Goal: Manage account settings

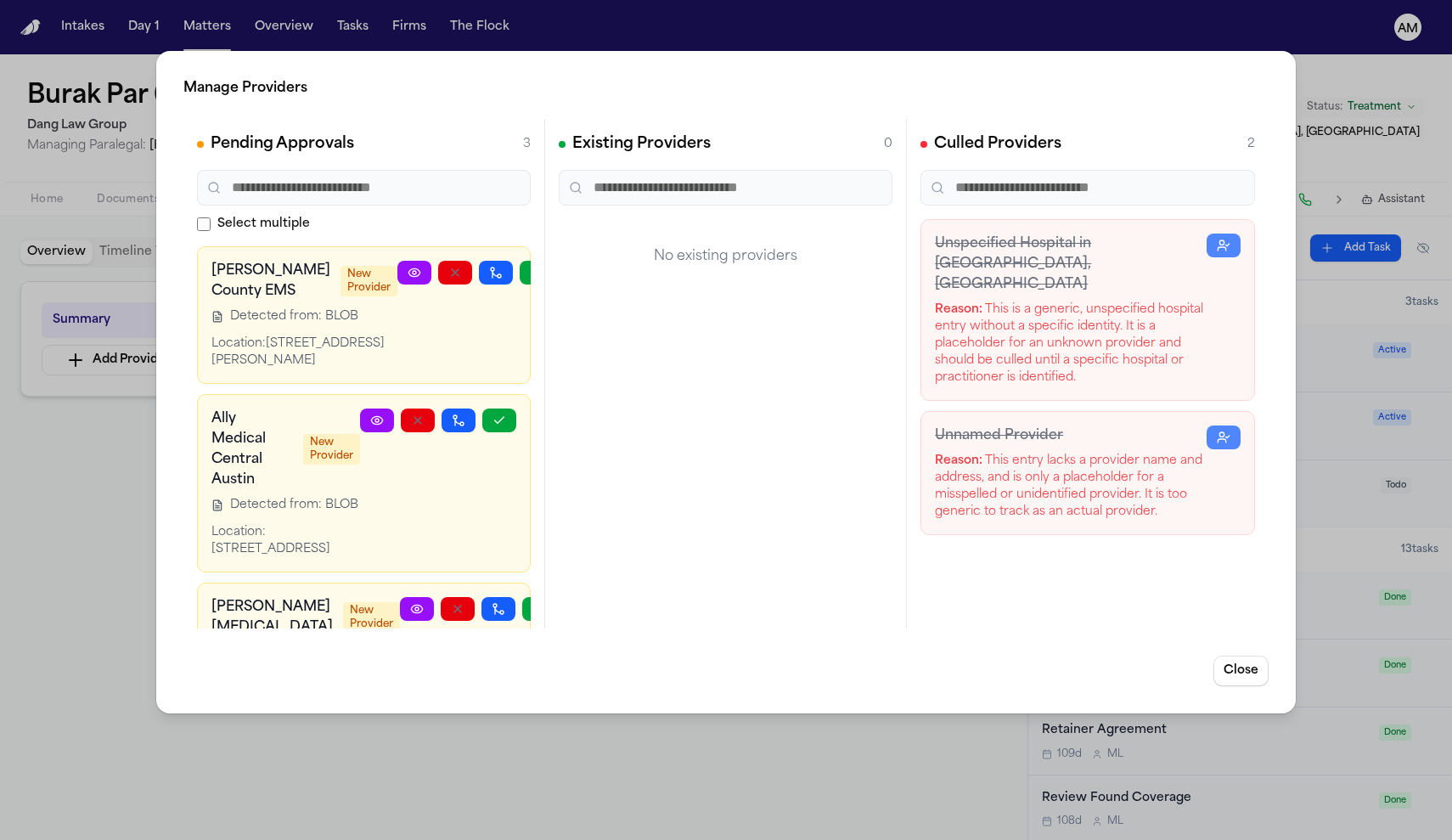
scroll to position [149, 0]
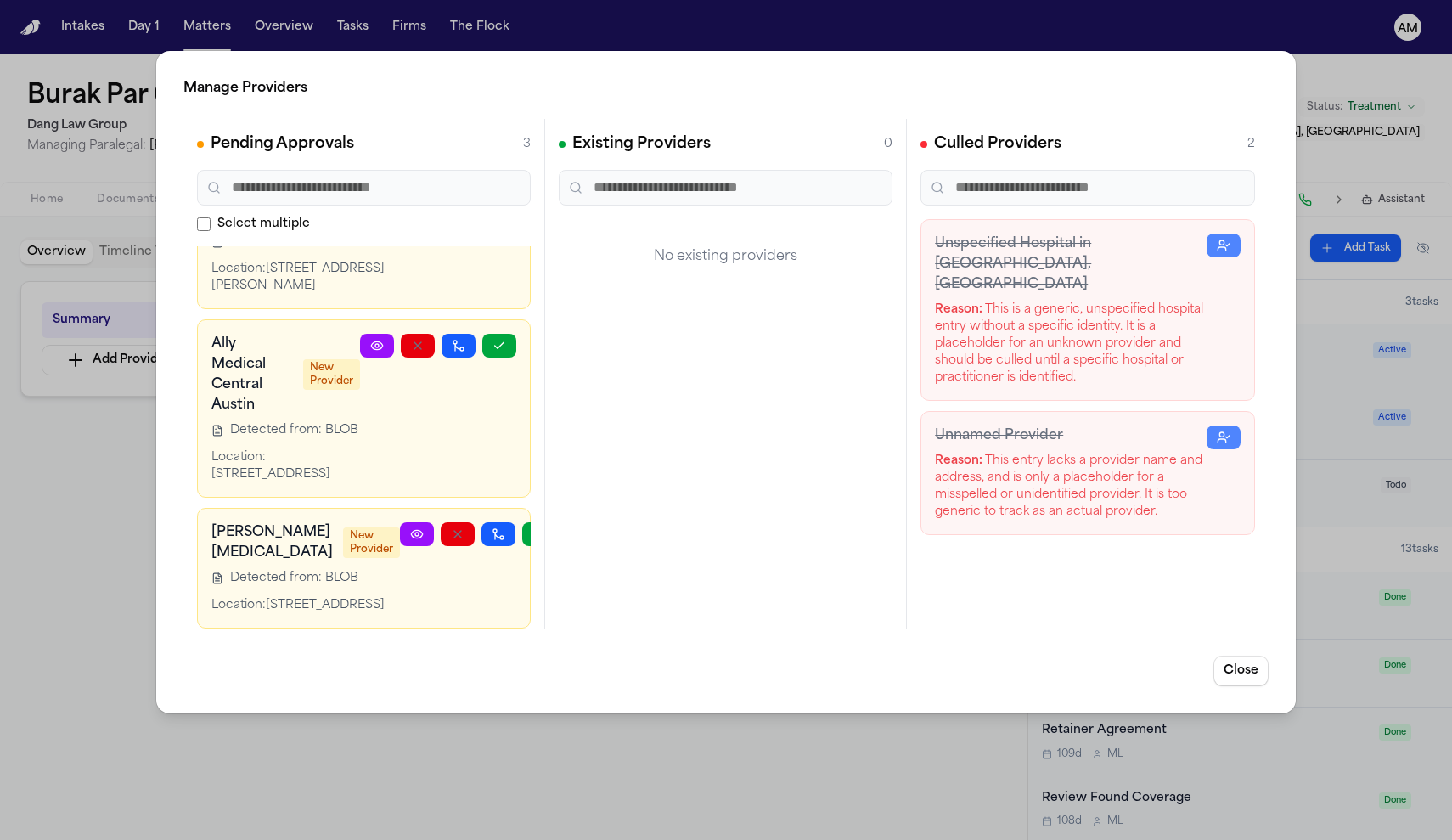
click at [1359, 58] on div "Manage Providers Pending Approvals 3 Select multiple [PERSON_NAME][GEOGRAPHIC_D…" at bounding box center [726, 420] width 1452 height 840
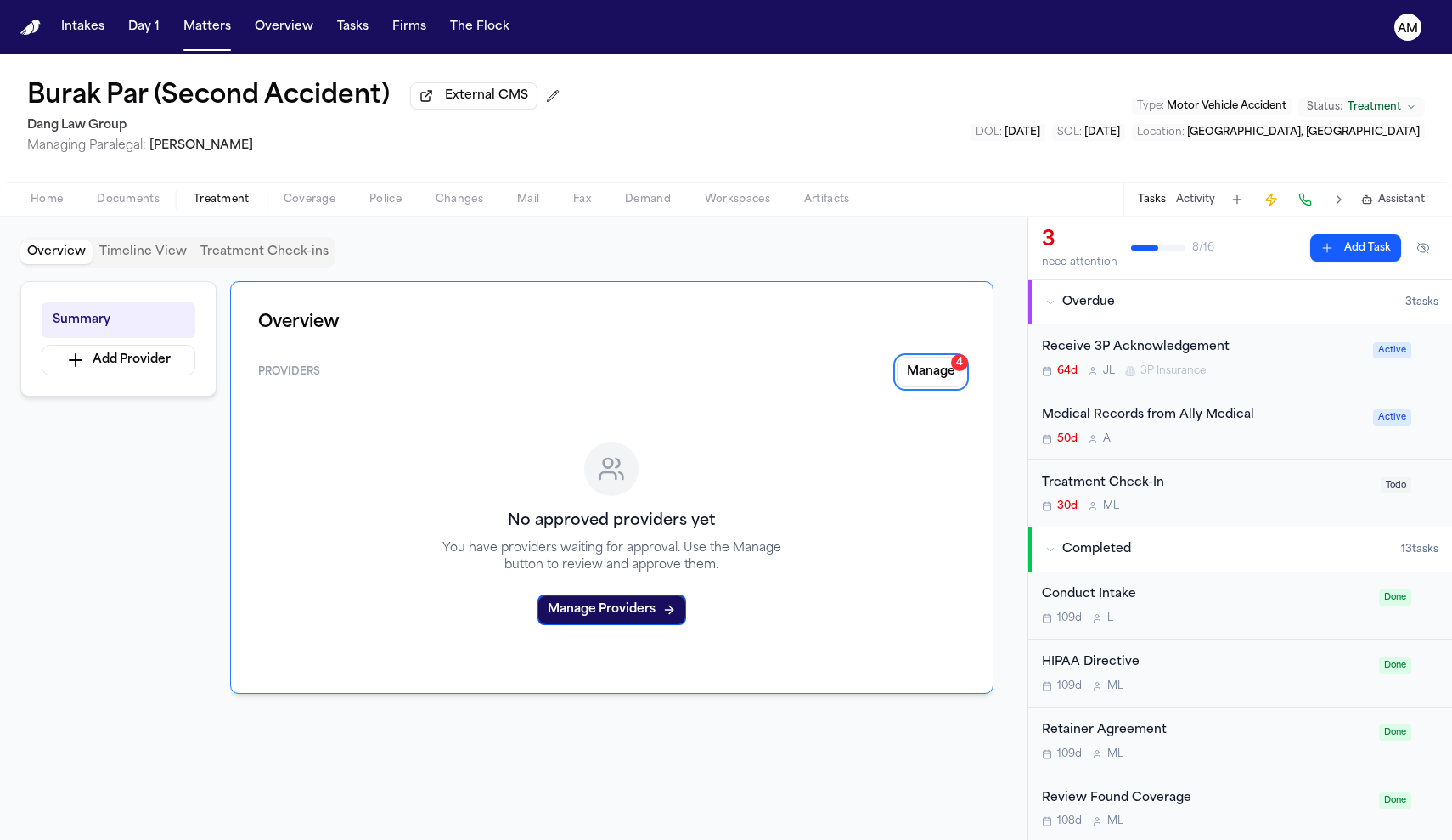
click at [1205, 430] on div "Medical Records from Ally Medical 50d A" at bounding box center [1201, 426] width 321 height 40
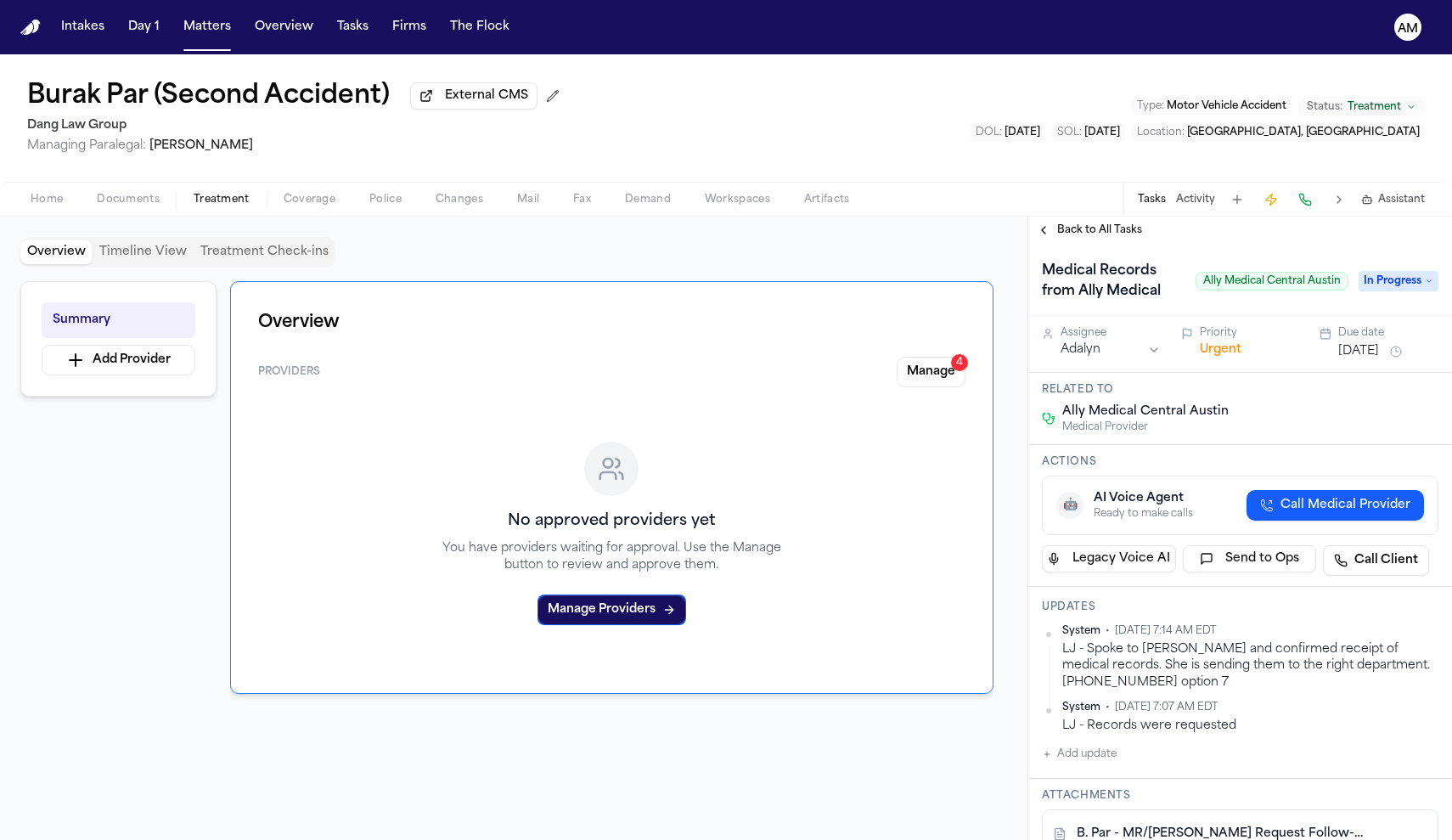
click at [66, 204] on button "Home" at bounding box center [46, 200] width 66 height 21
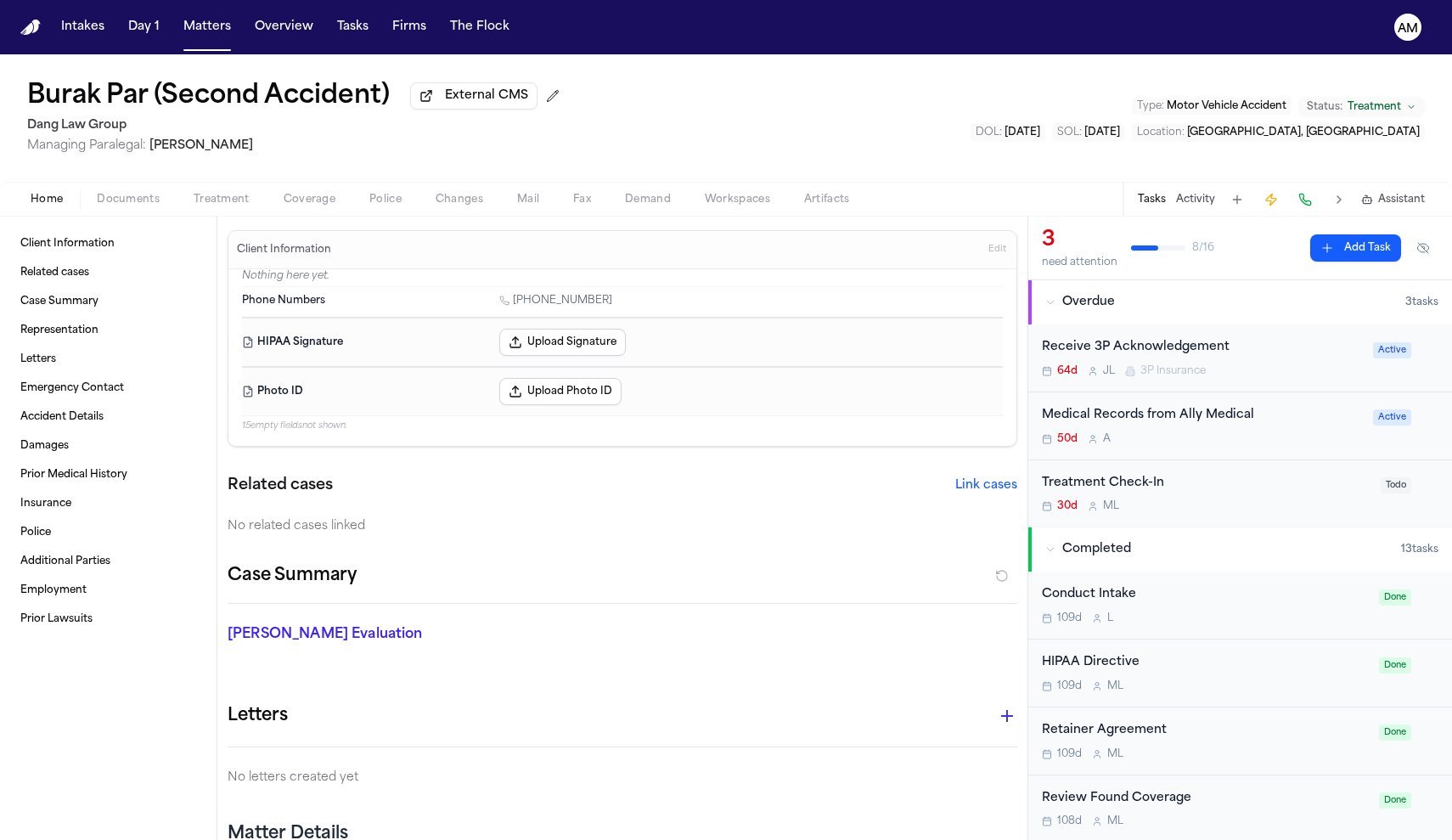
click at [235, 203] on span "Treatment" at bounding box center [221, 200] width 56 height 13
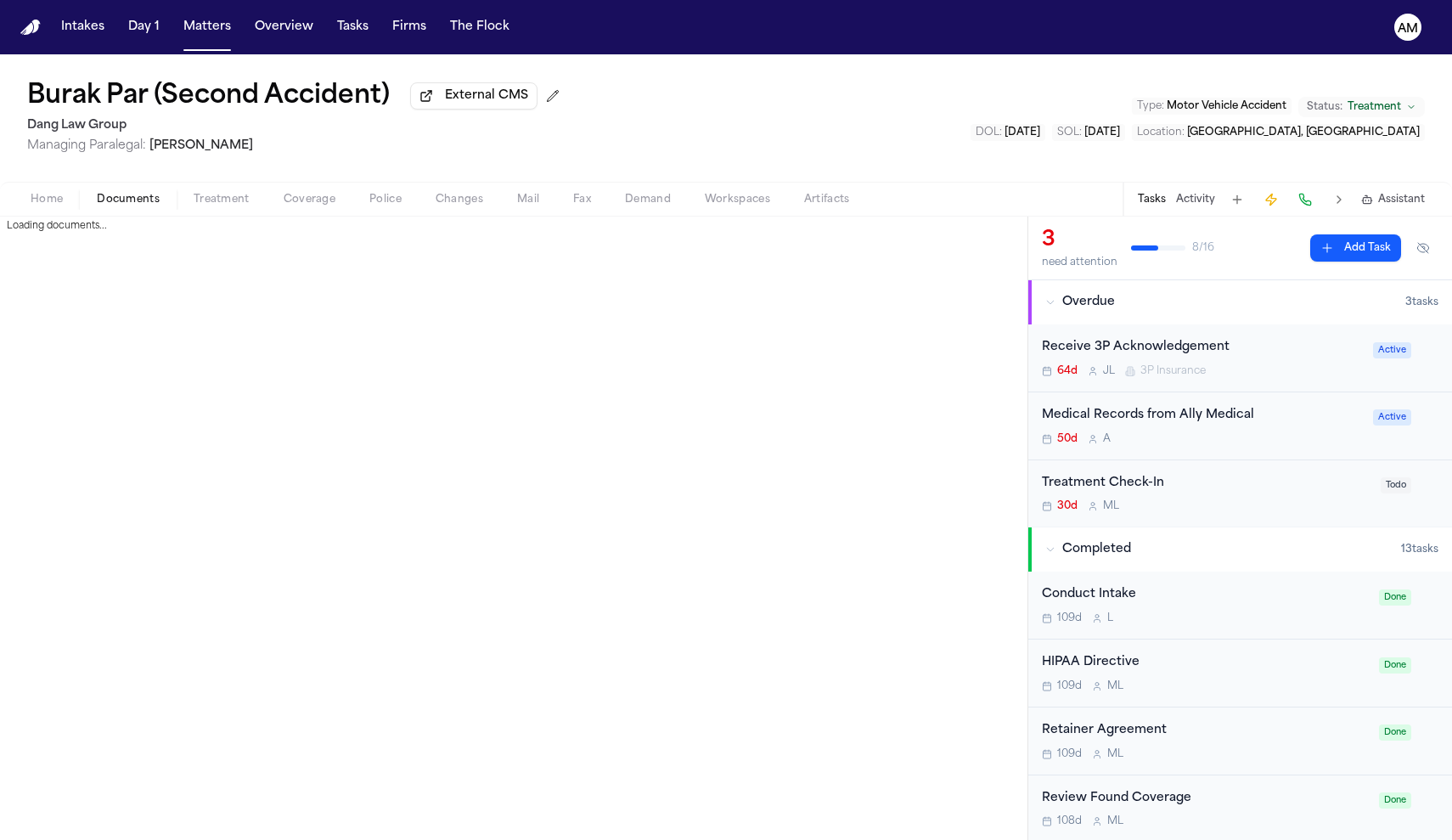
click at [152, 206] on span "Documents" at bounding box center [128, 200] width 62 height 13
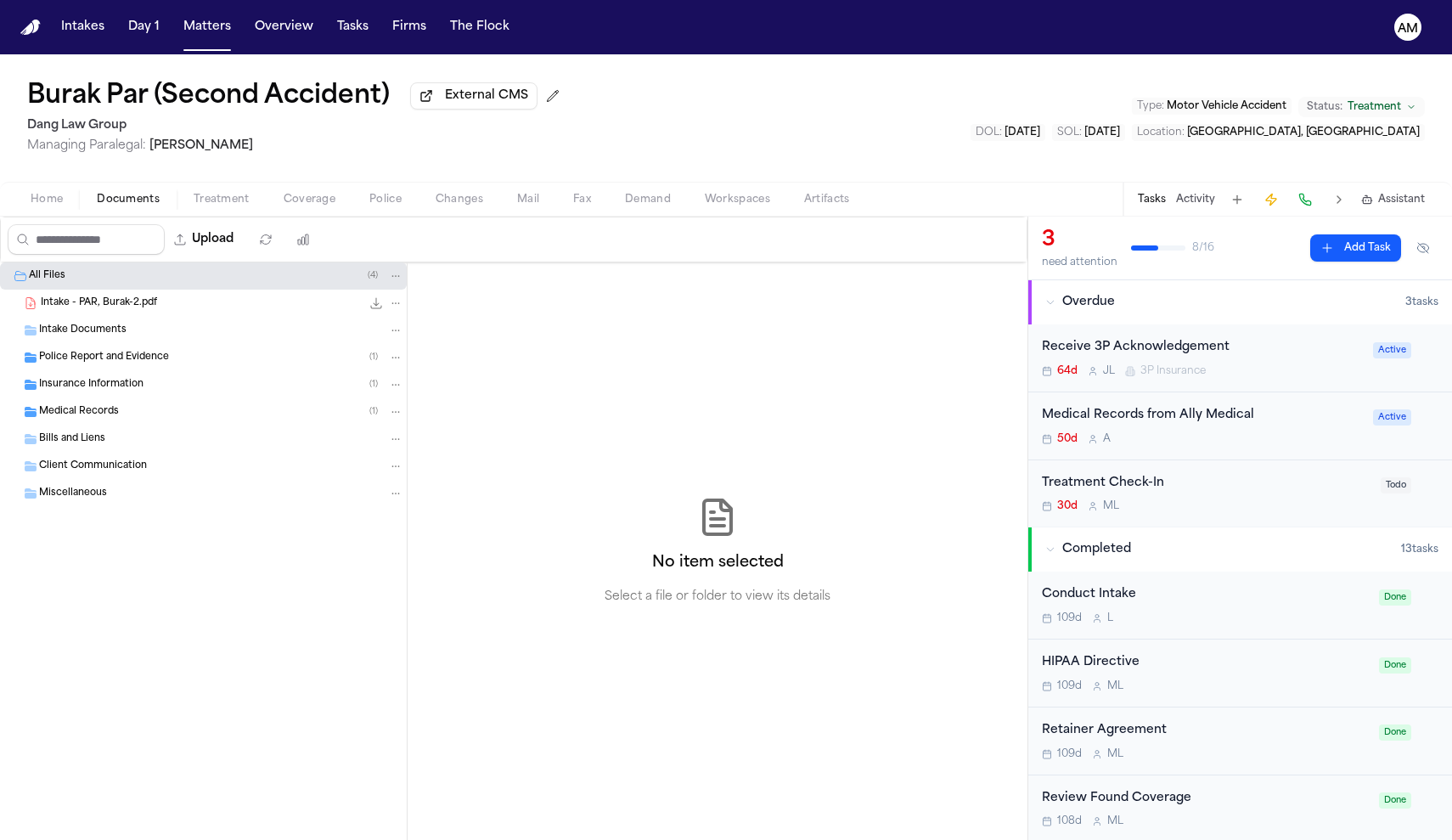
click at [106, 336] on span "Intake Documents" at bounding box center [82, 330] width 87 height 14
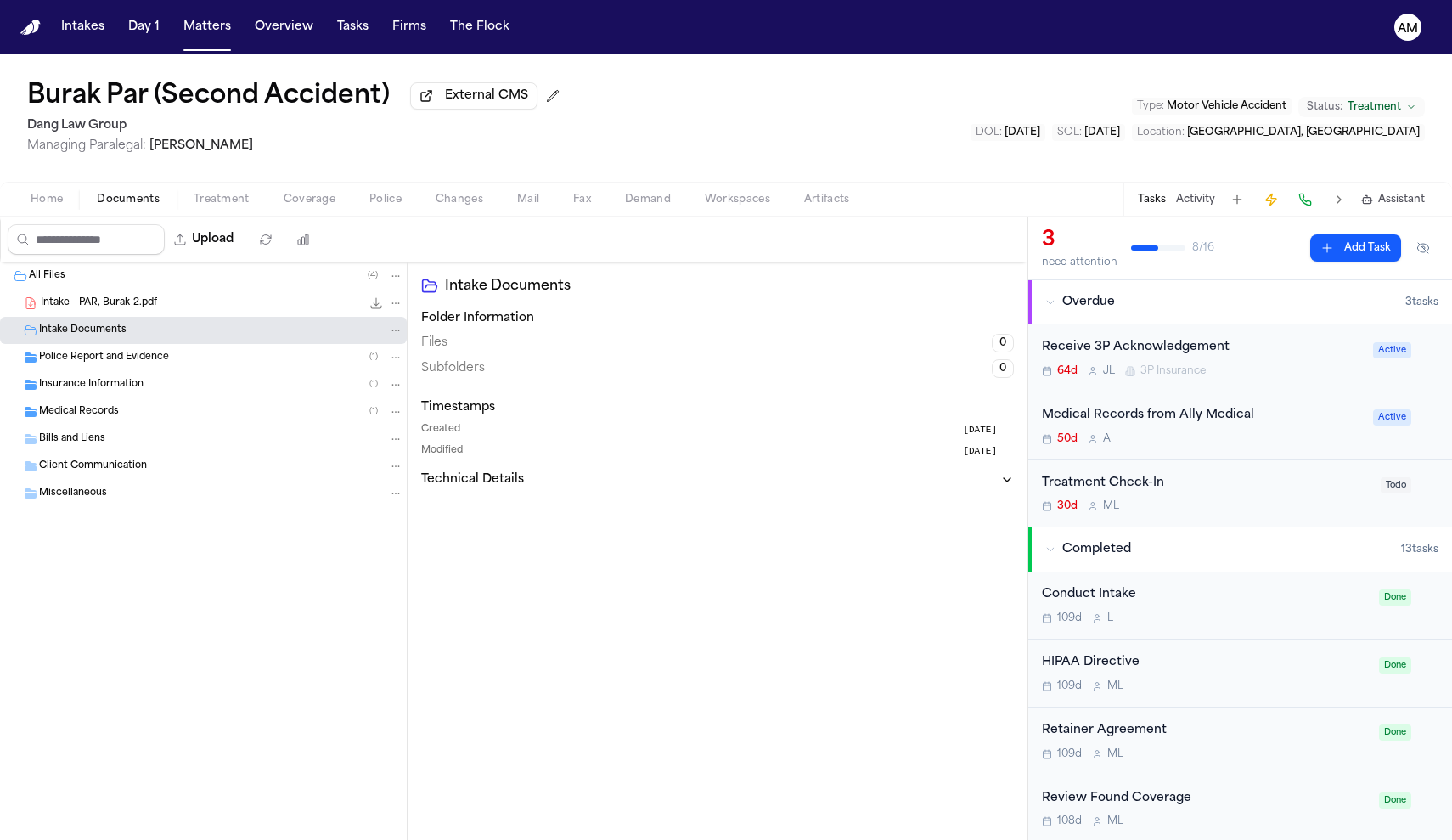
click at [112, 370] on div "Police Report and Evidence ( 1 )" at bounding box center [203, 358] width 407 height 27
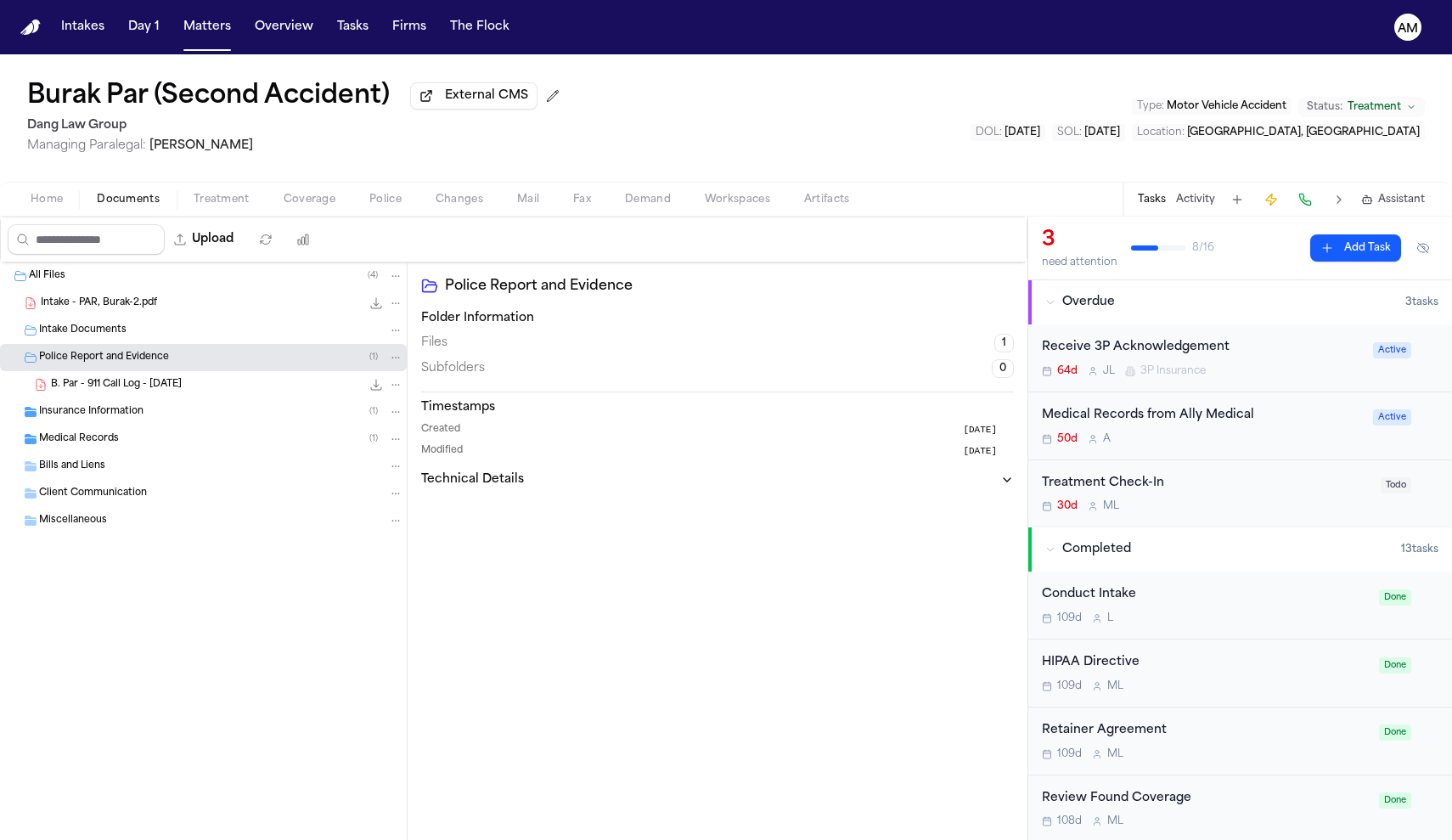
click at [145, 387] on span "B. Par - 911 Call Log - 6.7.25" at bounding box center [116, 384] width 131 height 14
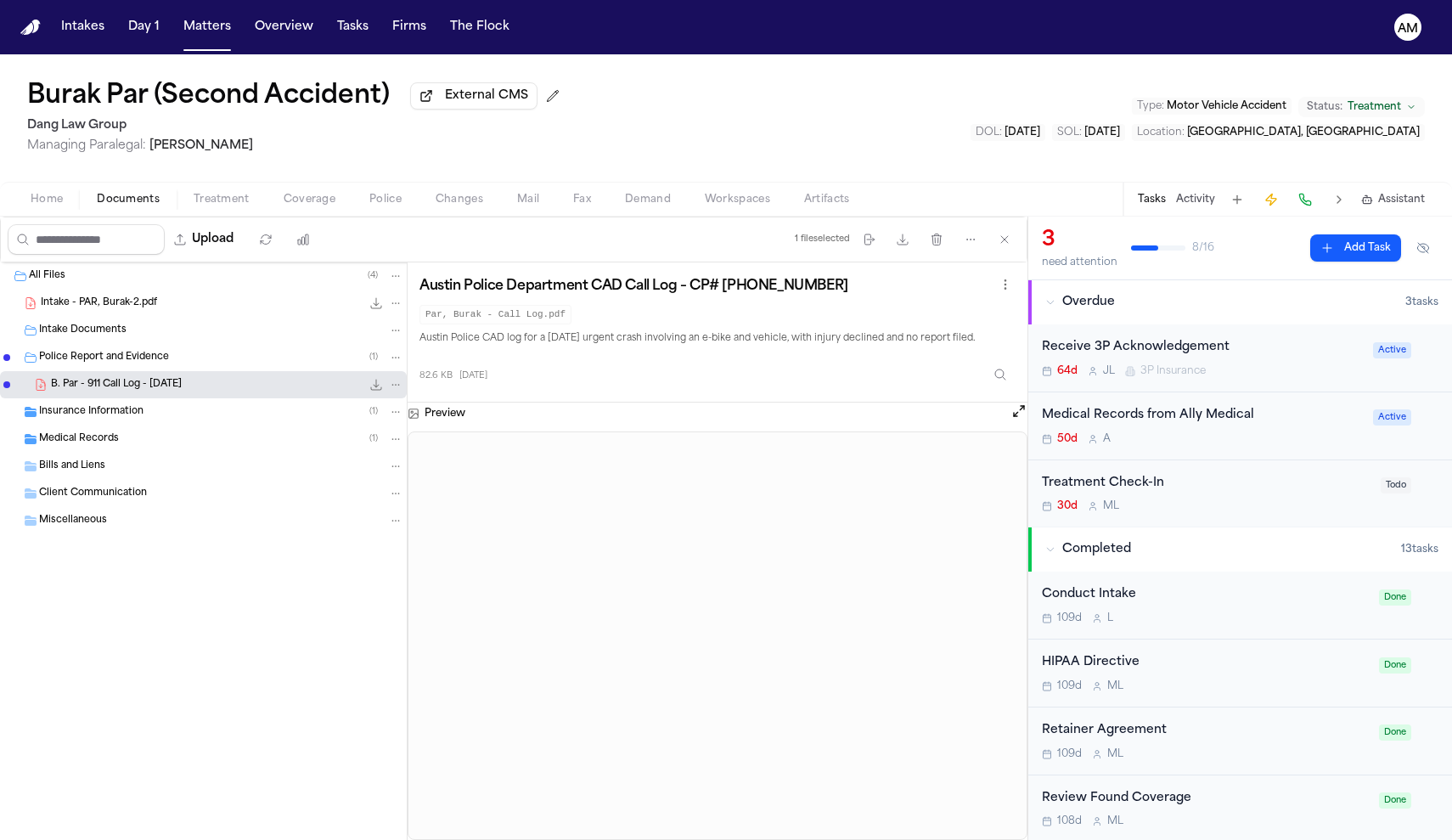
click at [135, 433] on div "Medical Records ( 1 )" at bounding box center [203, 439] width 407 height 27
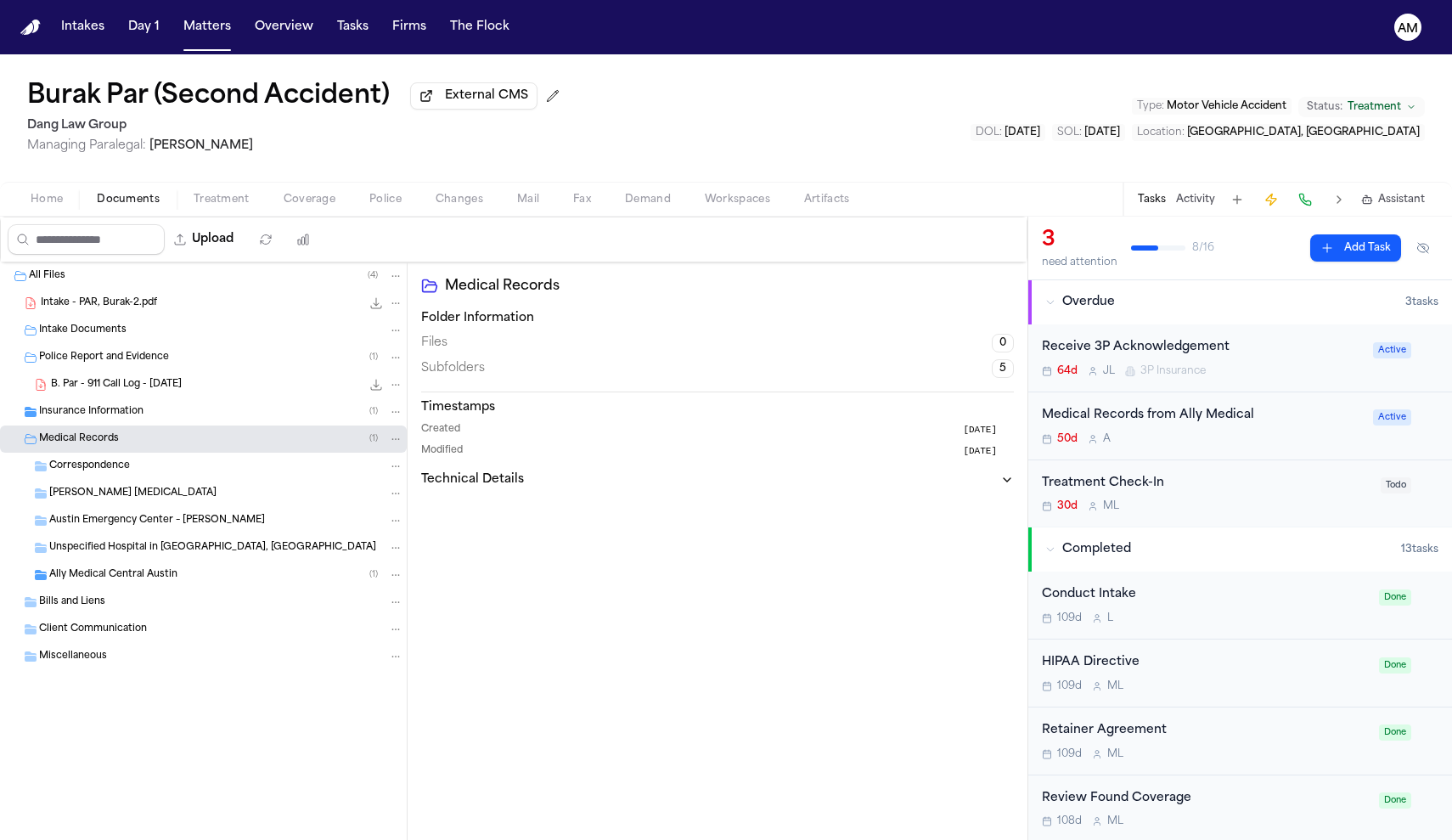
click at [124, 518] on span "Austin Emergency Center – Mueller" at bounding box center [157, 520] width 216 height 14
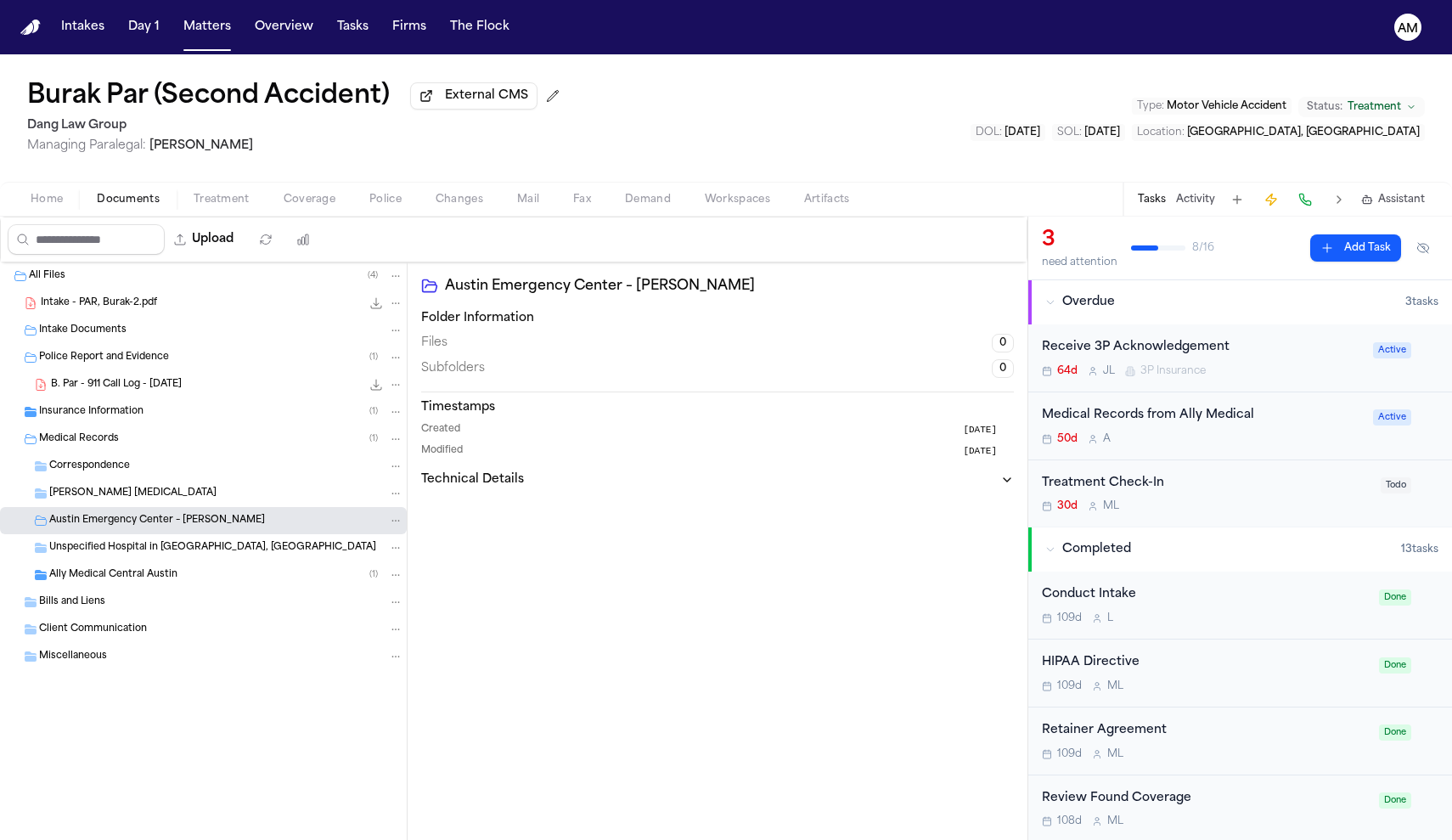
click at [142, 495] on span "Paxton Chiropractic" at bounding box center [132, 493] width 167 height 14
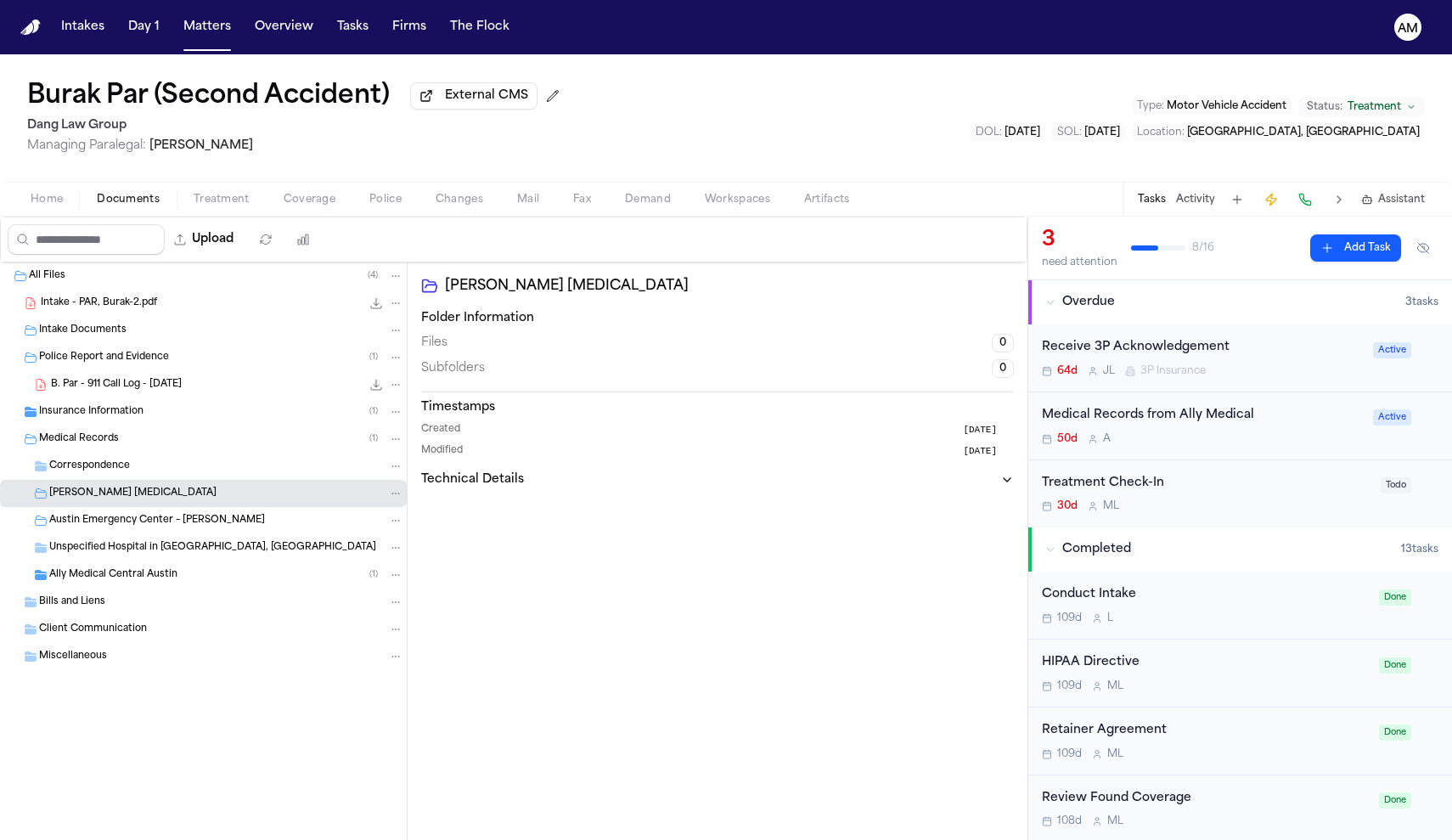
click at [131, 576] on span "Ally Medical Central Austin" at bounding box center [114, 574] width 129 height 14
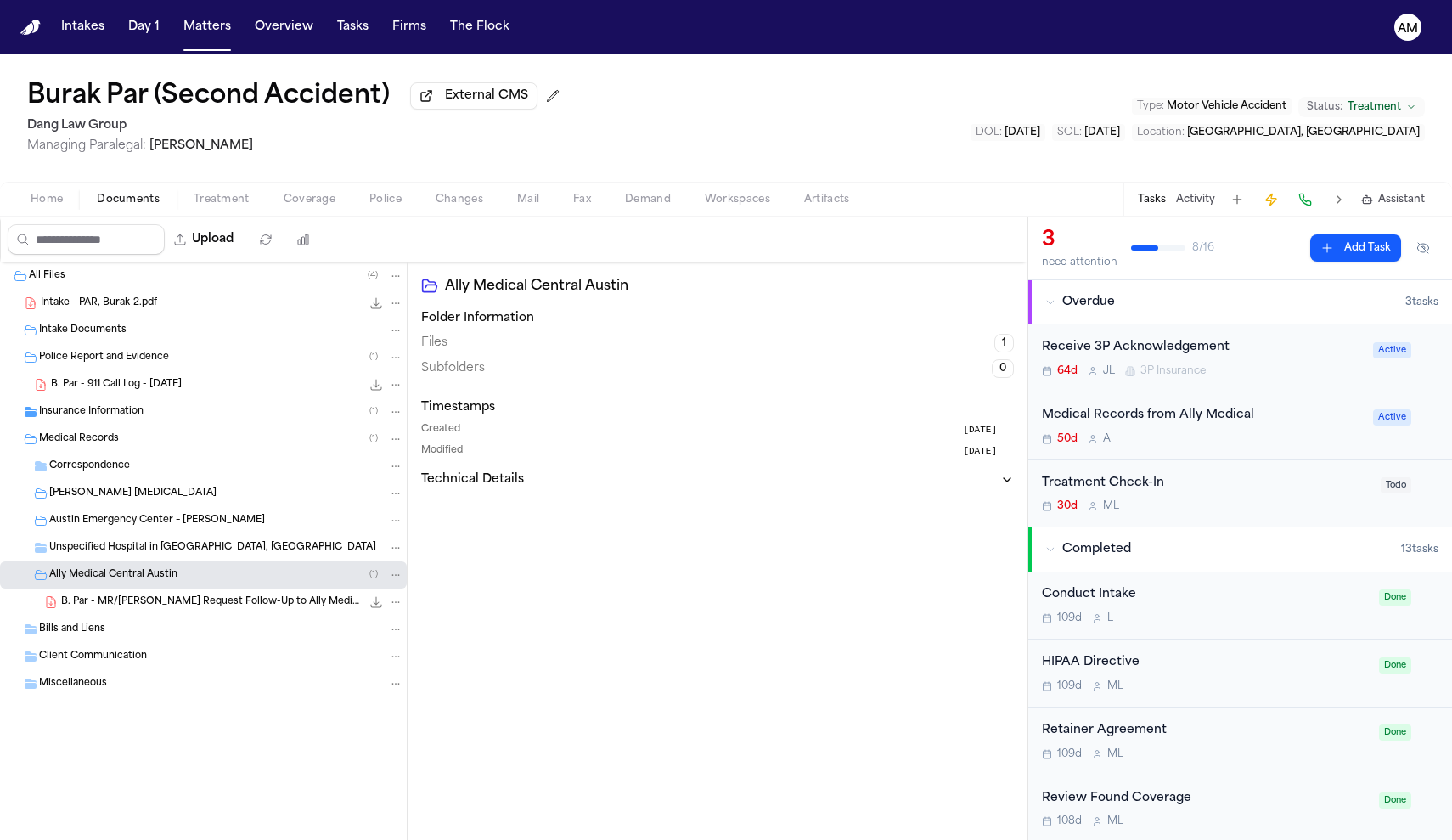
click at [164, 601] on span "B. Par - MR/Bill Request Follow-Up to Ally Medical Central Austin - 6.21.25" at bounding box center [211, 602] width 300 height 14
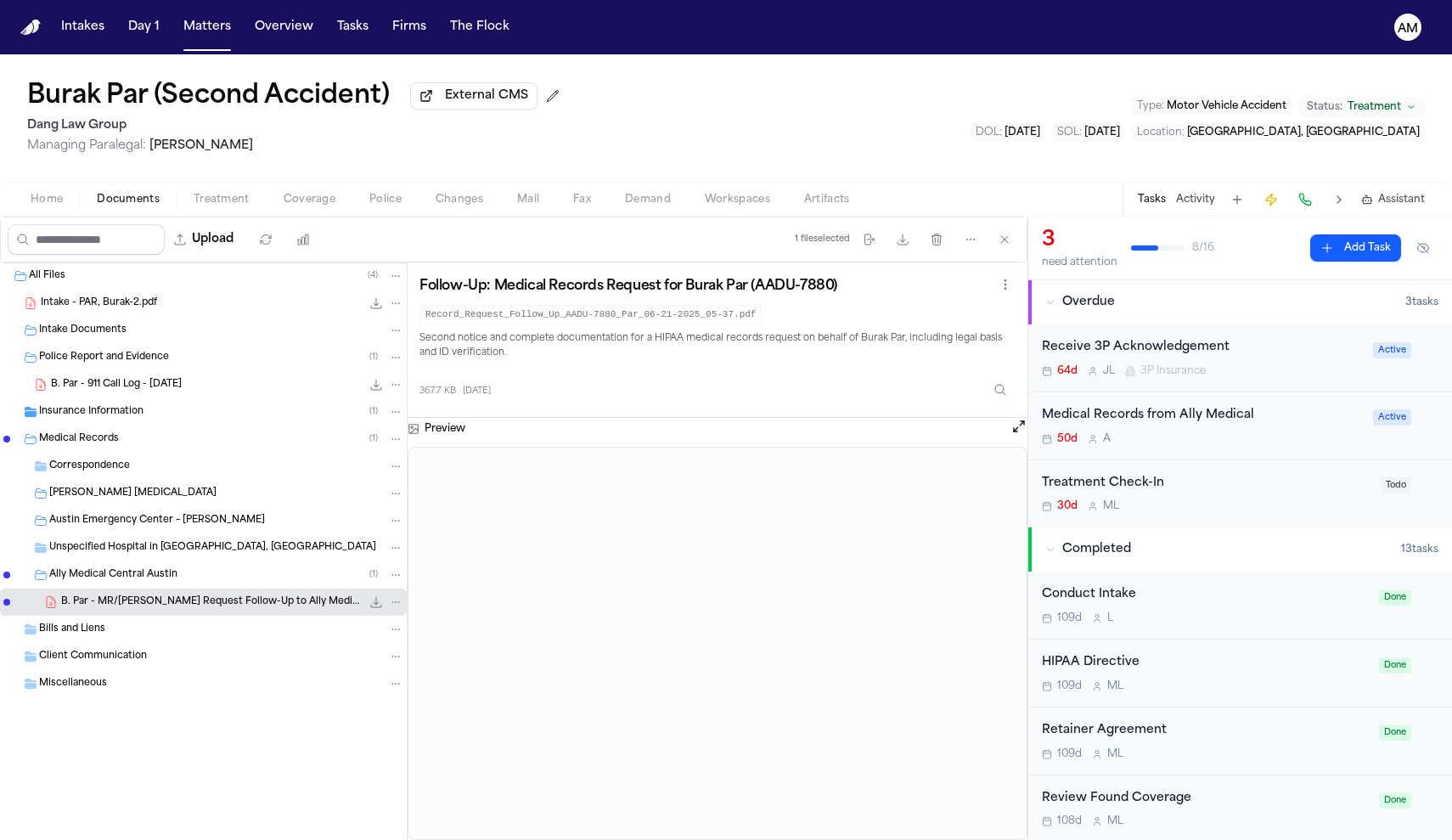
click at [1205, 437] on div "50d A" at bounding box center [1201, 439] width 321 height 13
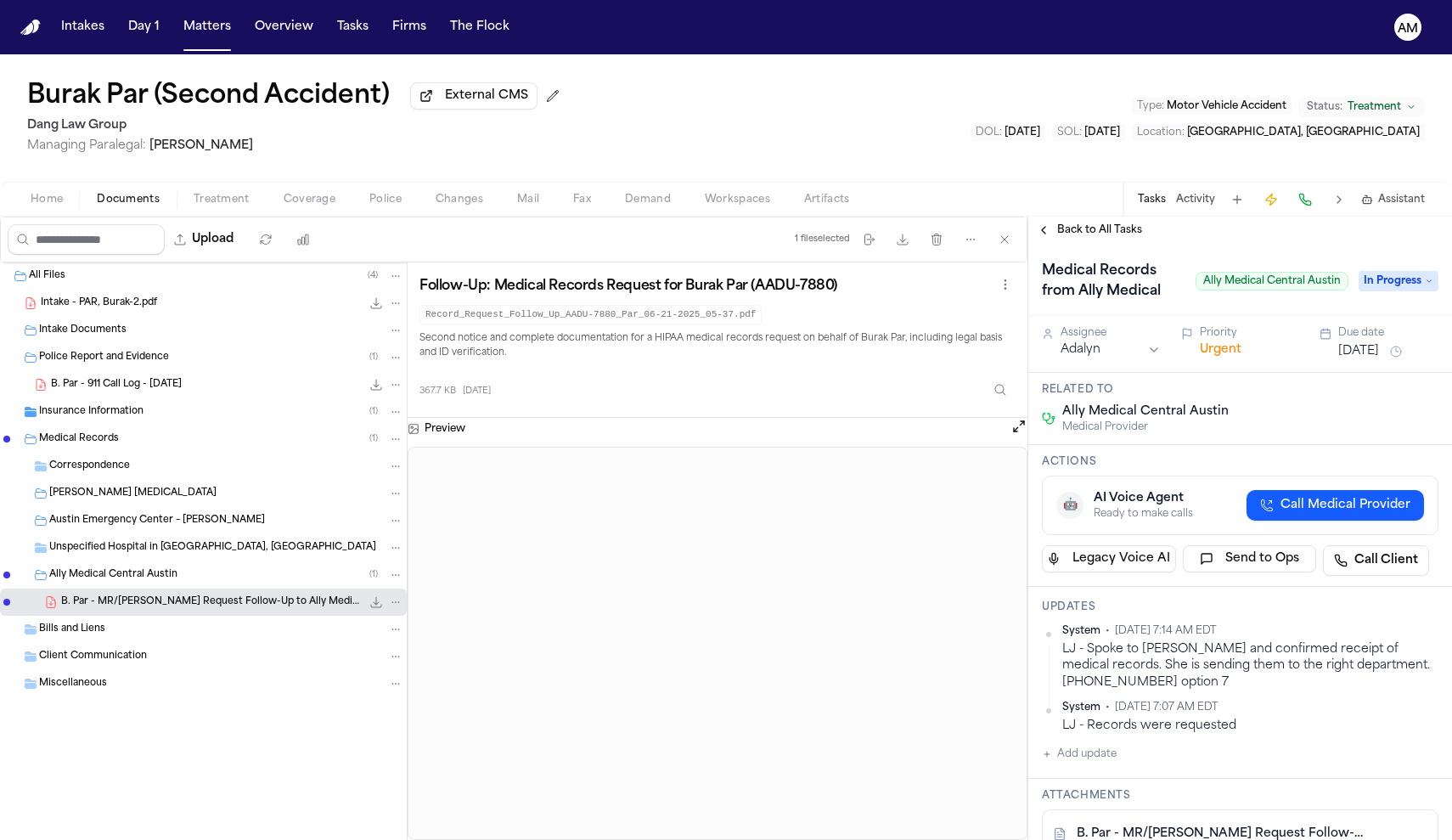
click at [1093, 757] on button "Add update" at bounding box center [1078, 754] width 75 height 21
click at [1085, 814] on div "Private Cancel Add" at bounding box center [1250, 809] width 362 height 21
click at [1076, 809] on button "Private" at bounding box center [1076, 808] width 13 height 13
click at [1088, 794] on div "Private Cancel Add" at bounding box center [1251, 784] width 376 height 81
click at [1090, 775] on textarea "Add your update" at bounding box center [1250, 767] width 362 height 34
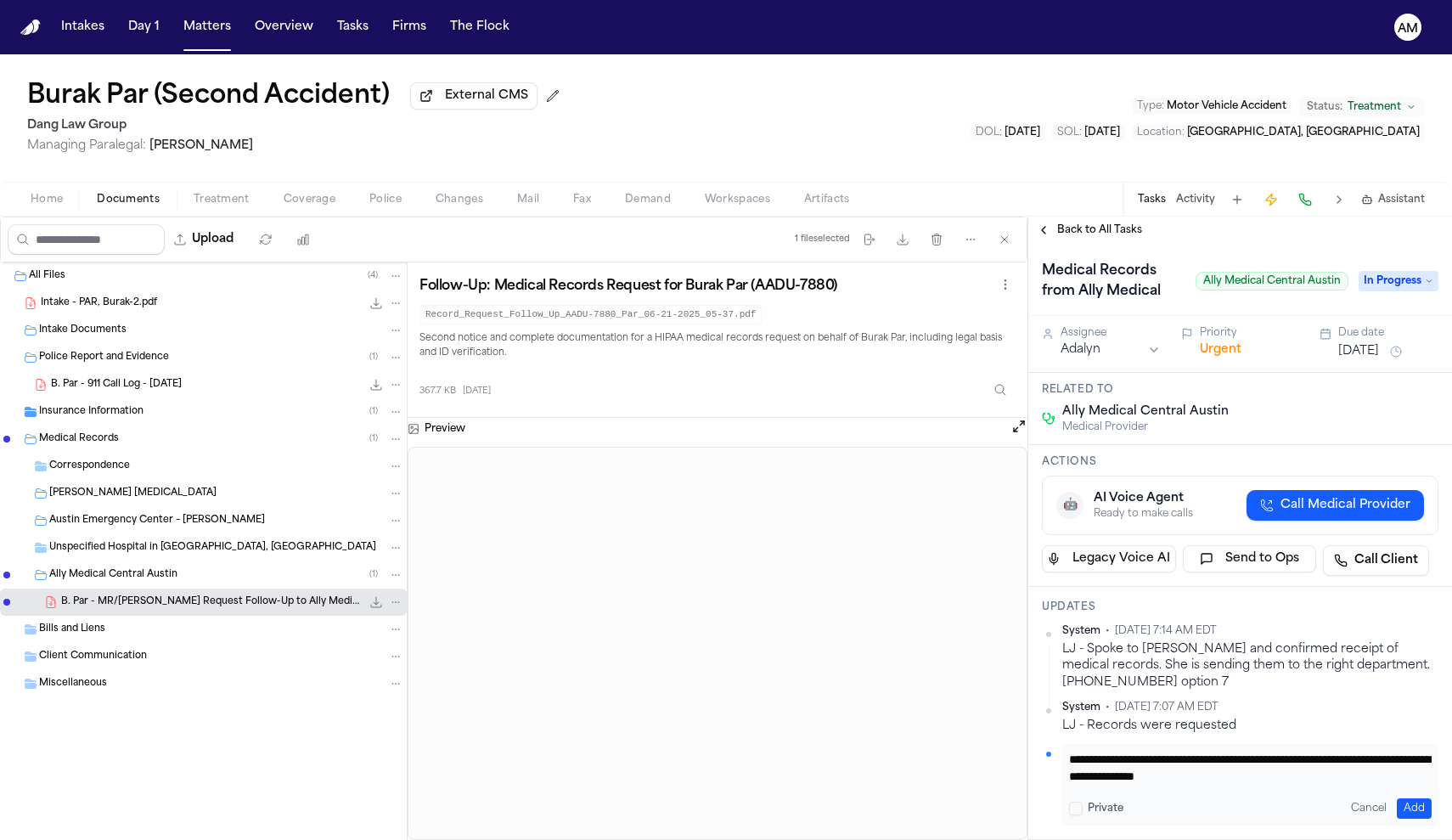
type textarea "**********"
click at [1395, 812] on div "Cancel Add" at bounding box center [1388, 809] width 87 height 21
click at [1417, 808] on button "Add" at bounding box center [1414, 809] width 35 height 21
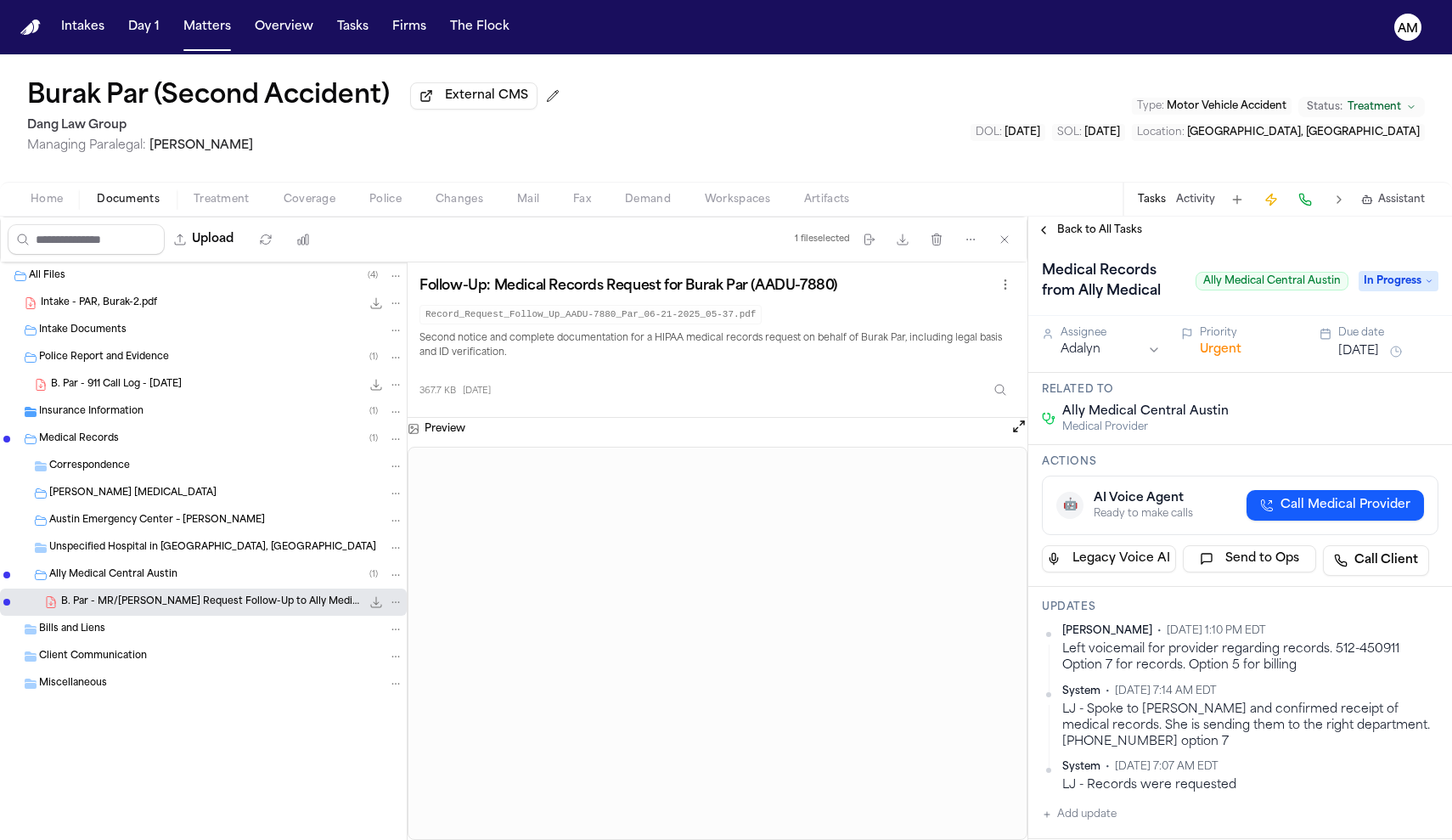
click at [1375, 354] on button "Aug 14, 2025" at bounding box center [1358, 352] width 41 height 17
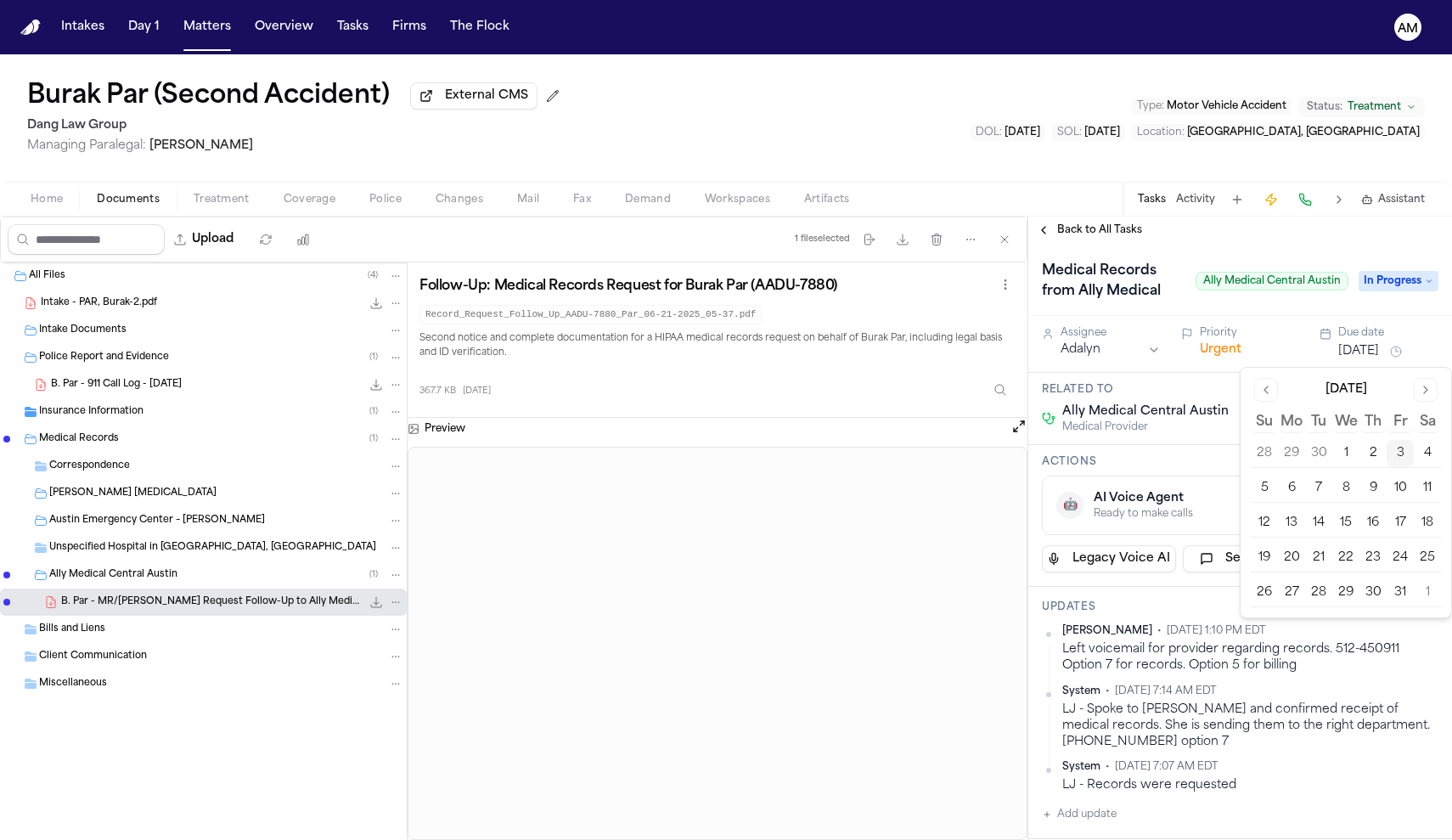
click at [1297, 493] on button "6" at bounding box center [1291, 488] width 27 height 27
click at [1101, 350] on html "Intakes Day 1 Matters Overview Tasks Firms The Flock AM Burak Par (Second Accid…" at bounding box center [726, 420] width 1452 height 840
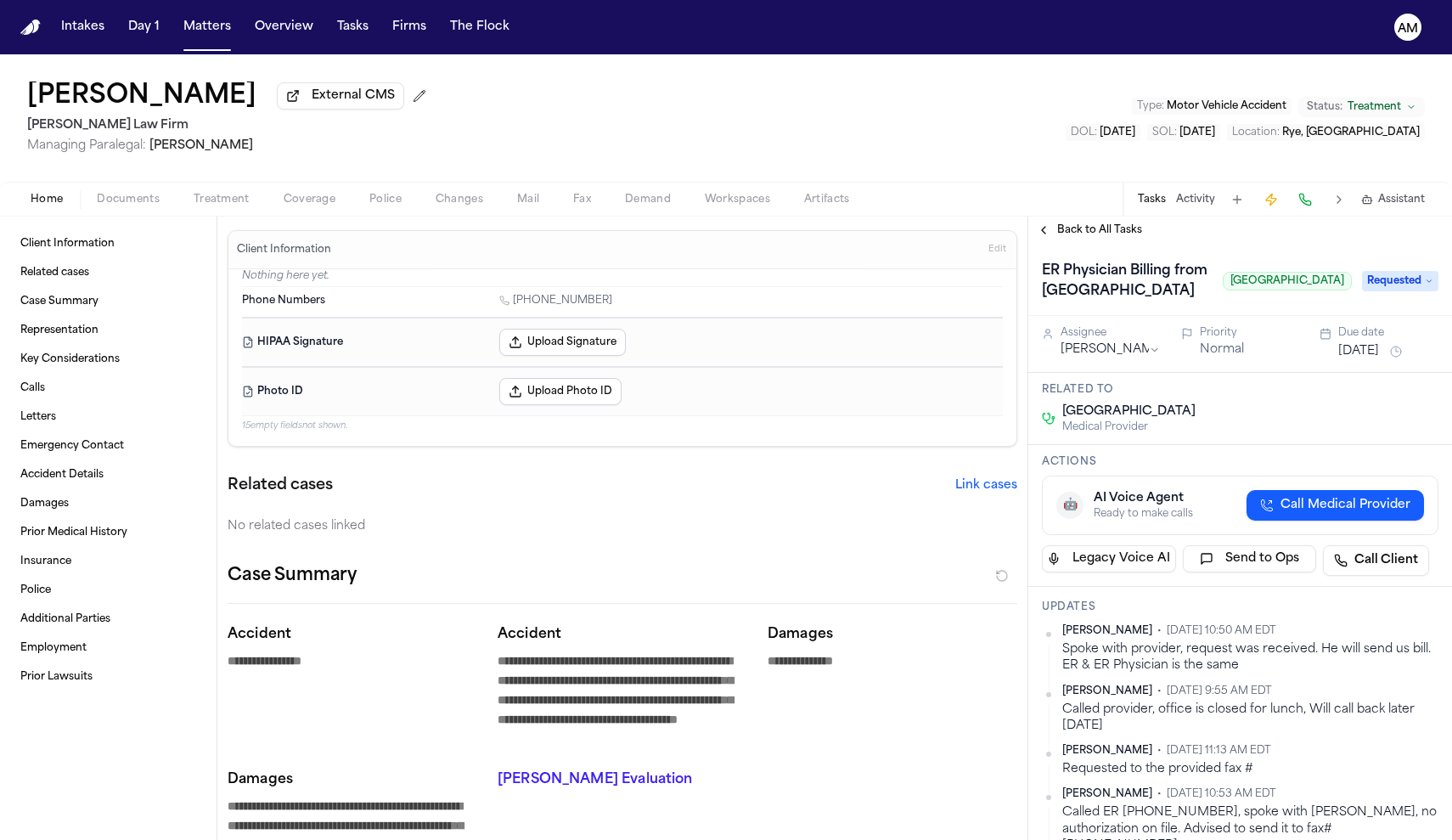
scroll to position [53, 0]
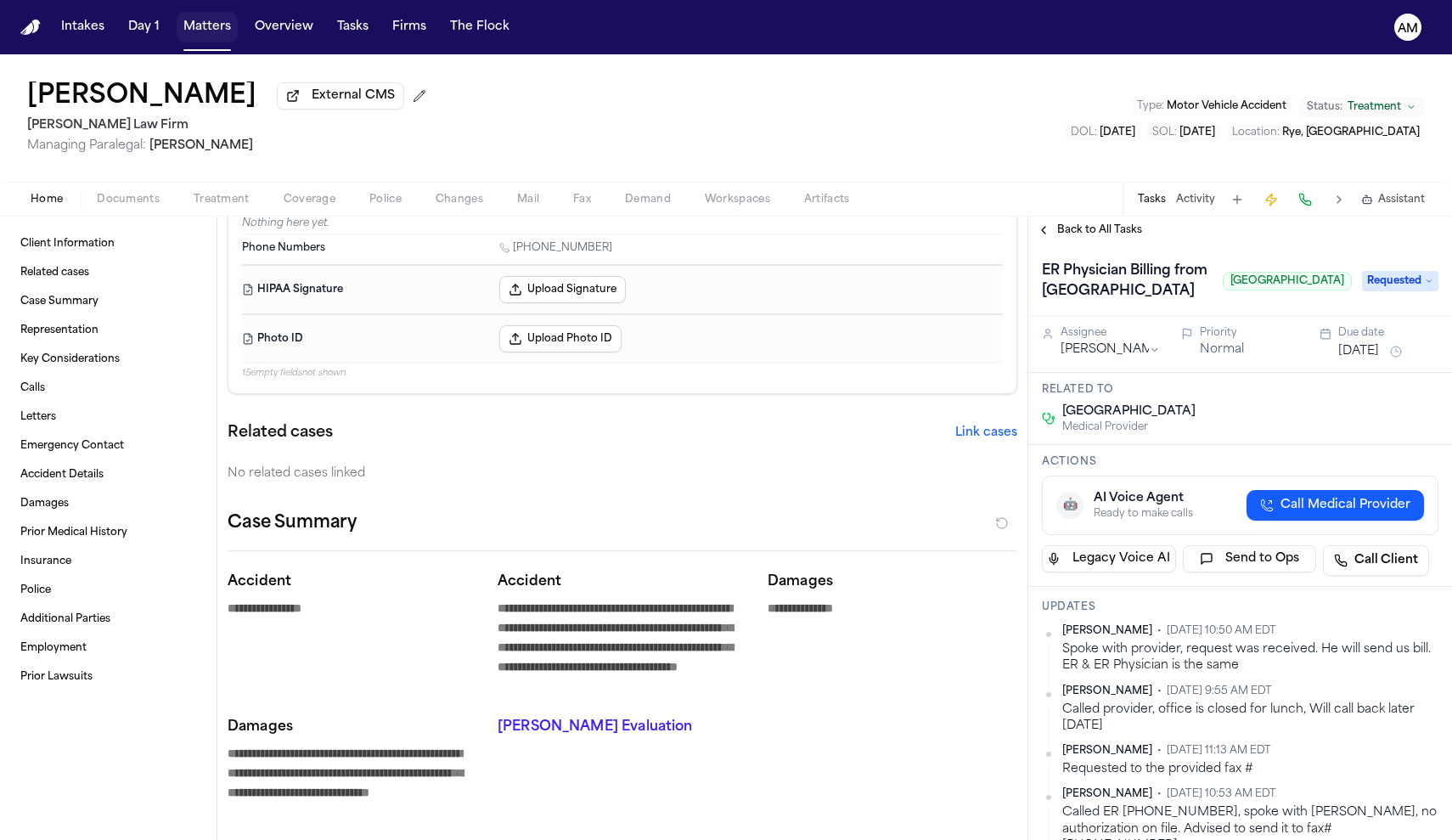
click at [219, 21] on button "Matters" at bounding box center [207, 27] width 61 height 30
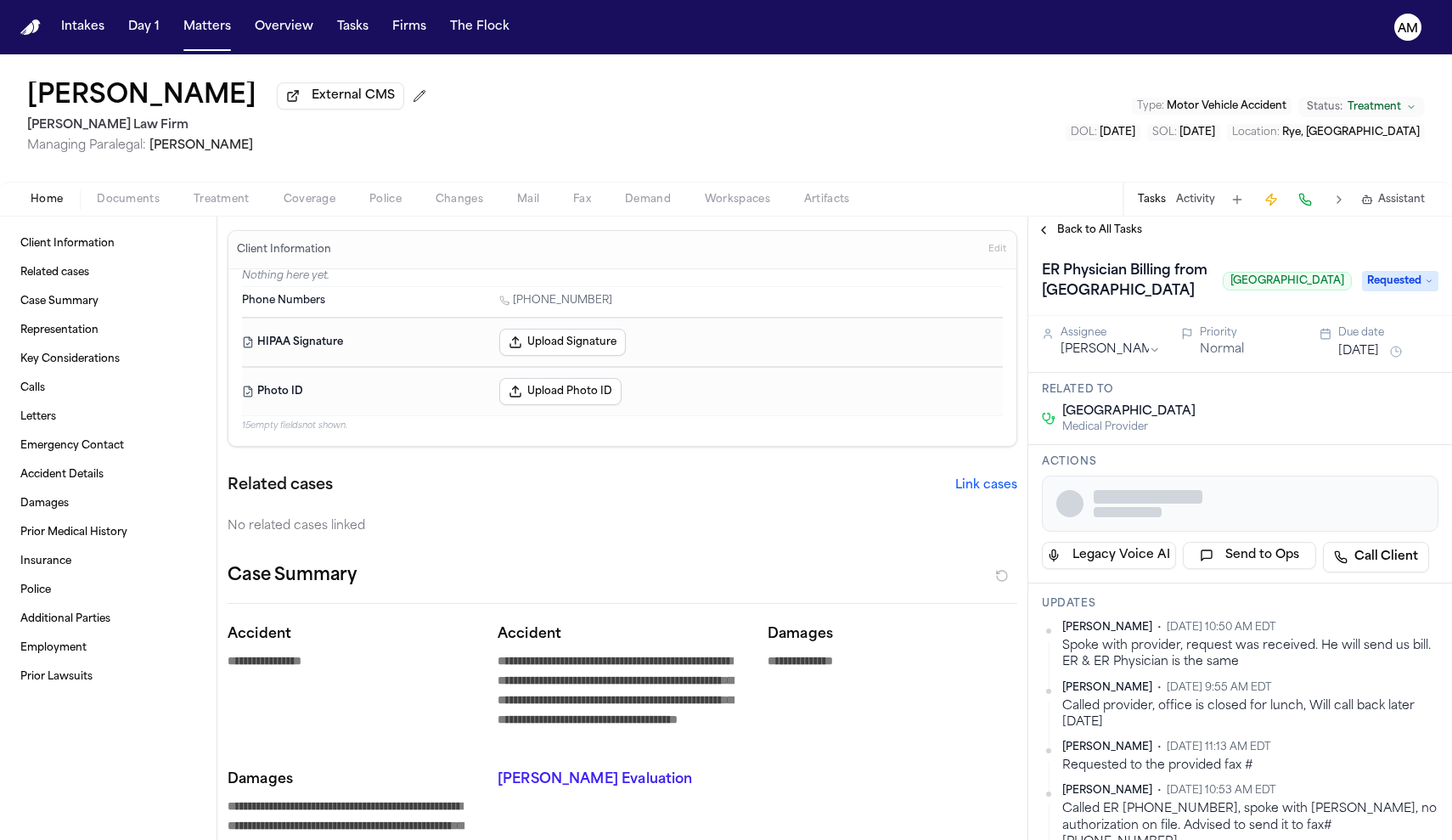
type textarea "*"
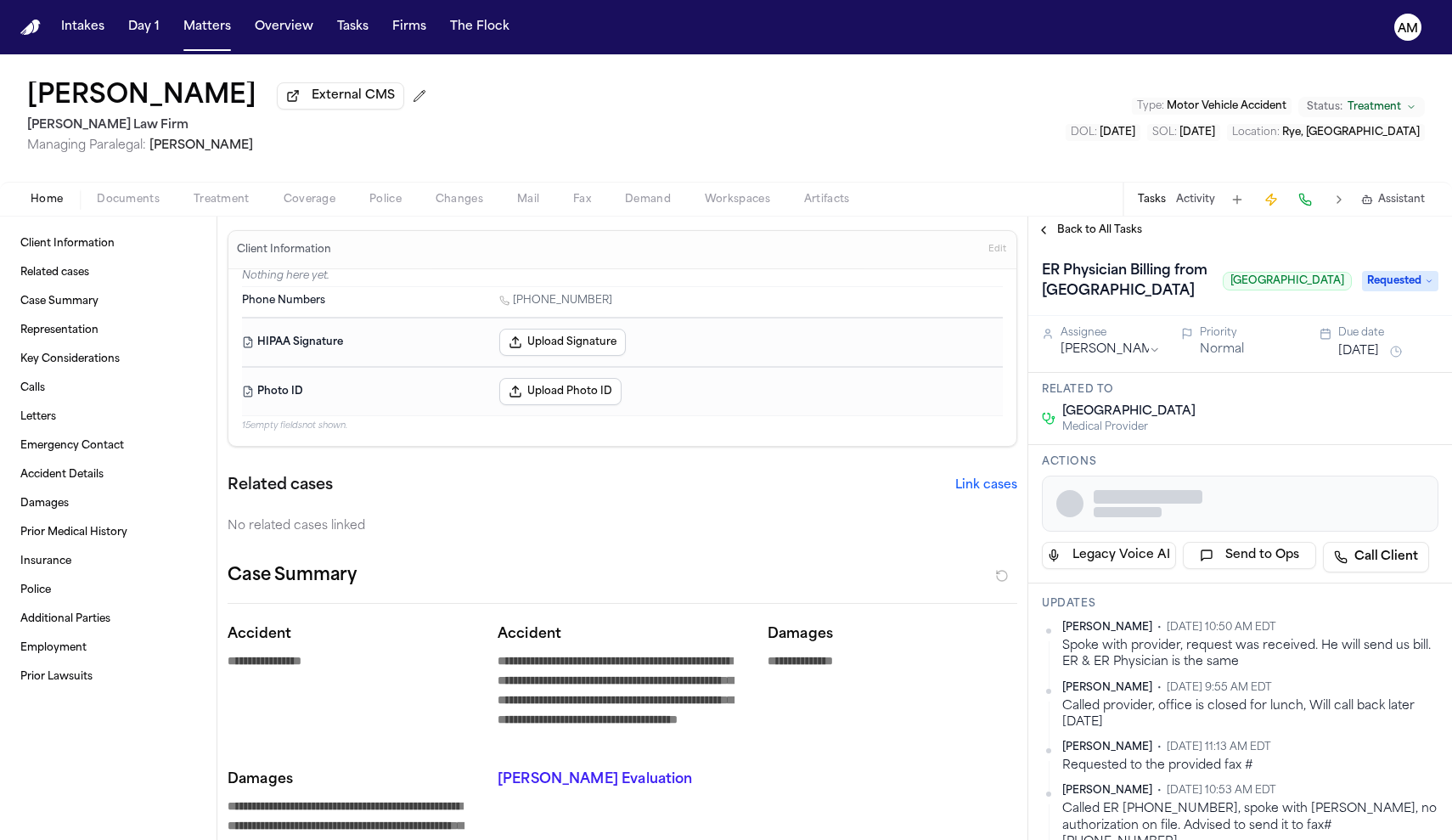
type textarea "*"
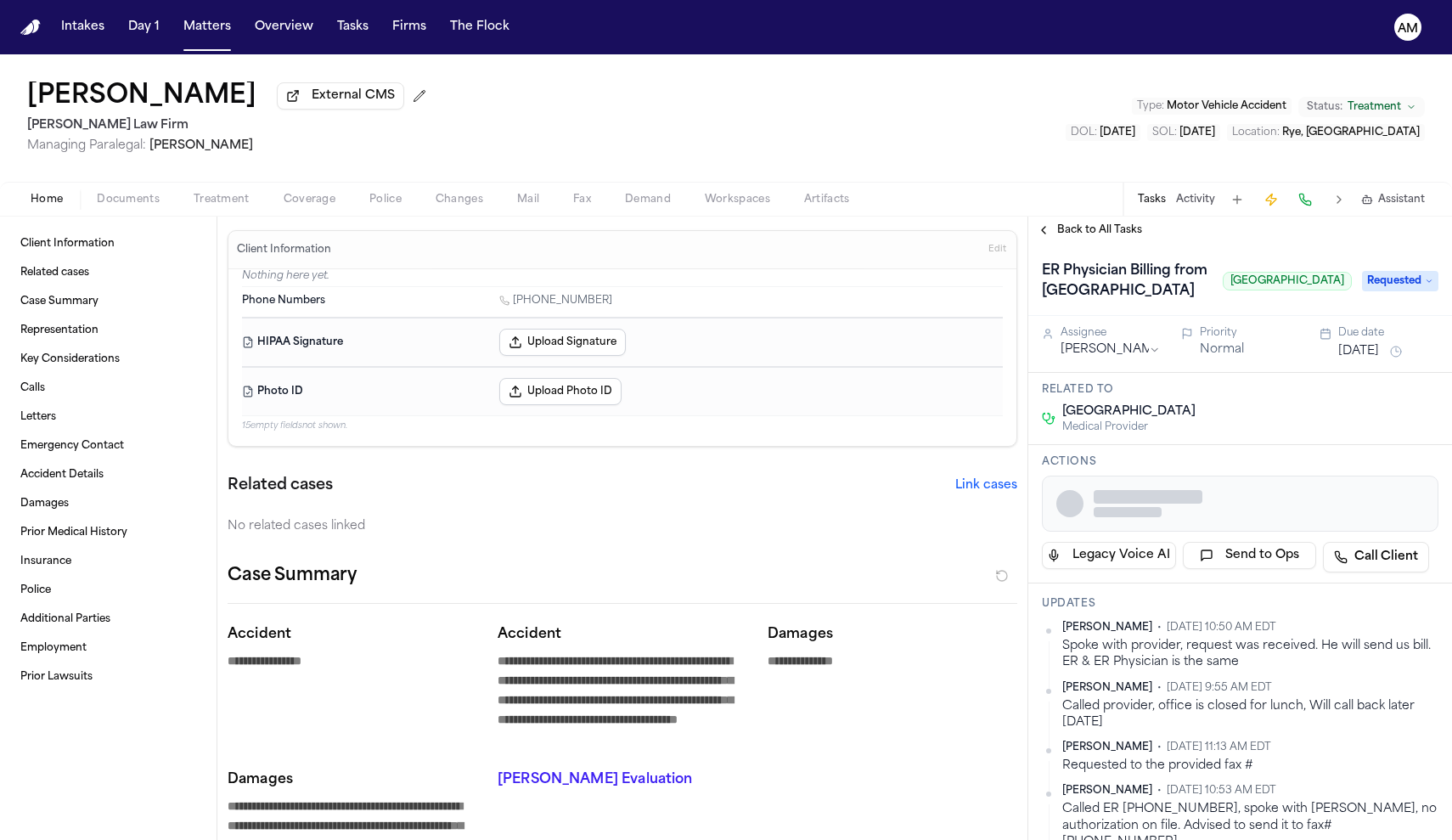
type textarea "*"
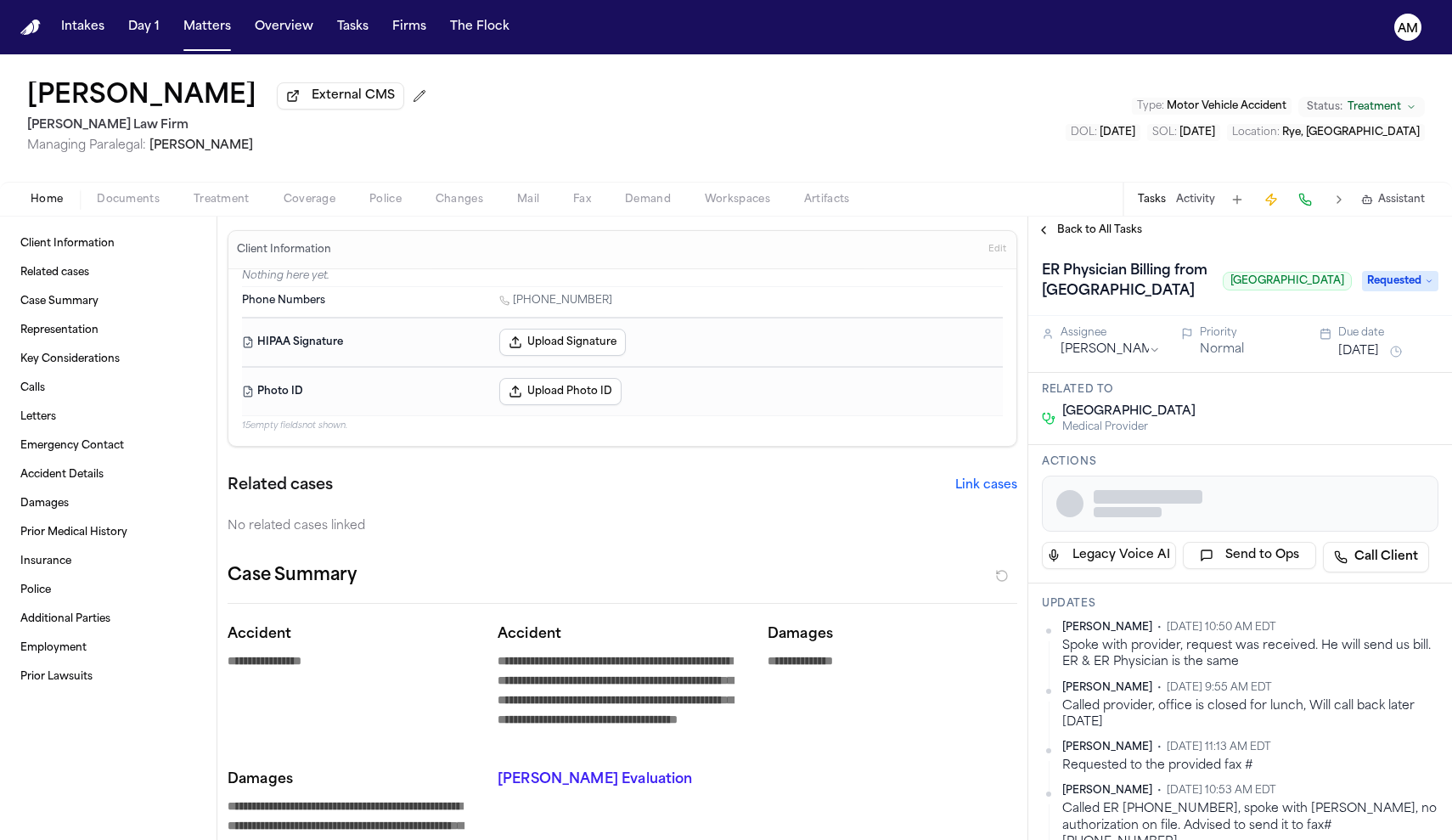
type textarea "*"
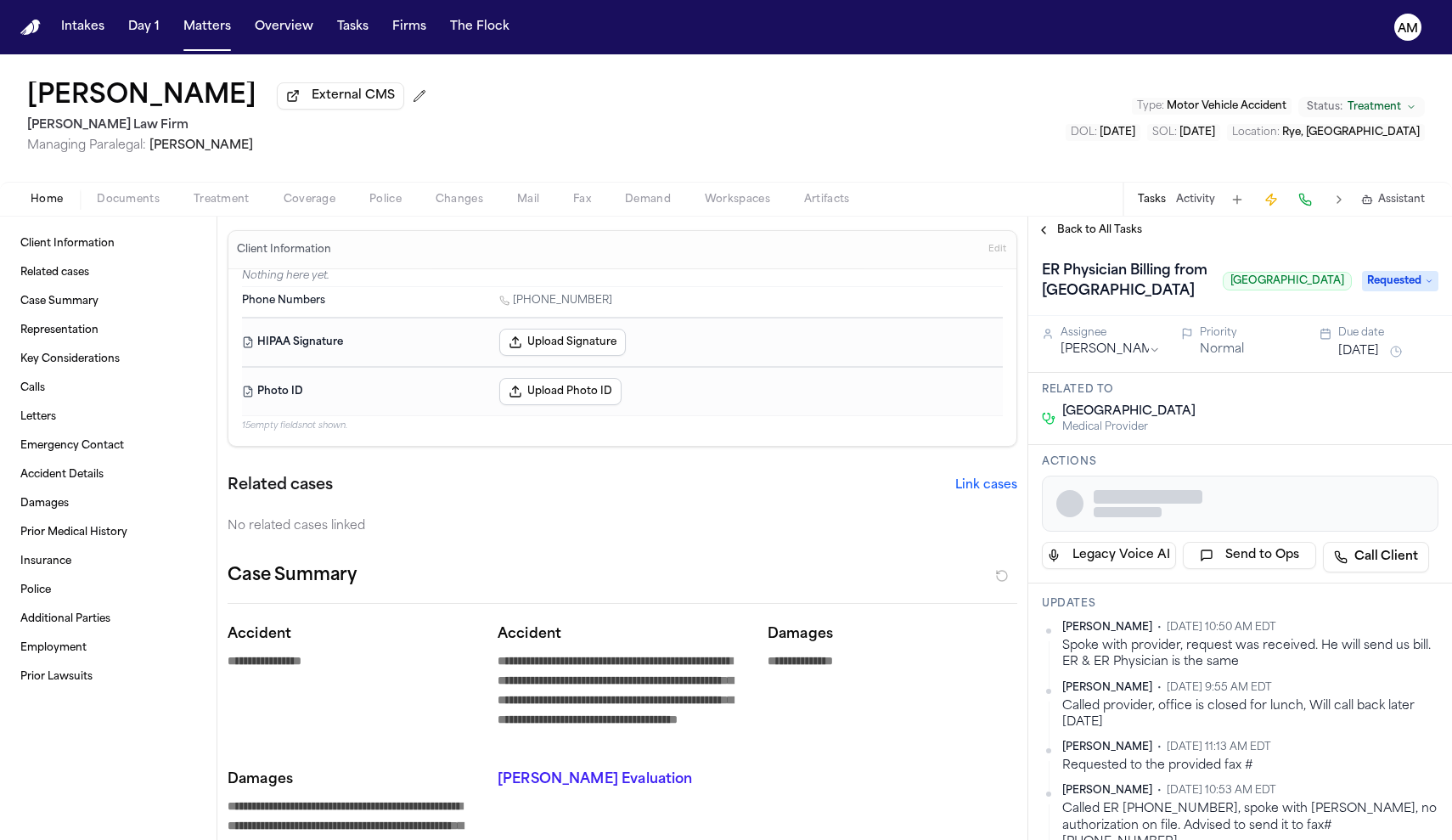
type textarea "*"
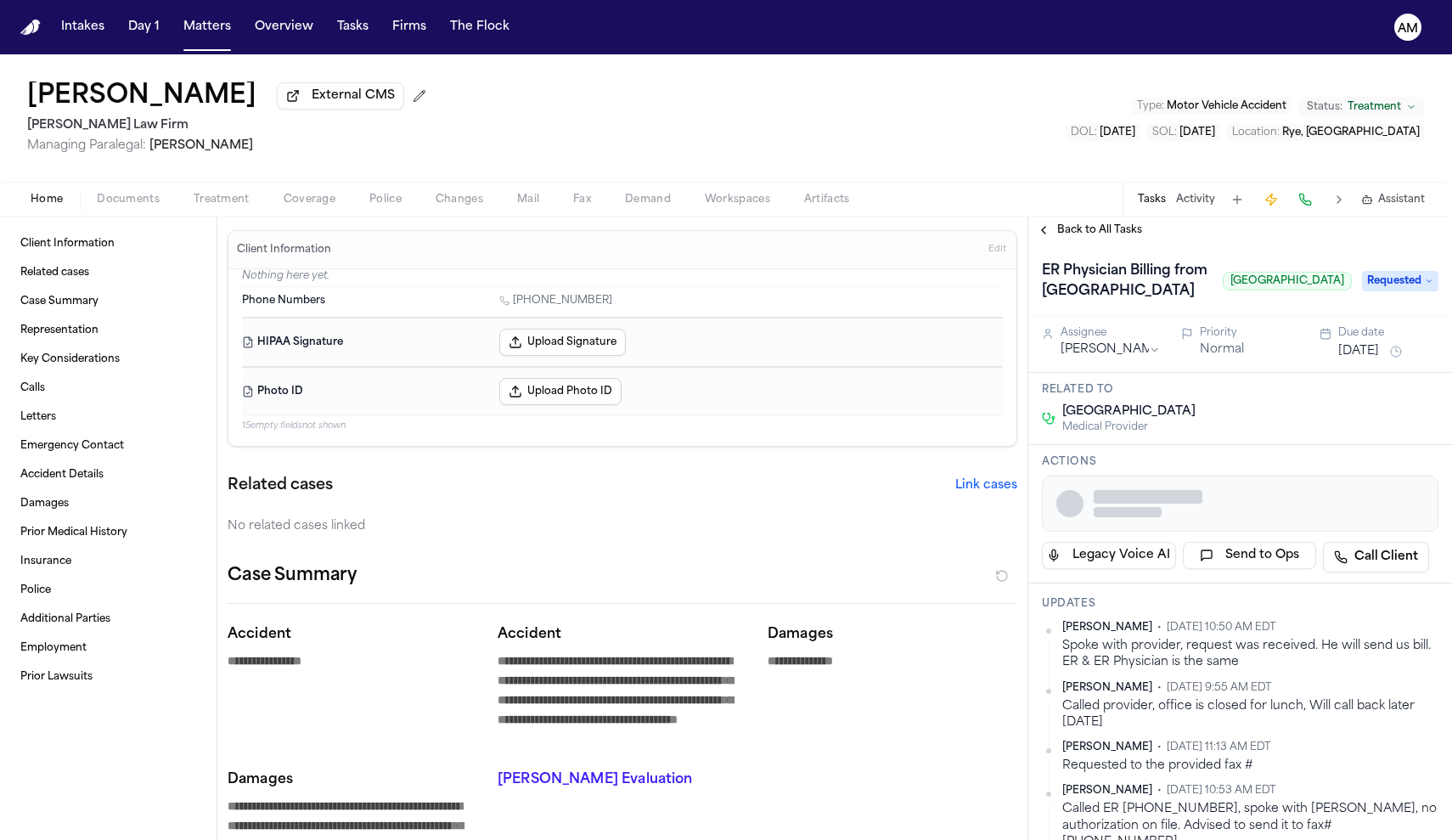
type textarea "*"
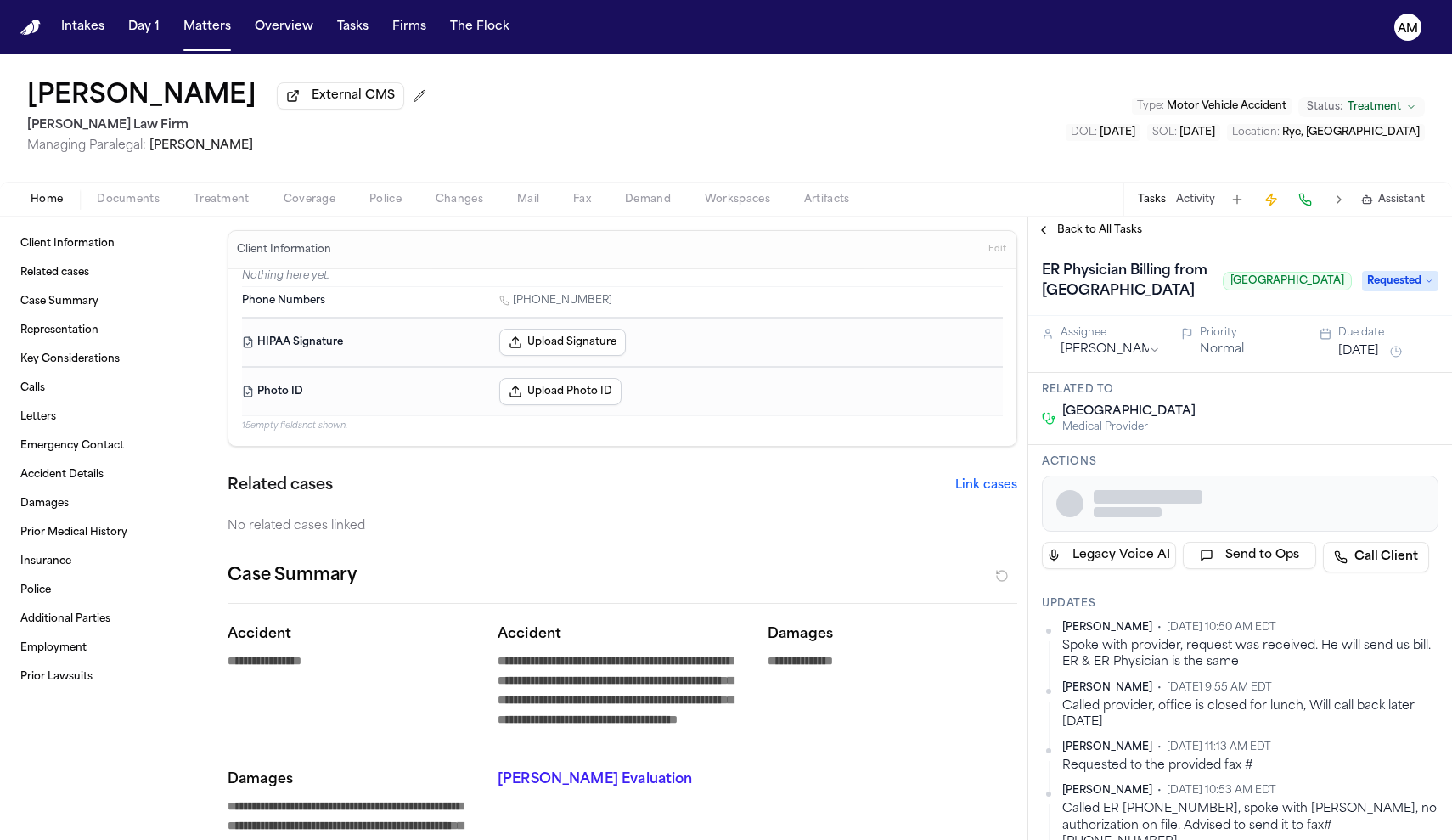
type textarea "*"
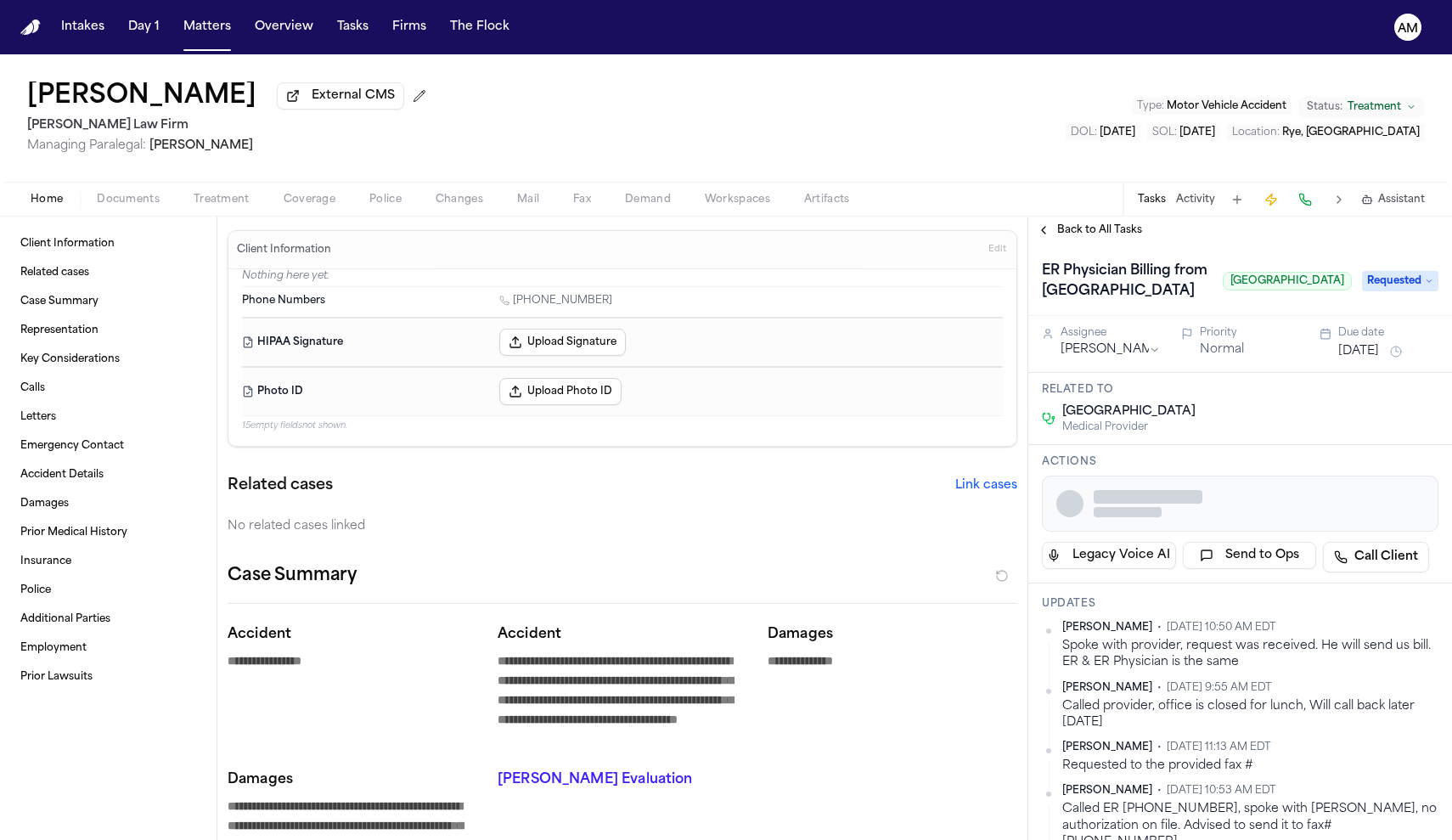
type textarea "*"
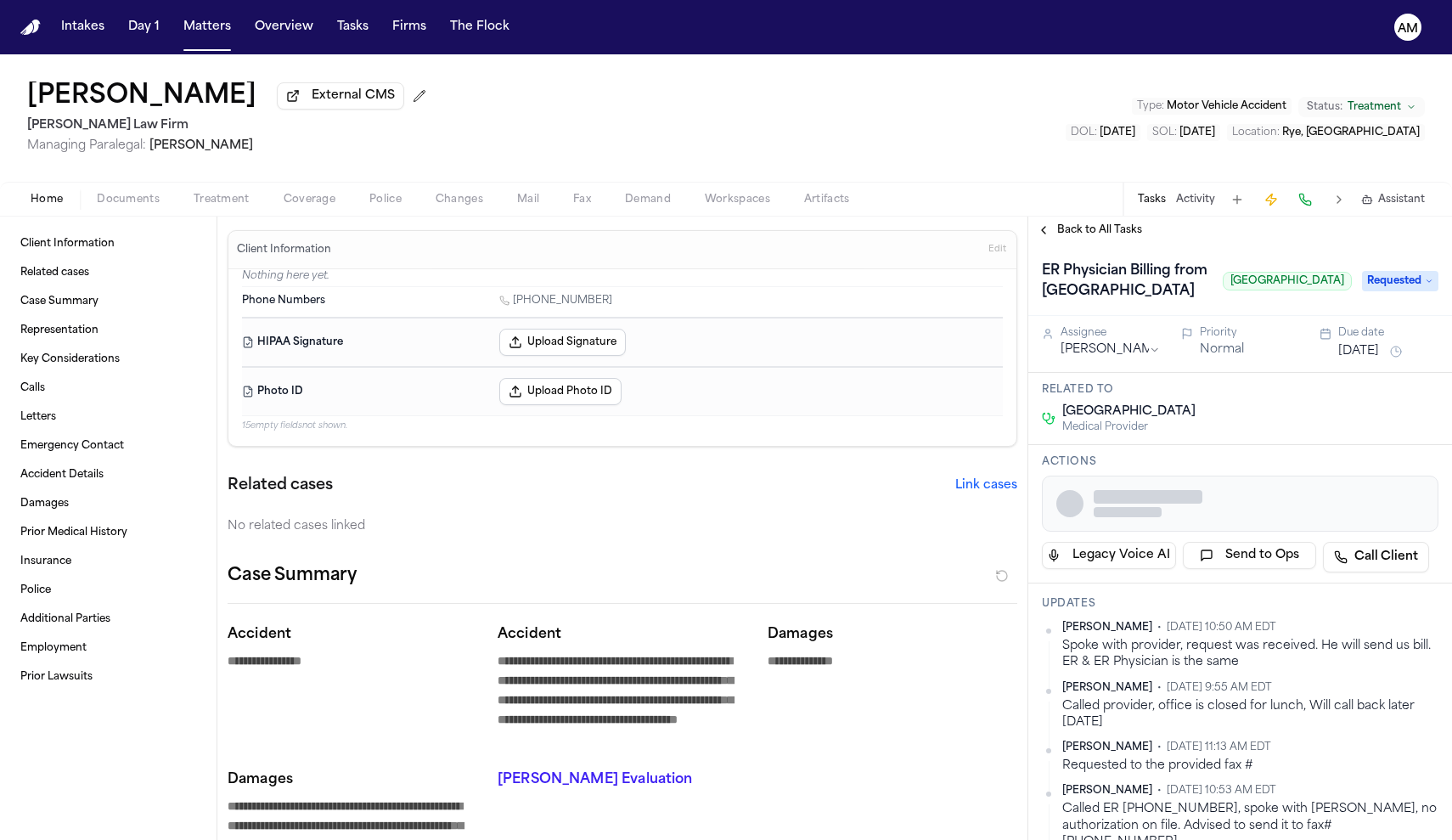
type textarea "*"
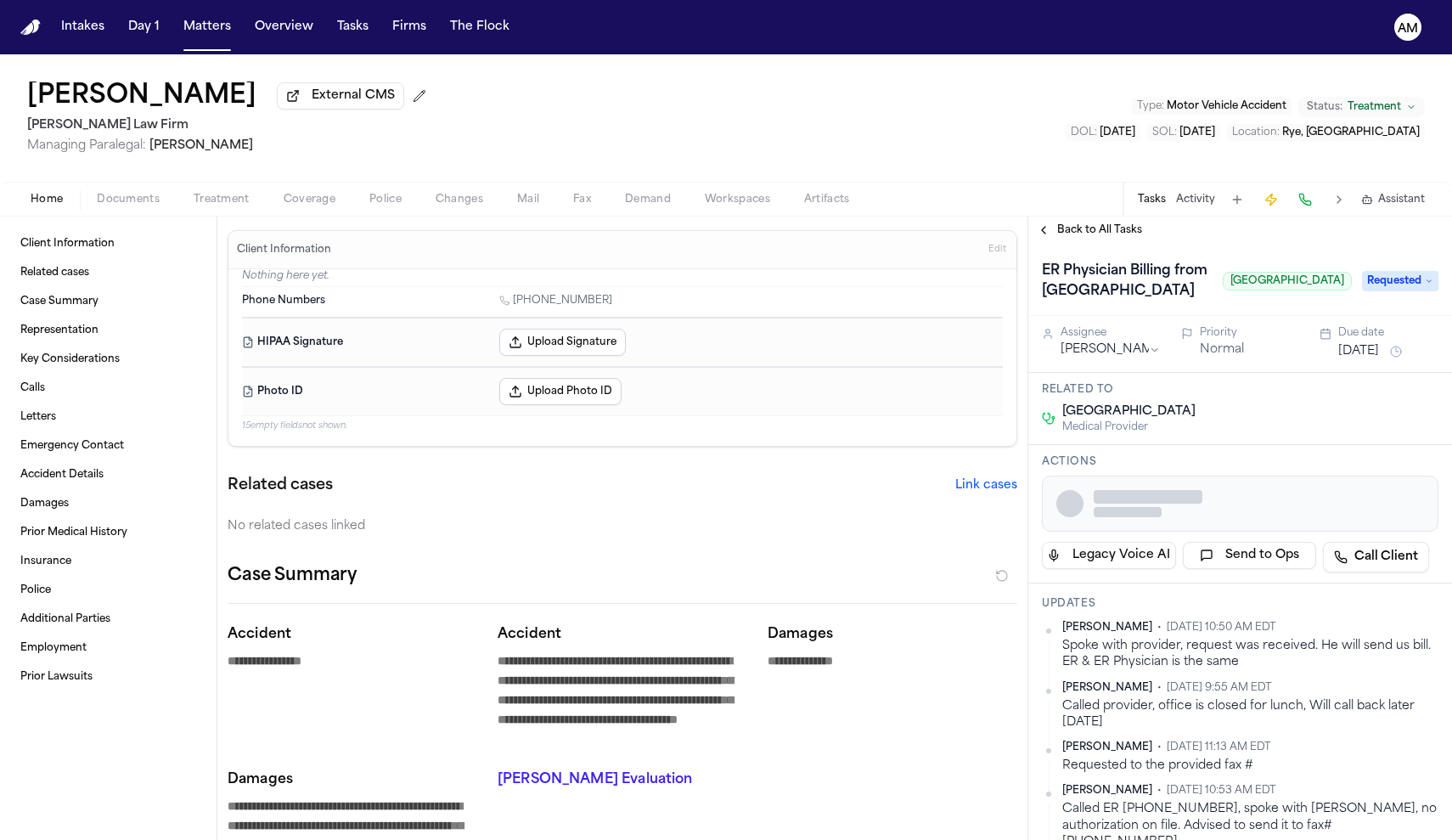
type textarea "*"
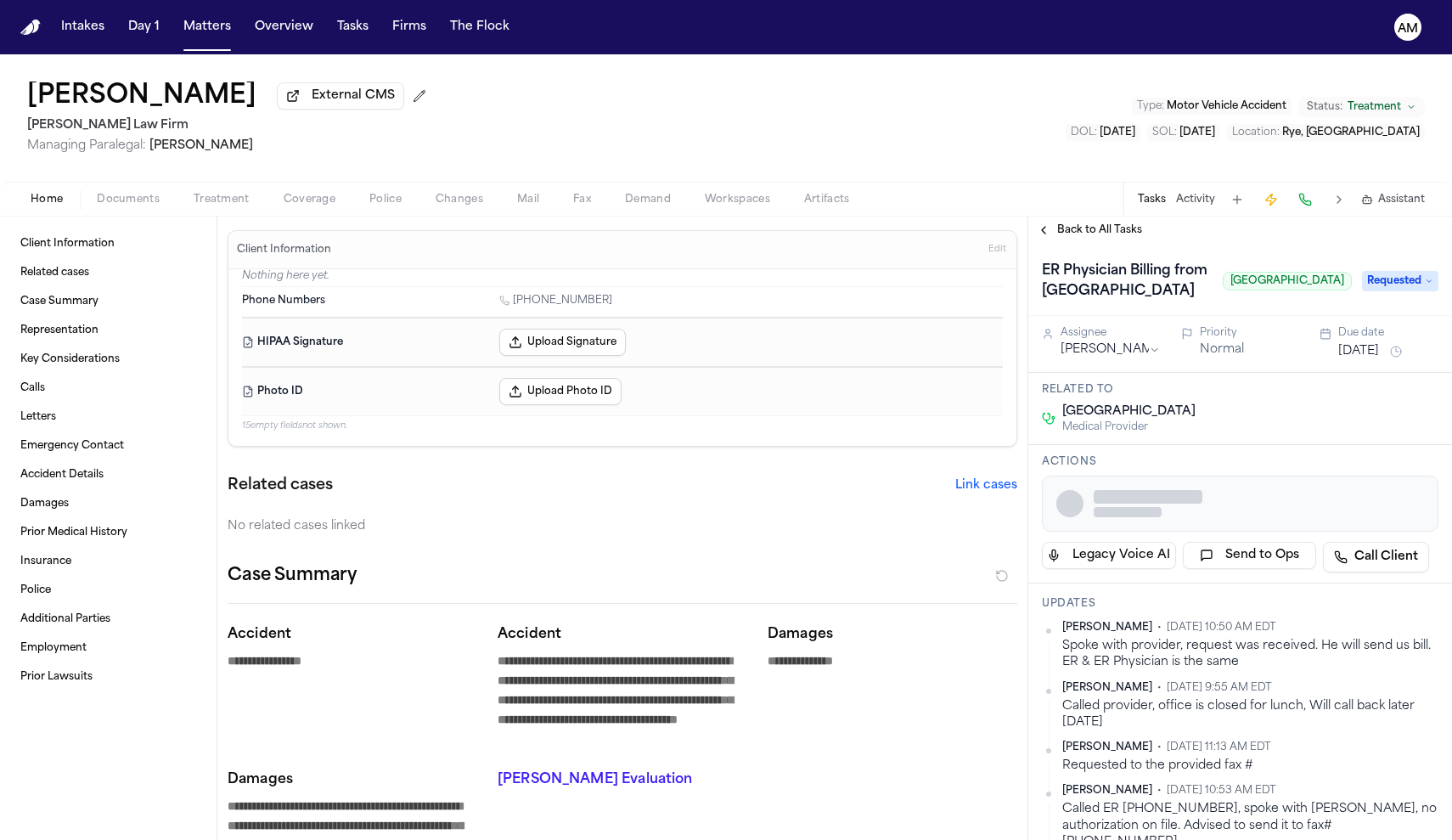
type textarea "*"
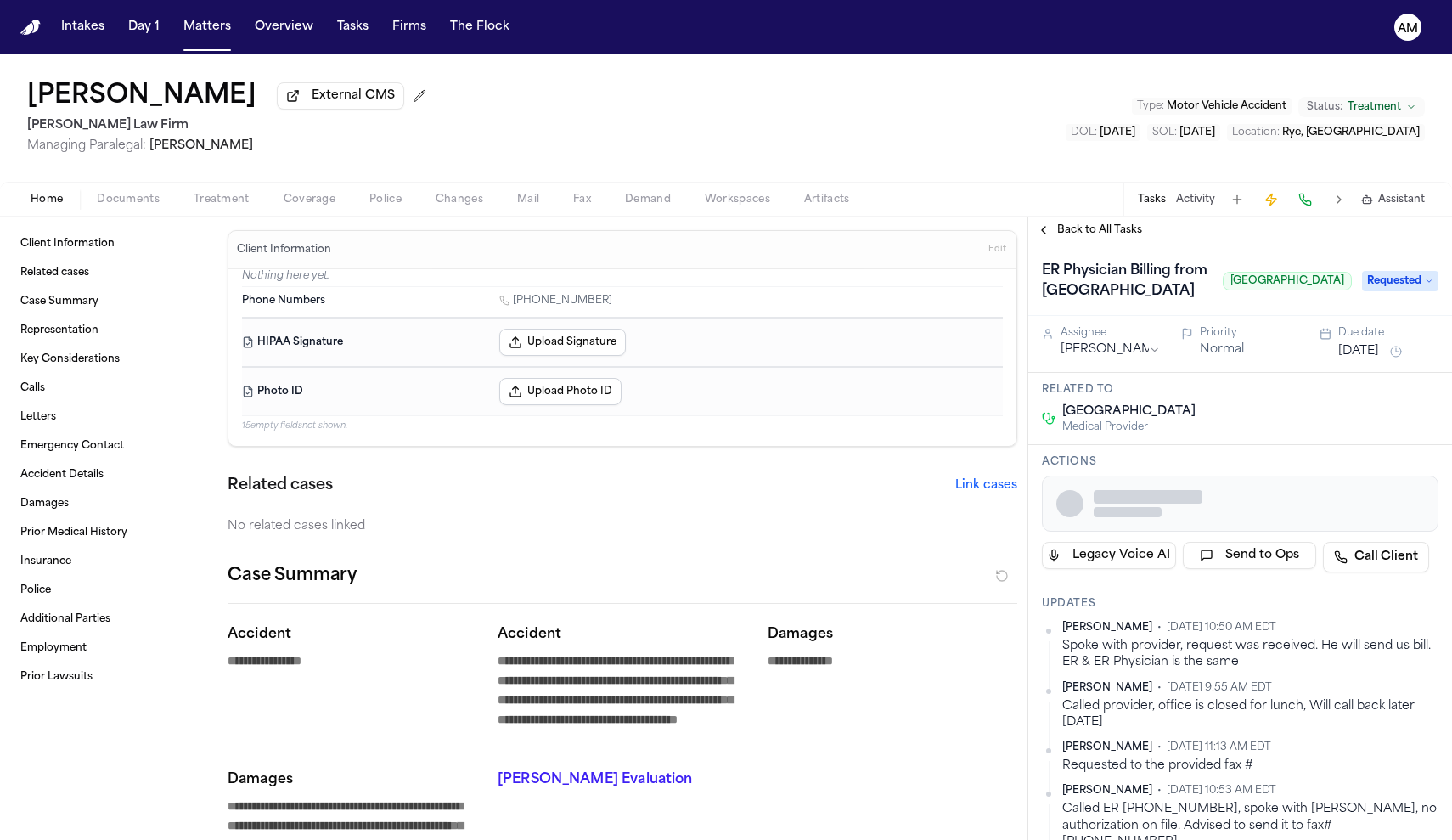
type textarea "*"
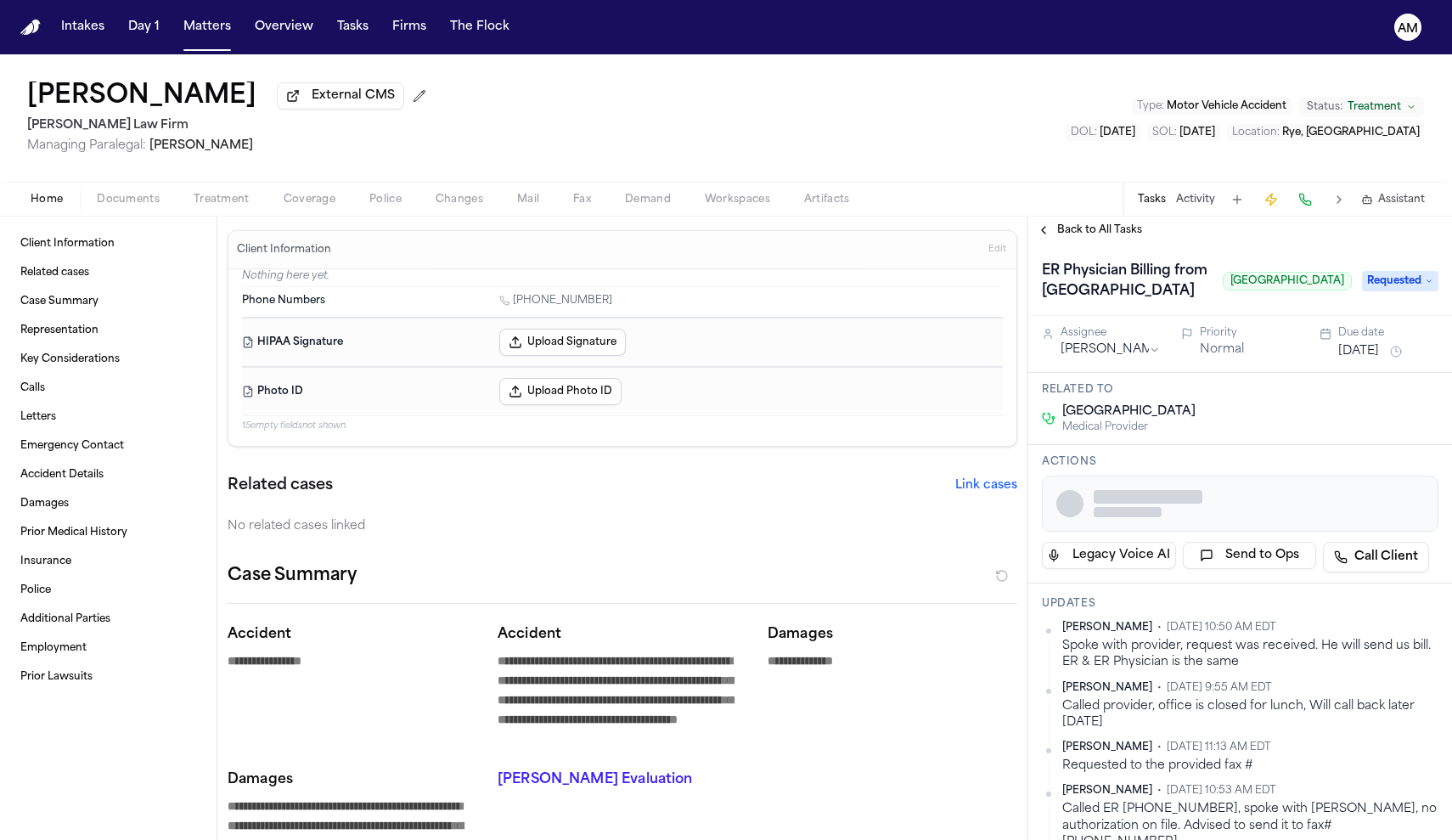
type textarea "*"
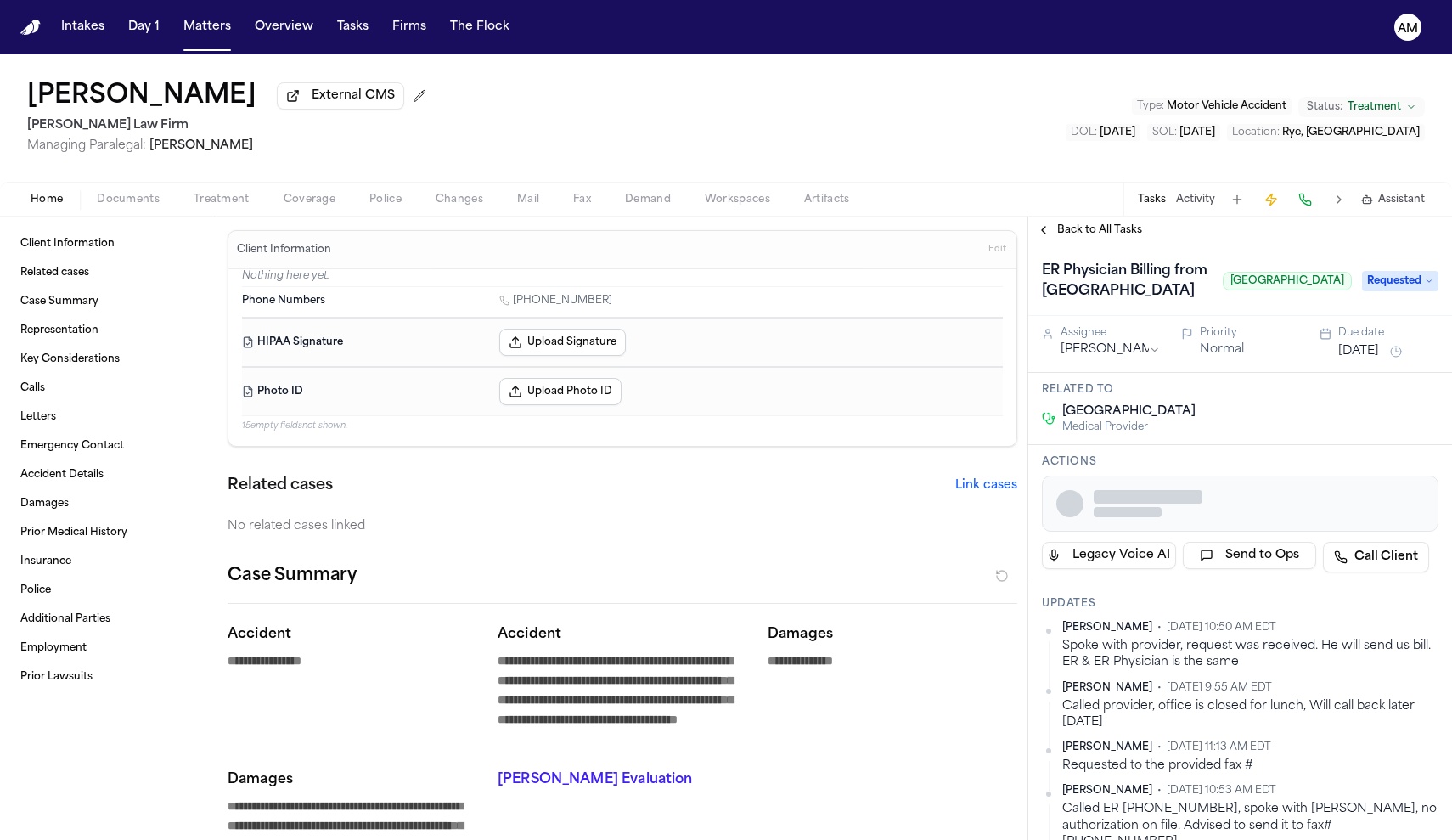
type textarea "*"
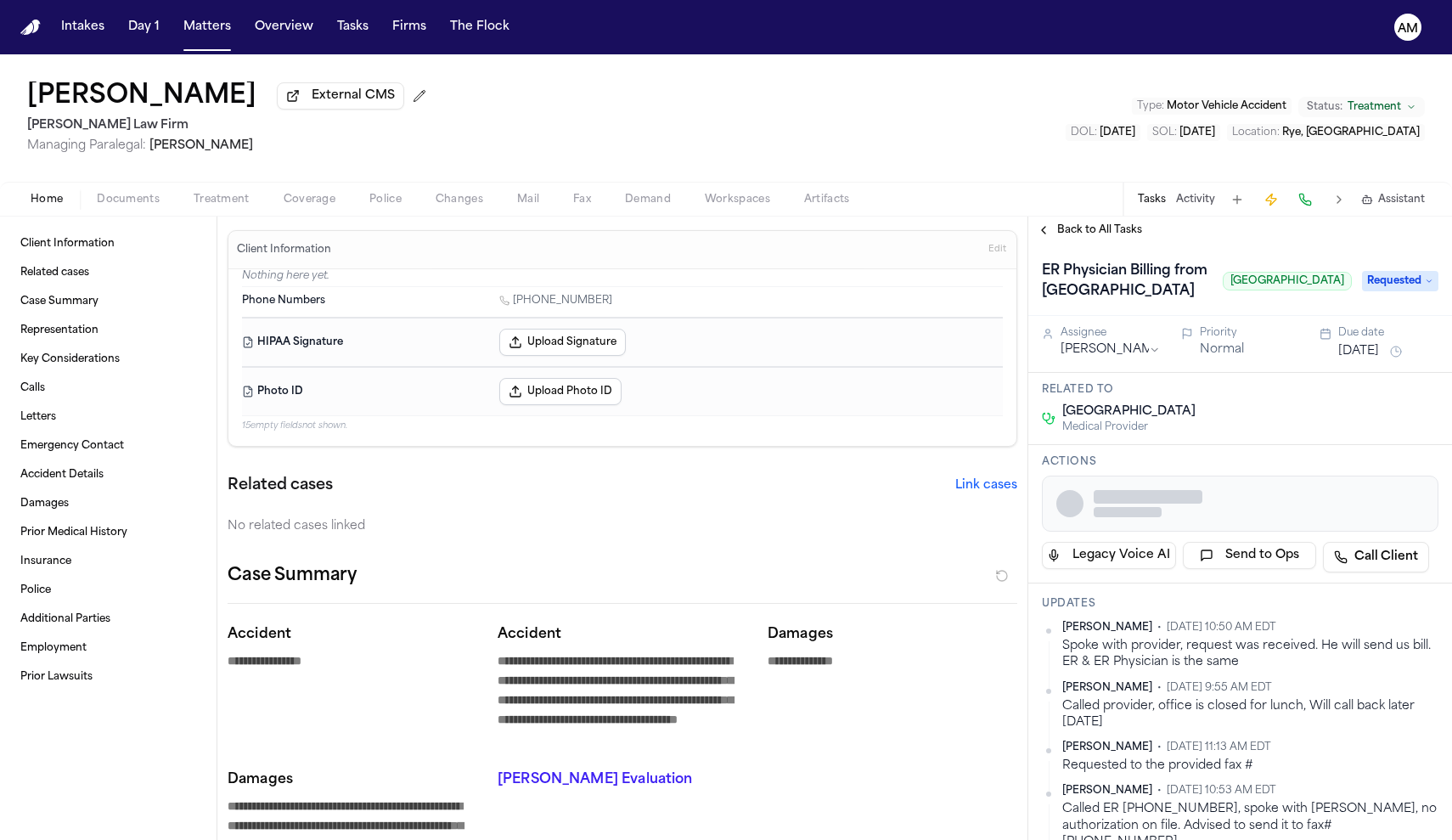
type textarea "*"
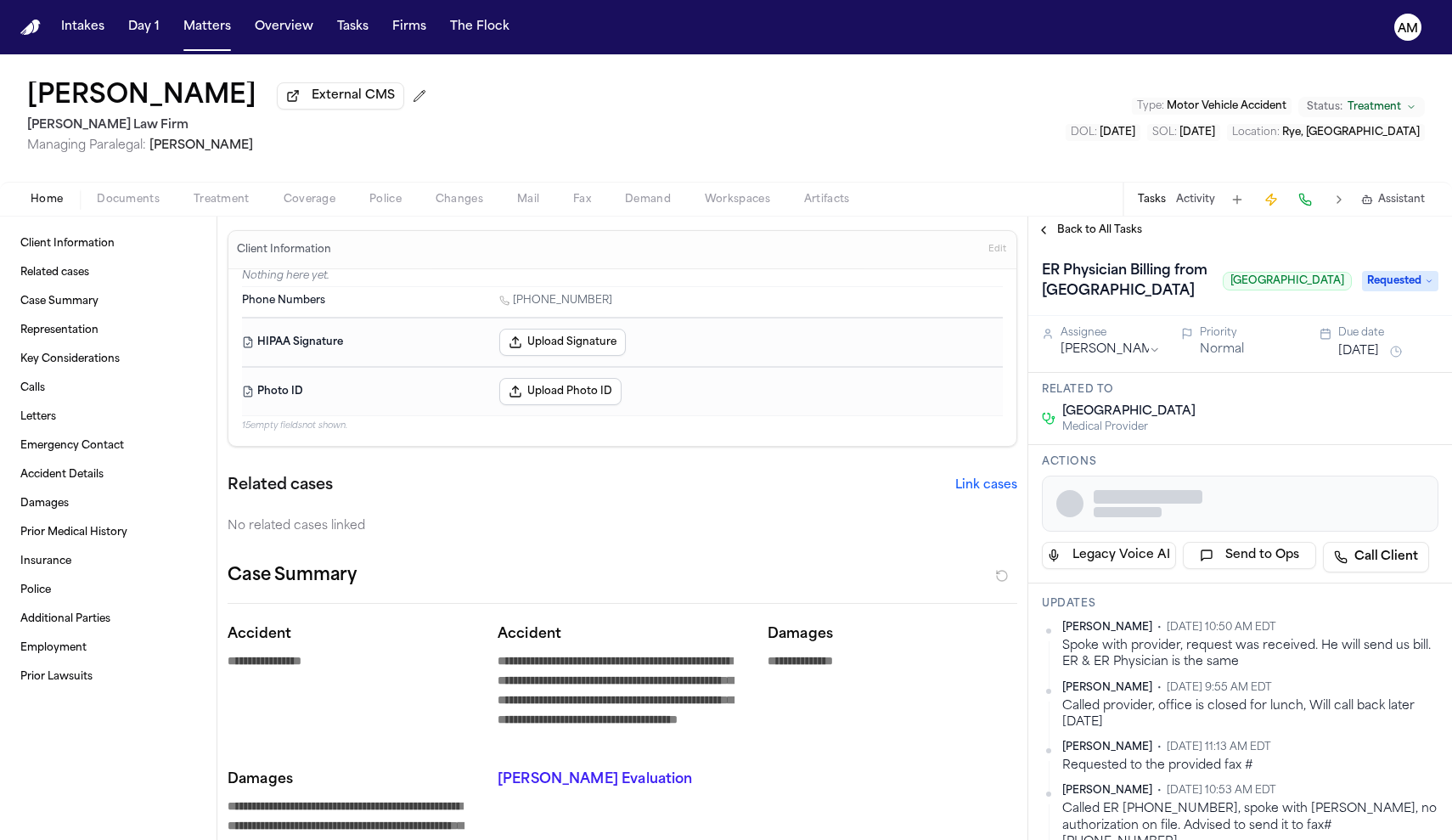
type textarea "*"
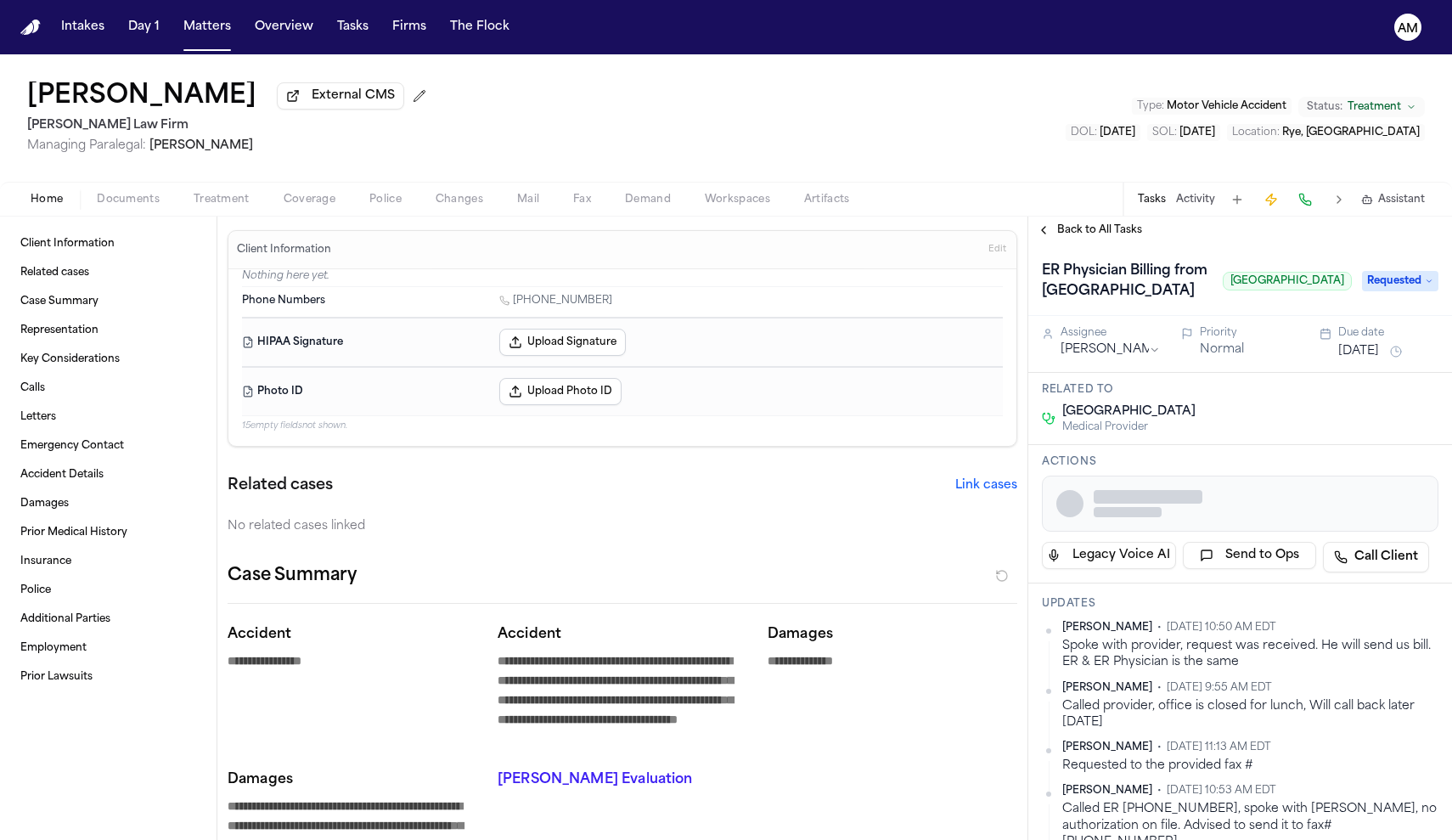
type textarea "*"
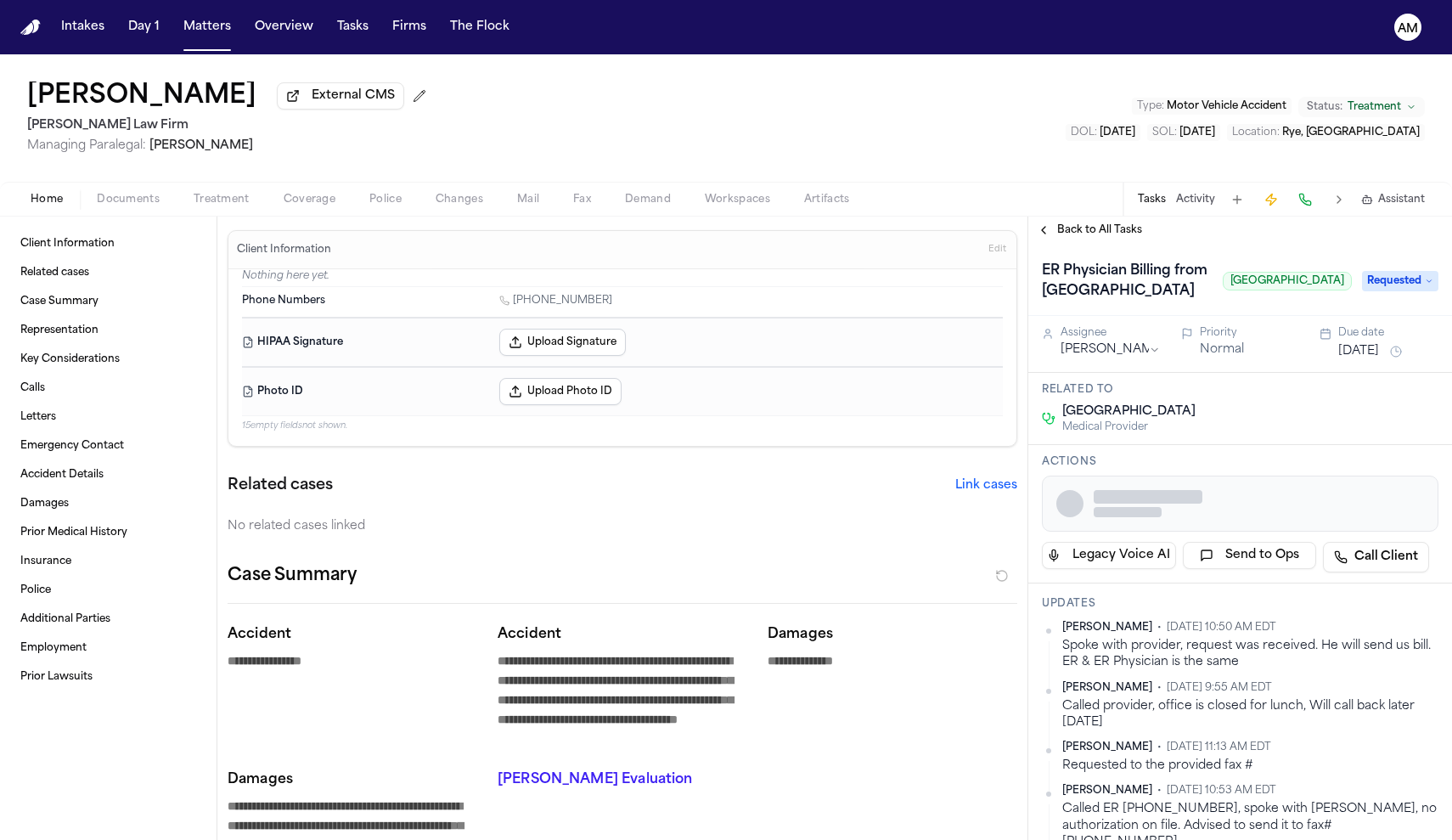
type textarea "*"
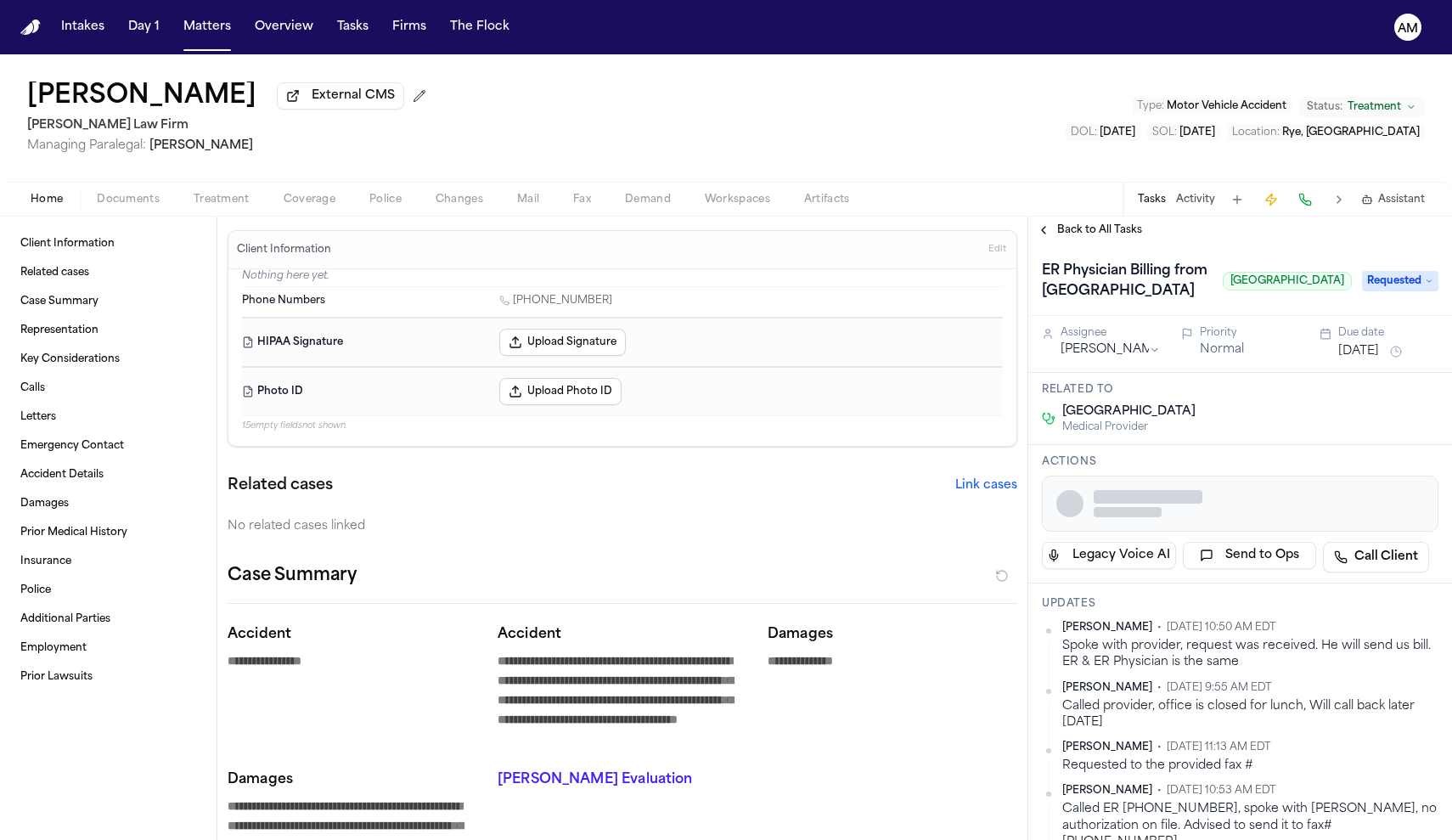
type textarea "*"
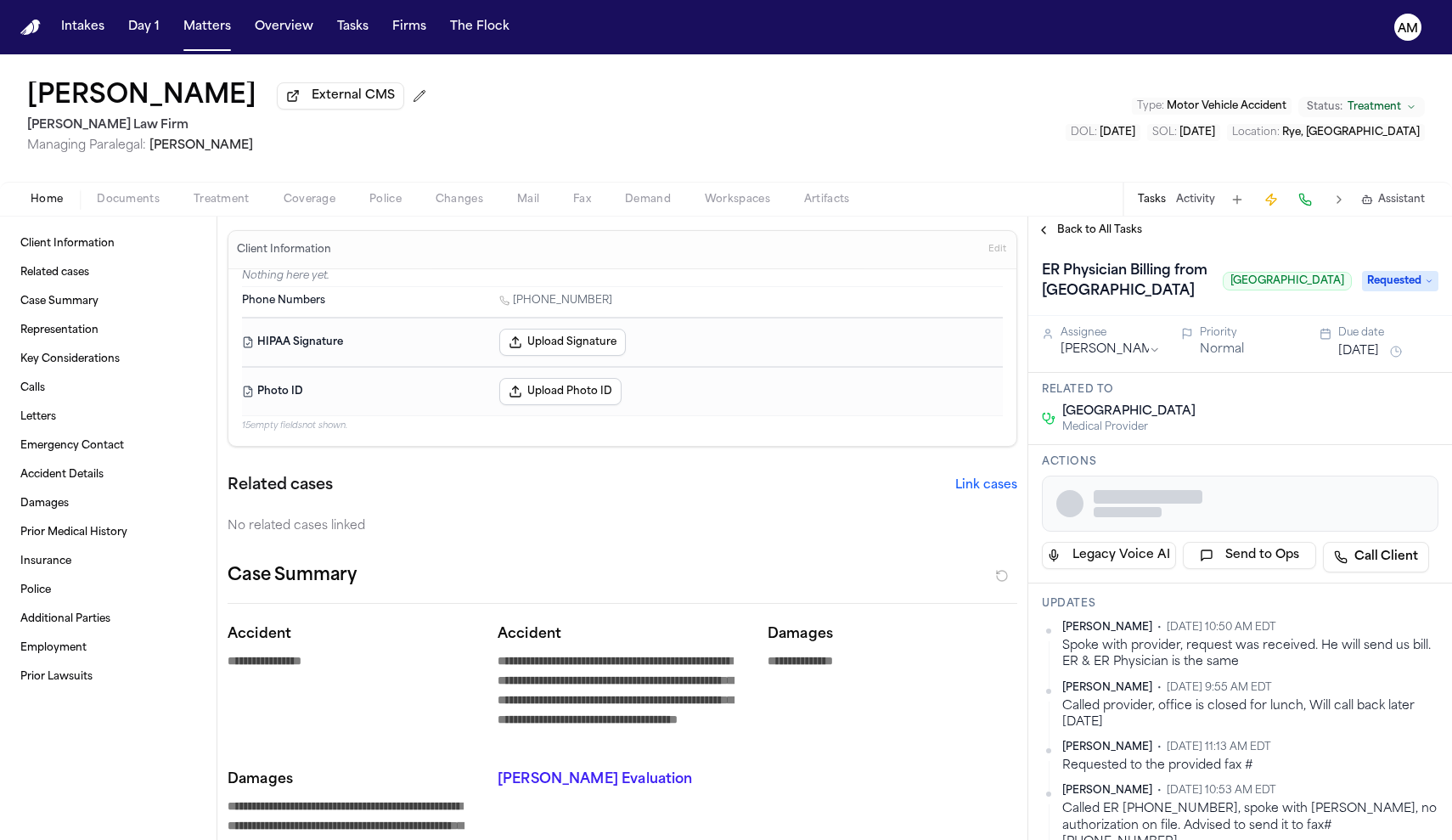
type textarea "*"
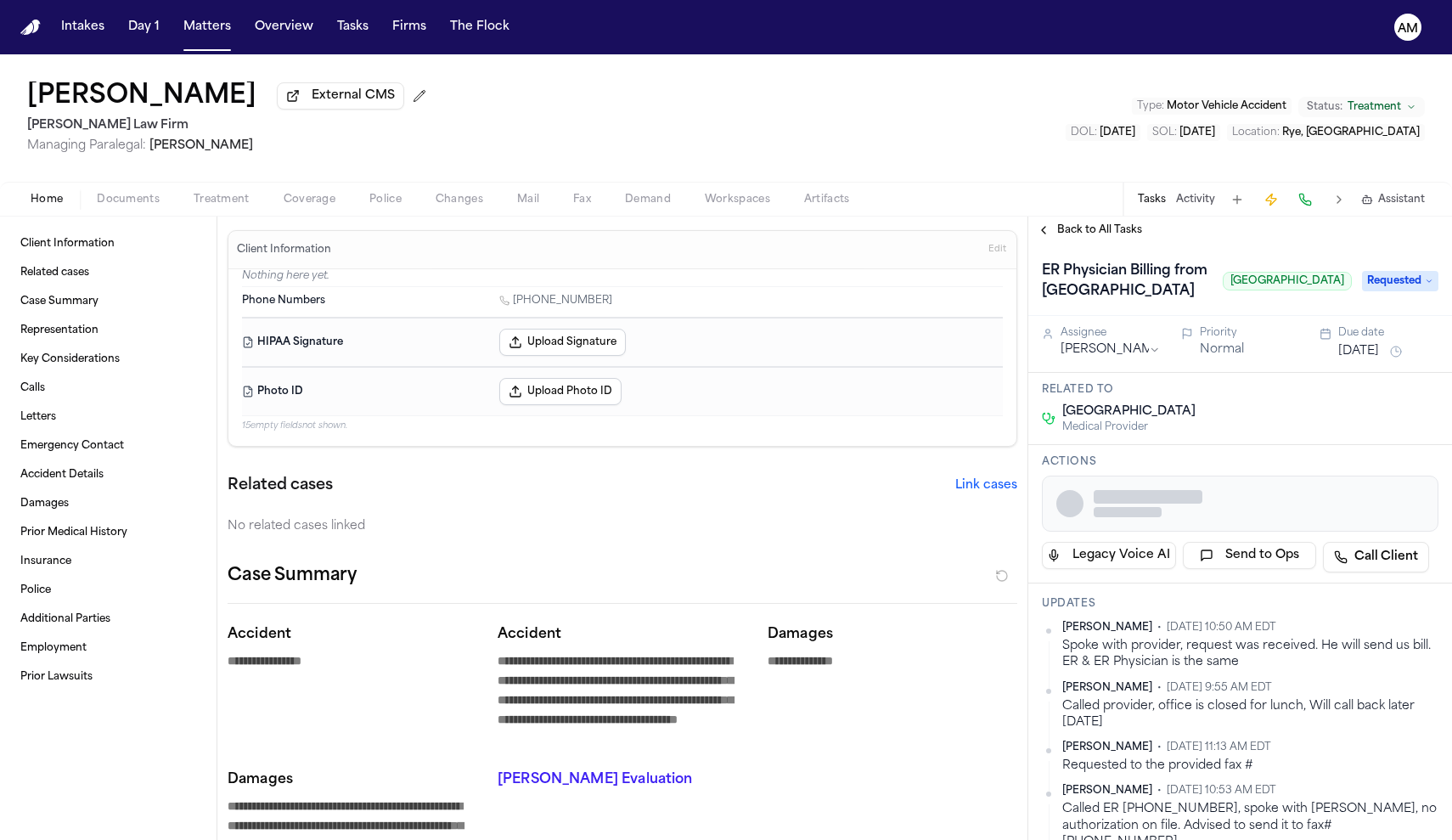
type textarea "*"
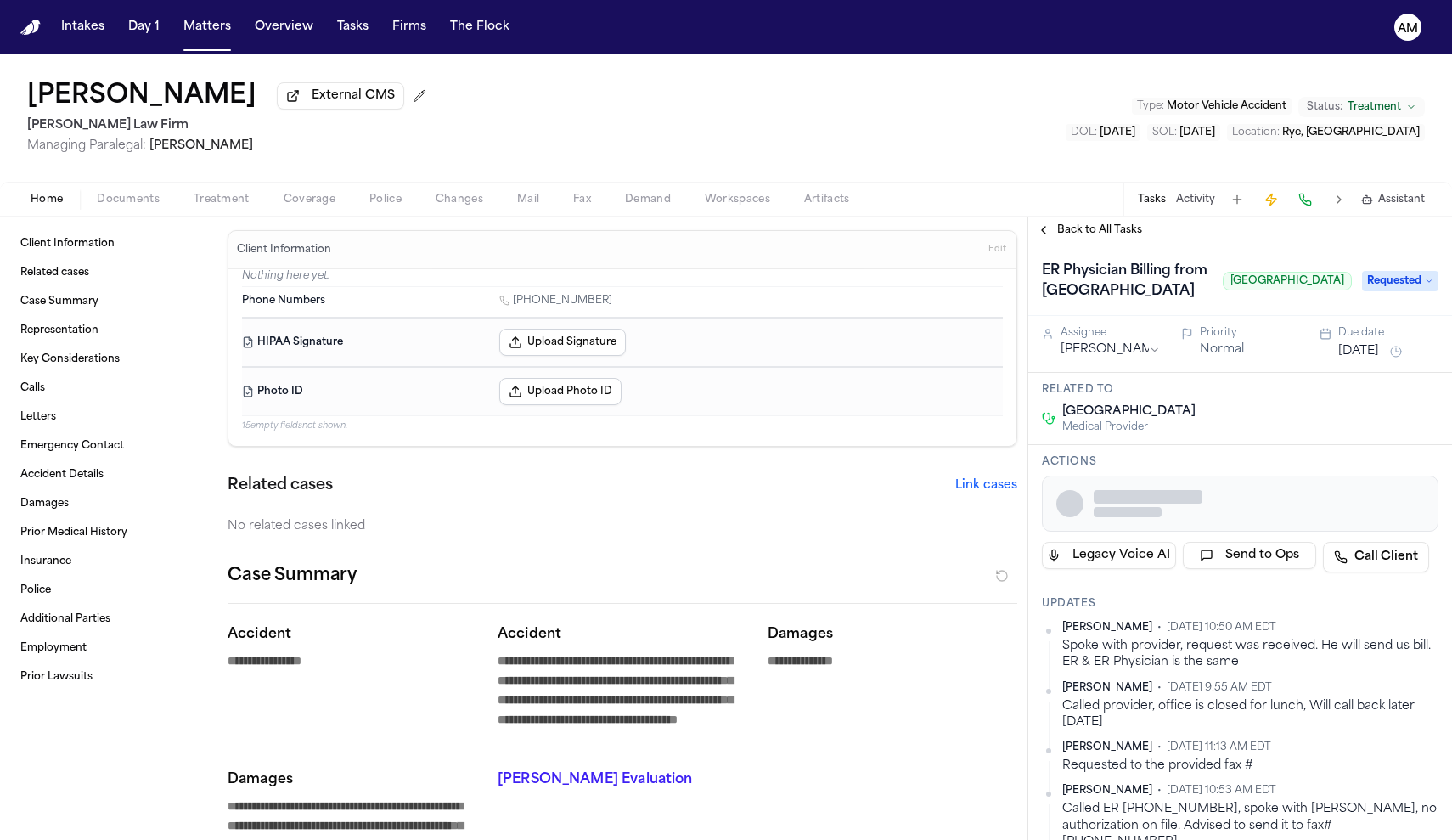
type textarea "*"
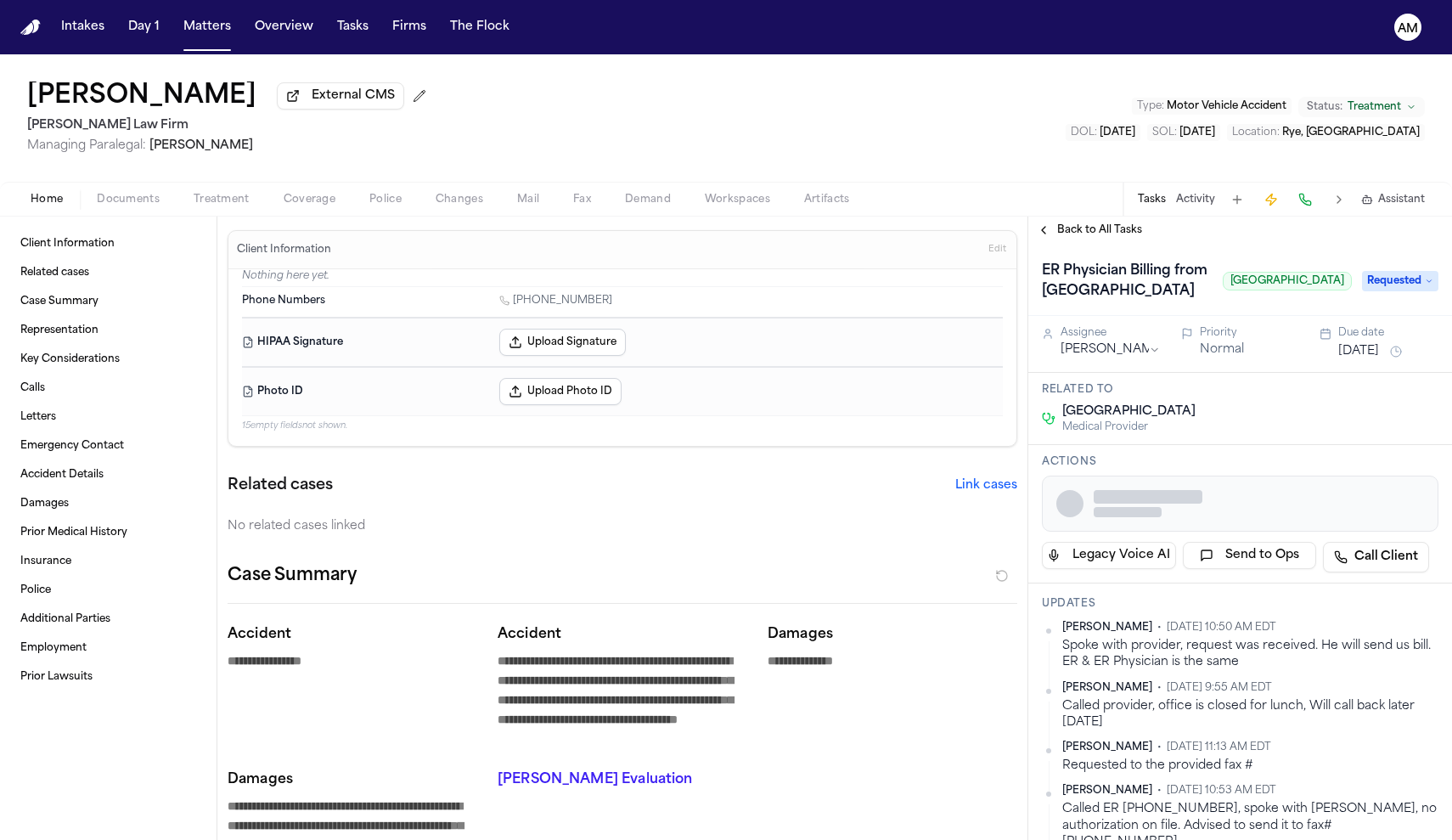
type textarea "*"
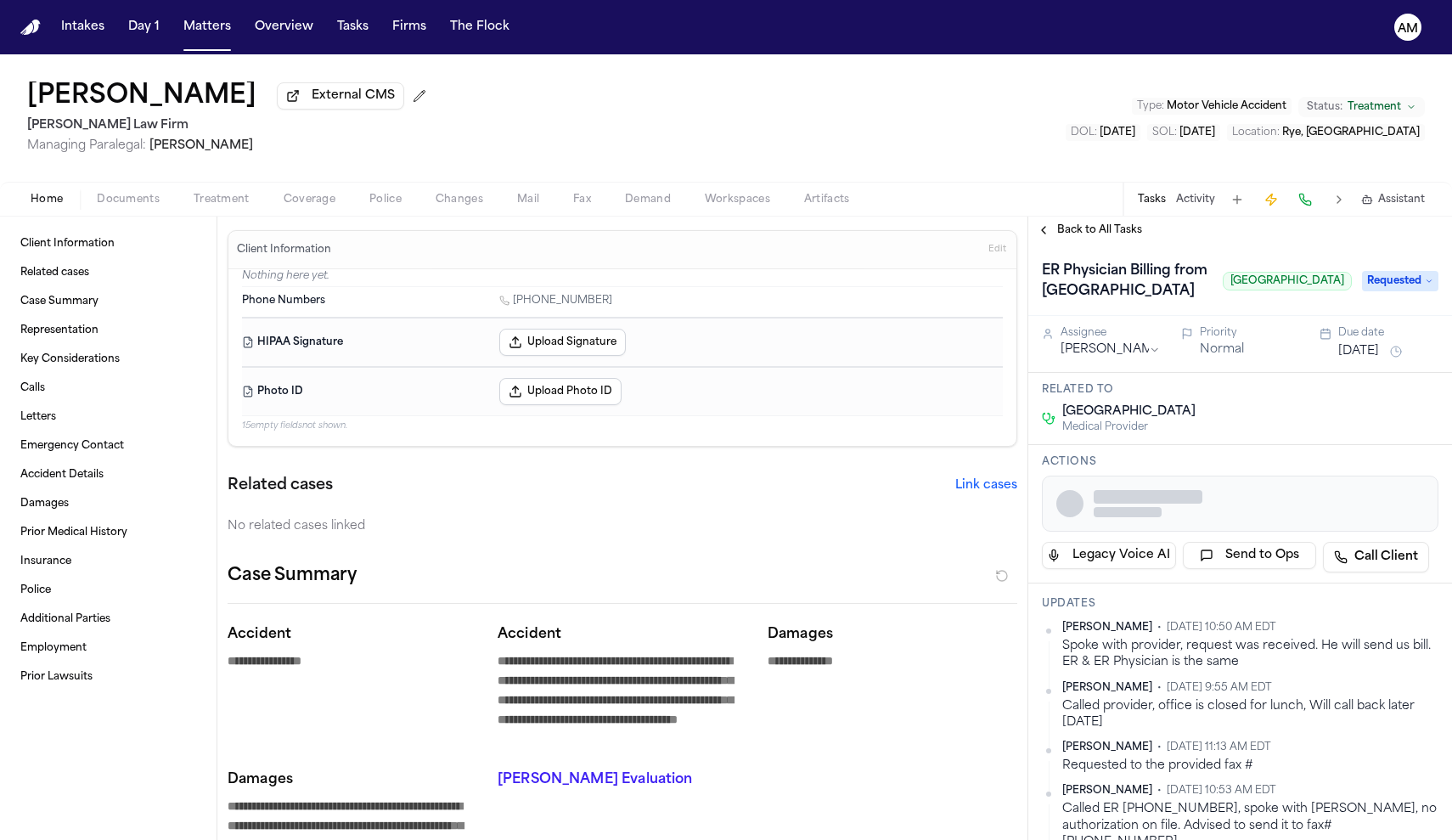
type textarea "*"
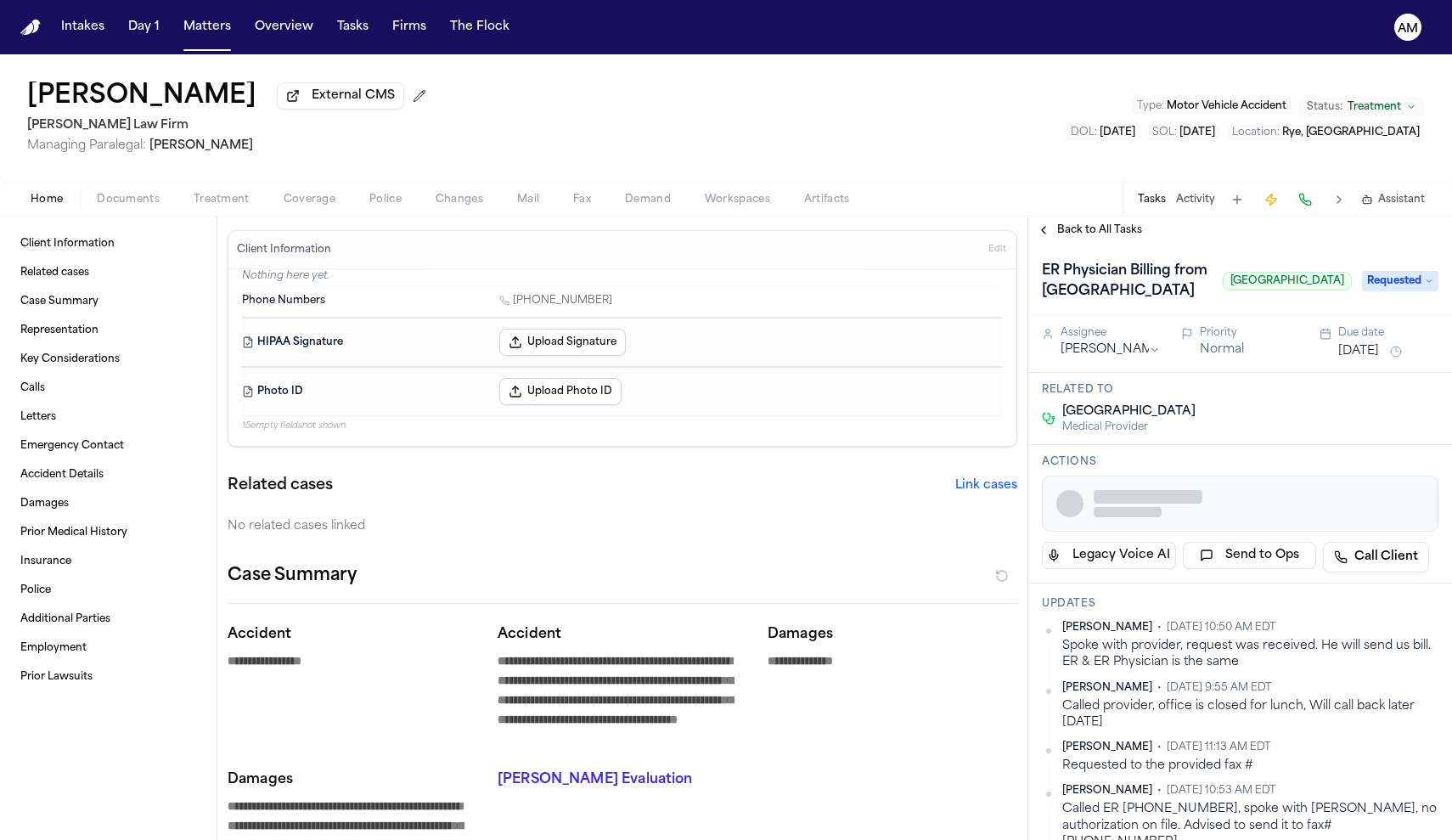
type textarea "*"
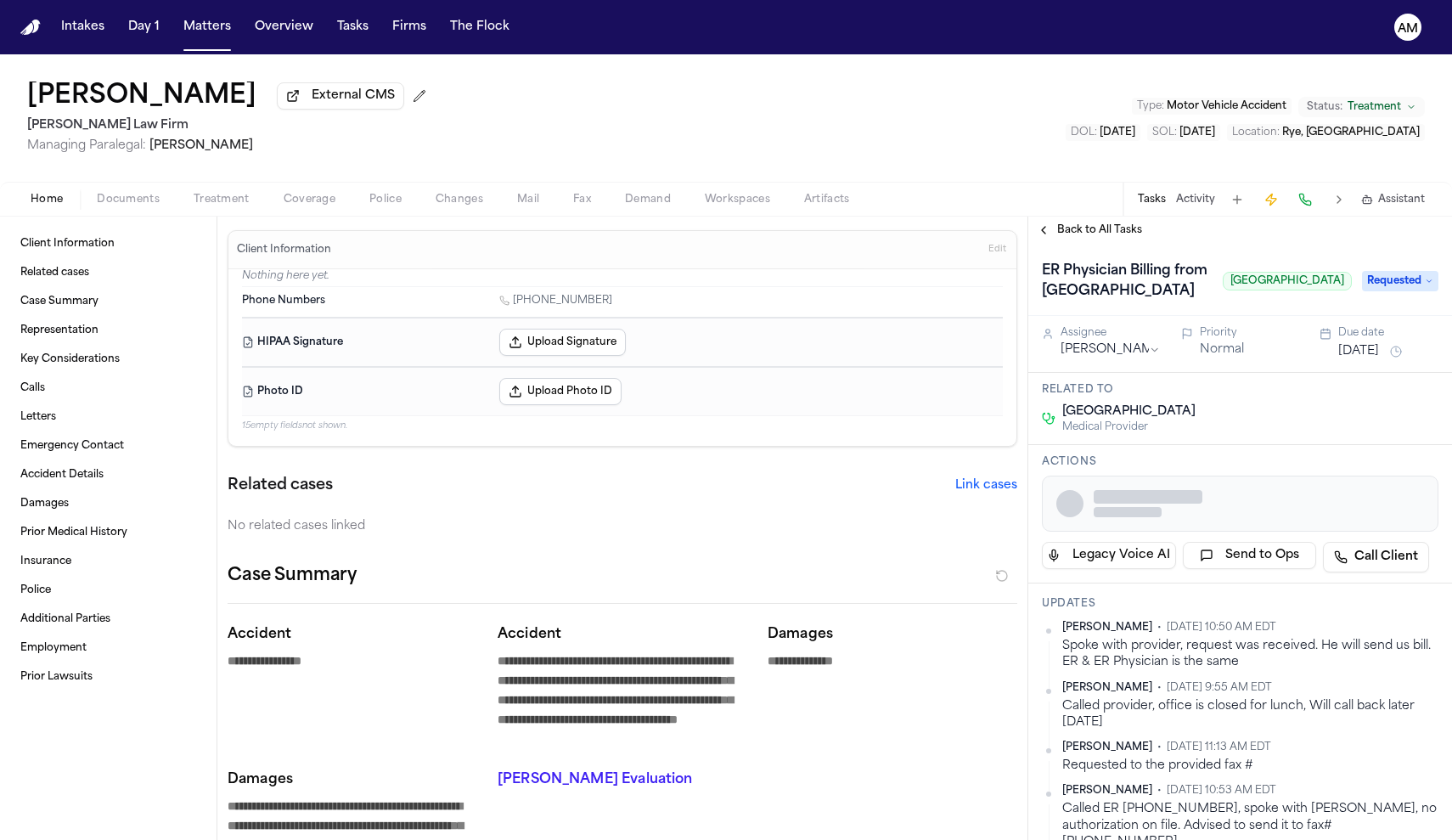
type textarea "*"
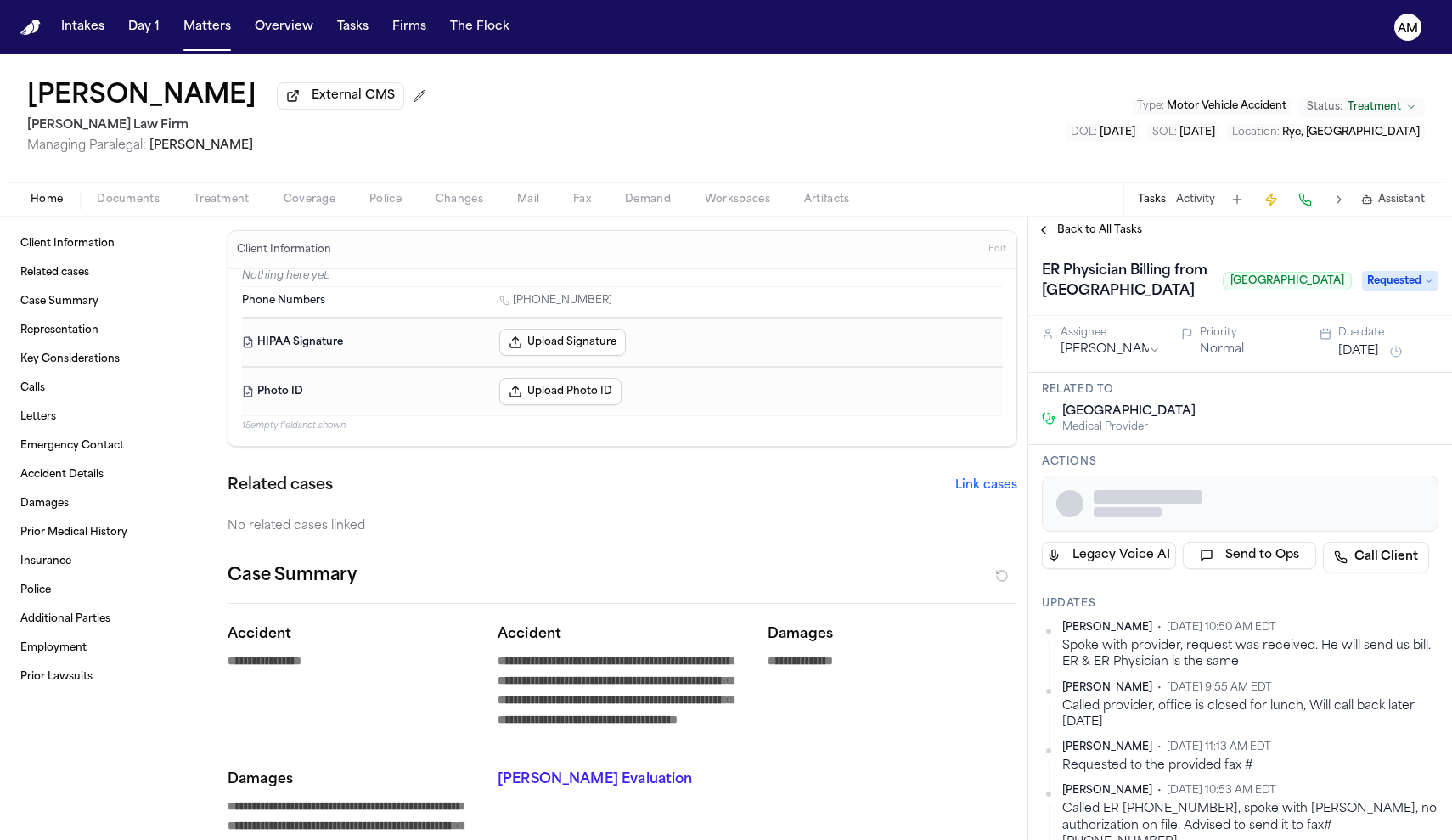
type textarea "*"
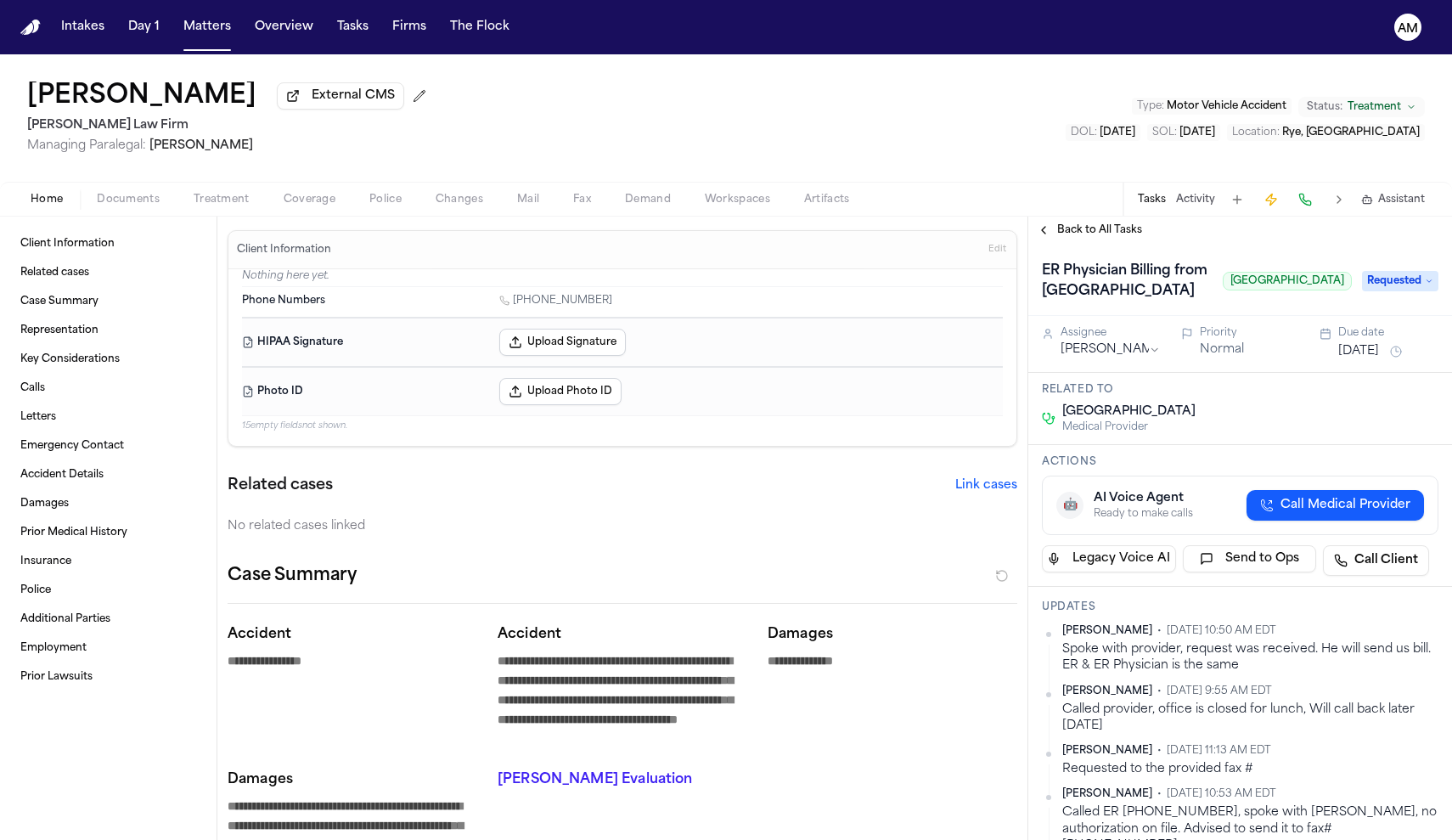
type textarea "*"
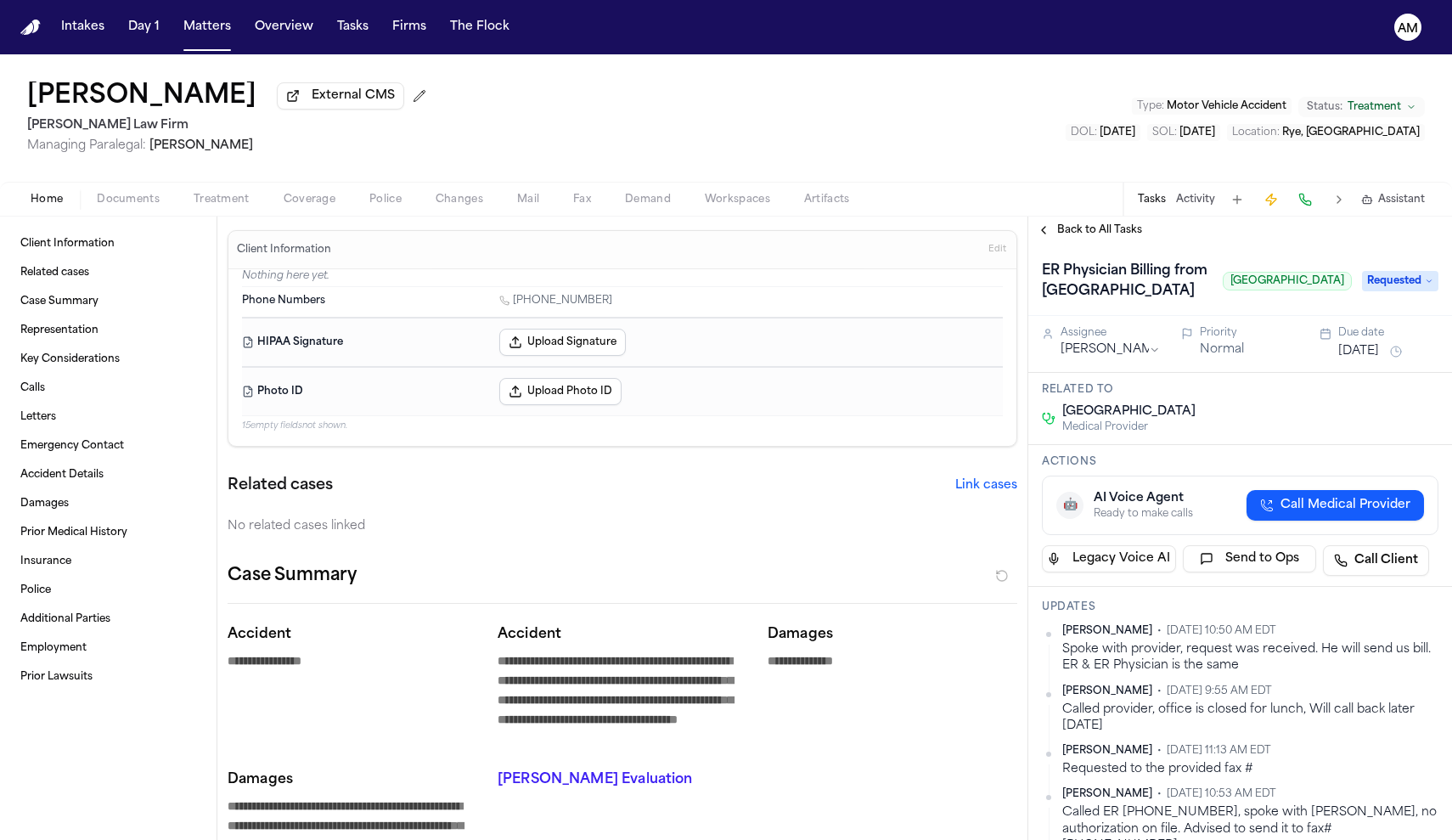
type textarea "*"
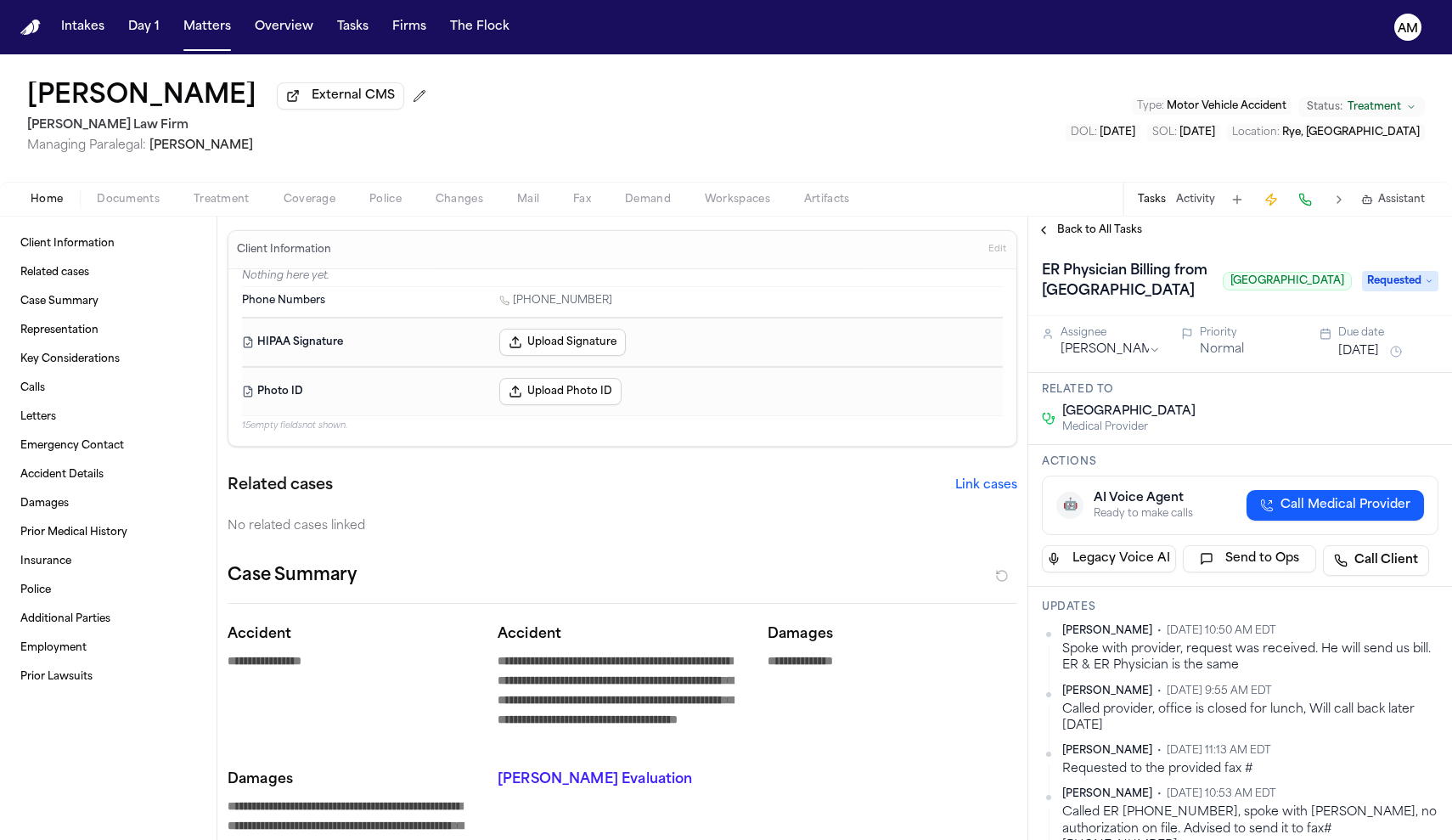
type textarea "*"
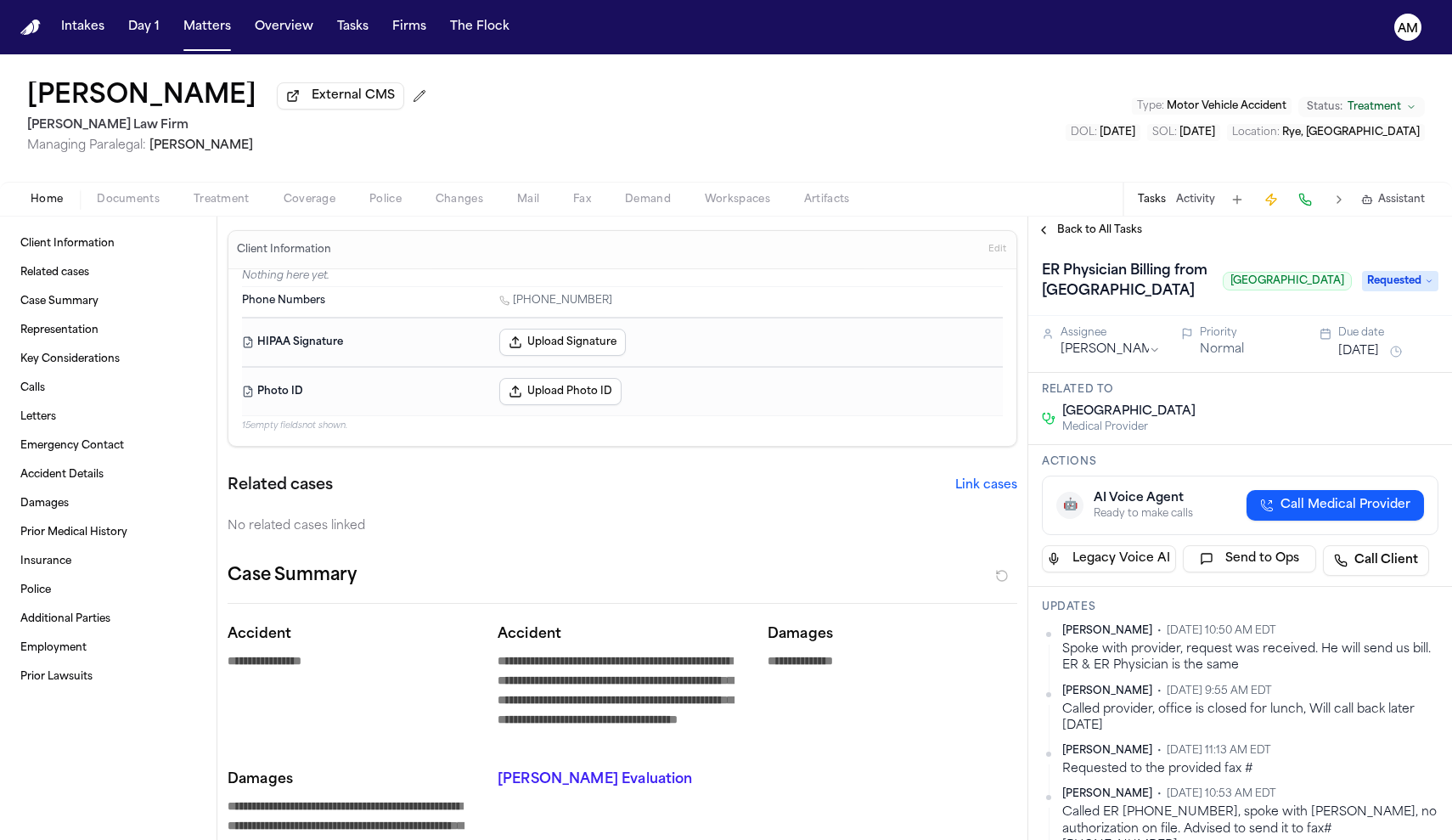
type textarea "*"
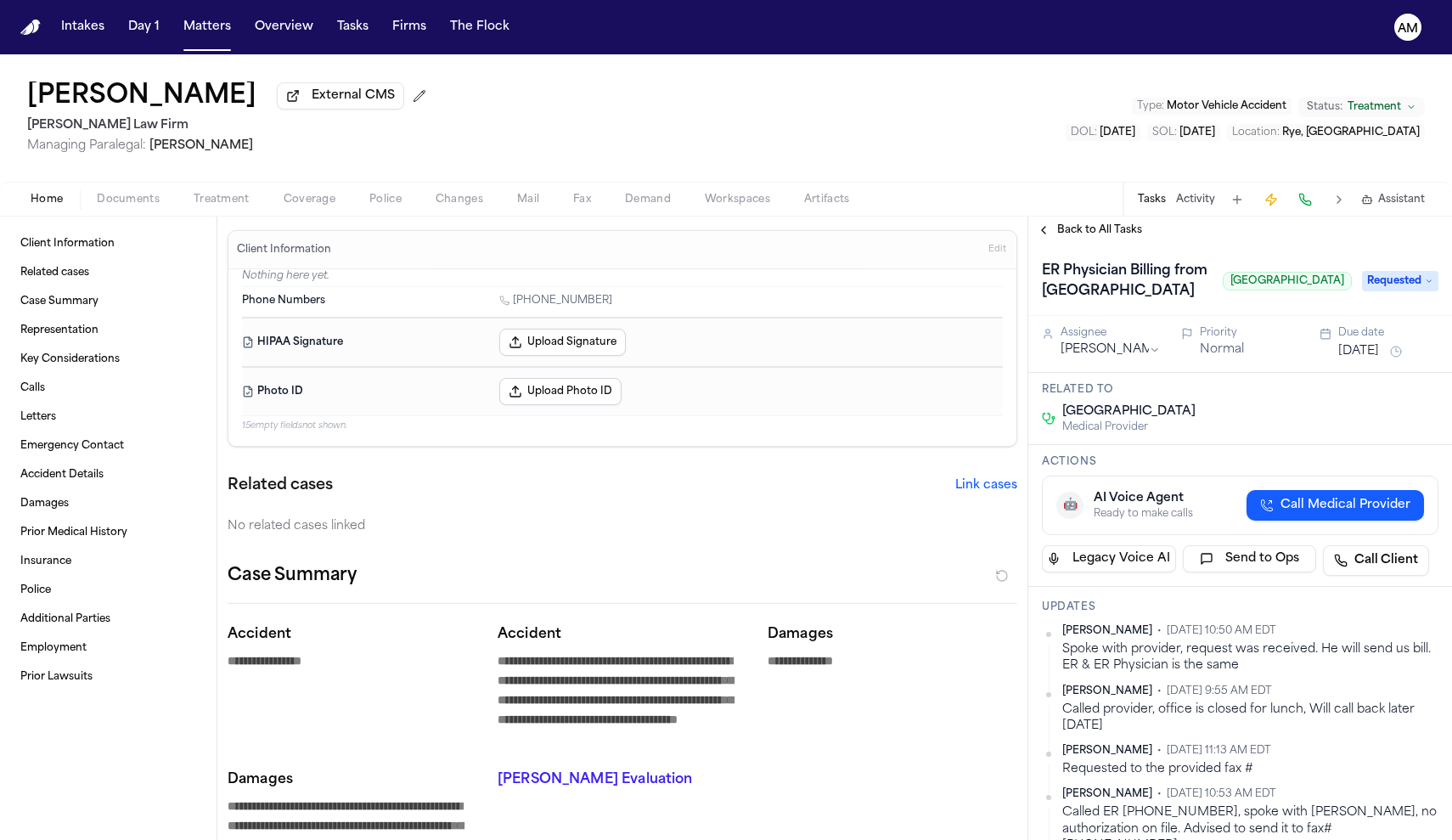
type textarea "*"
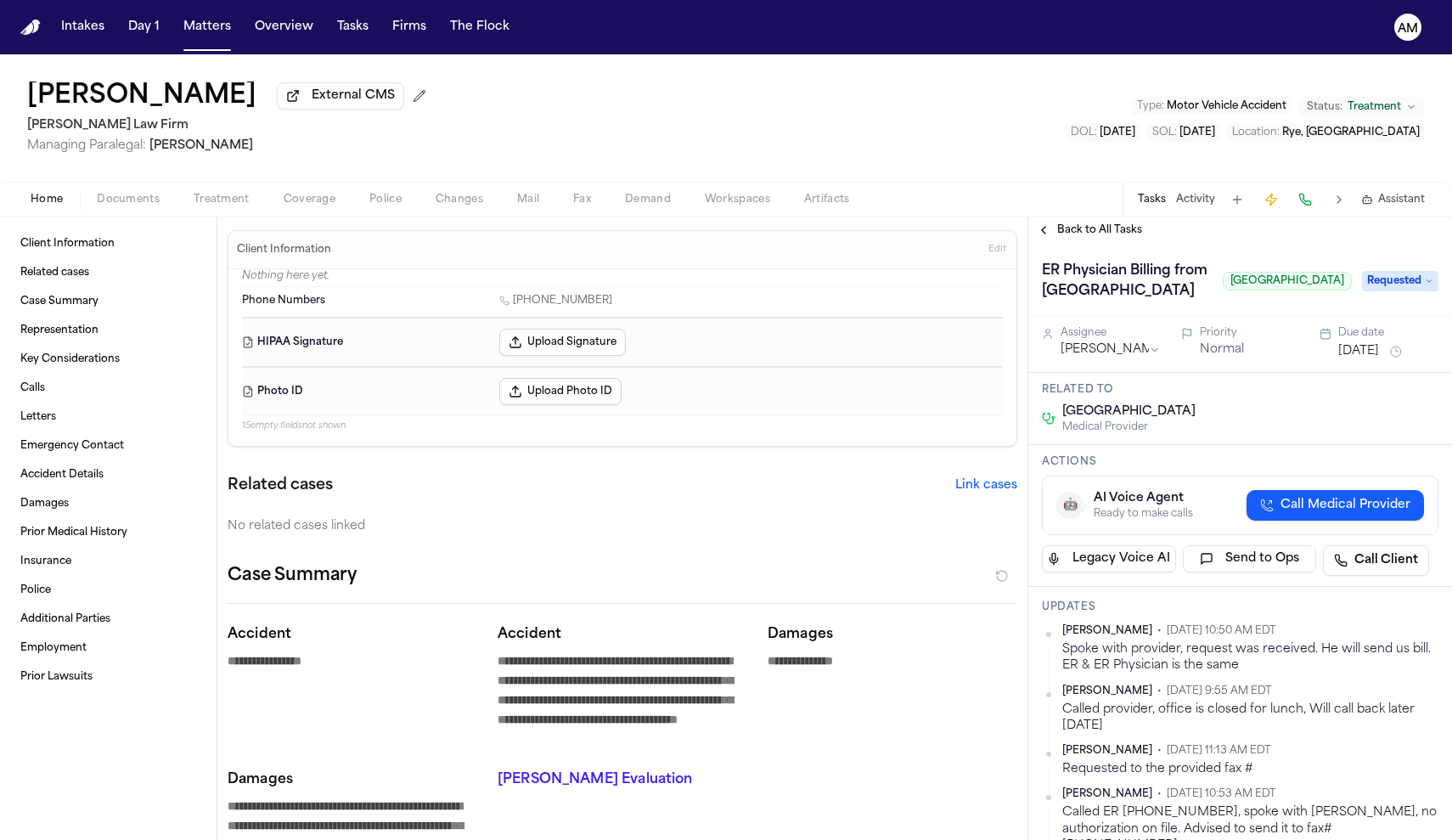
type textarea "*"
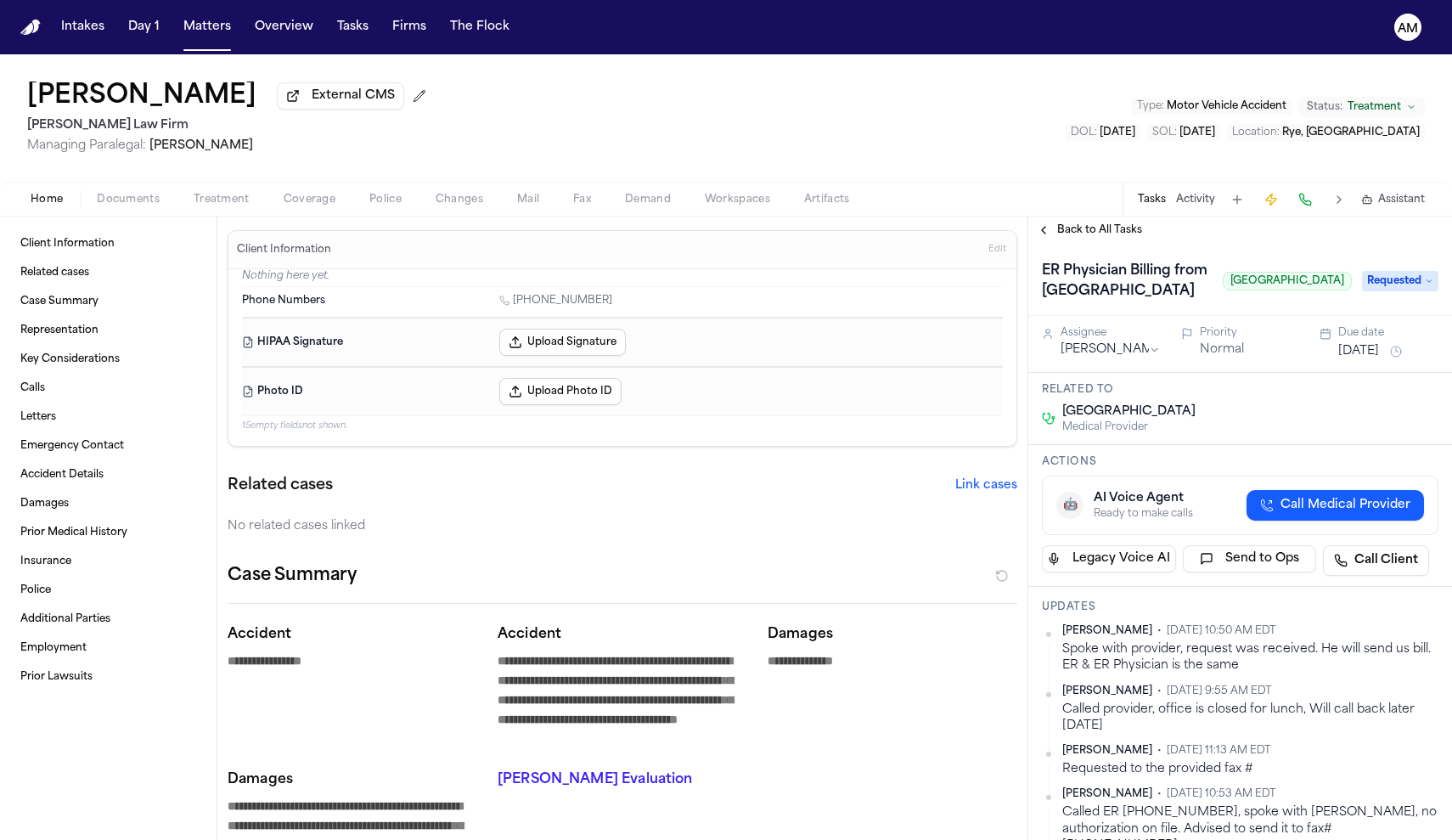
type textarea "*"
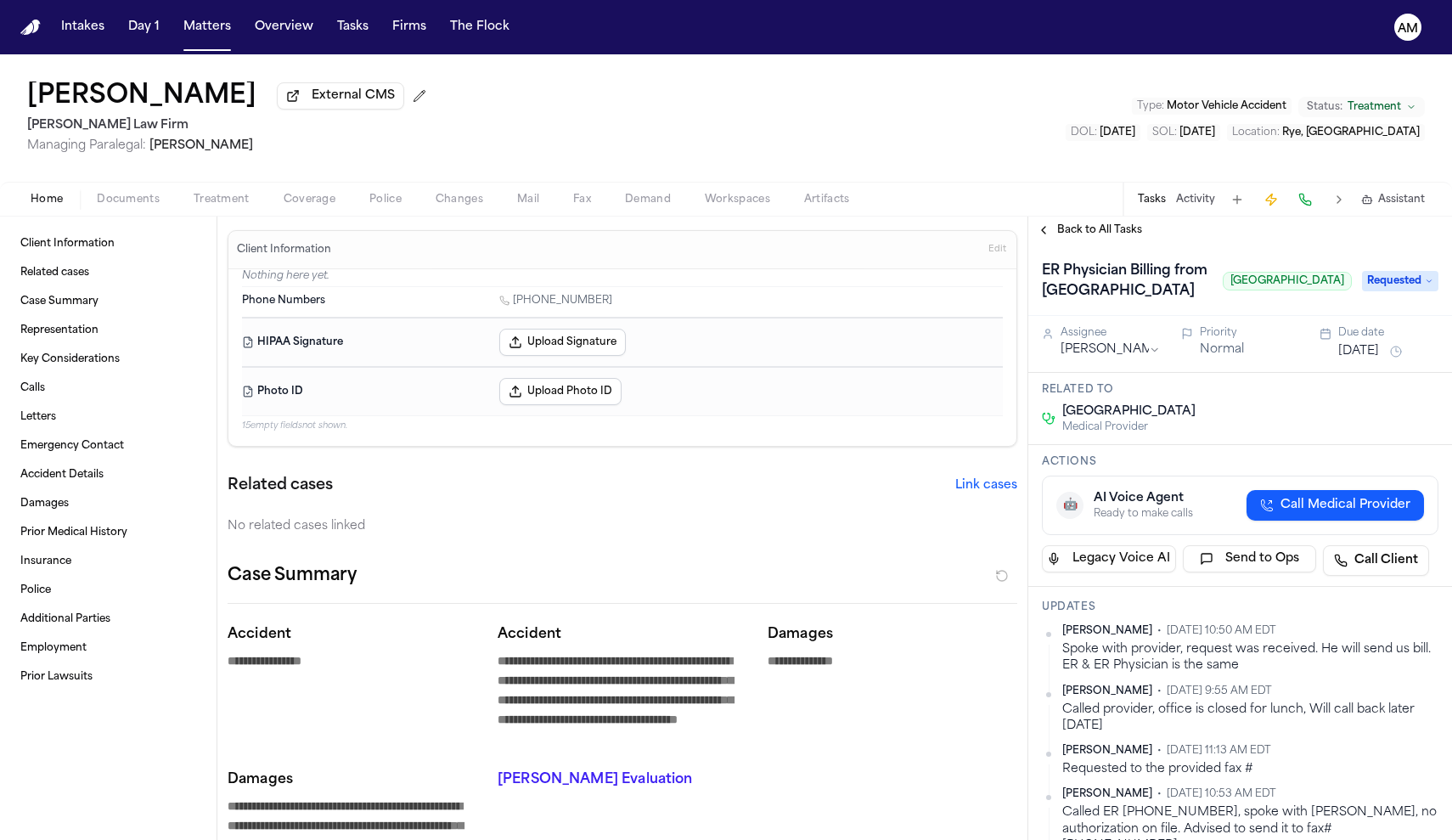
type textarea "*"
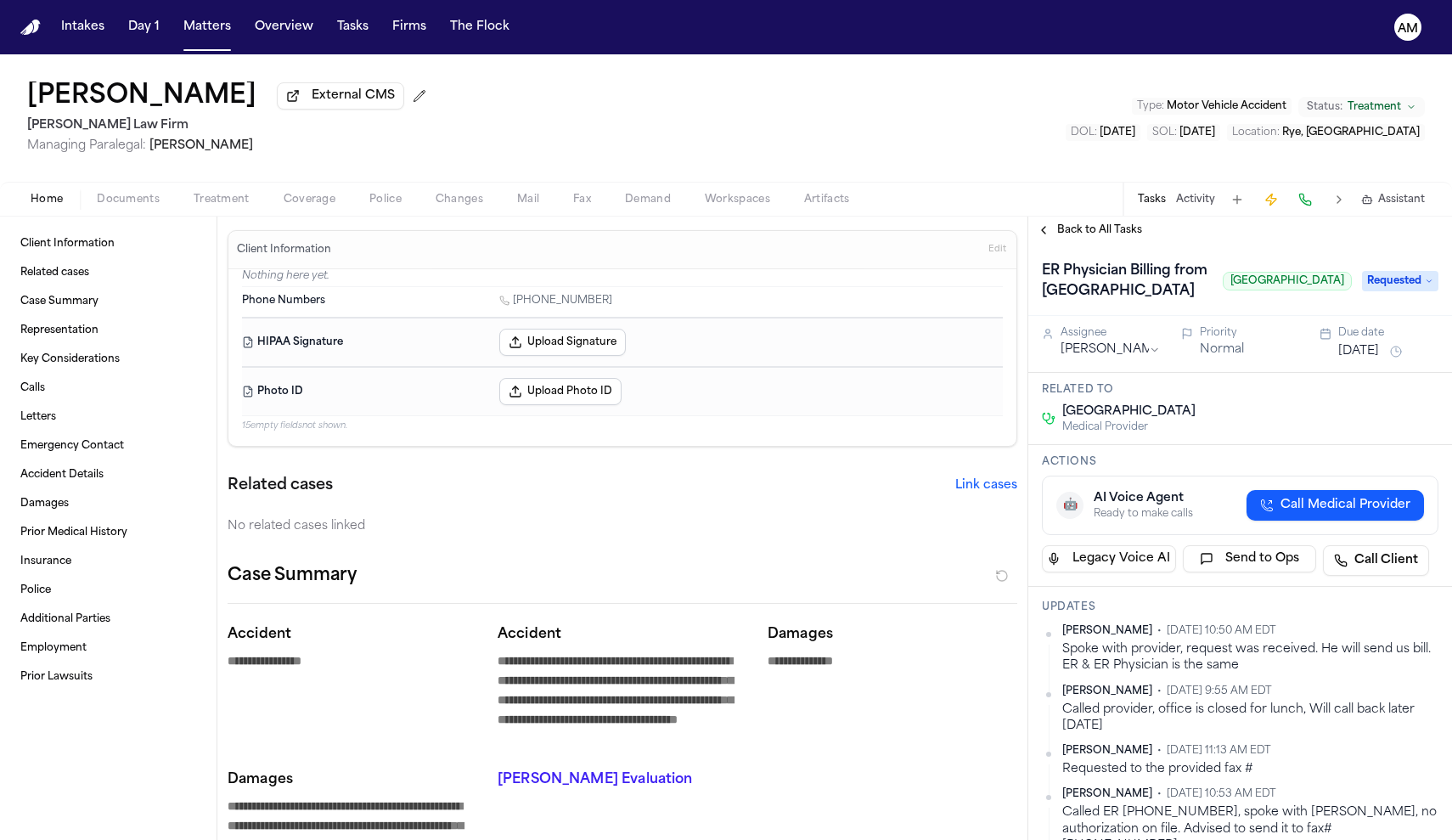
type textarea "*"
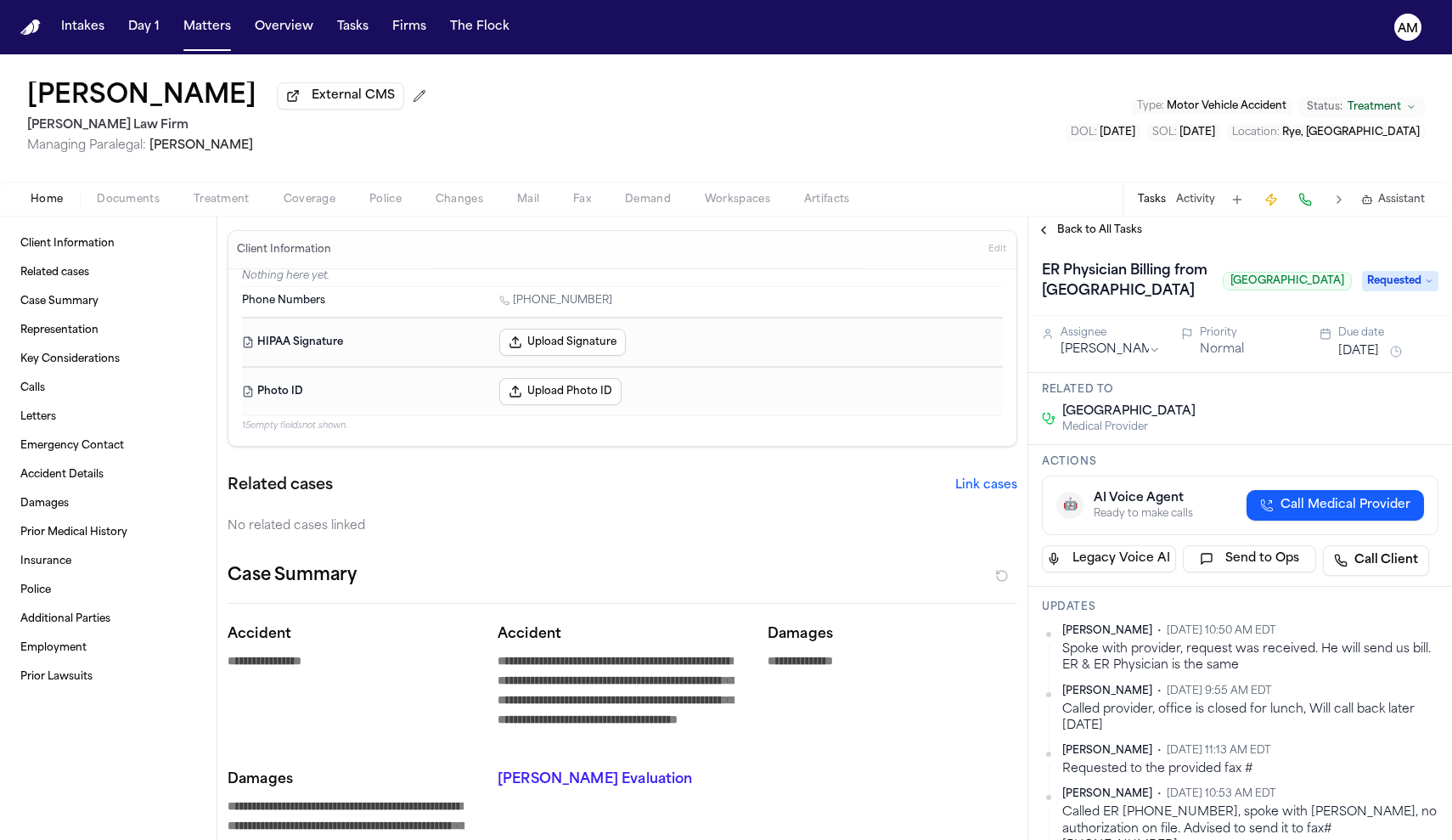
type textarea "*"
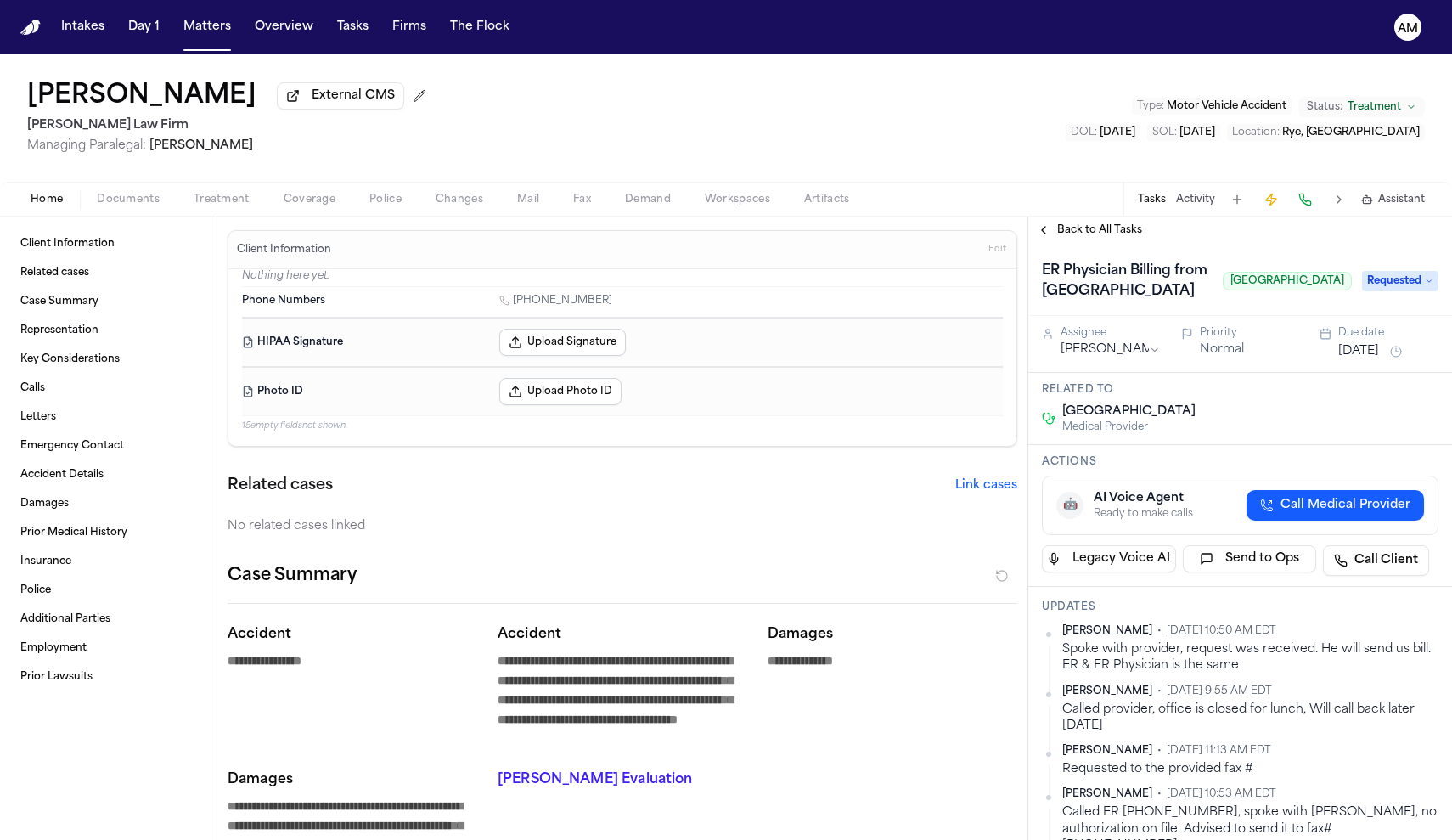
type textarea "*"
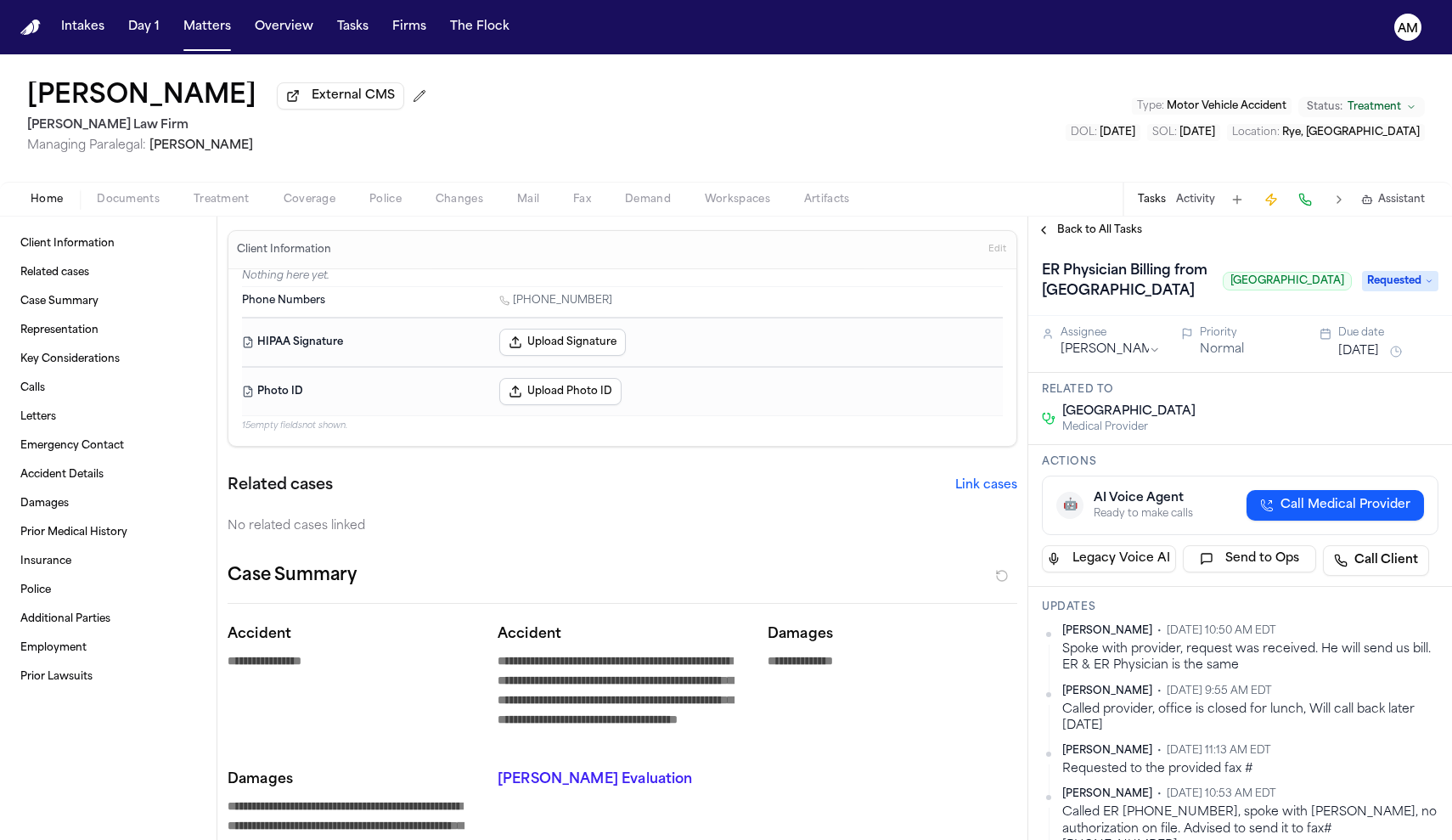
type textarea "*"
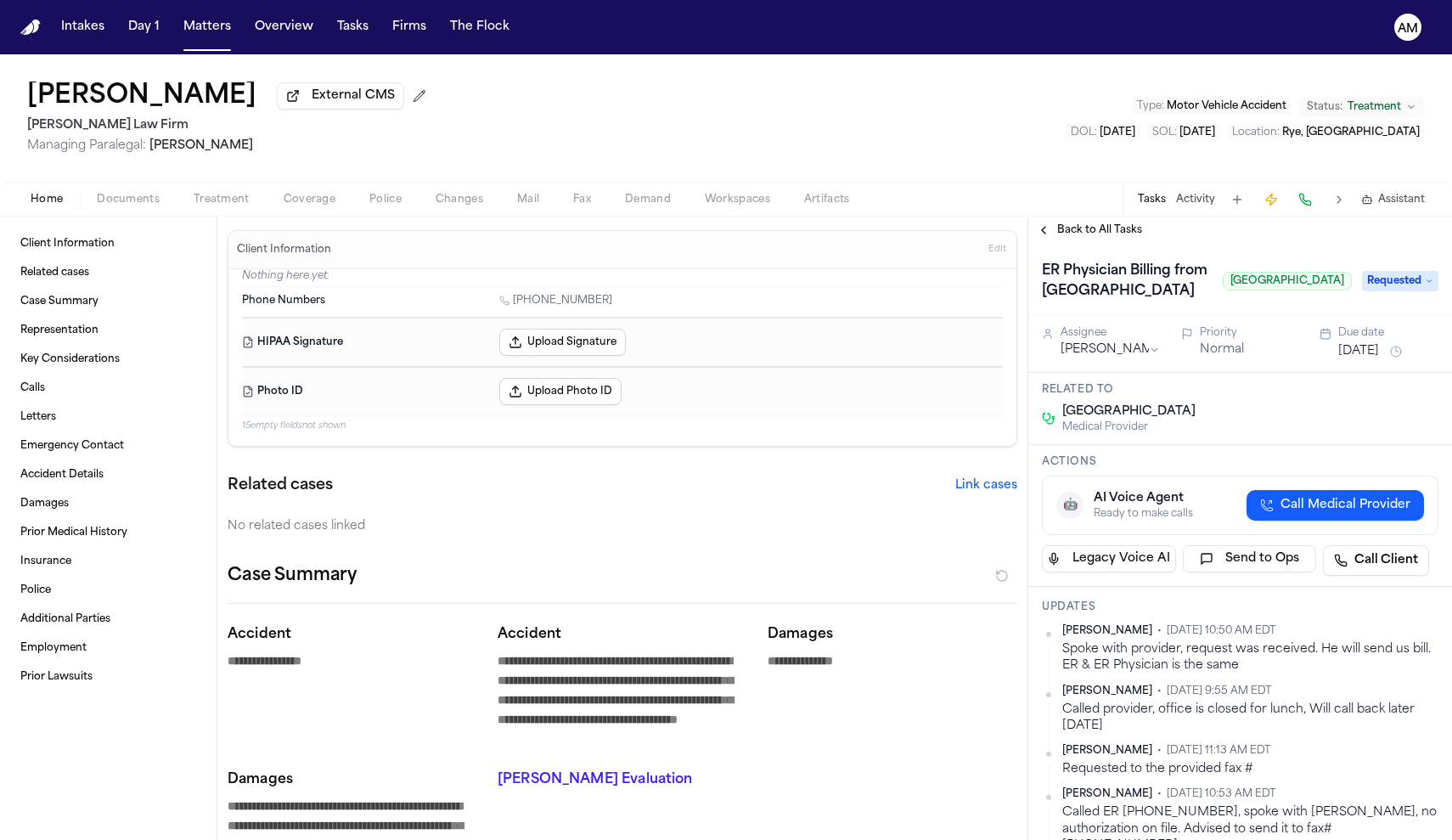
type textarea "*"
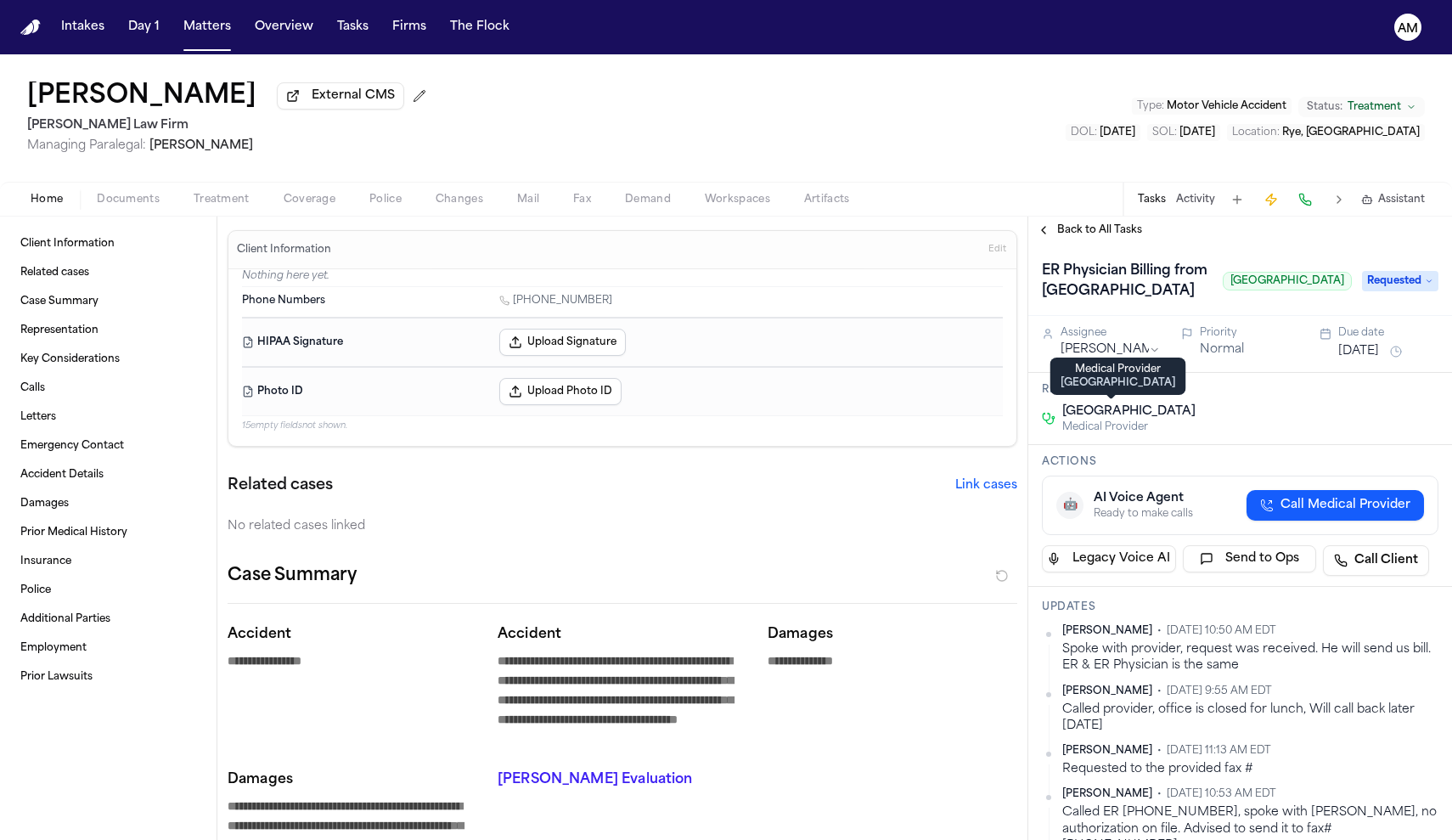
click at [1116, 403] on div "Related to Greenwich Hospital Medical Provider" at bounding box center [1240, 409] width 424 height 72
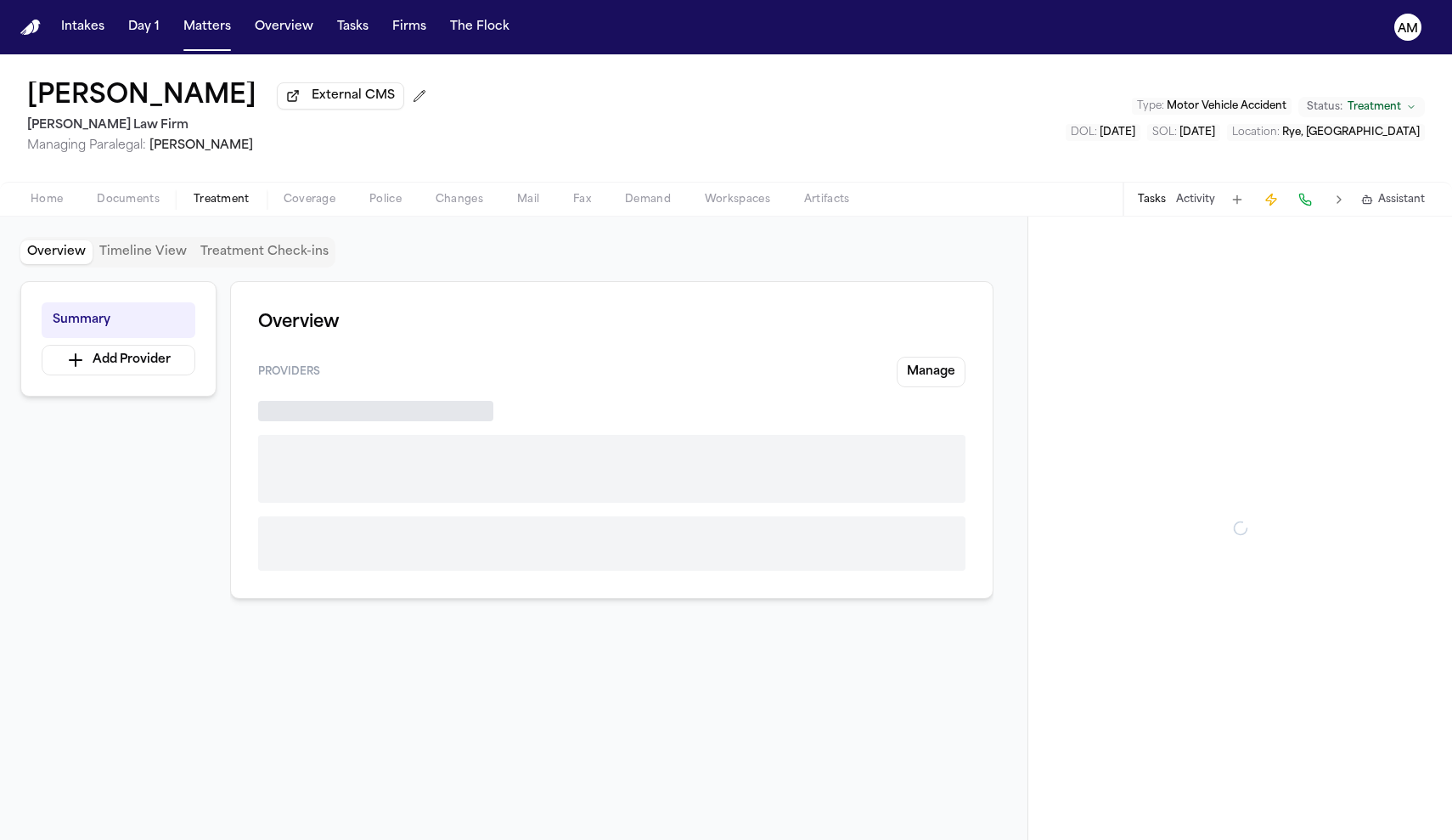
click at [228, 203] on span "Treatment" at bounding box center [221, 200] width 56 height 13
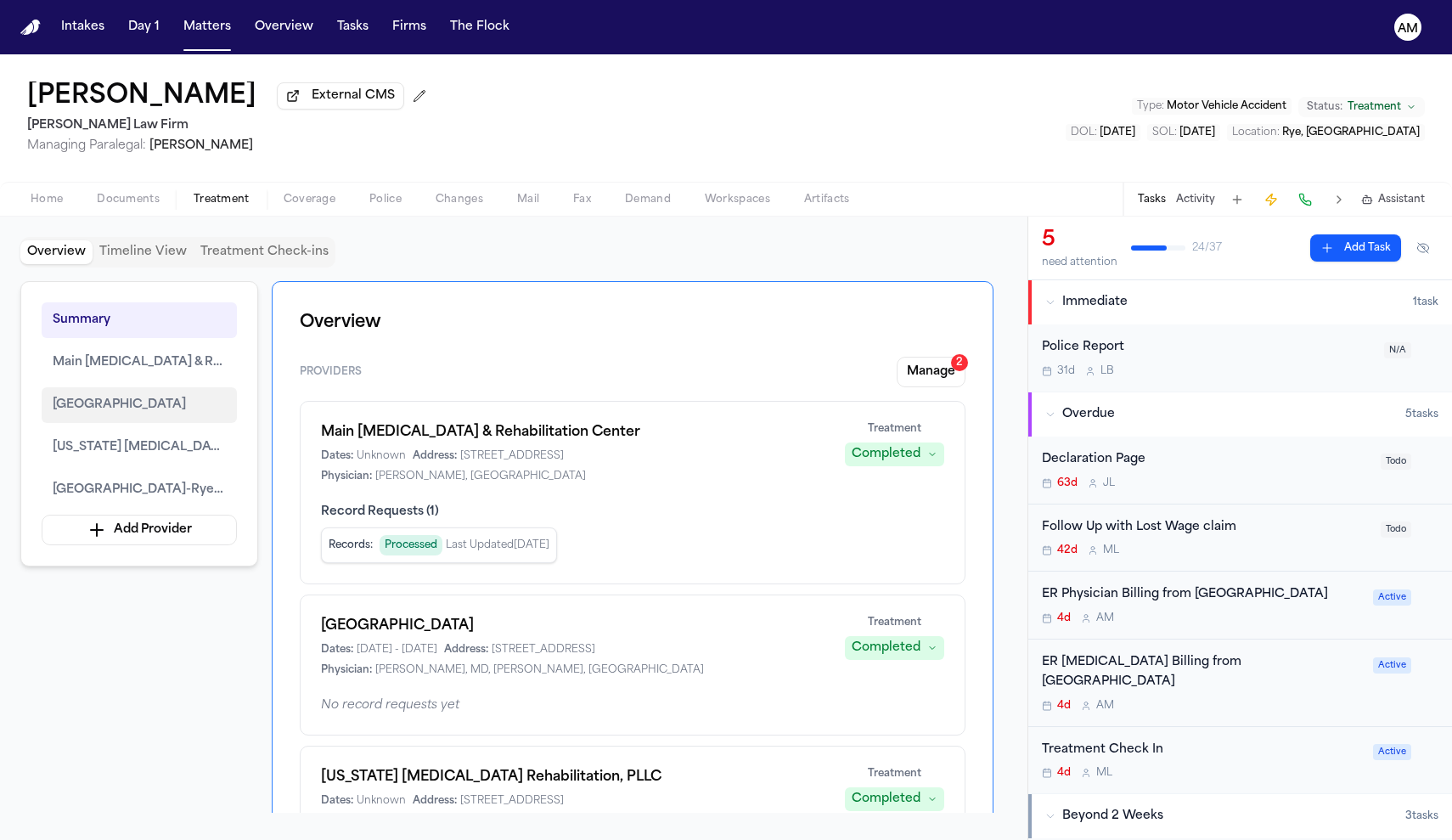
click at [130, 415] on span "[GEOGRAPHIC_DATA]" at bounding box center [119, 405] width 133 height 21
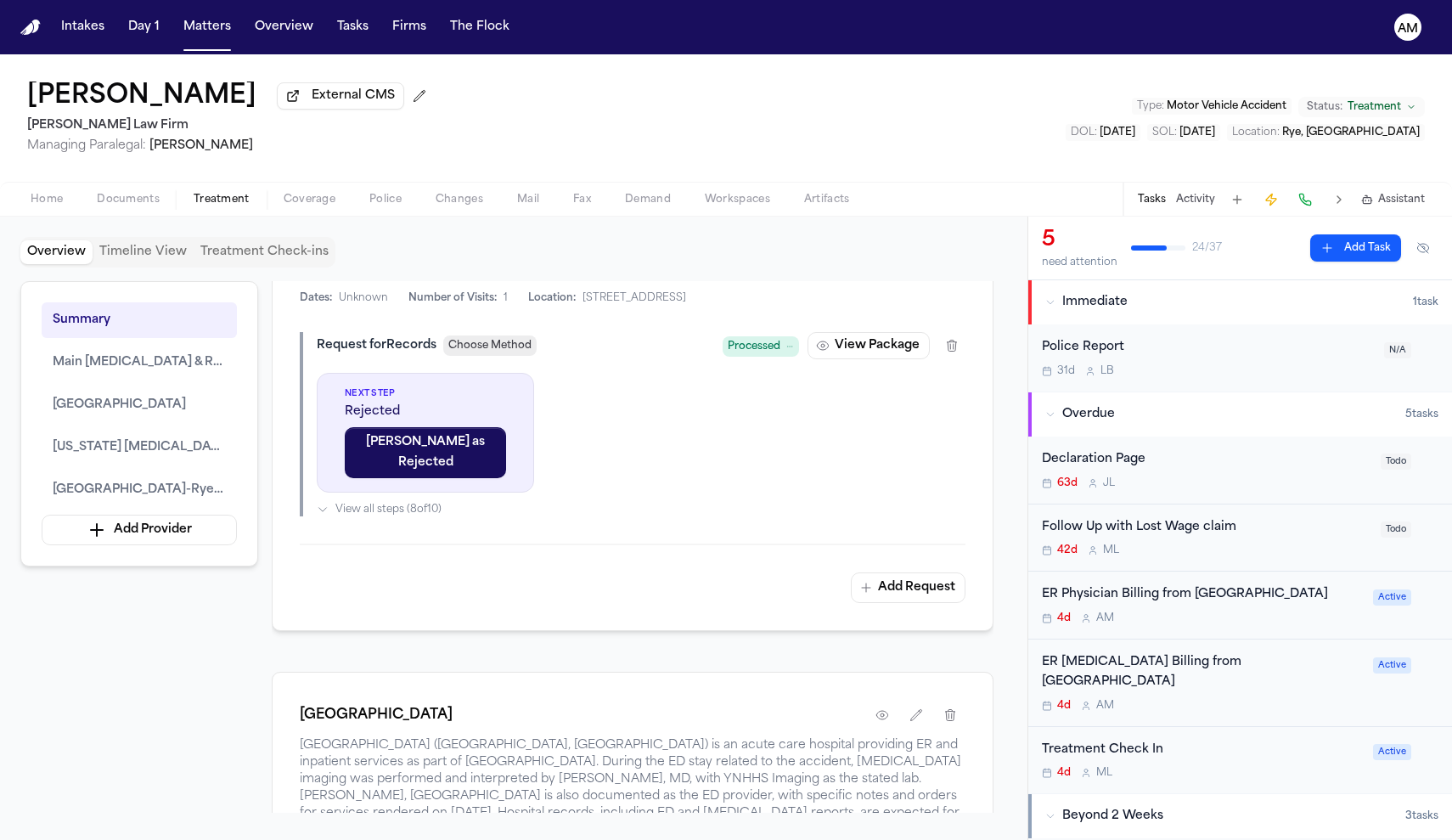
scroll to position [1045, 0]
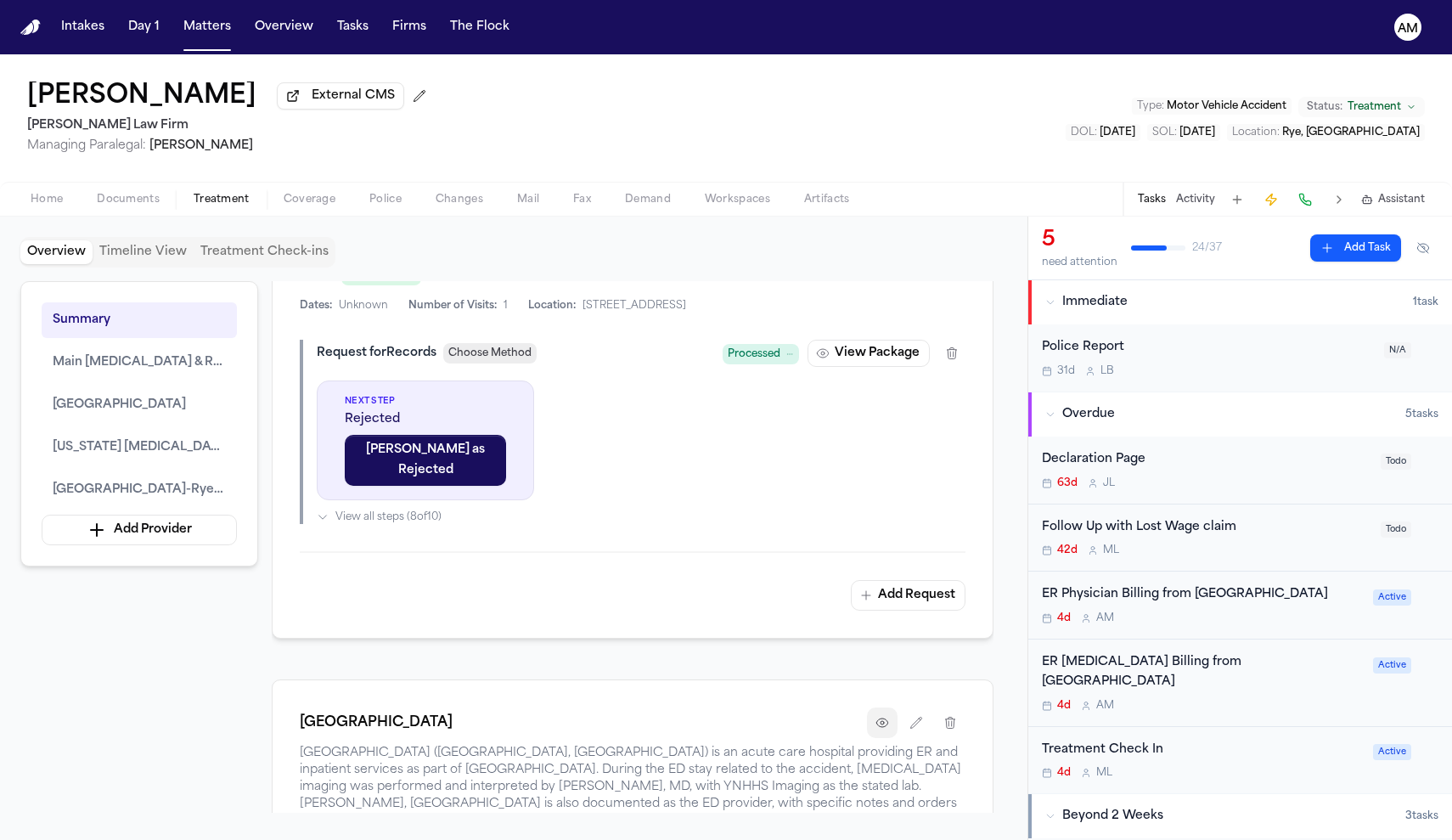
click at [883, 721] on icon "button" at bounding box center [883, 723] width 4 height 4
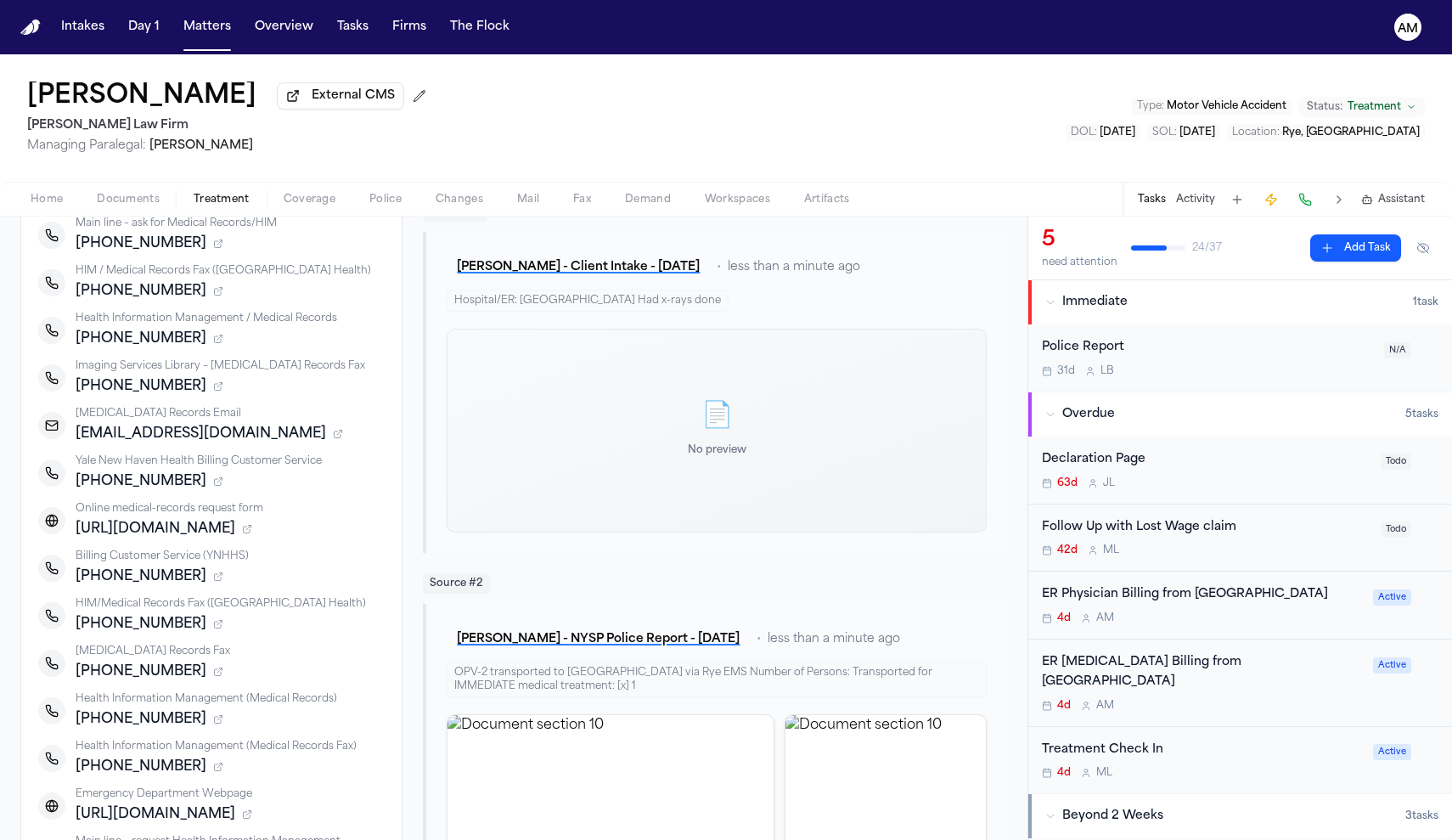
scroll to position [271, 0]
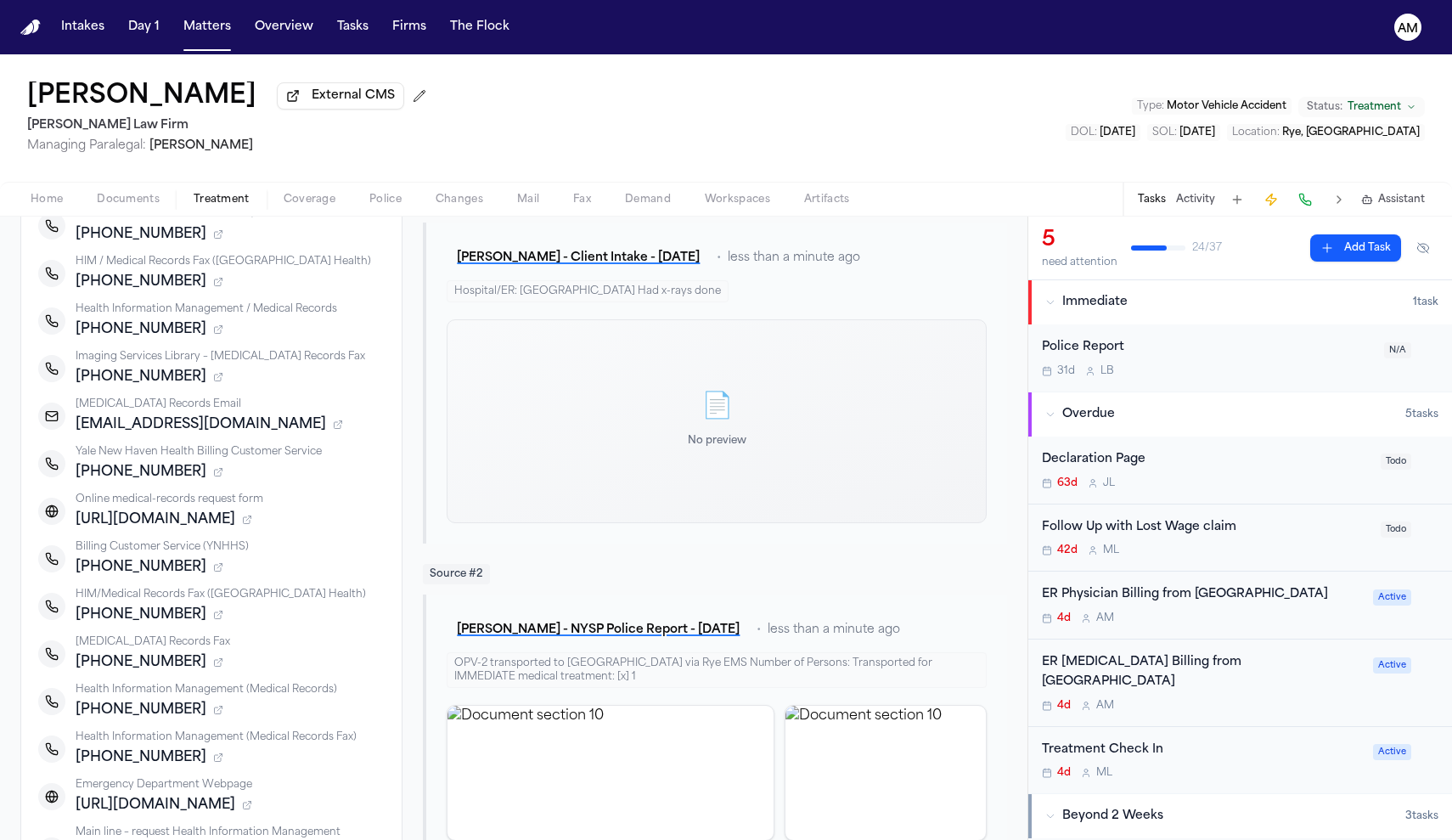
click at [1200, 617] on div "4d A M" at bounding box center [1201, 618] width 321 height 13
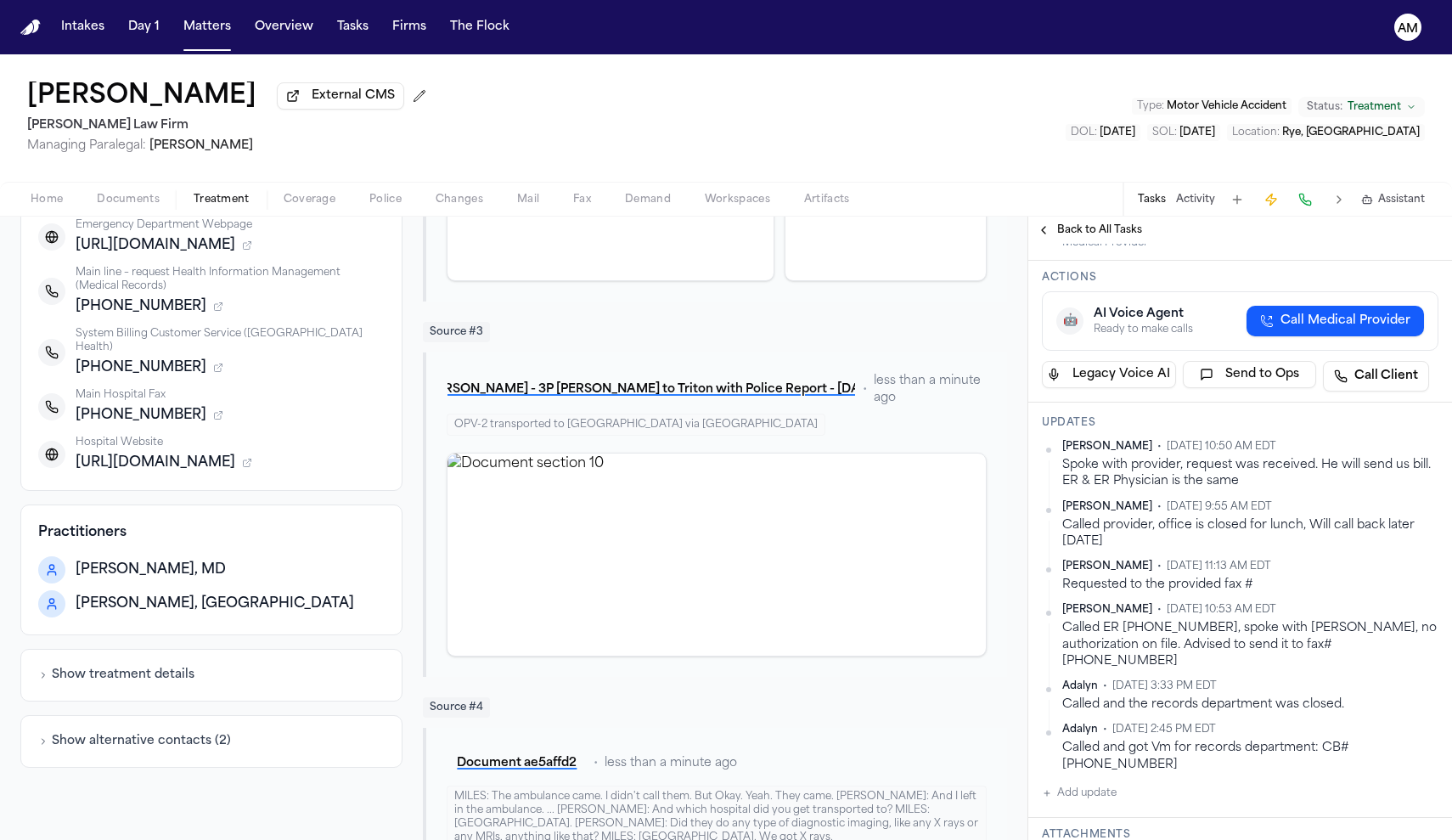
scroll to position [869, 0]
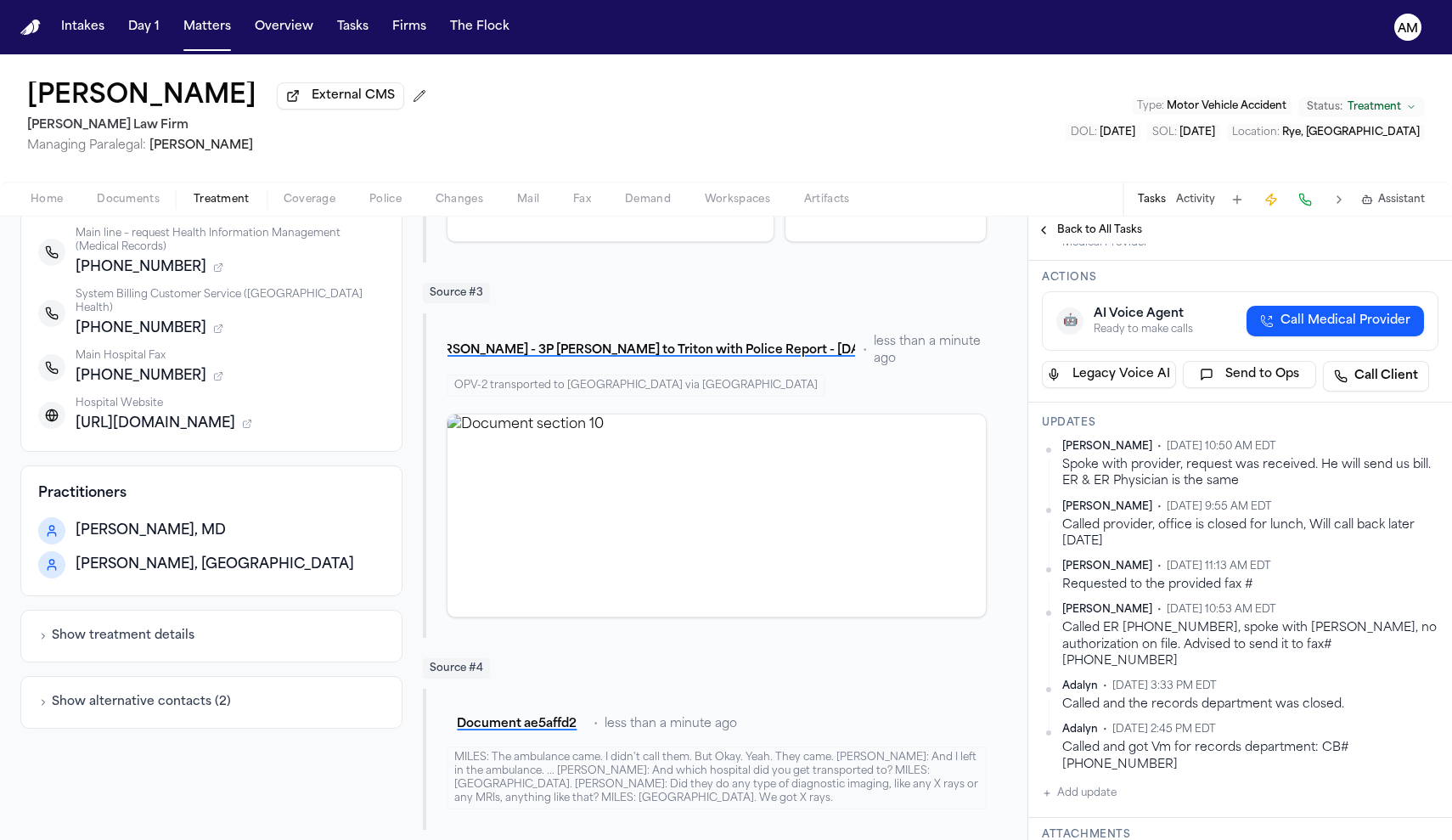
click at [137, 708] on div "Show alternative contacts ( 2 )" at bounding box center [212, 702] width 382 height 53
click at [122, 693] on button "Show alternative contacts ( 2 )" at bounding box center [134, 702] width 193 height 17
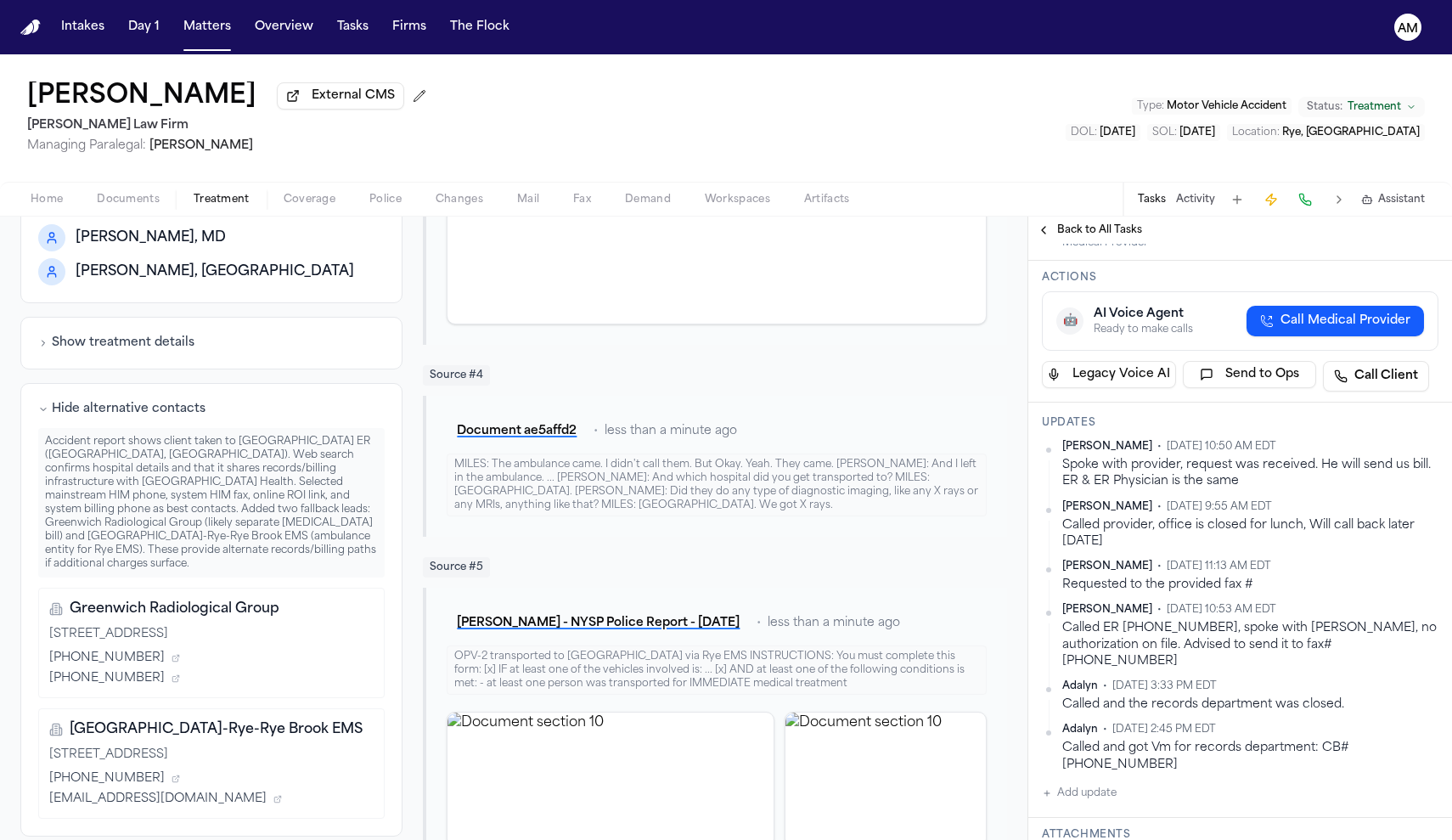
scroll to position [1195, 0]
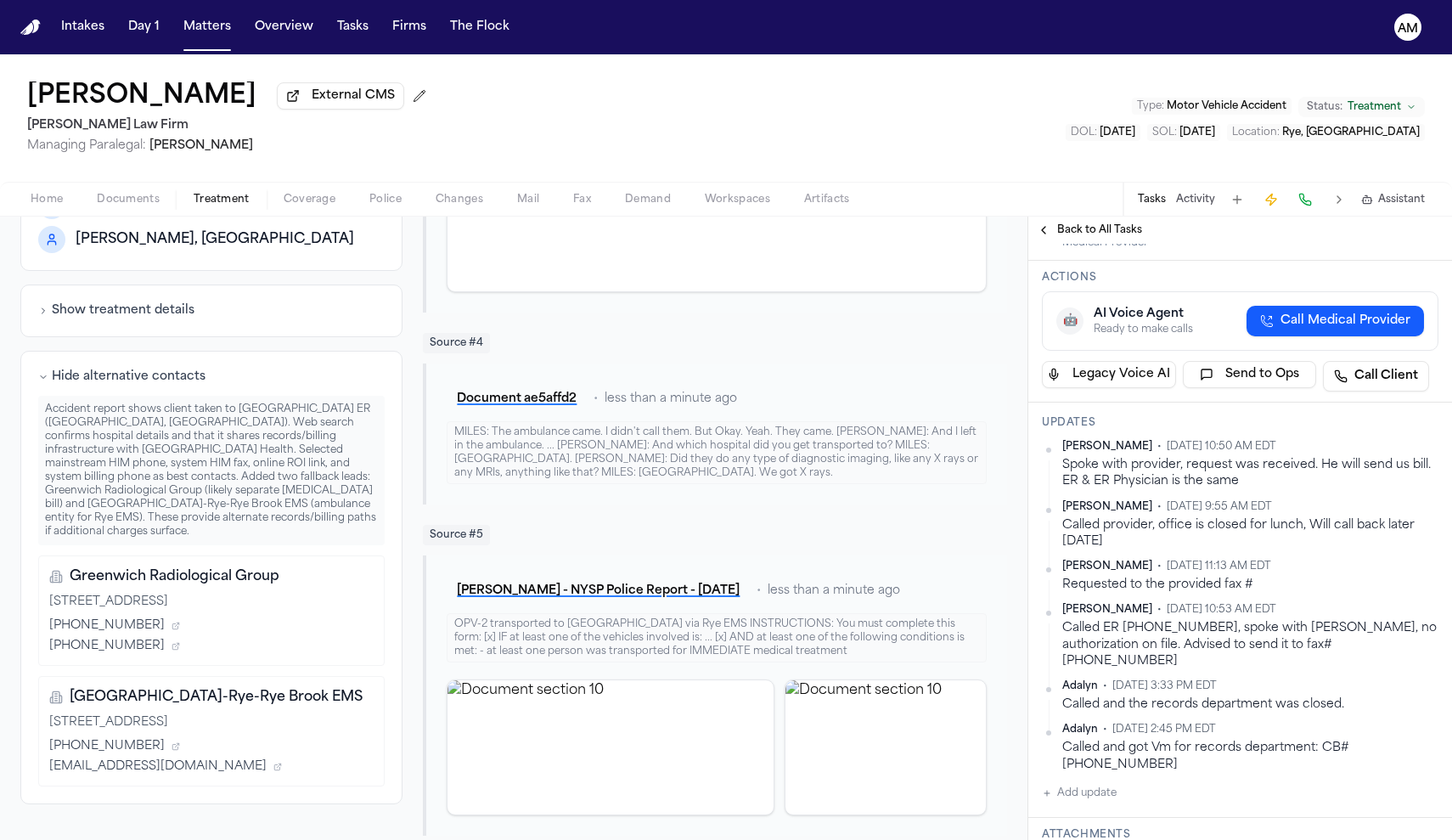
click at [1057, 229] on button "Back to All Tasks" at bounding box center [1089, 230] width 122 height 13
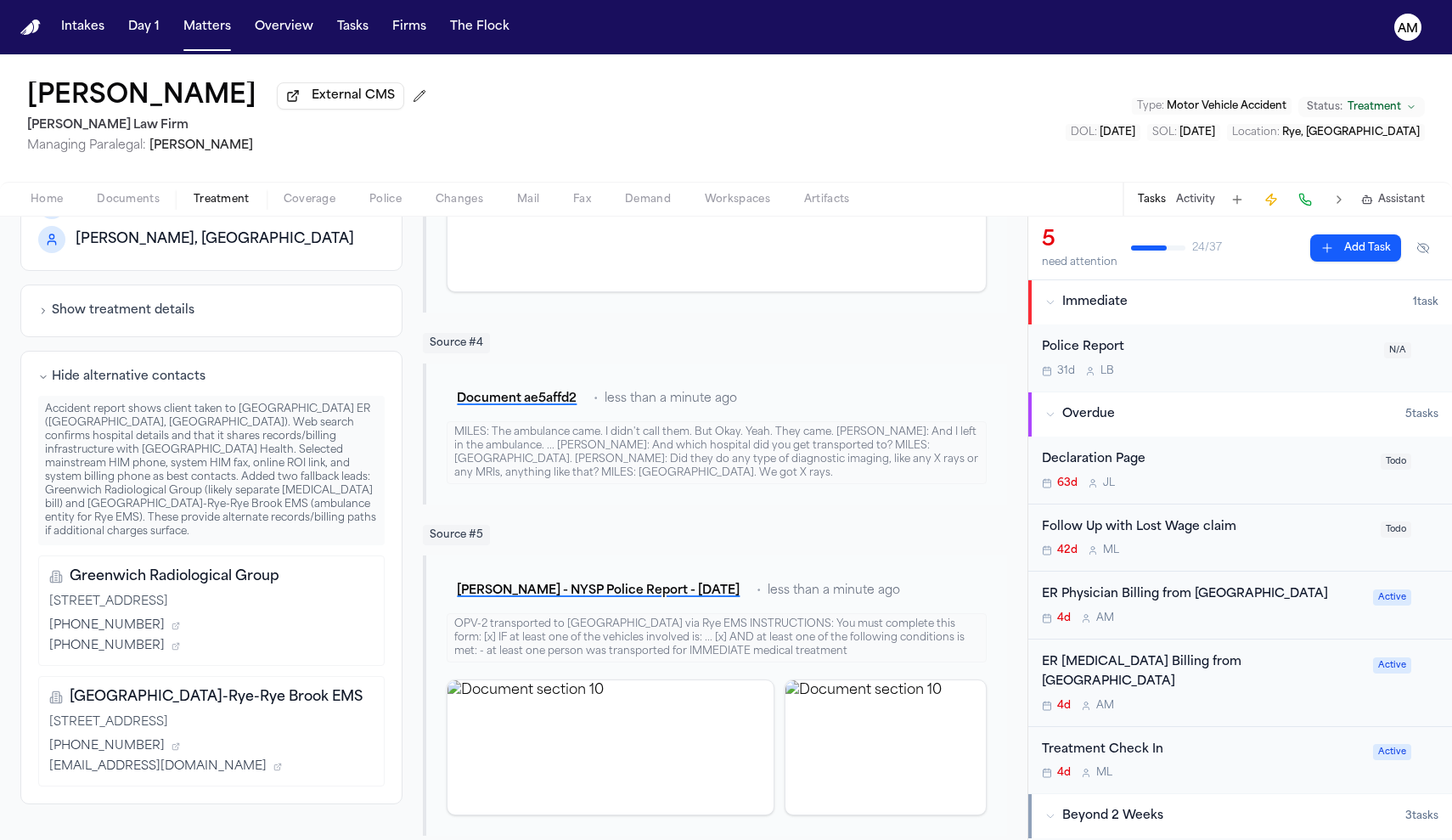
click at [1181, 666] on div "ER [MEDICAL_DATA] Billing from [GEOGRAPHIC_DATA]" at bounding box center [1201, 672] width 321 height 39
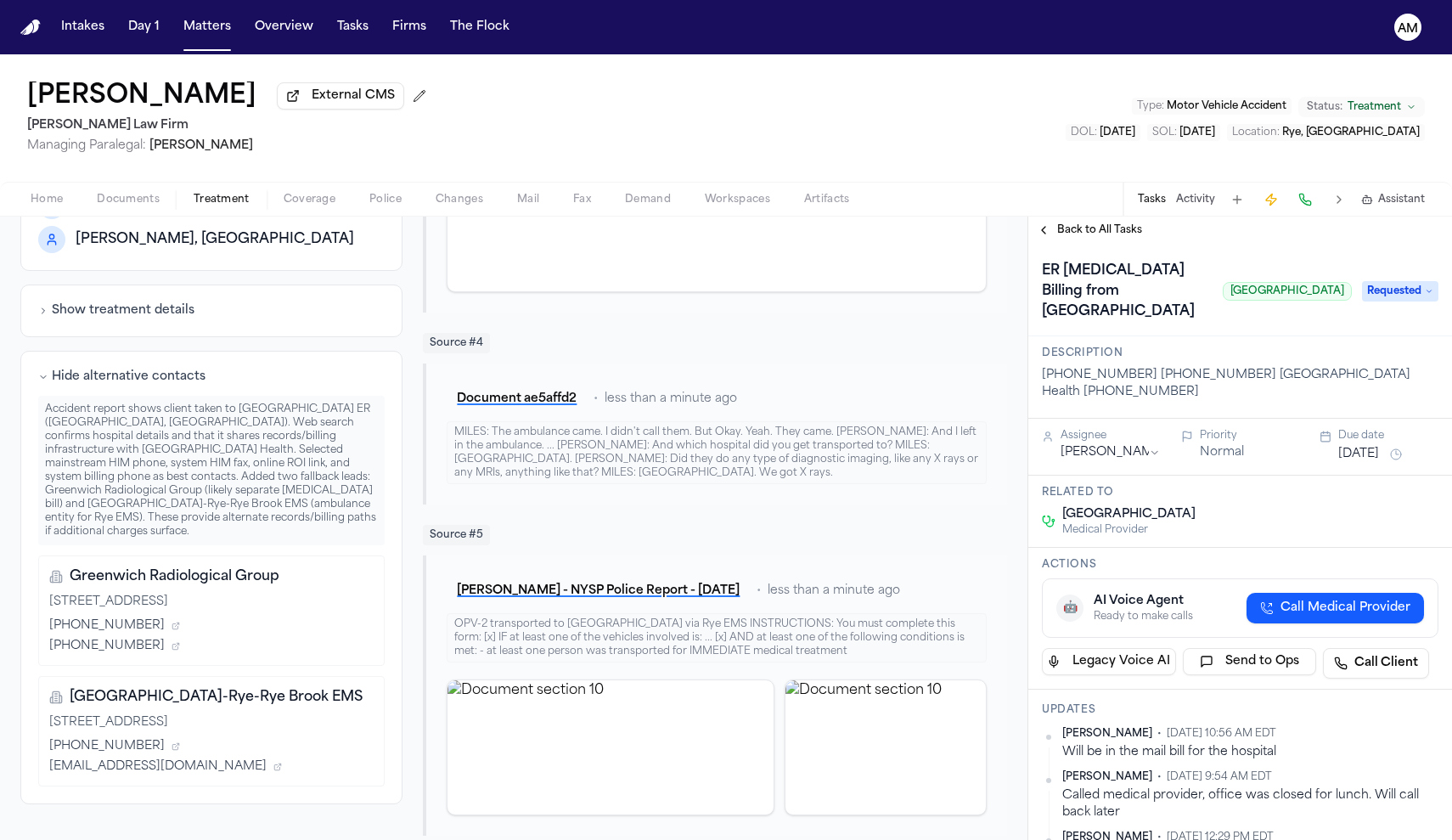
click at [402, 1] on nav "Intakes Day 1 Matters Overview Tasks Firms The Flock AM" at bounding box center [726, 26] width 1452 height 54
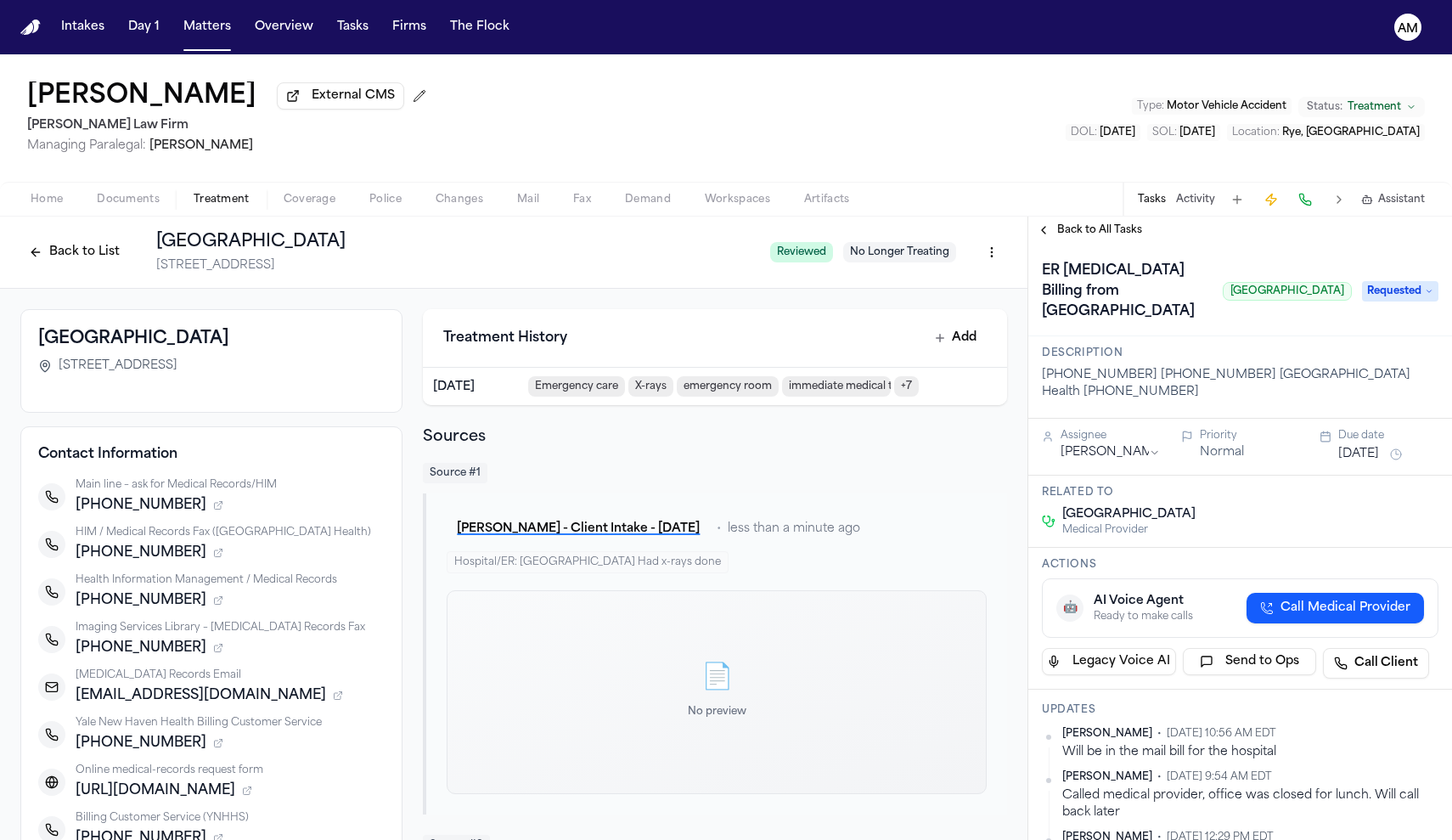
click at [42, 206] on span "Home" at bounding box center [46, 200] width 32 height 13
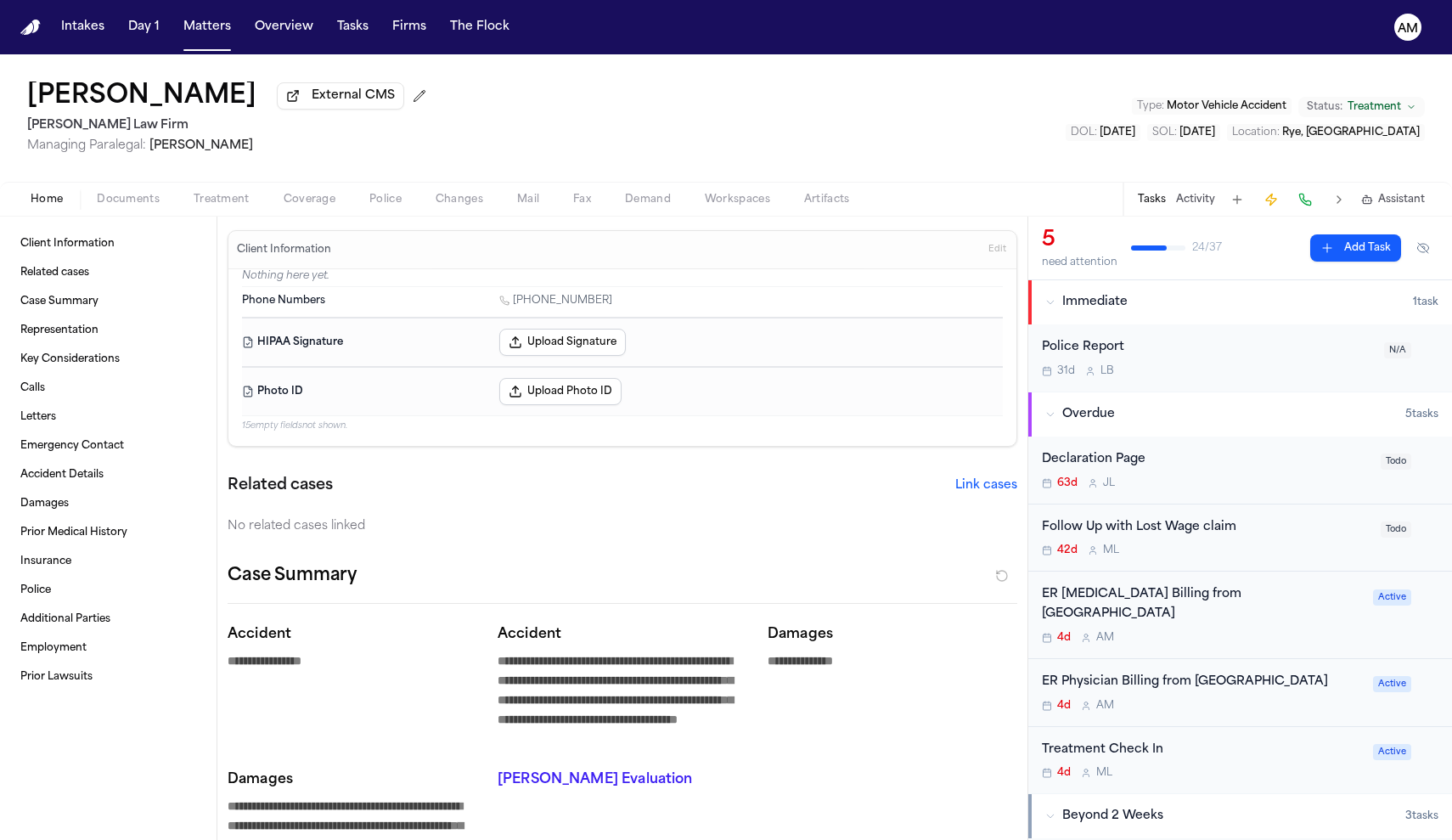
click at [137, 201] on span "Documents" at bounding box center [128, 200] width 62 height 13
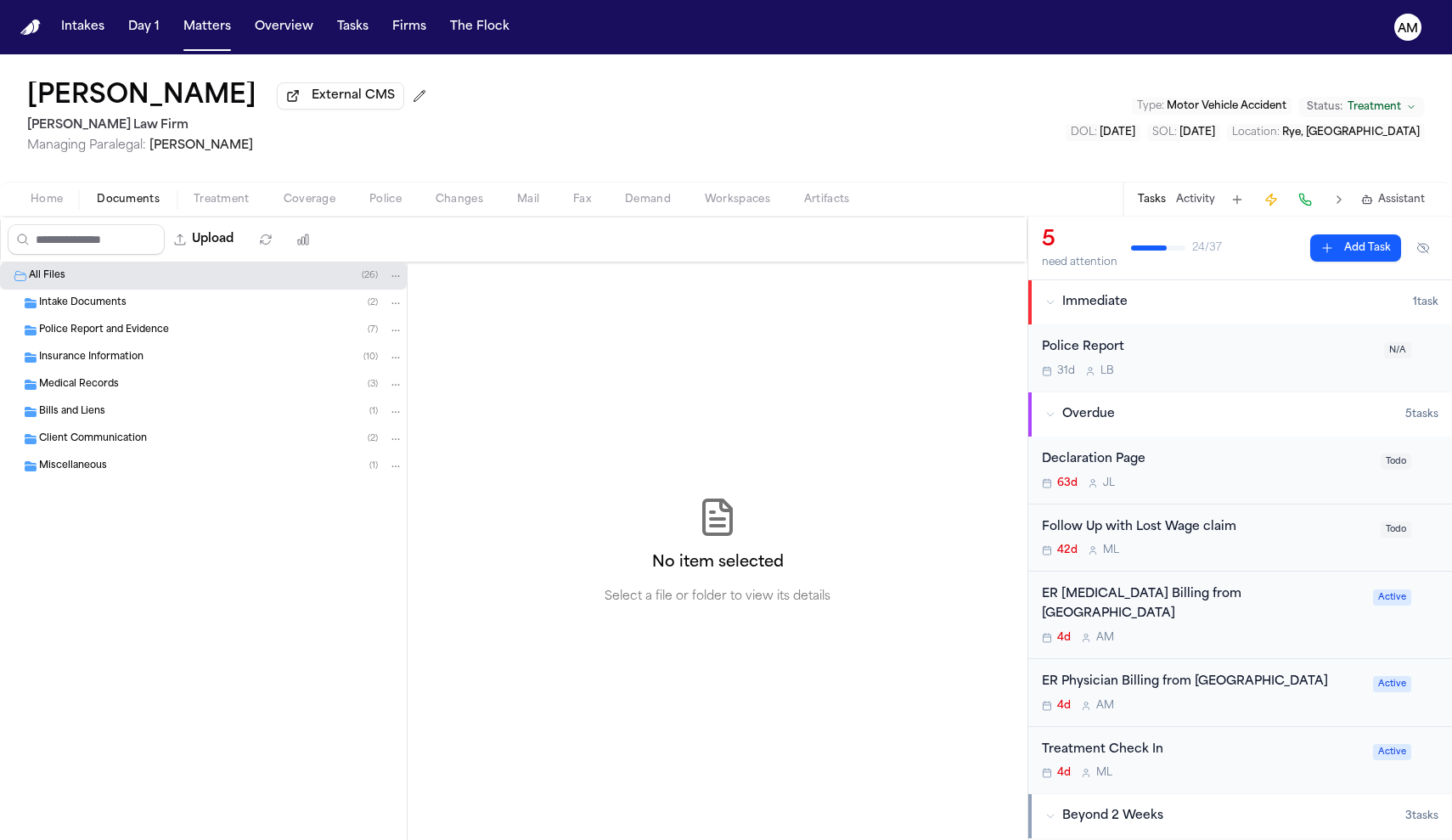
click at [121, 314] on div "Intake Documents ( 2 )" at bounding box center [203, 303] width 407 height 27
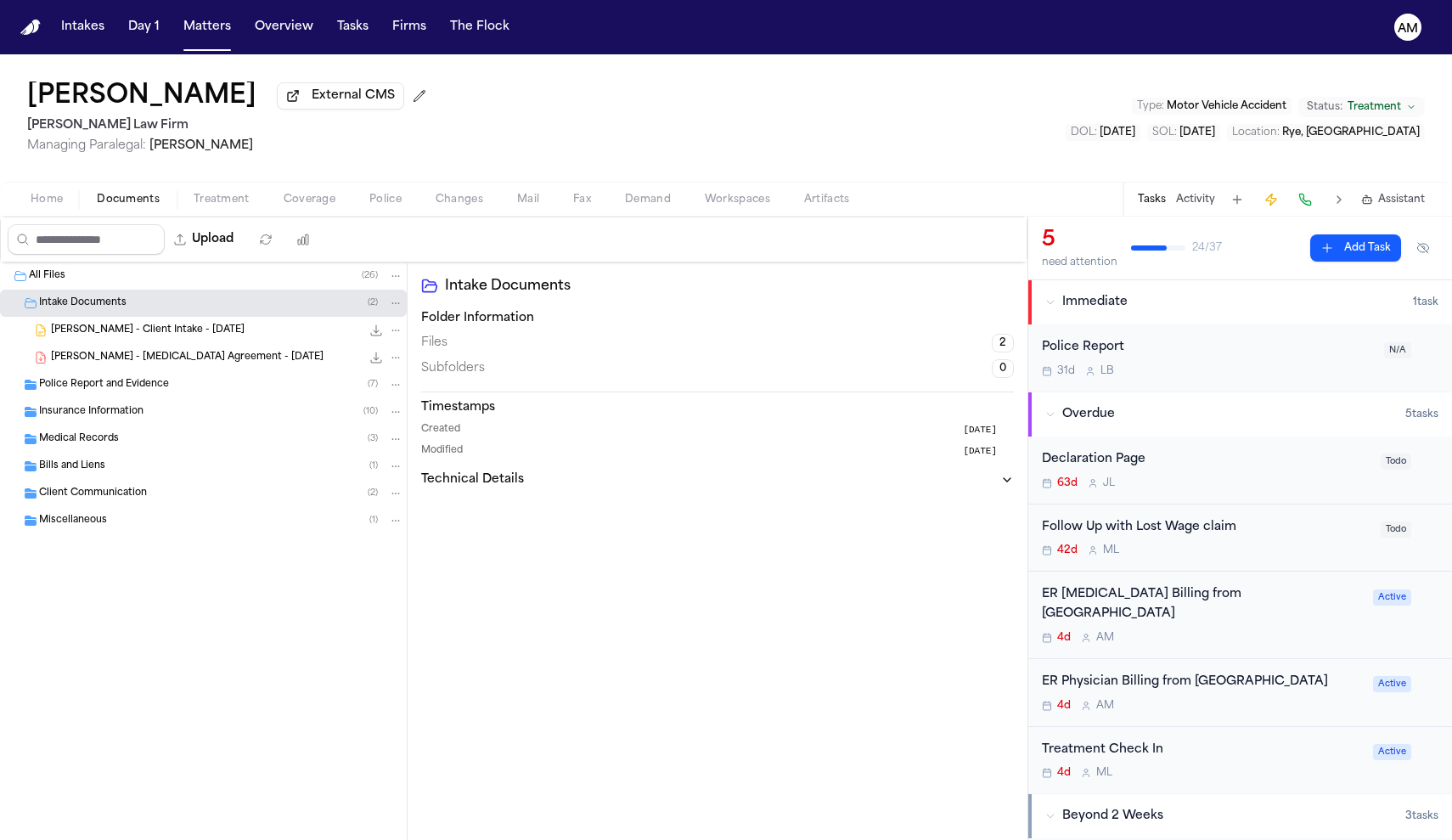
click at [134, 365] on span "[PERSON_NAME] - [MEDICAL_DATA] Agreement - [DATE]" at bounding box center [187, 358] width 272 height 14
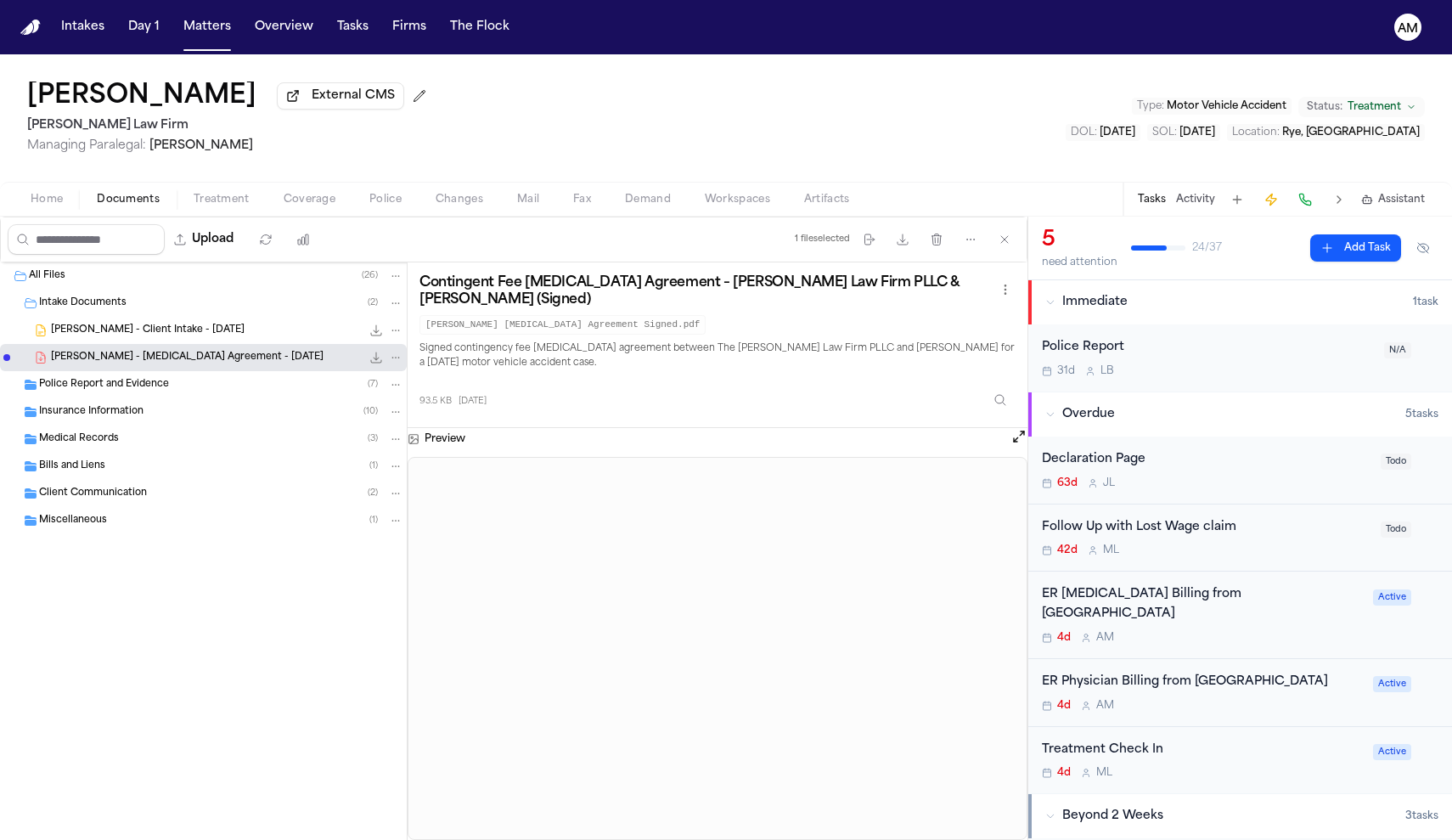
click at [184, 362] on span "[PERSON_NAME] - [MEDICAL_DATA] Agreement - [DATE]" at bounding box center [187, 358] width 272 height 14
click at [431, 432] on h3 "Preview" at bounding box center [445, 439] width 41 height 13
click at [178, 326] on div "[PERSON_NAME] - Client Intake - [DATE] 1.6 MB • DOCX" at bounding box center [227, 330] width 352 height 17
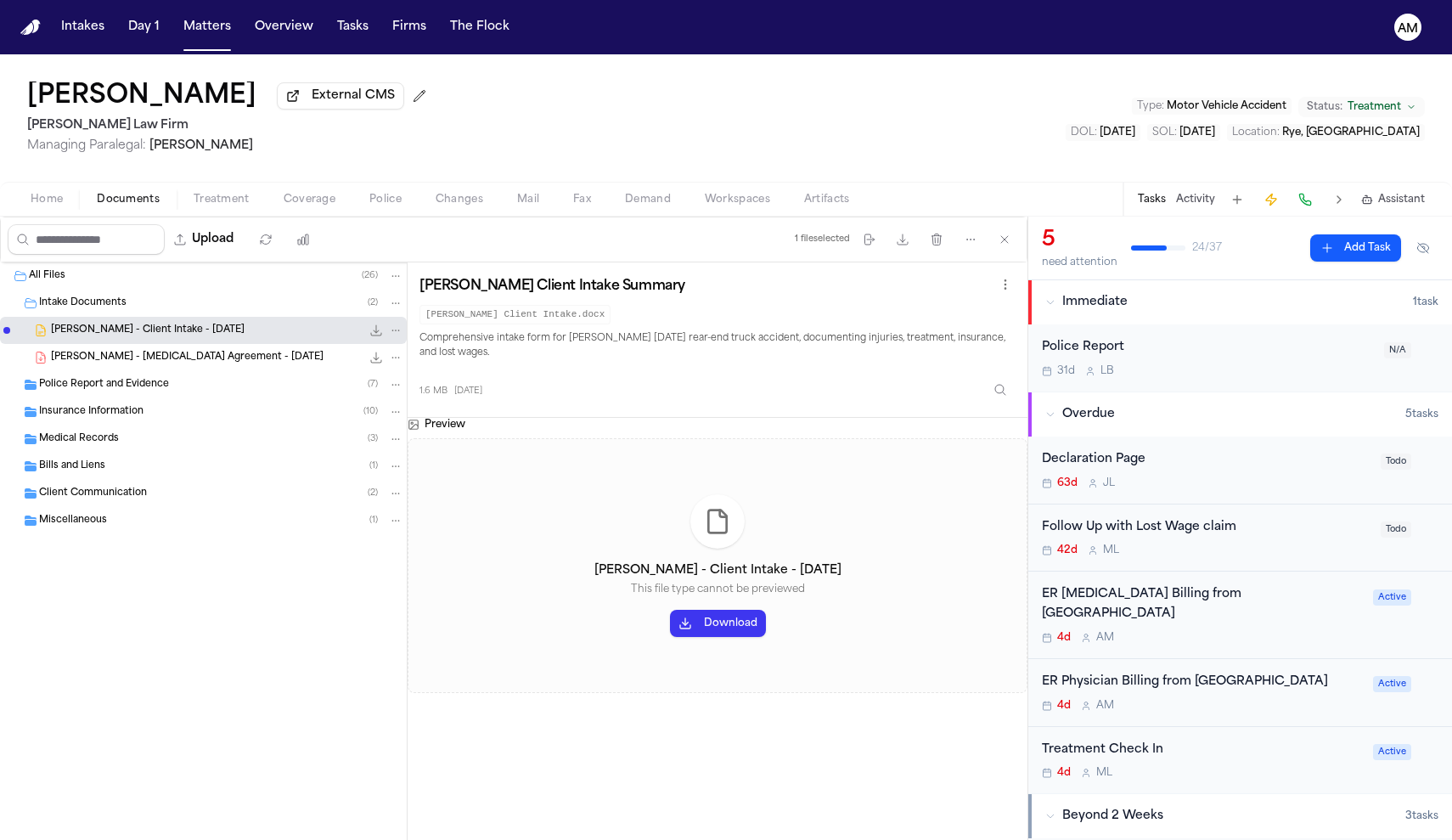
click at [737, 615] on button "Download" at bounding box center [717, 622] width 96 height 27
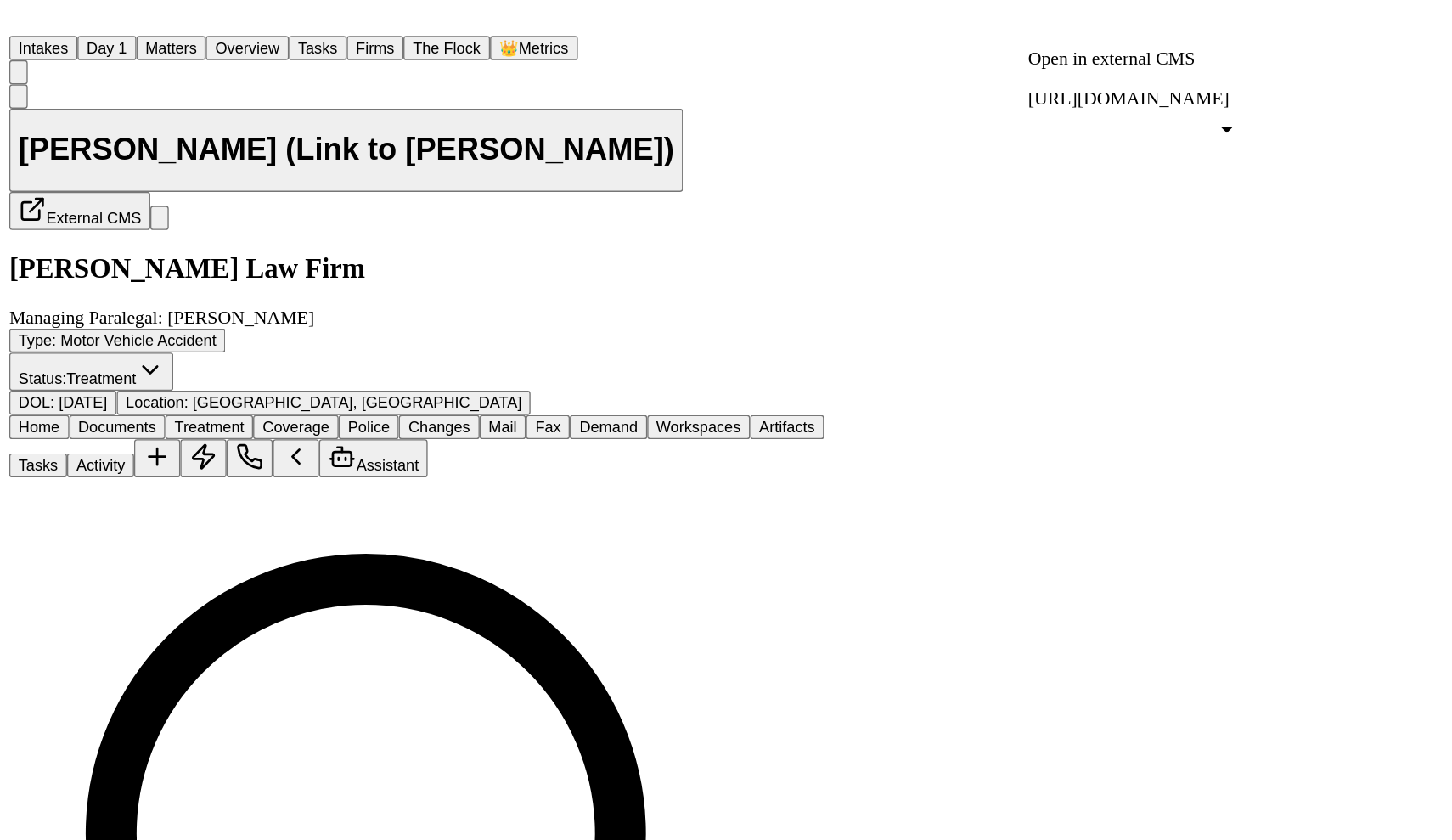
click at [104, 153] on span "External CMS" at bounding box center [69, 159] width 70 height 12
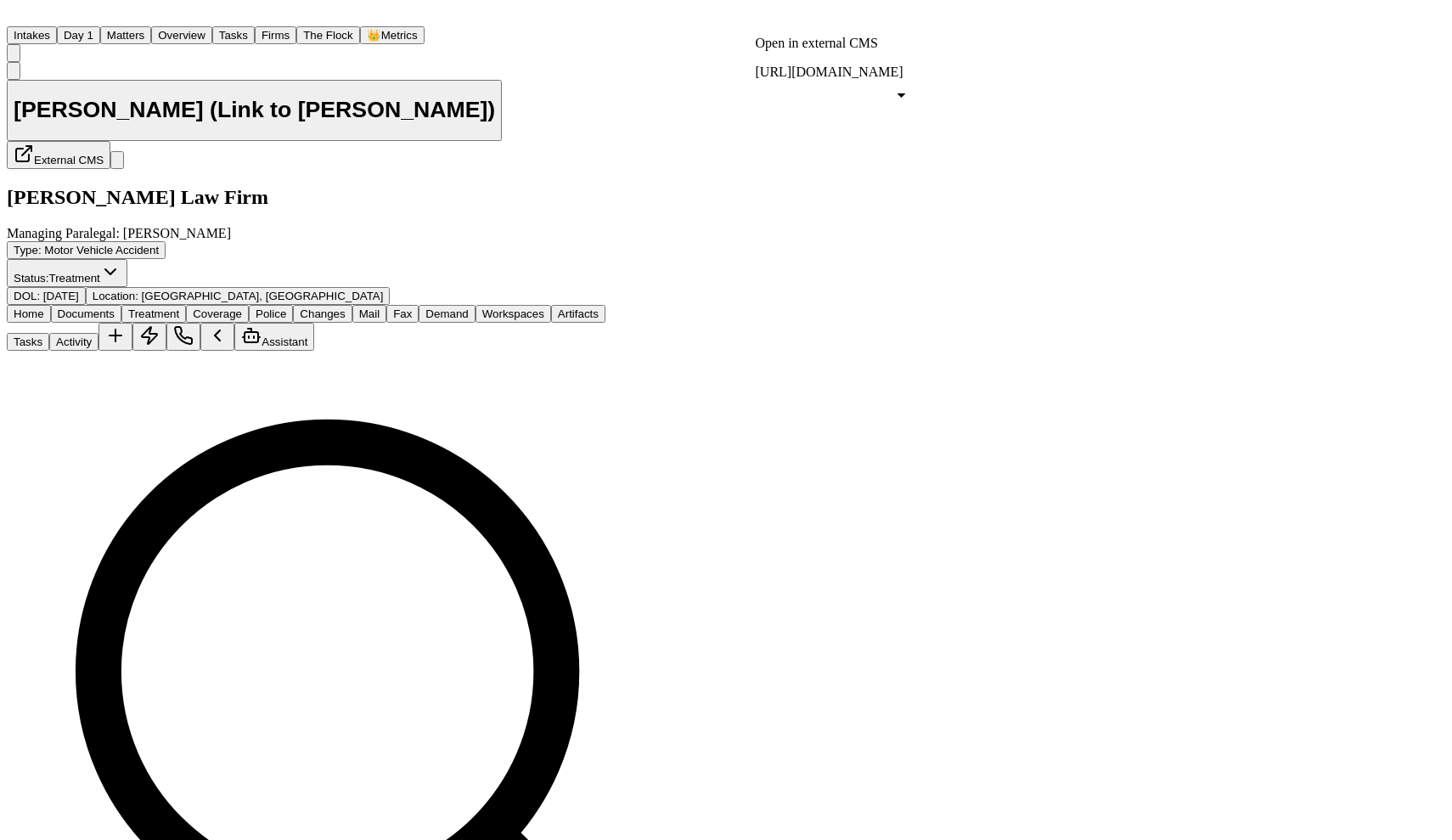
click at [740, 87] on div "[PERSON_NAME] (Link to [PERSON_NAME]) External CMS" at bounding box center [373, 124] width 733 height 90
click at [104, 153] on span "External CMS" at bounding box center [69, 159] width 70 height 12
click at [111, 141] on button "External CMS" at bounding box center [59, 155] width 104 height 28
click at [151, 26] on button "Matters" at bounding box center [126, 35] width 51 height 18
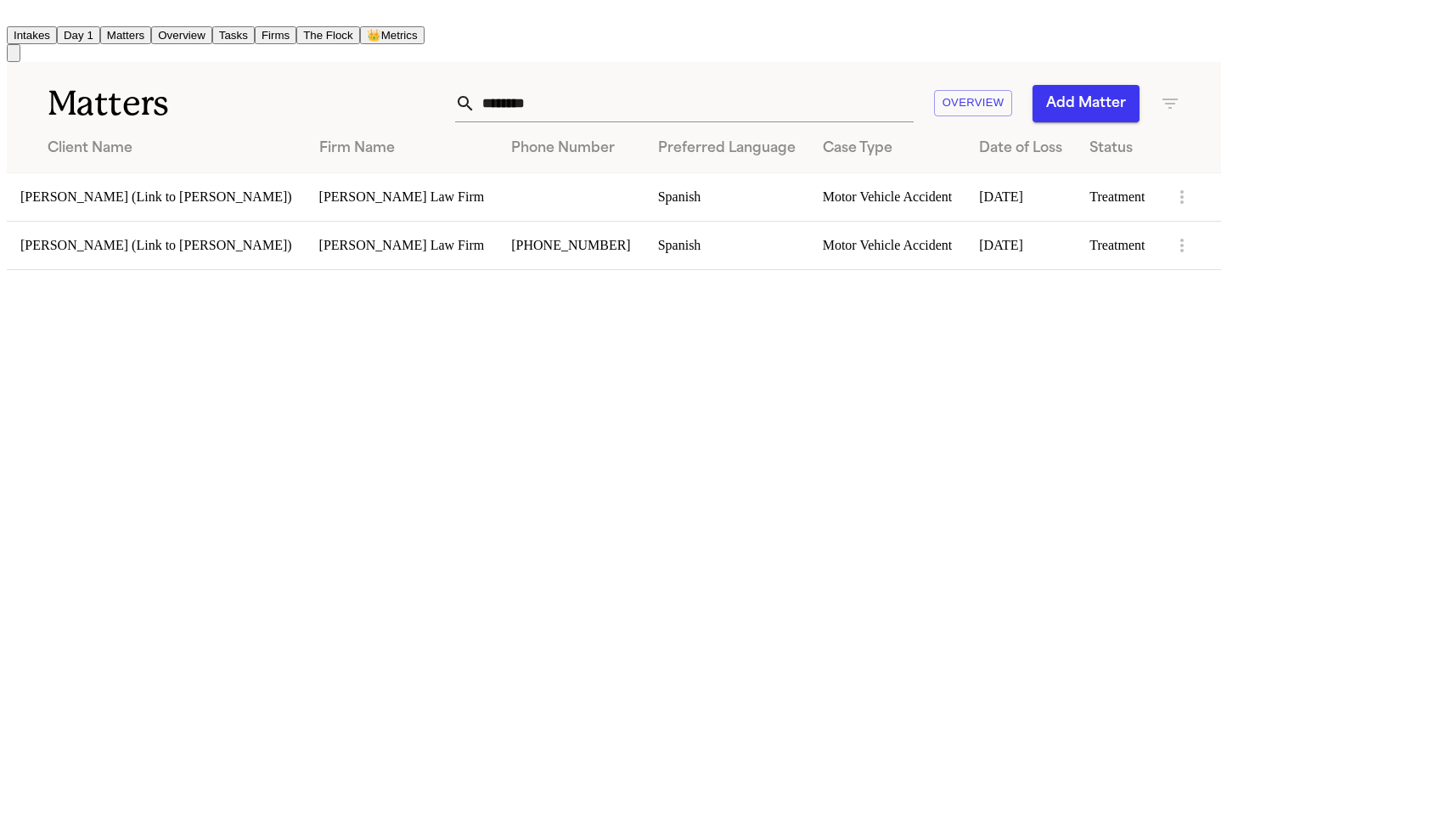
click at [499, 220] on td "[PERSON_NAME] Law Firm" at bounding box center [402, 244] width 193 height 48
click at [306, 220] on td "[PERSON_NAME] (Link to [PERSON_NAME])" at bounding box center [156, 244] width 299 height 48
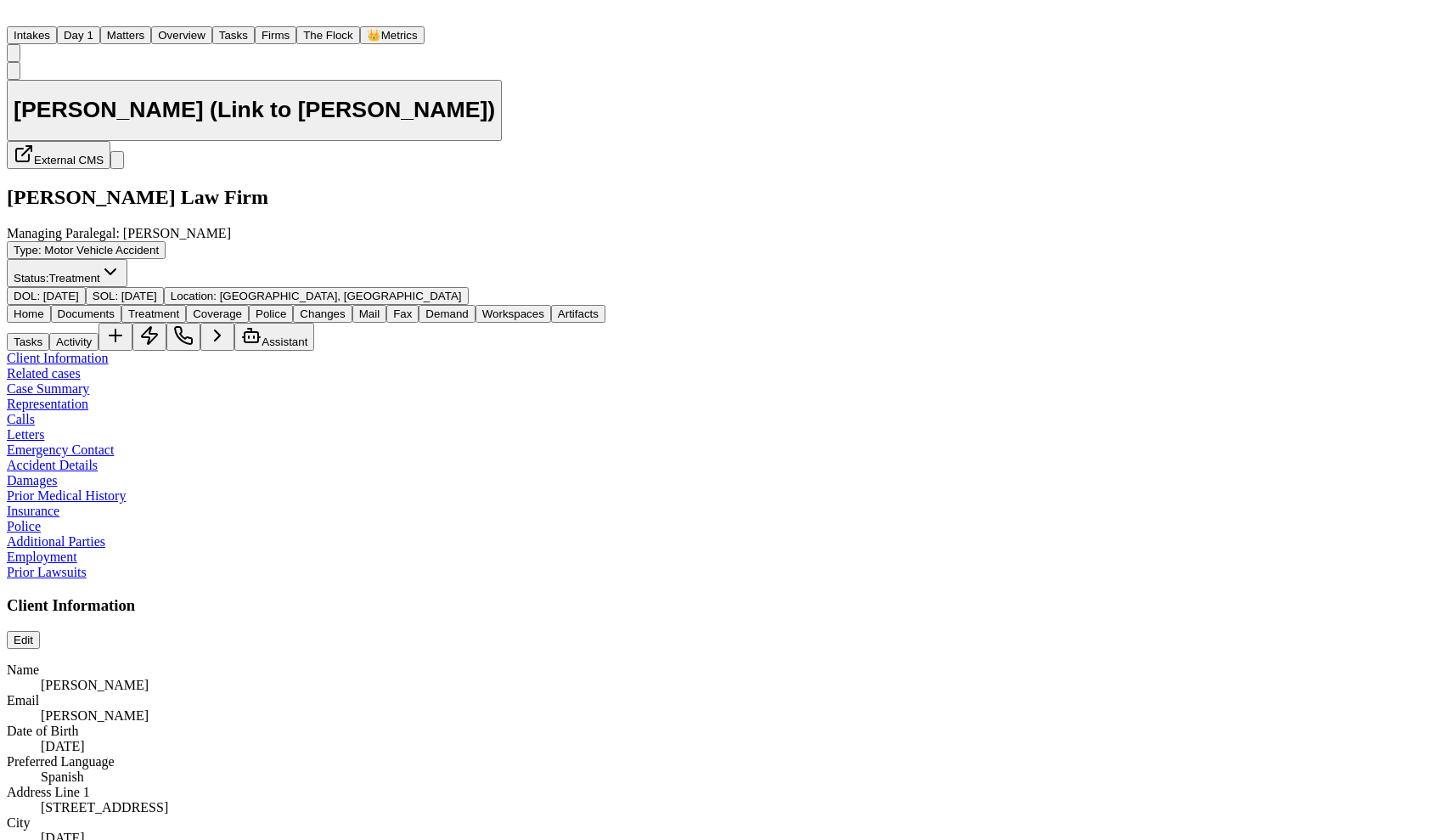
click at [104, 153] on span "External CMS" at bounding box center [69, 159] width 70 height 12
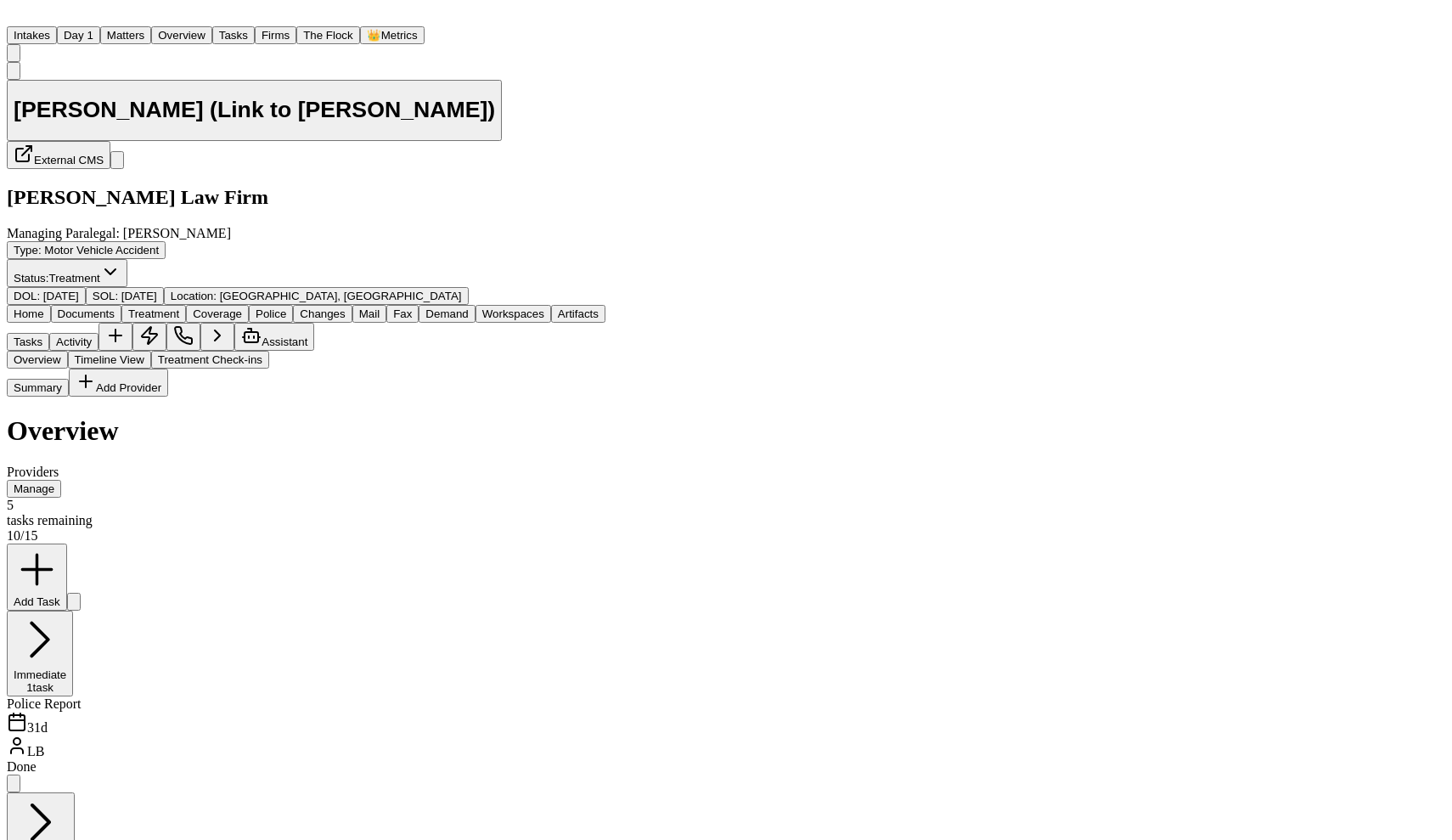
click at [153, 320] on span "button" at bounding box center [153, 320] width 0 height 0
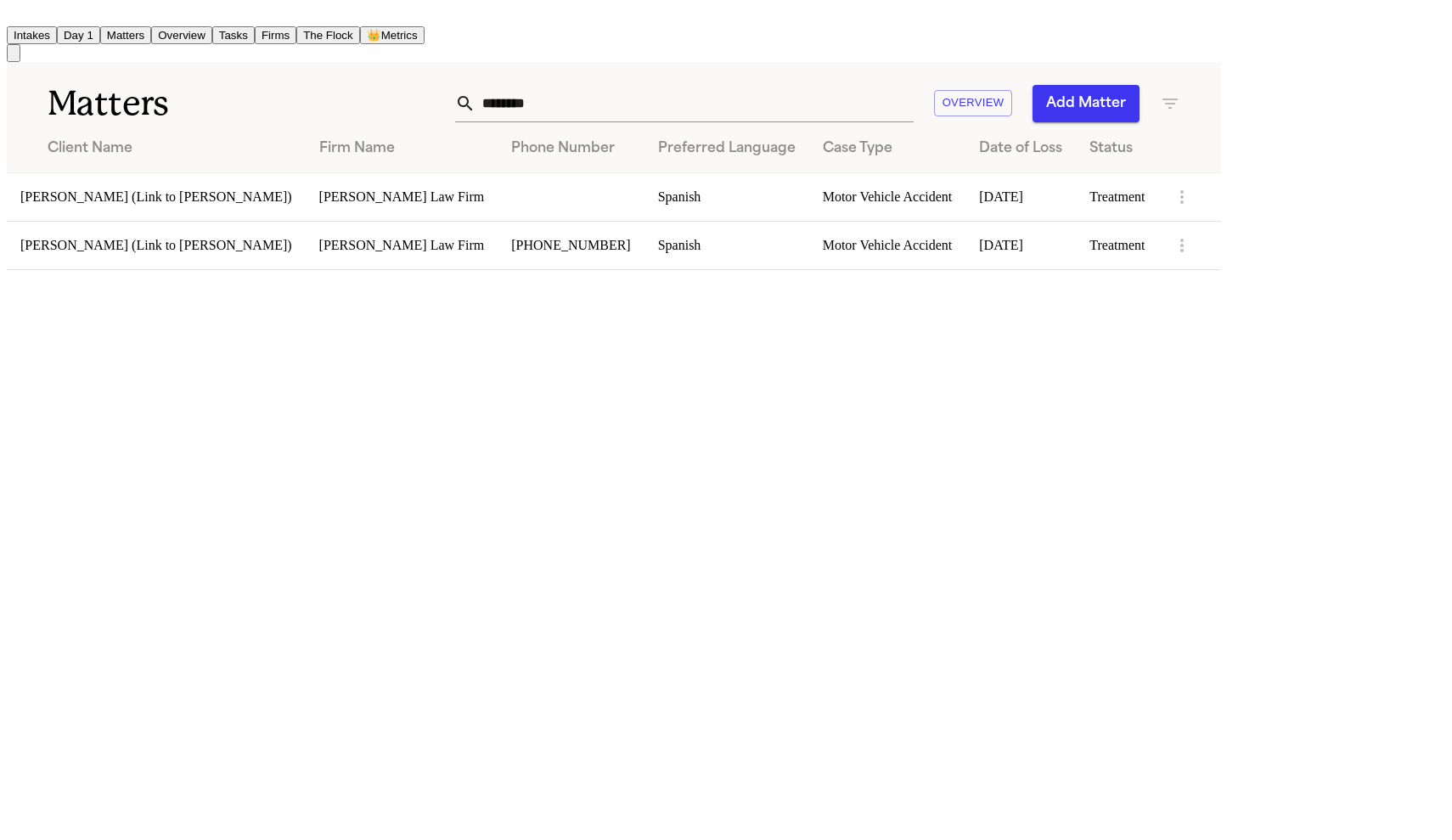
click at [145, 197] on td "[PERSON_NAME] (Link to [PERSON_NAME])" at bounding box center [156, 196] width 299 height 48
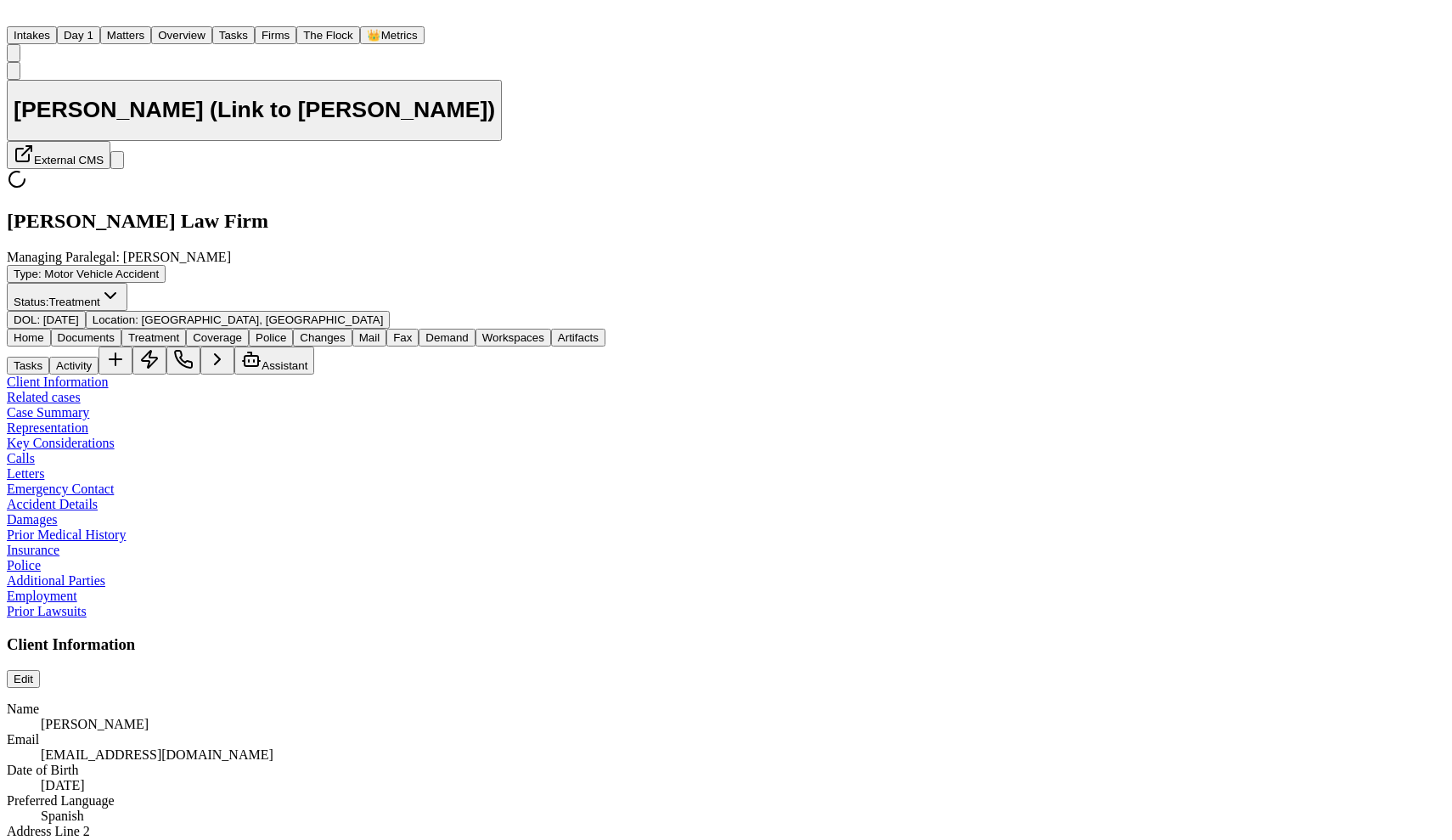
type textarea "*"
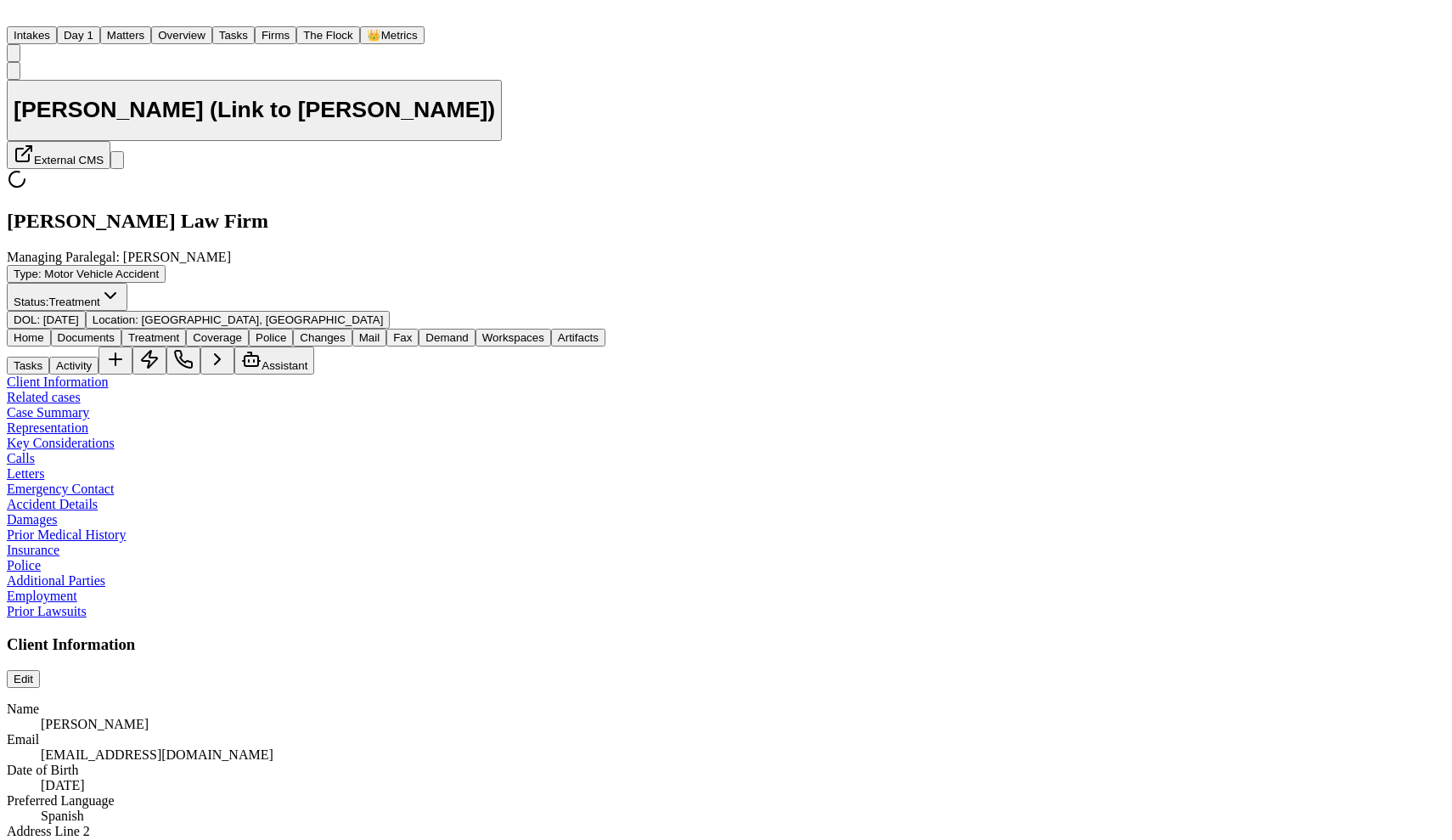
type textarea "*"
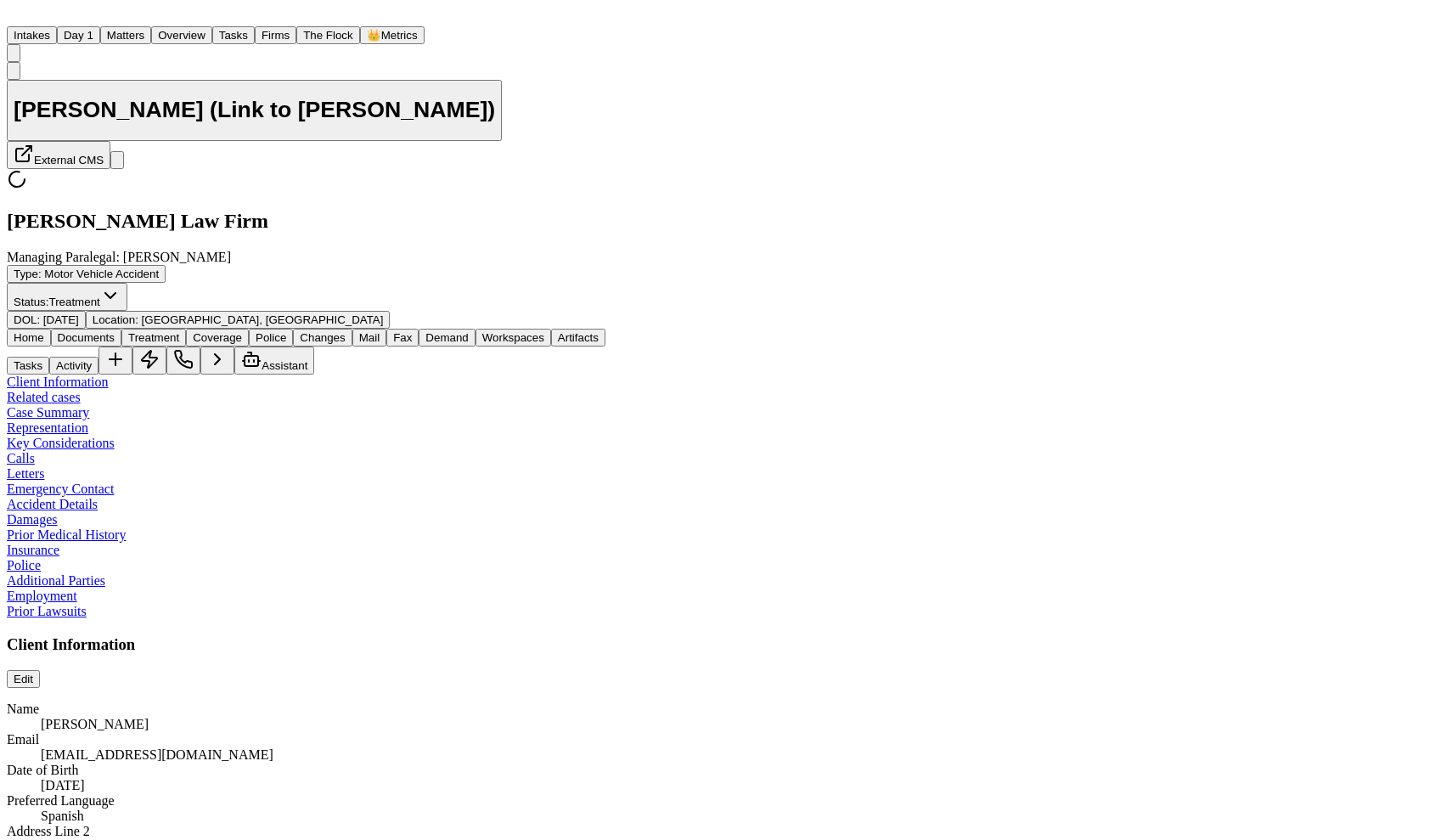
type textarea "*"
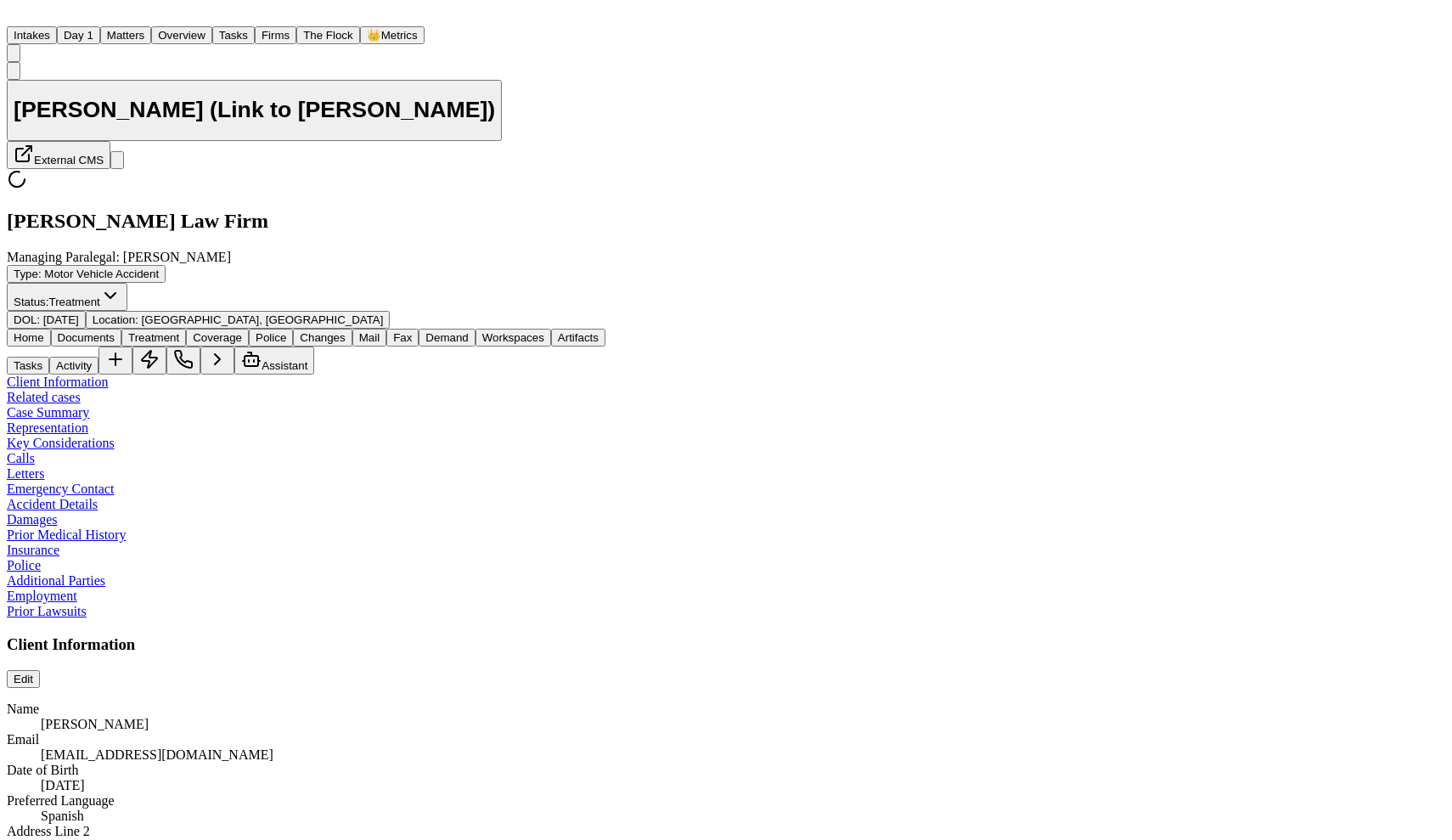
type textarea "*"
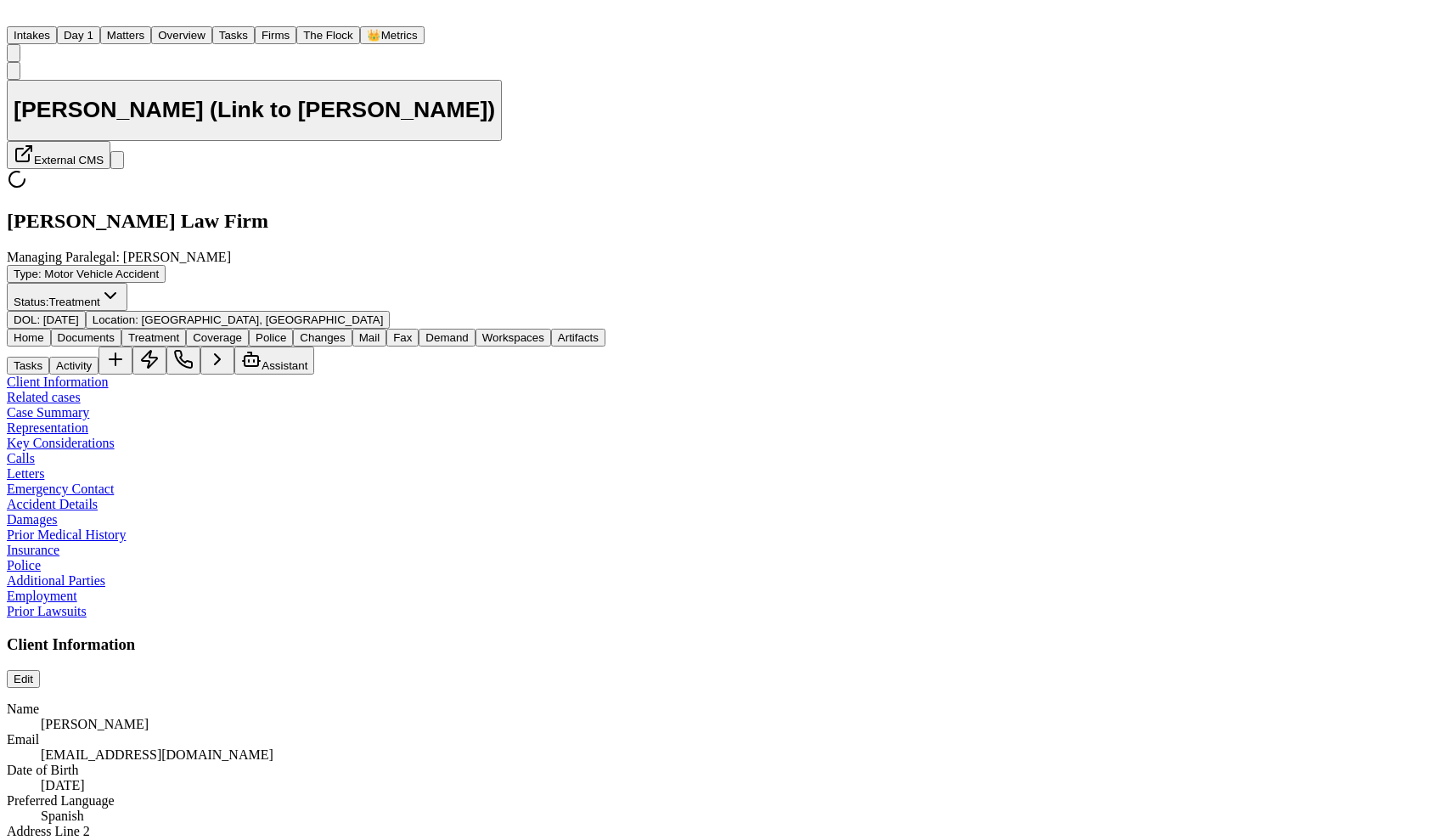
type textarea "*"
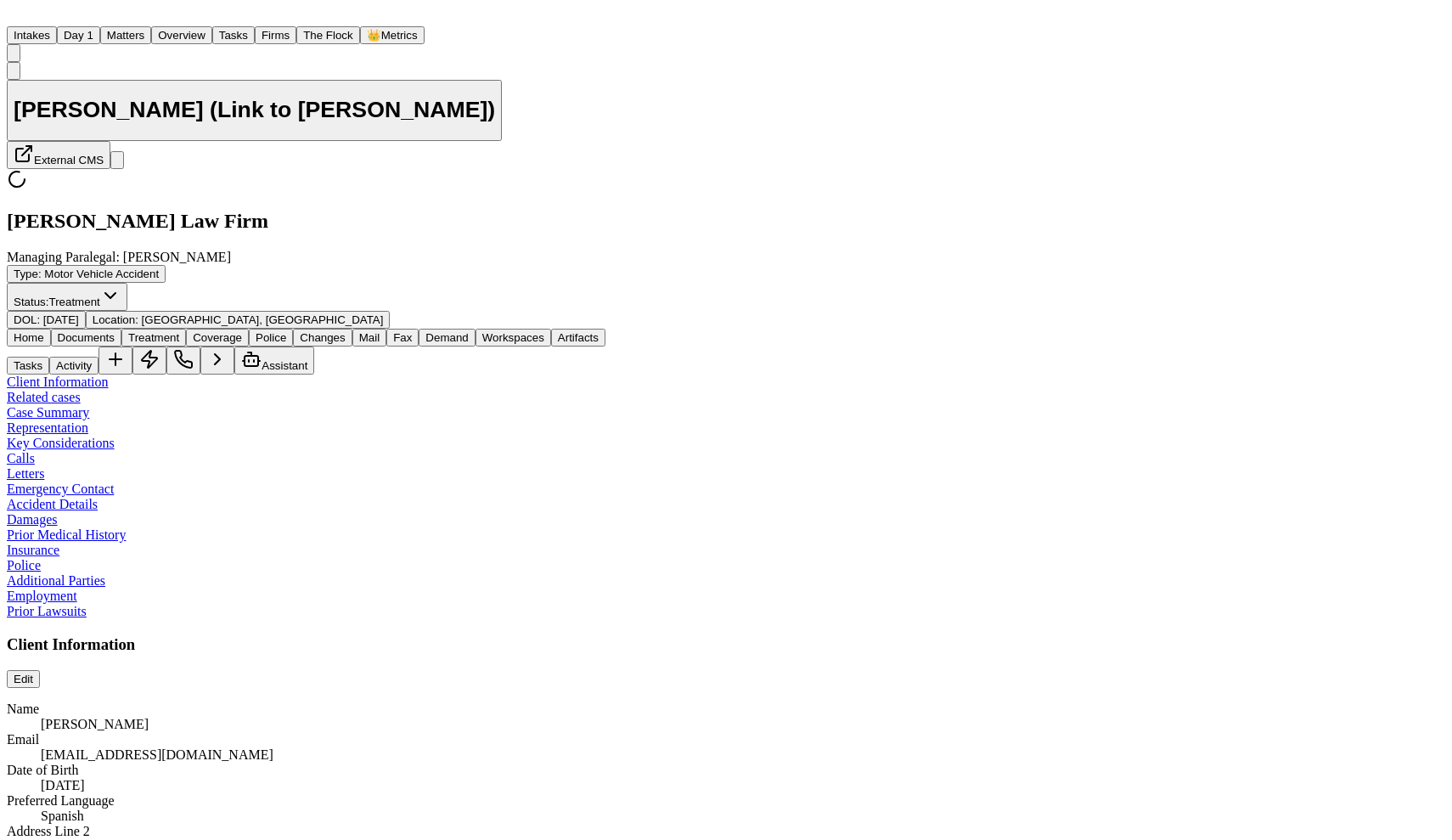
type textarea "*"
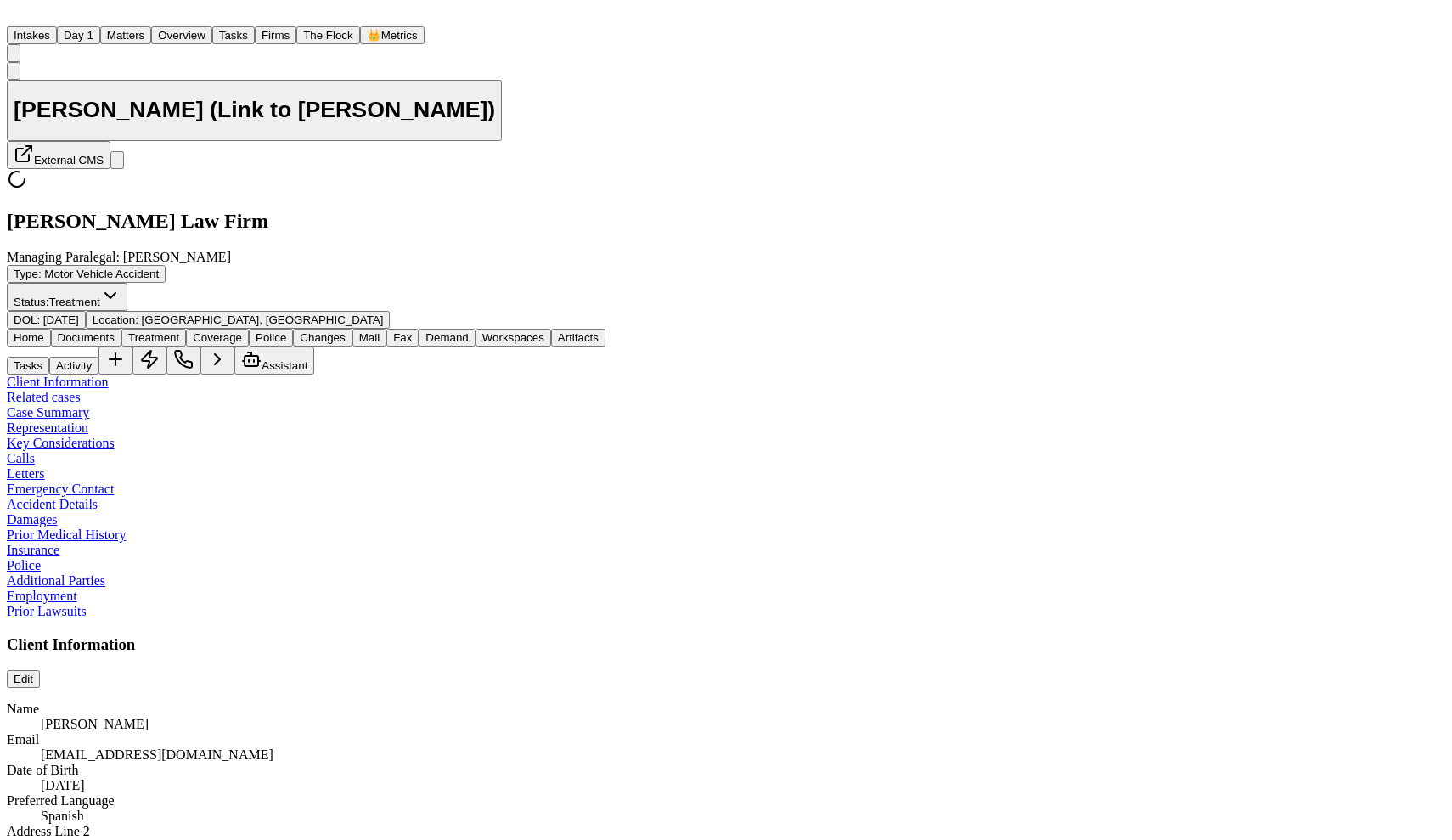
type textarea "*"
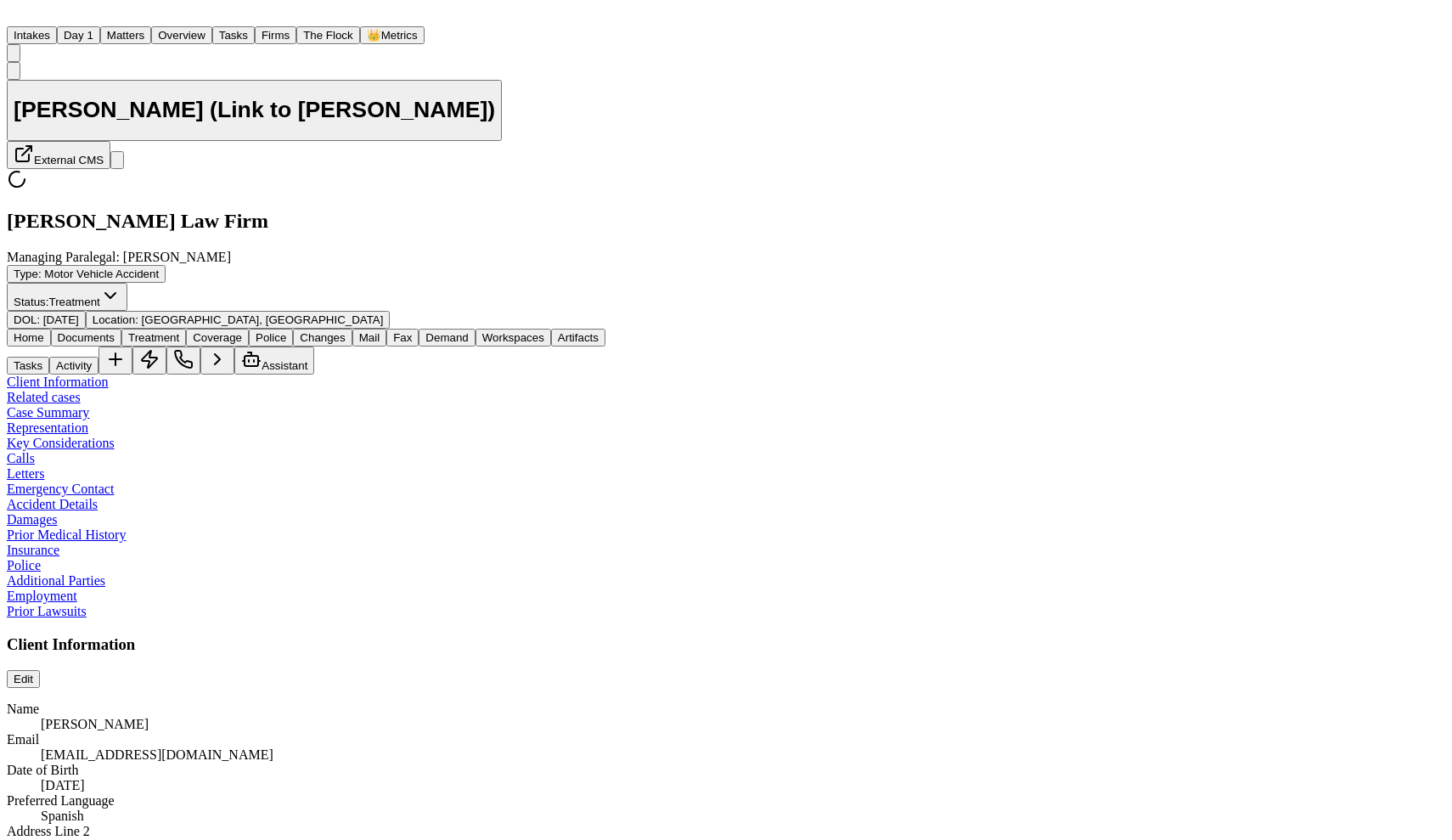
type textarea "*"
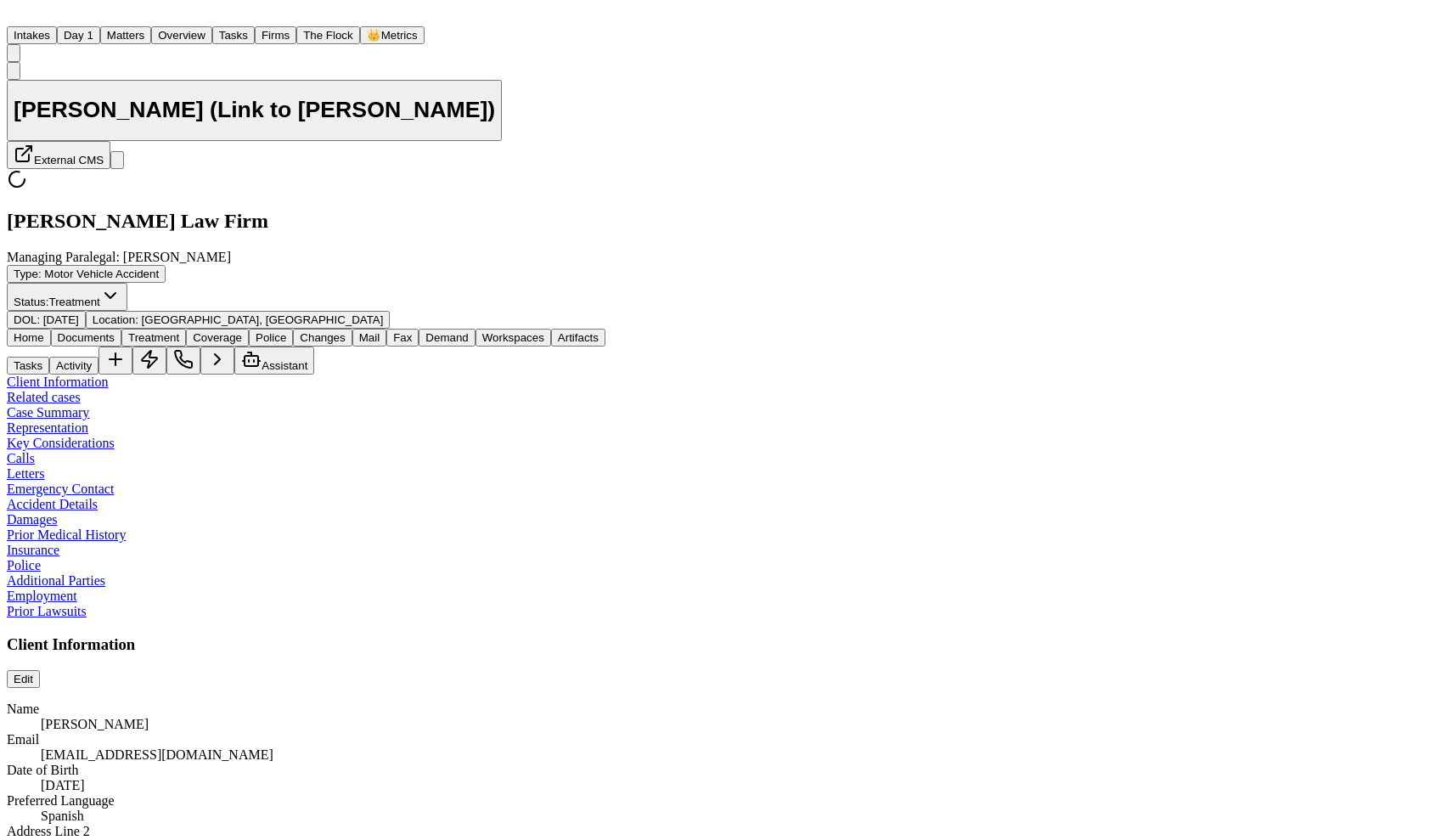
type textarea "*"
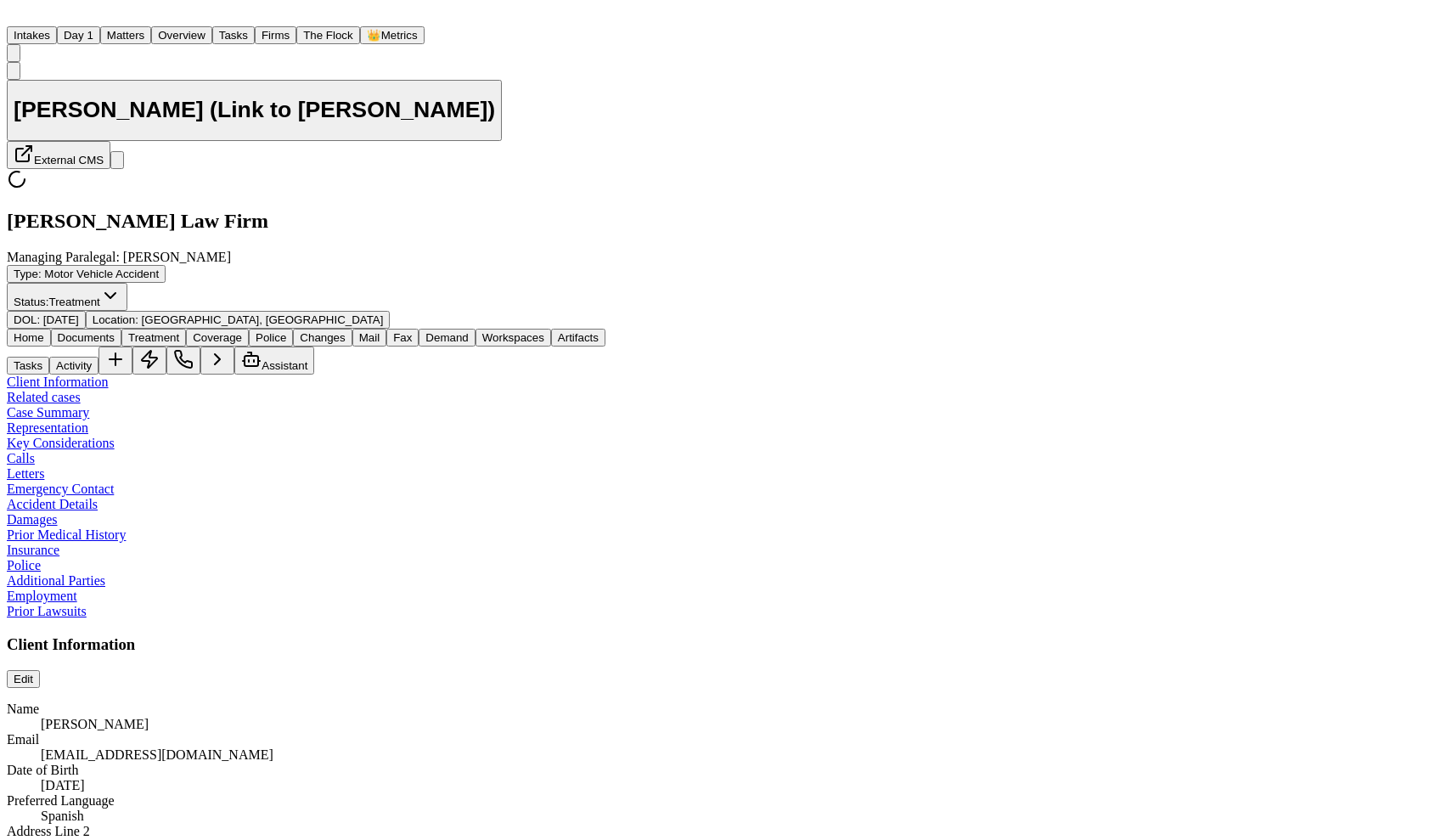
type textarea "*"
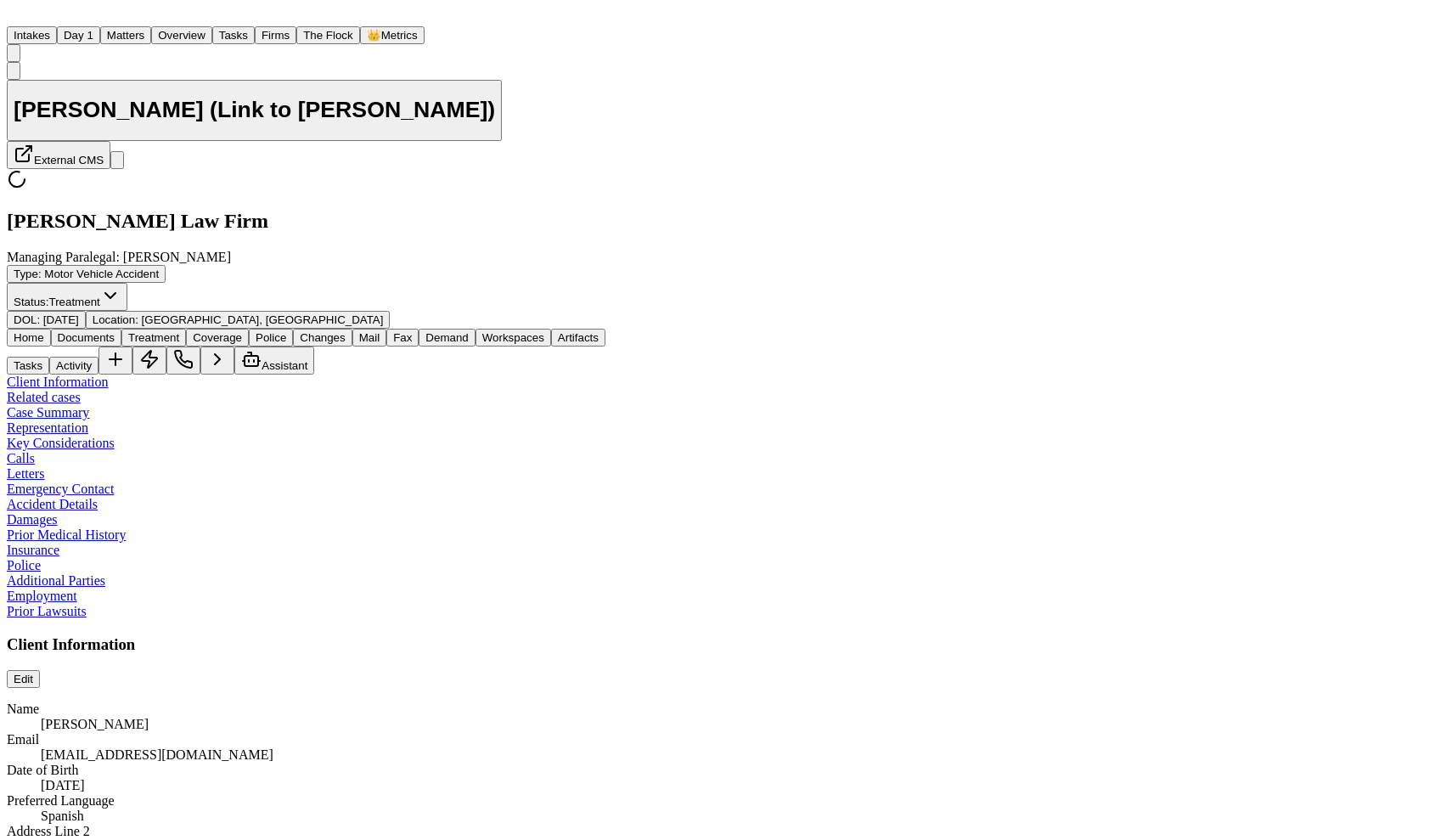
type textarea "*"
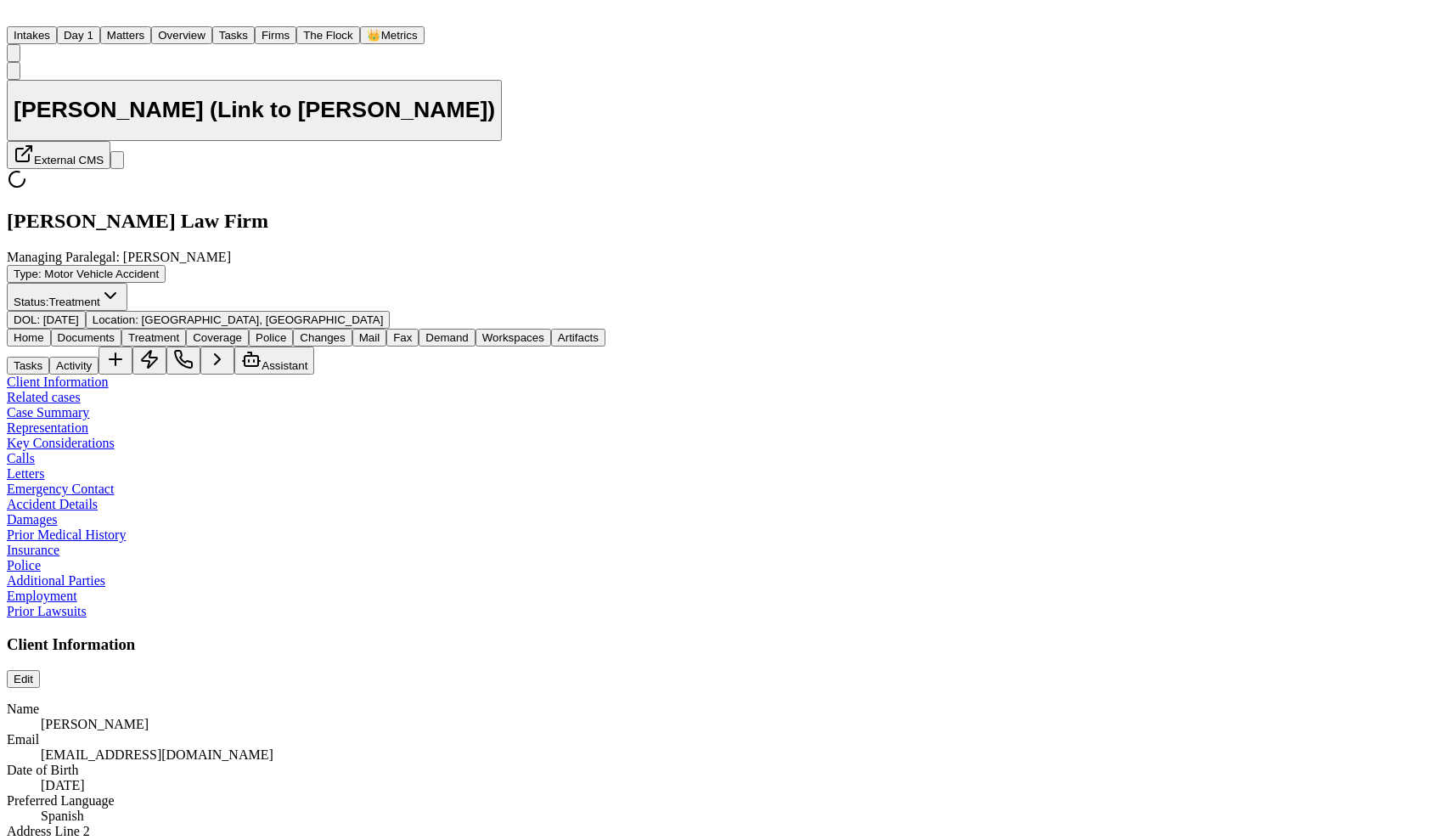
type textarea "*"
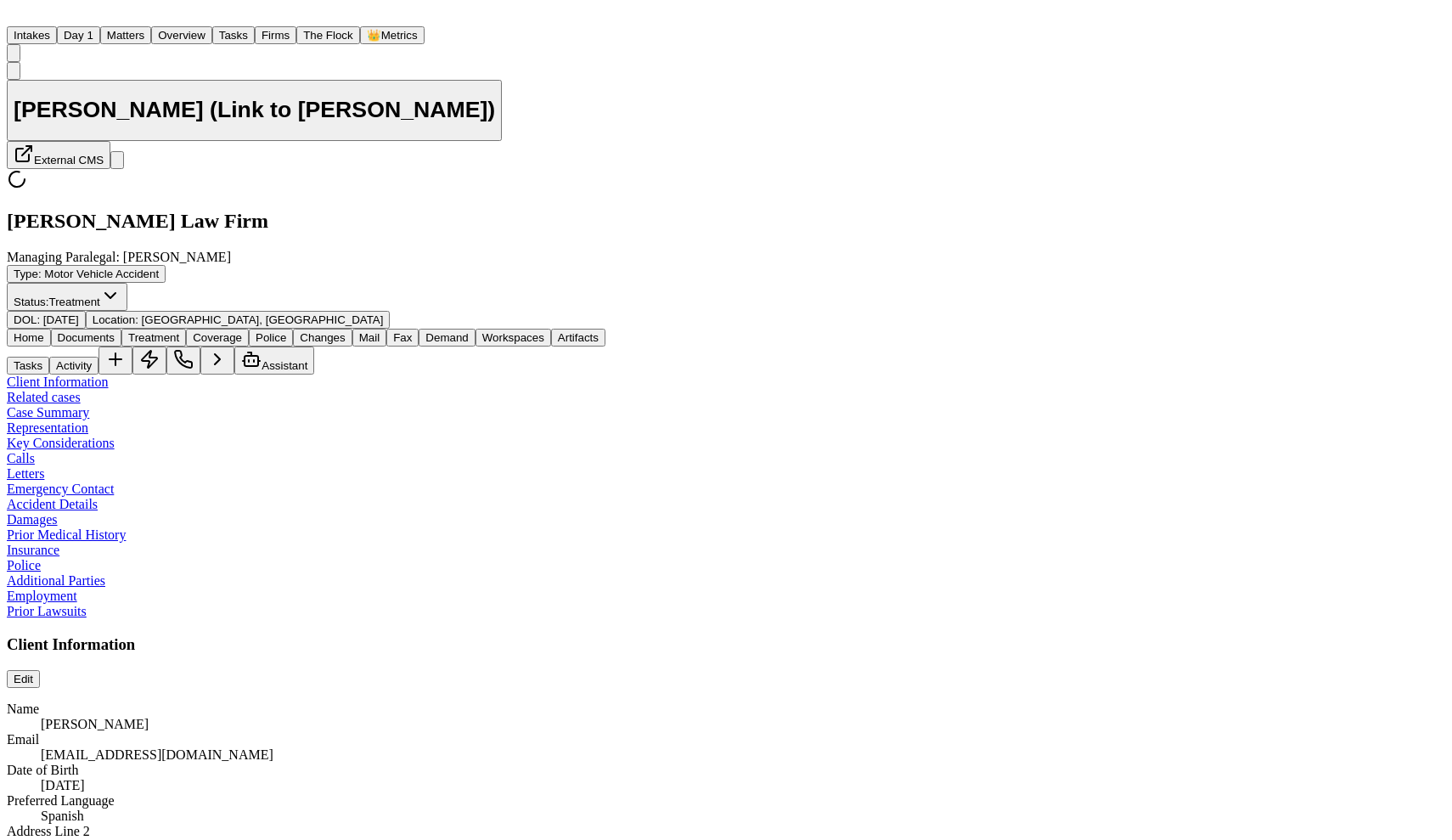
type textarea "*"
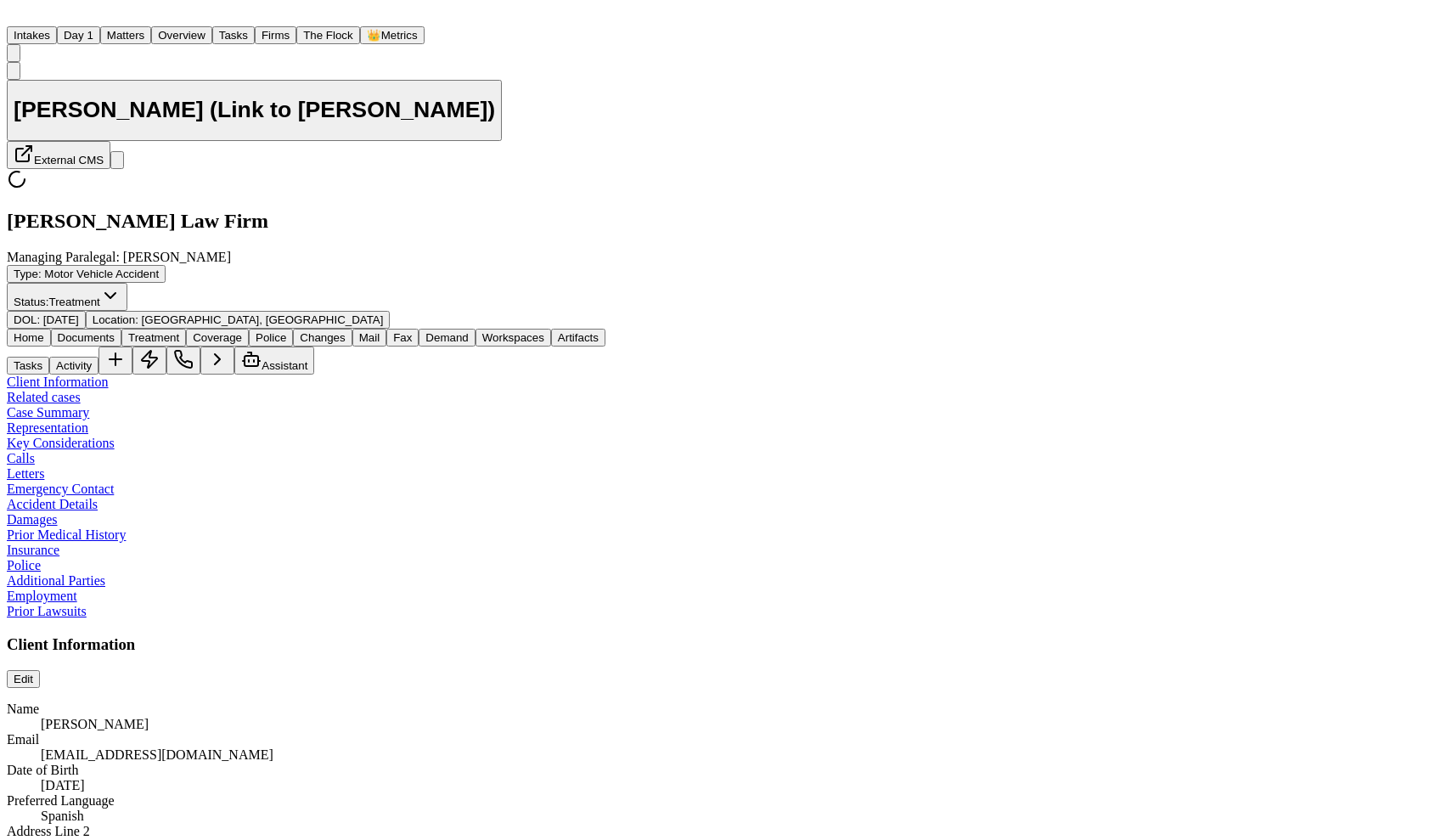
type textarea "*"
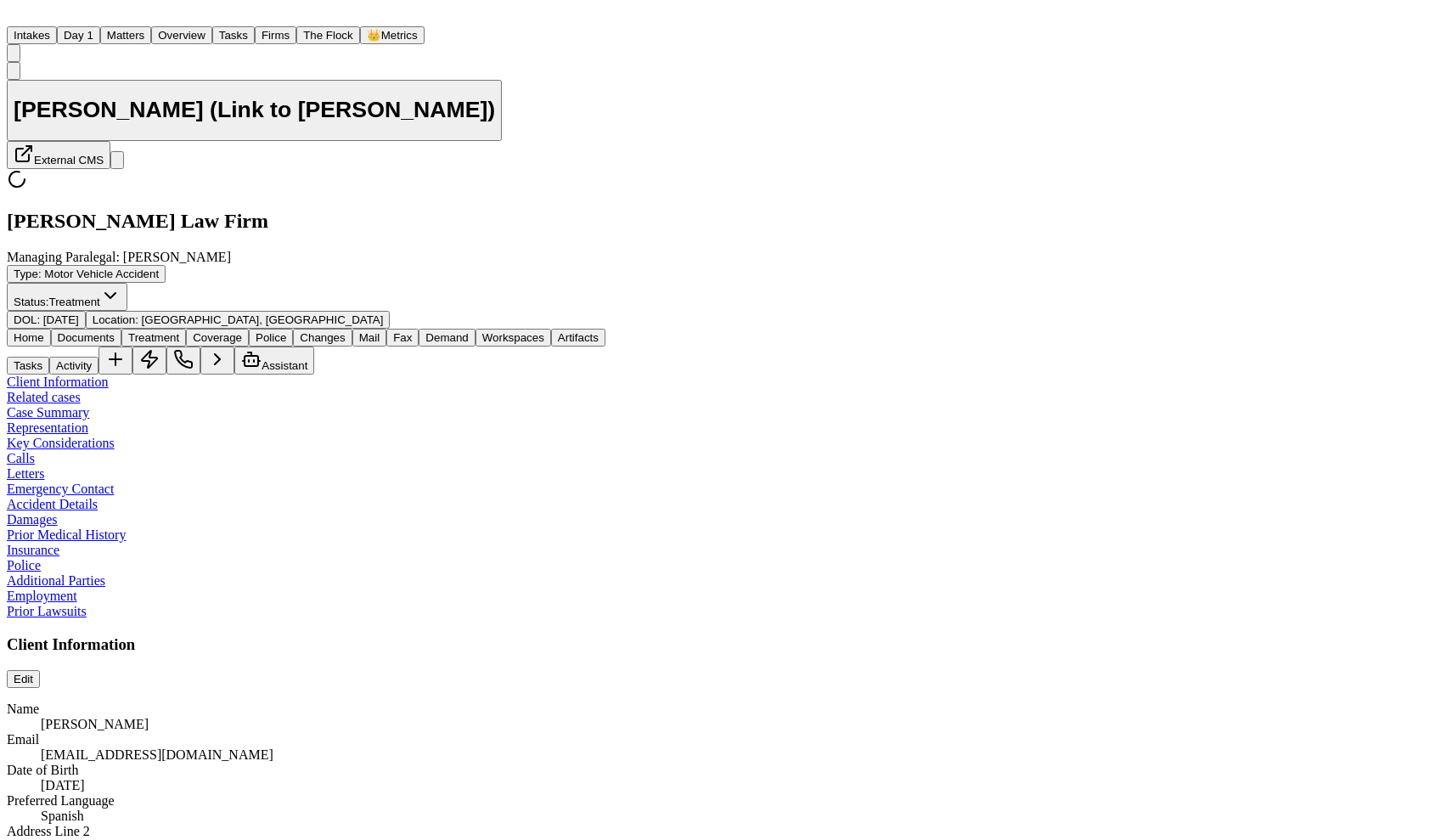
type textarea "*"
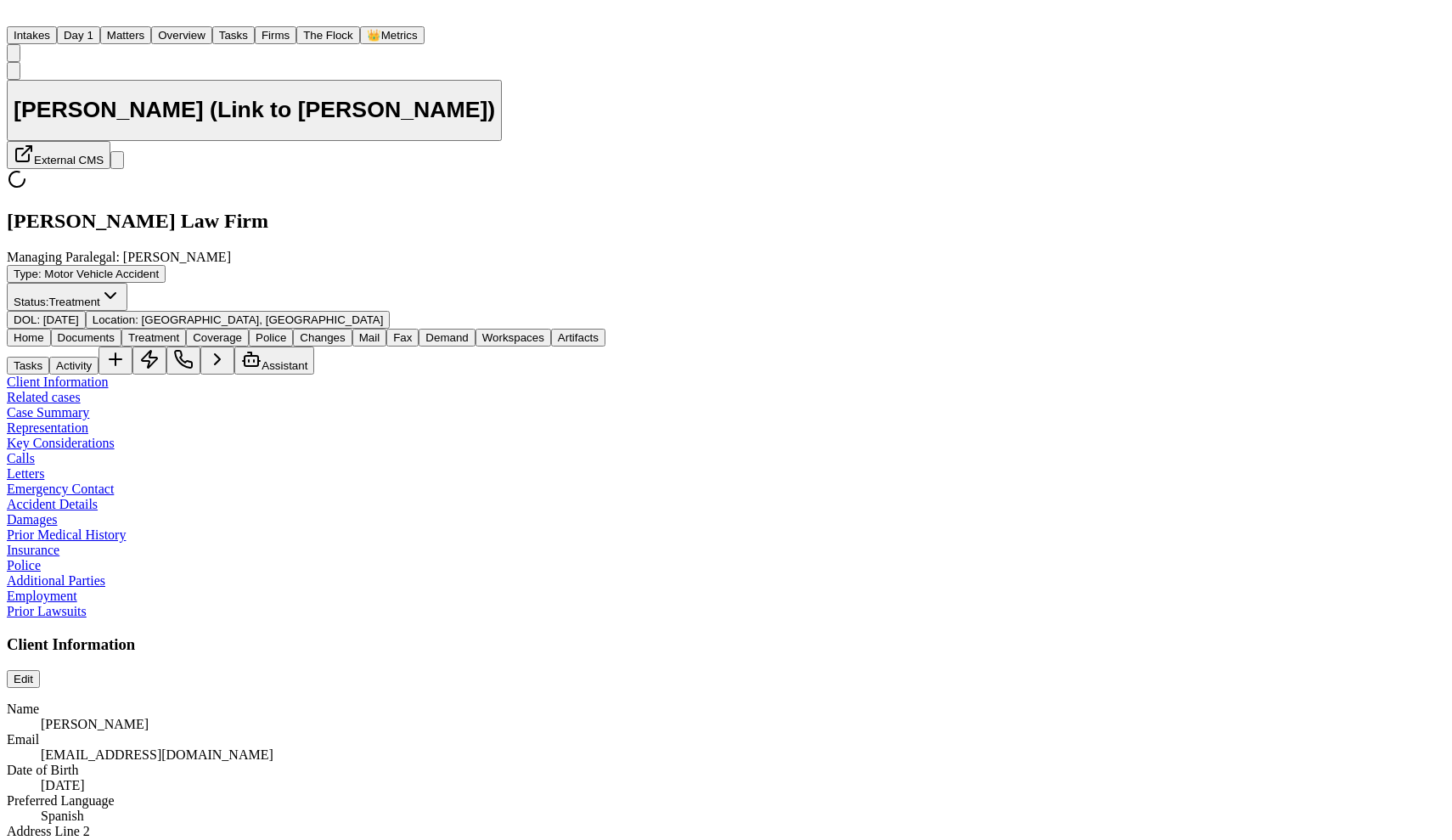
type textarea "*"
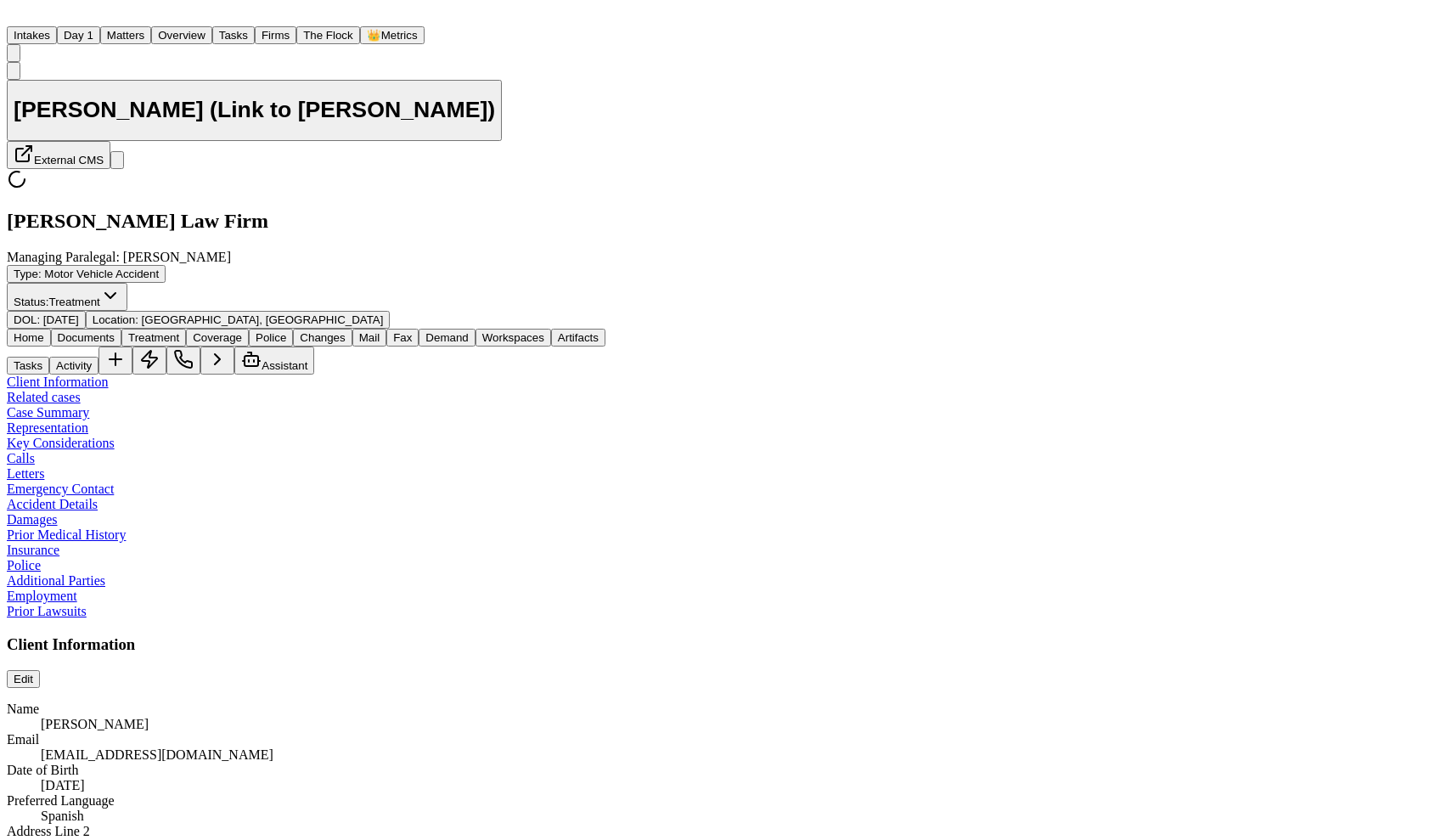
type textarea "*"
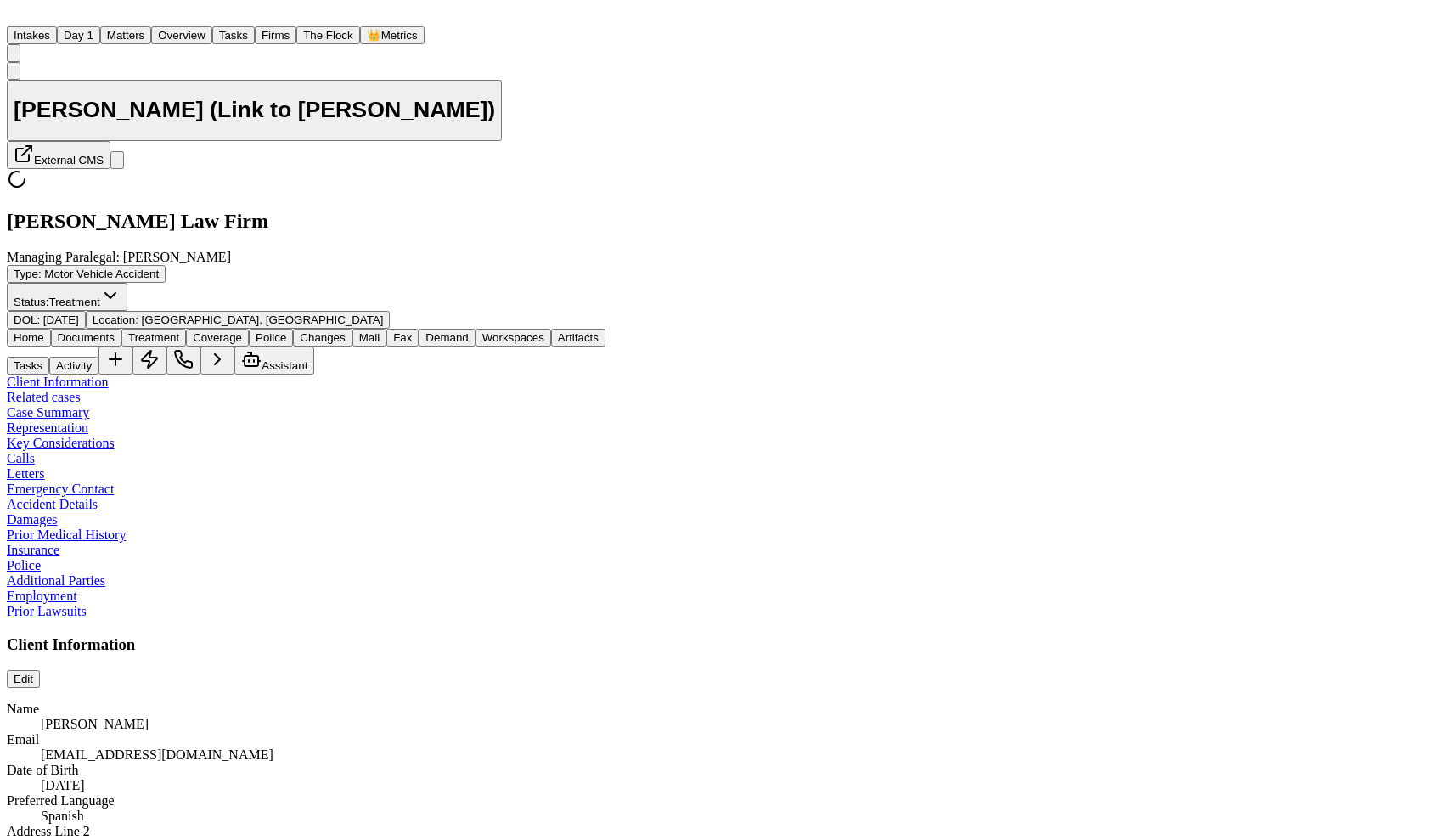
type textarea "*"
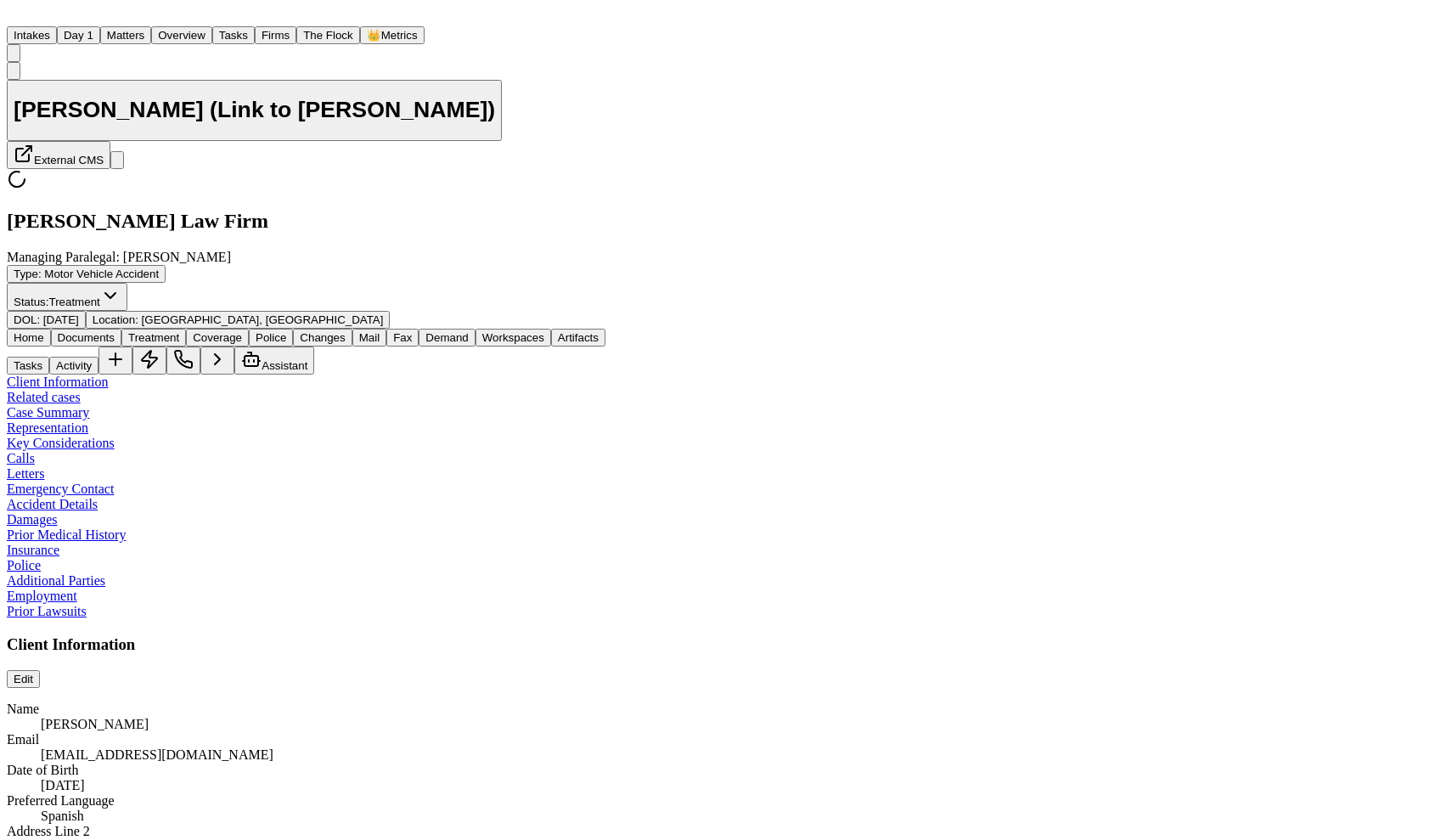
type textarea "*"
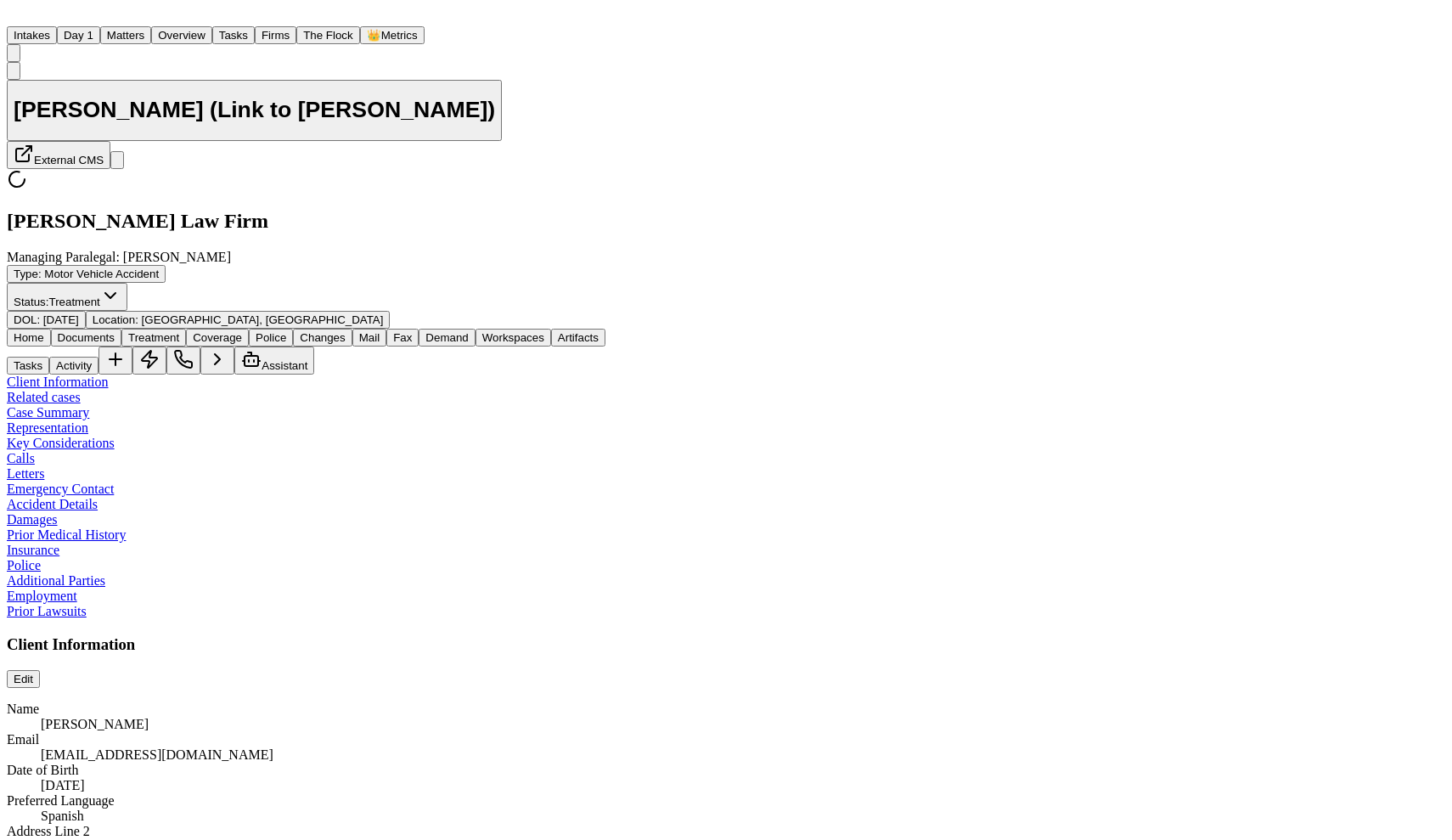
type textarea "*"
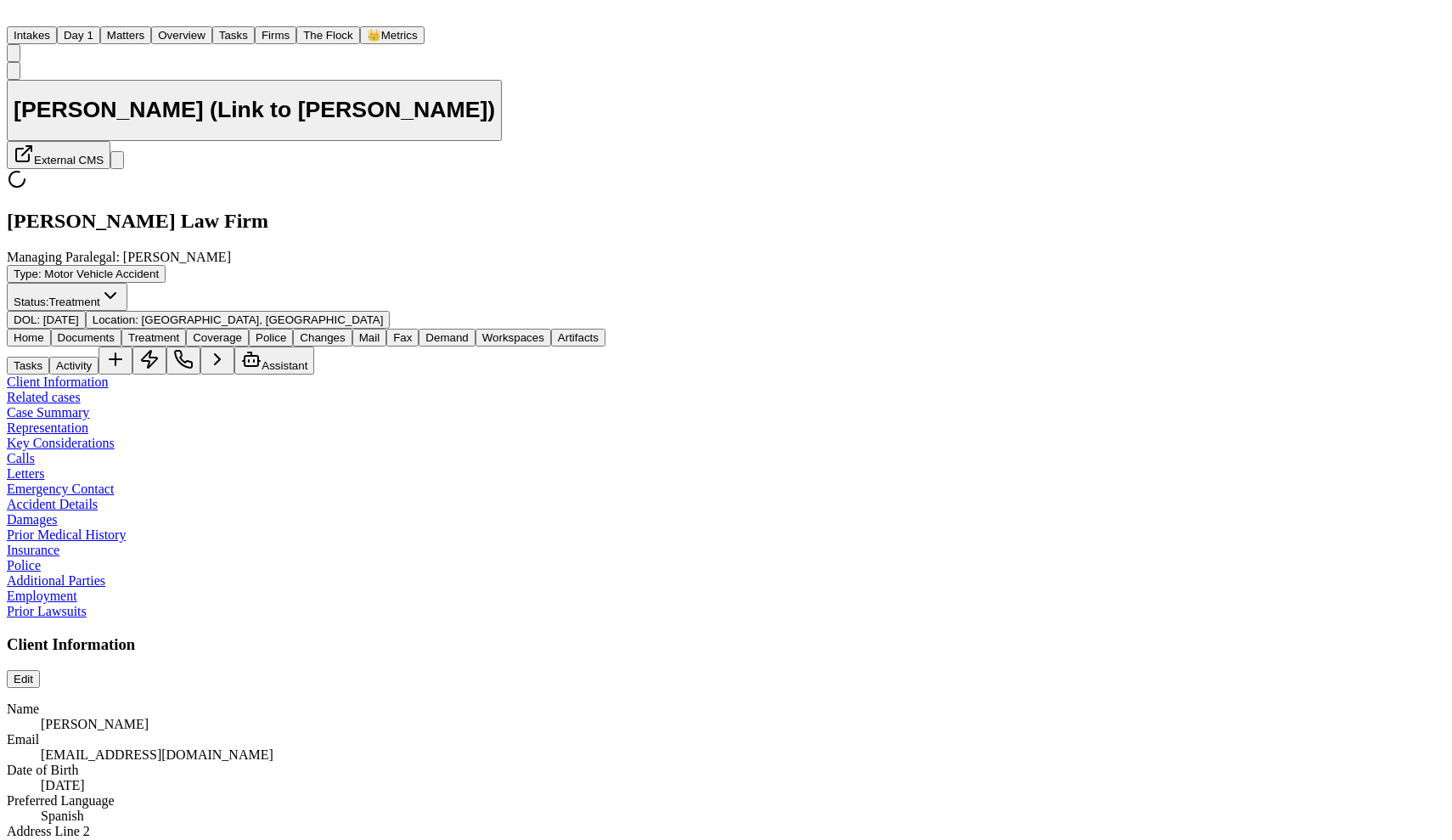
type textarea "*"
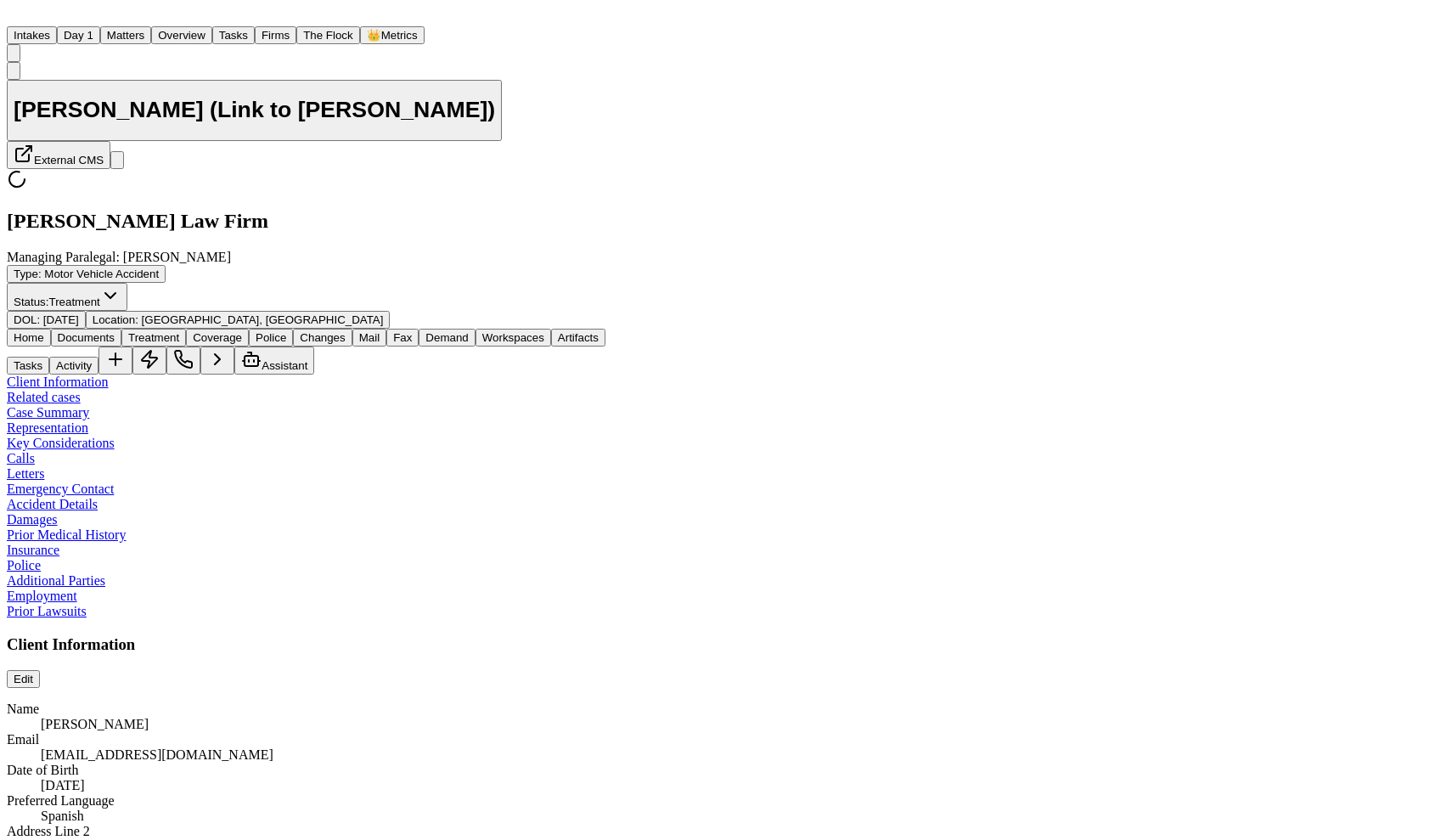
type textarea "*"
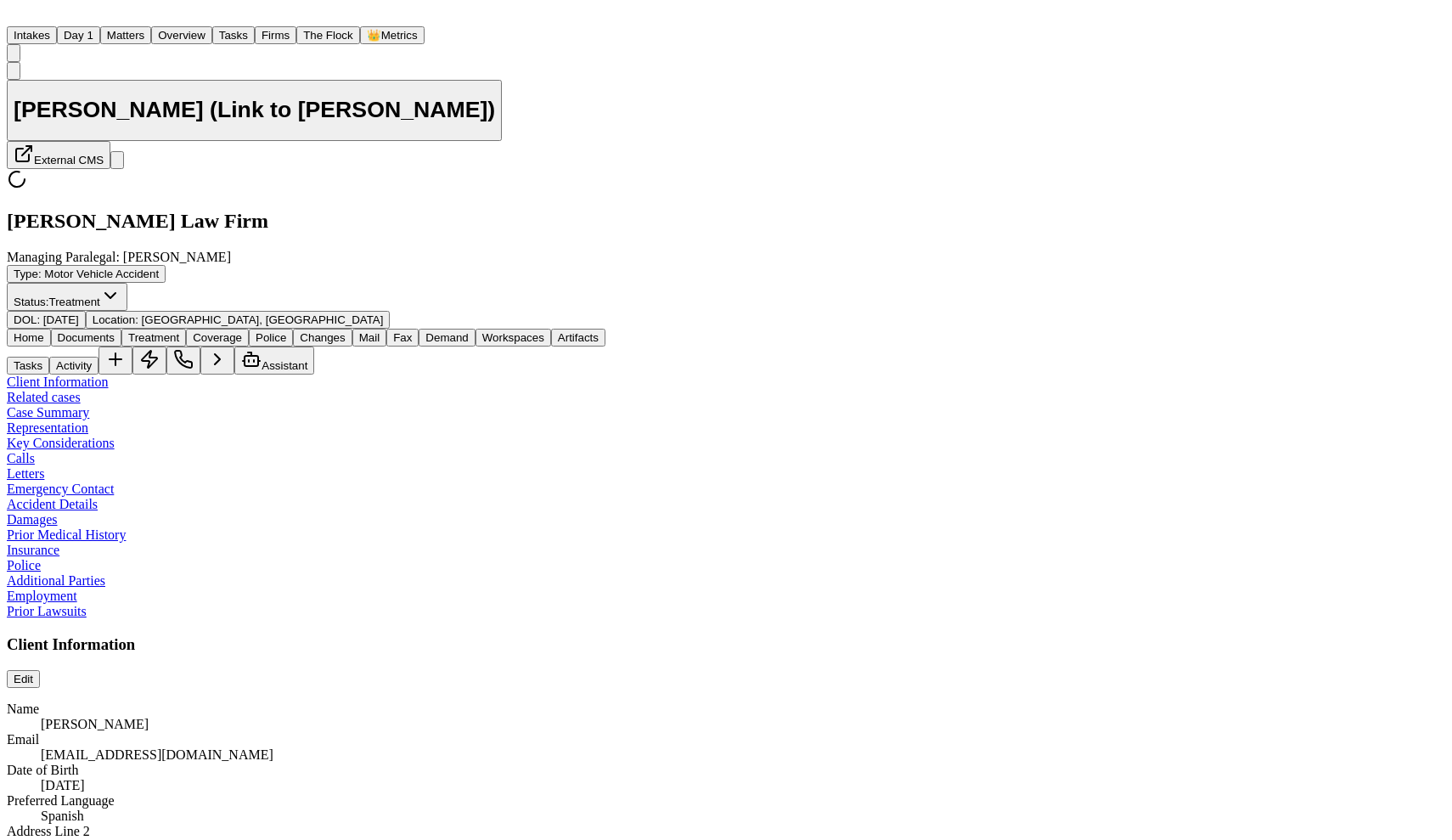
type textarea "*"
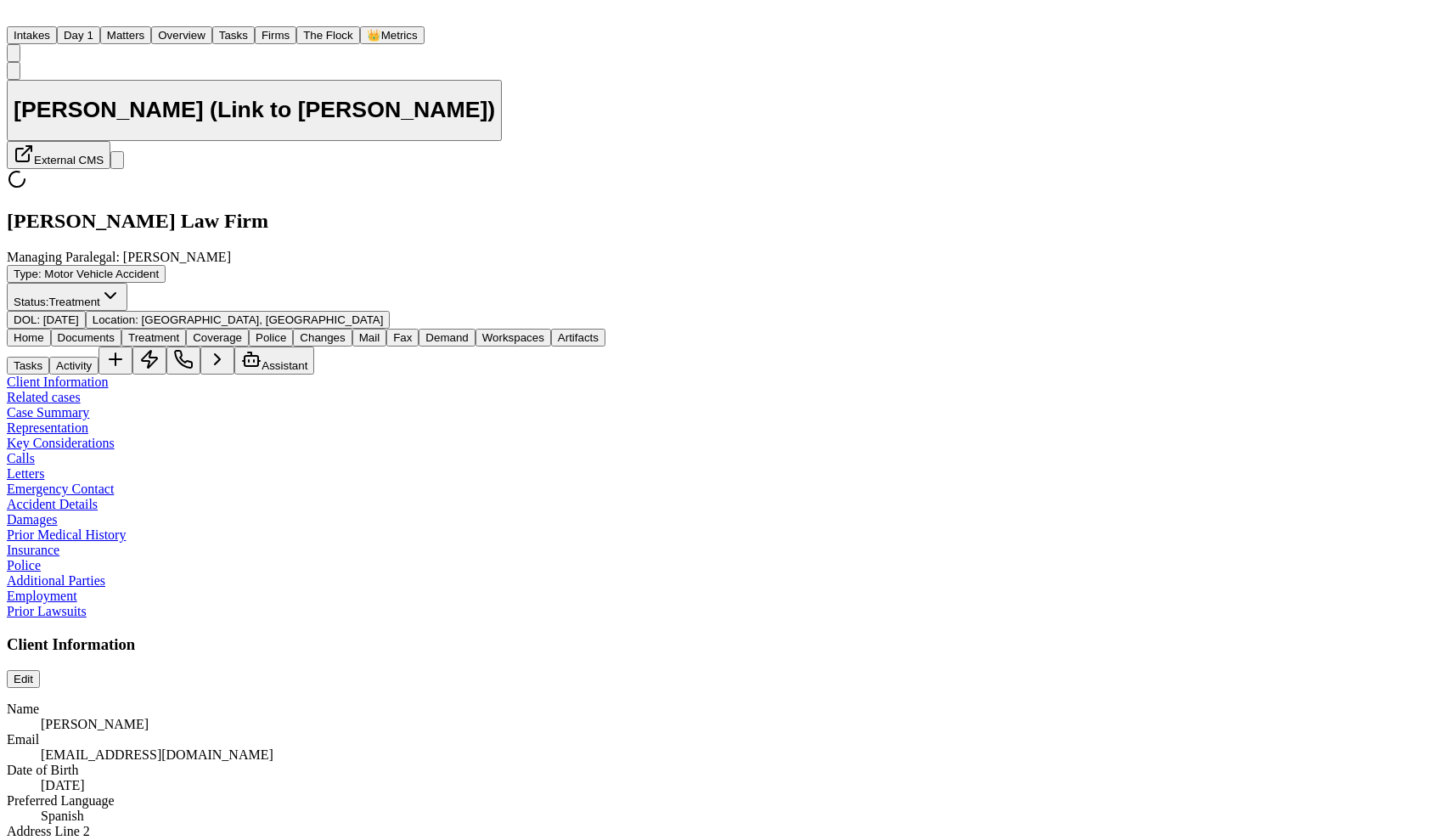
type textarea "*"
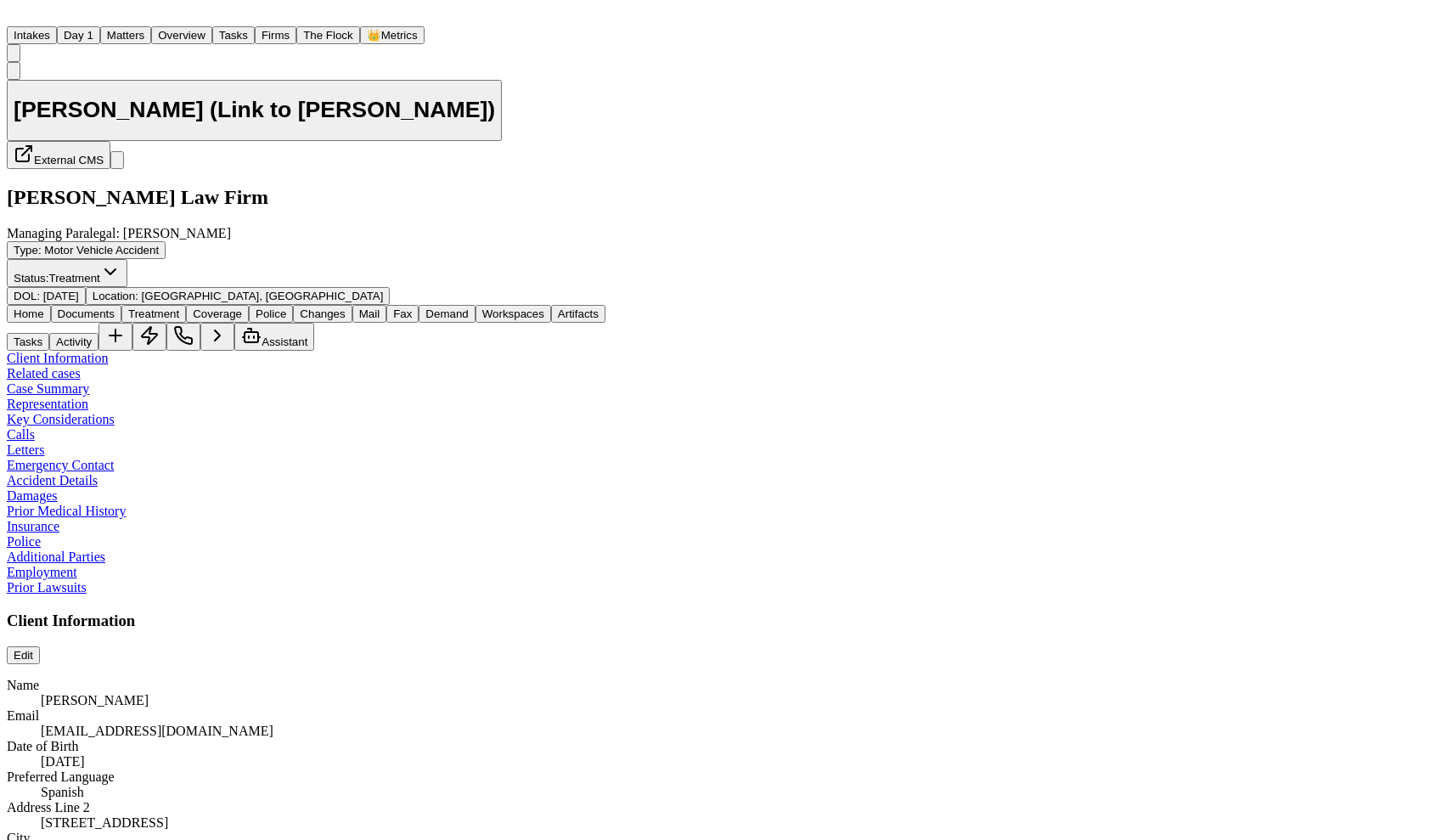
type textarea "*"
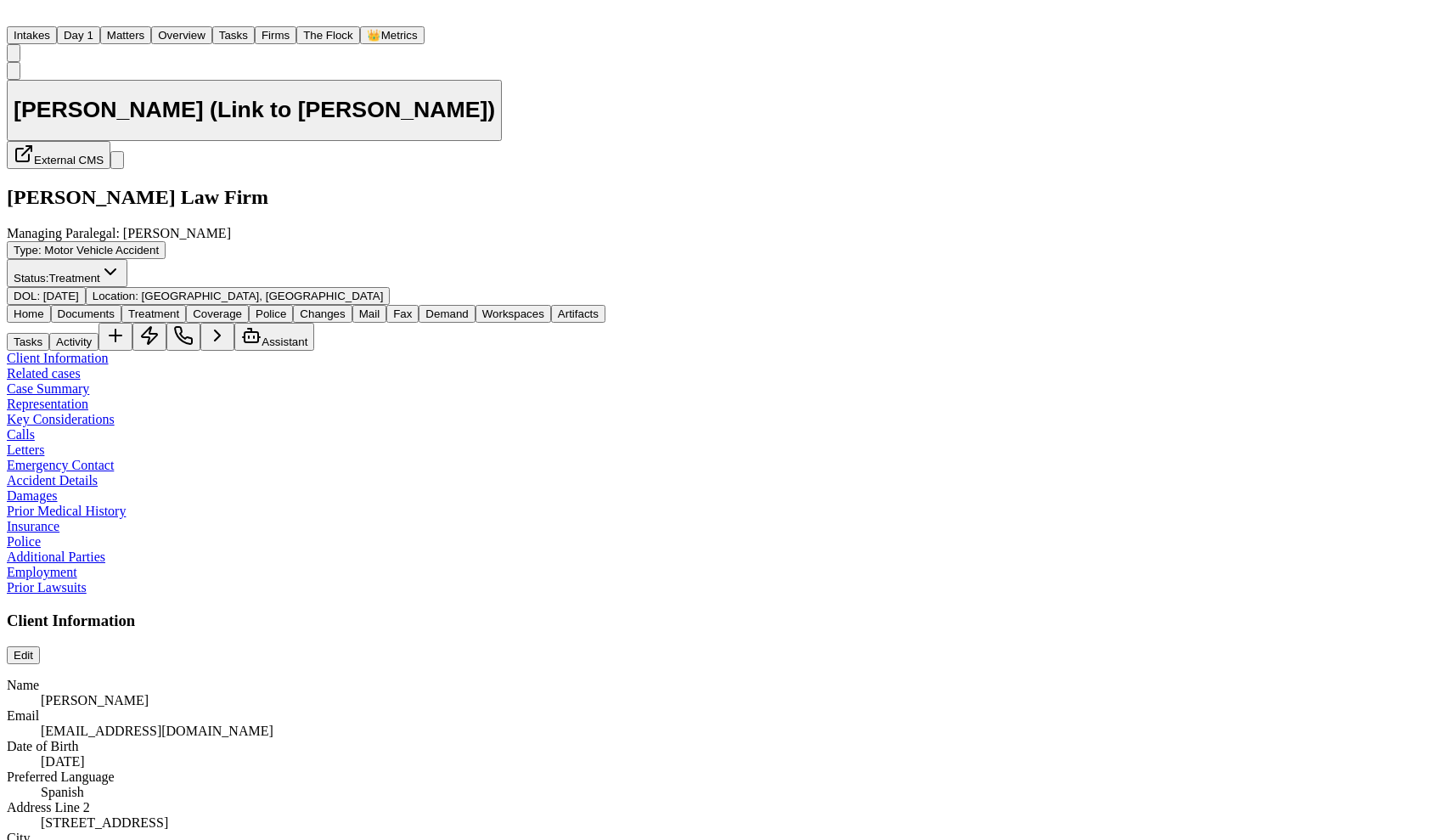
type textarea "*"
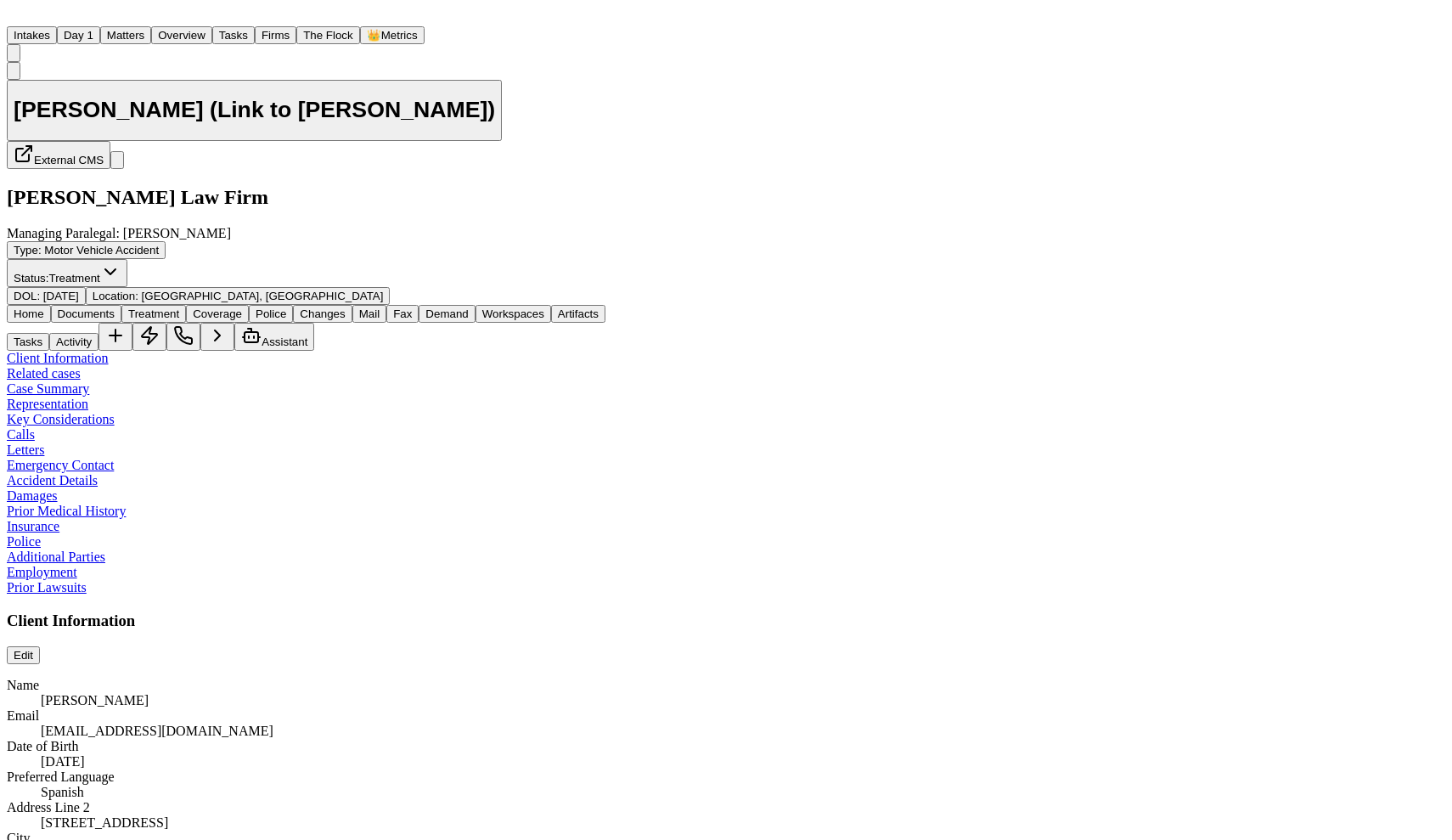
type textarea "*"
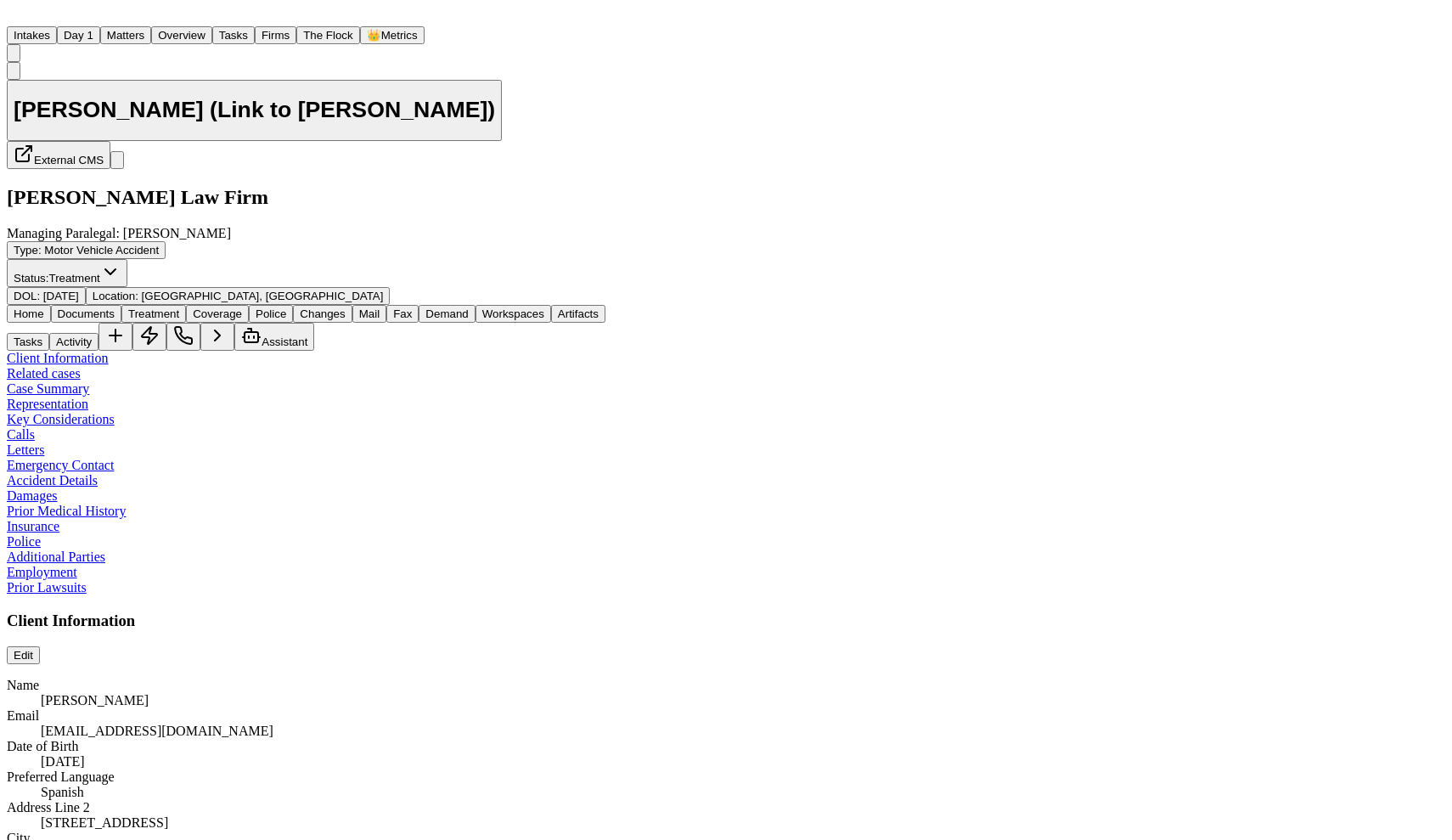
type textarea "*"
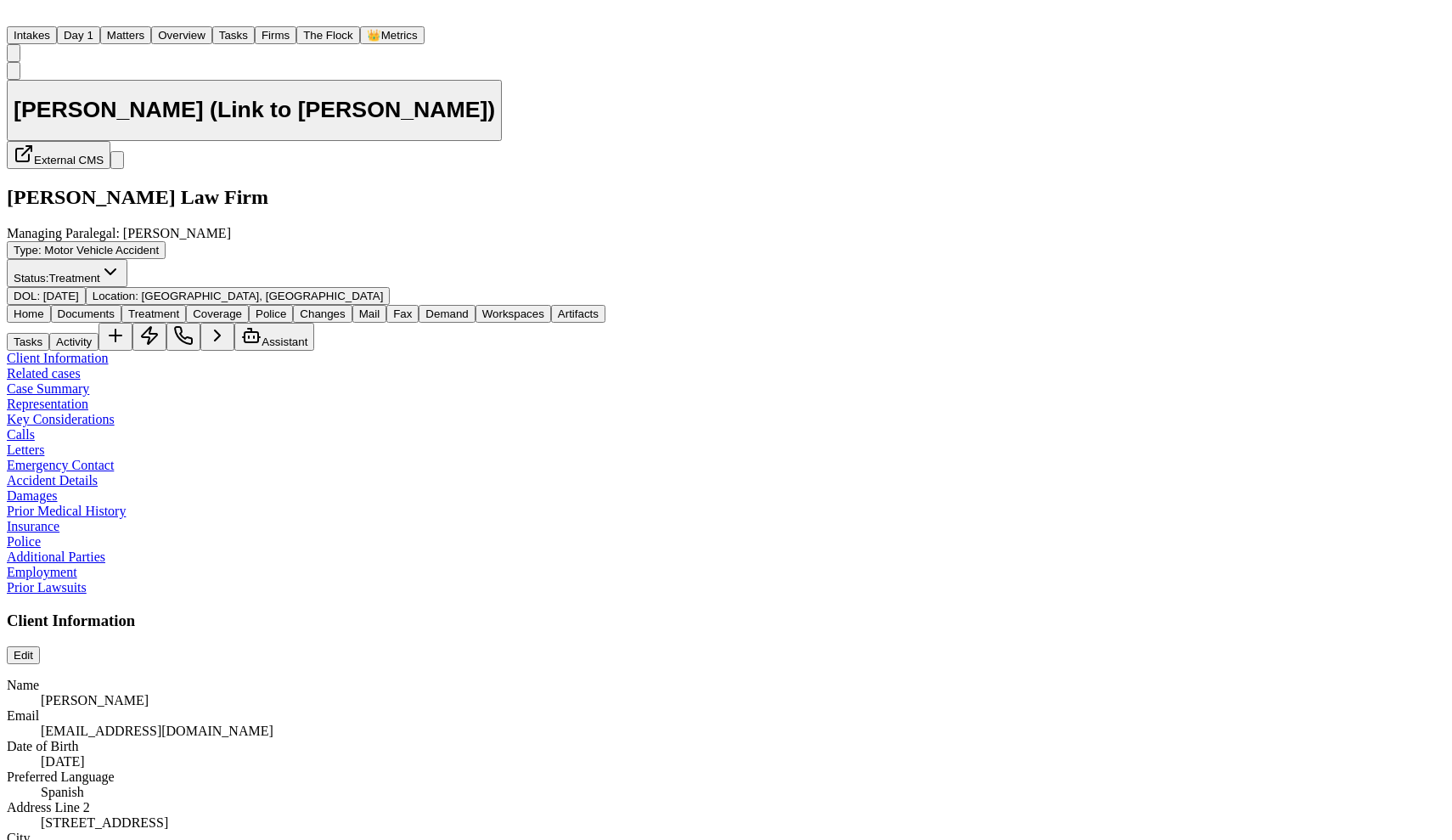
type textarea "*"
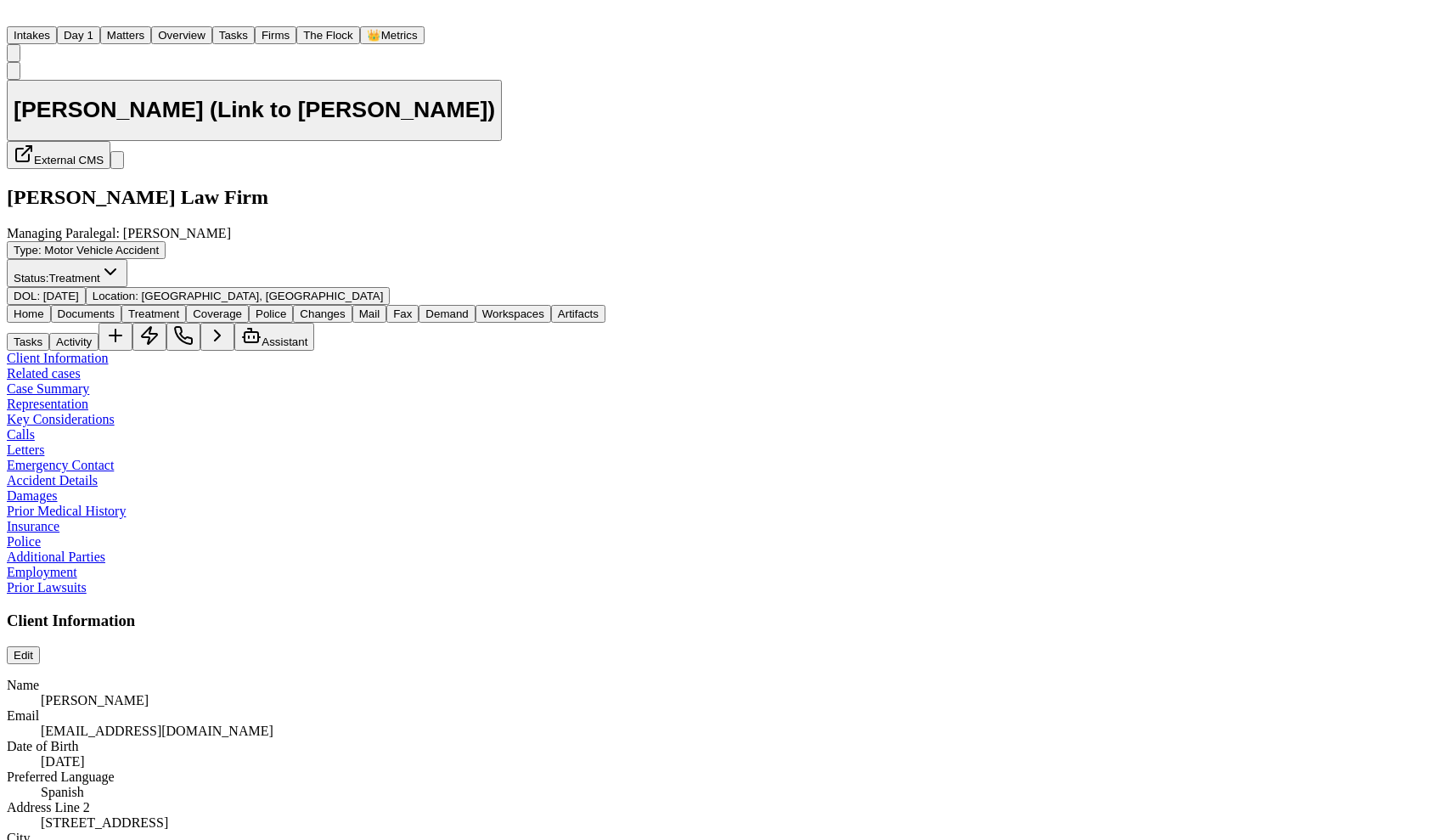
type textarea "*"
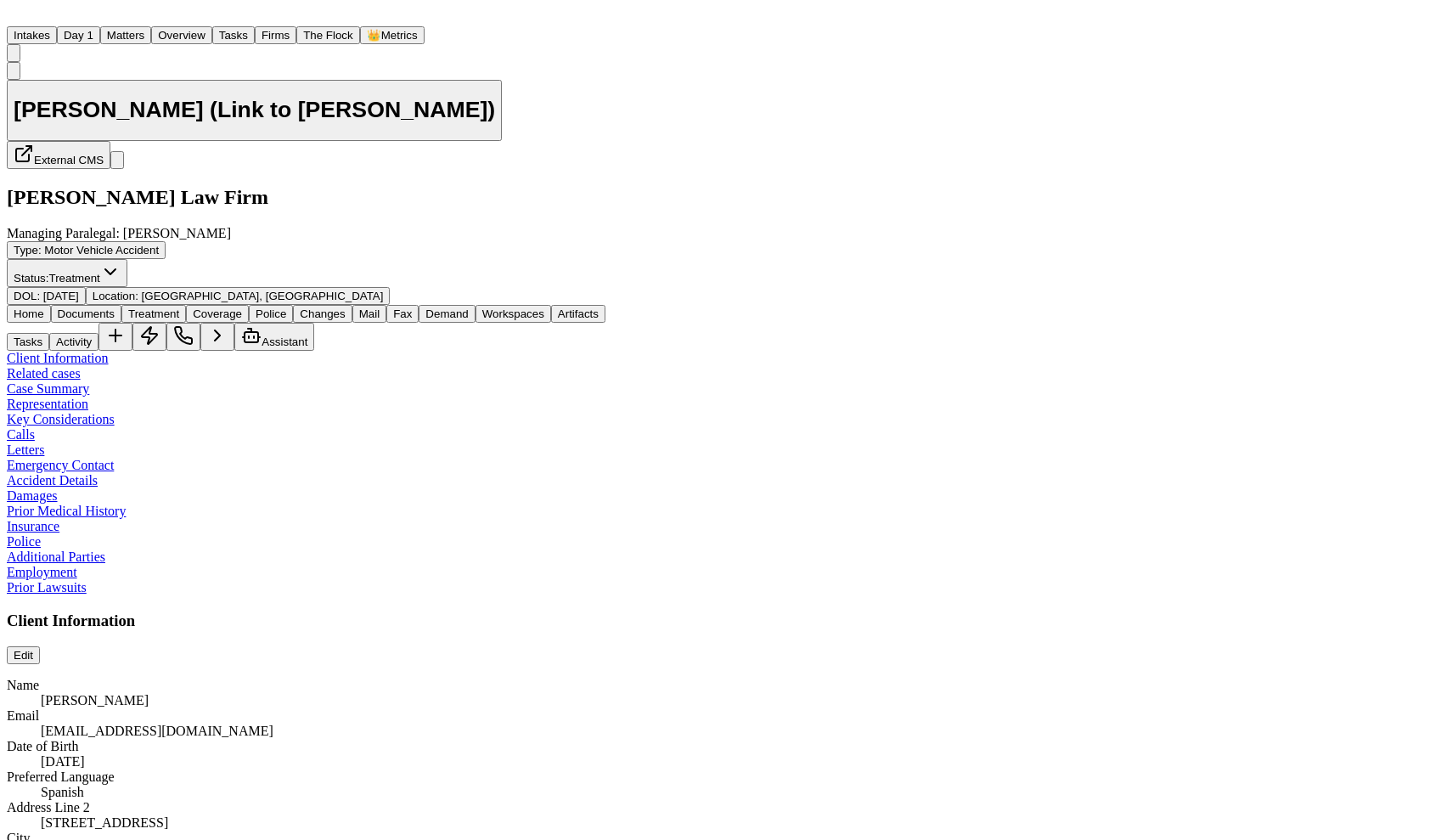
type textarea "*"
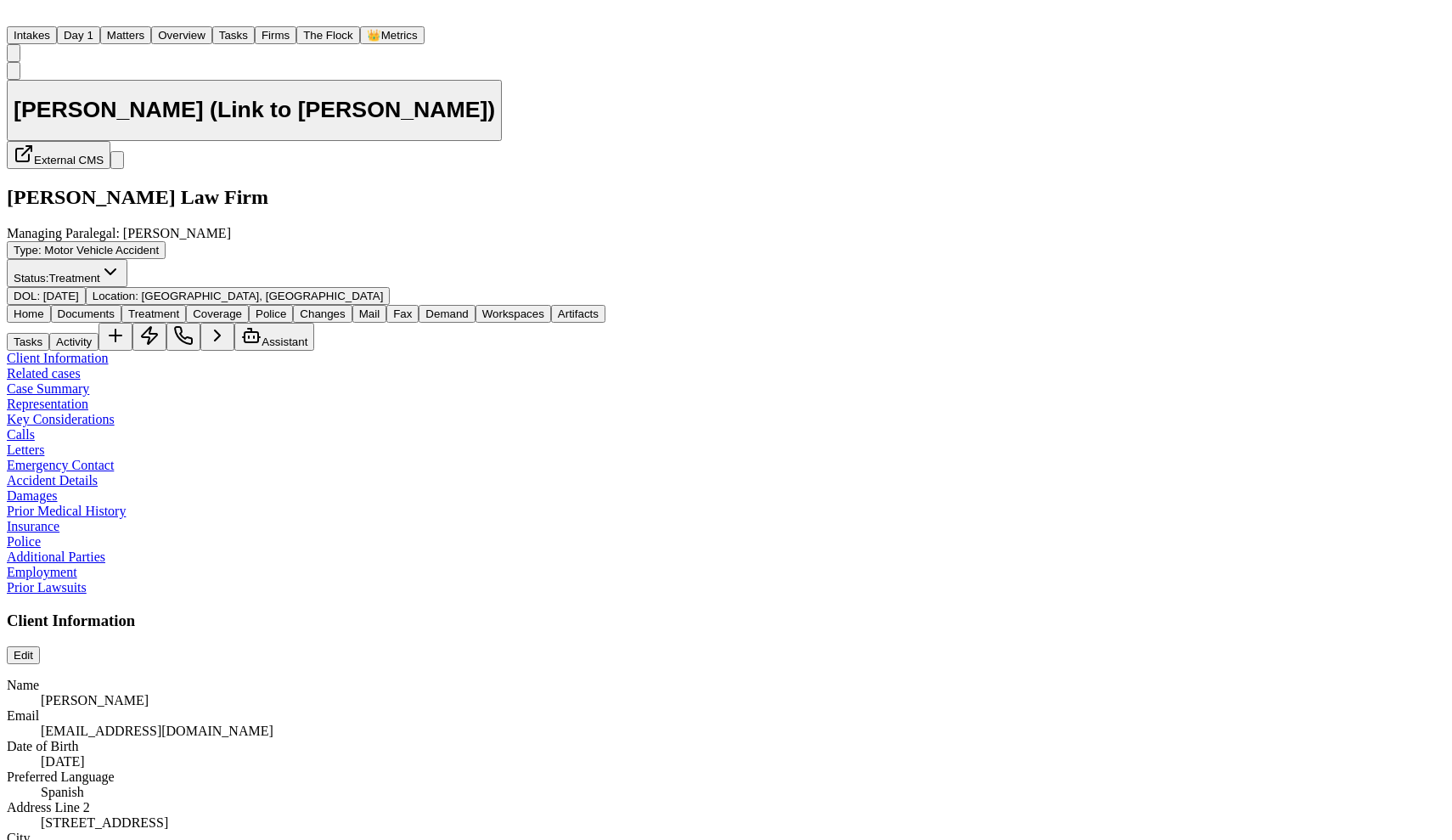
type textarea "*"
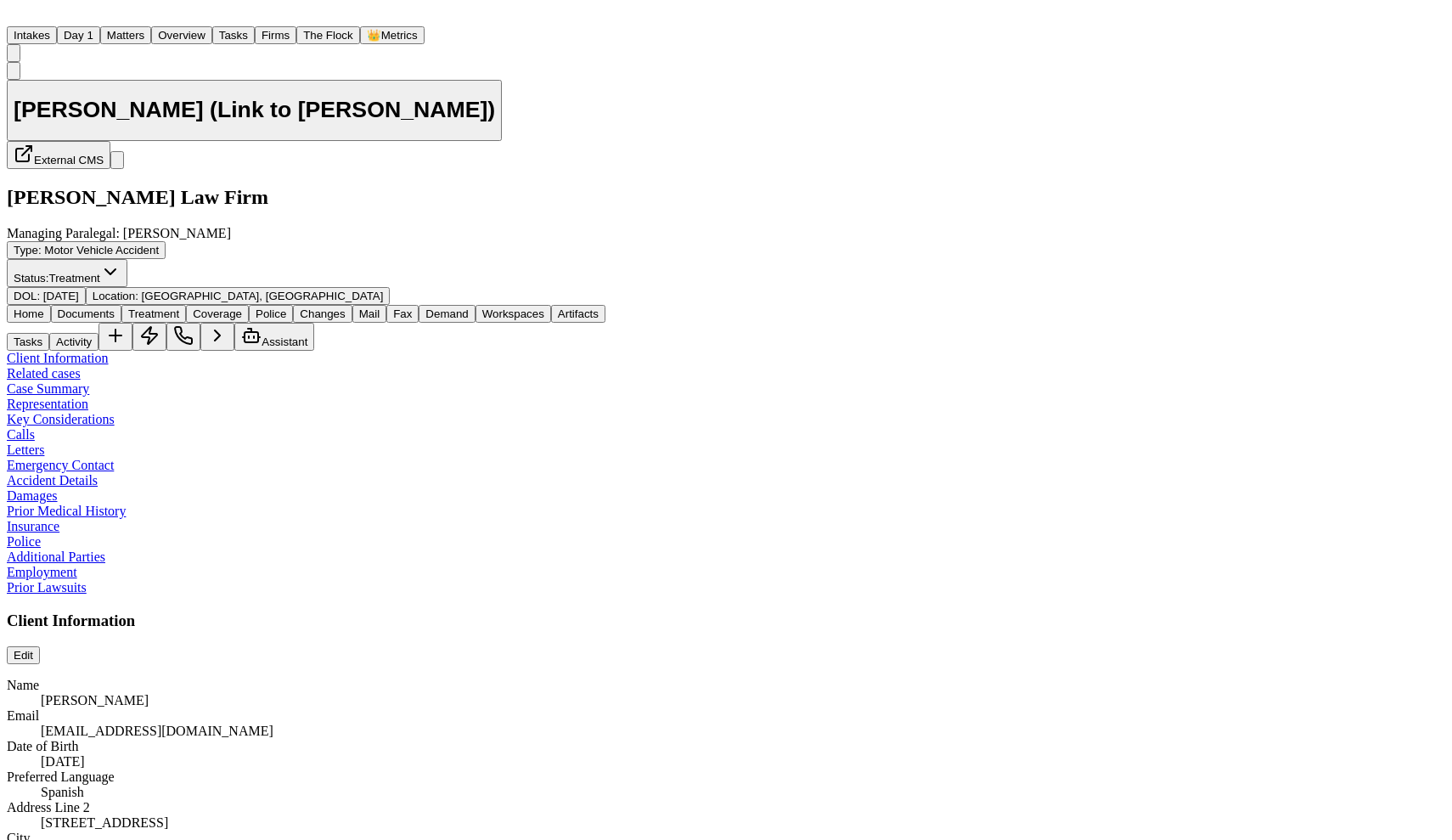
type textarea "*"
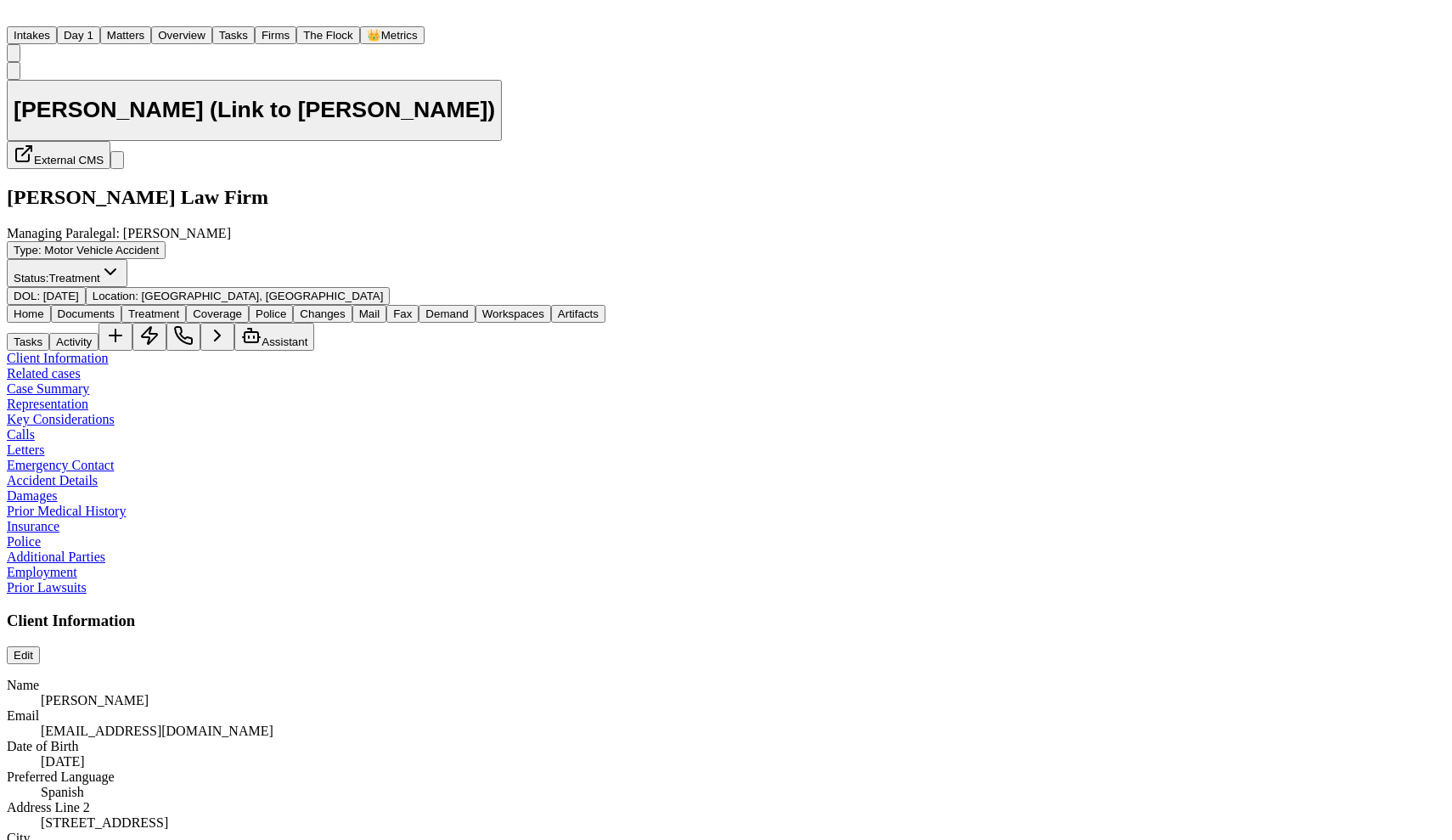
type textarea "*"
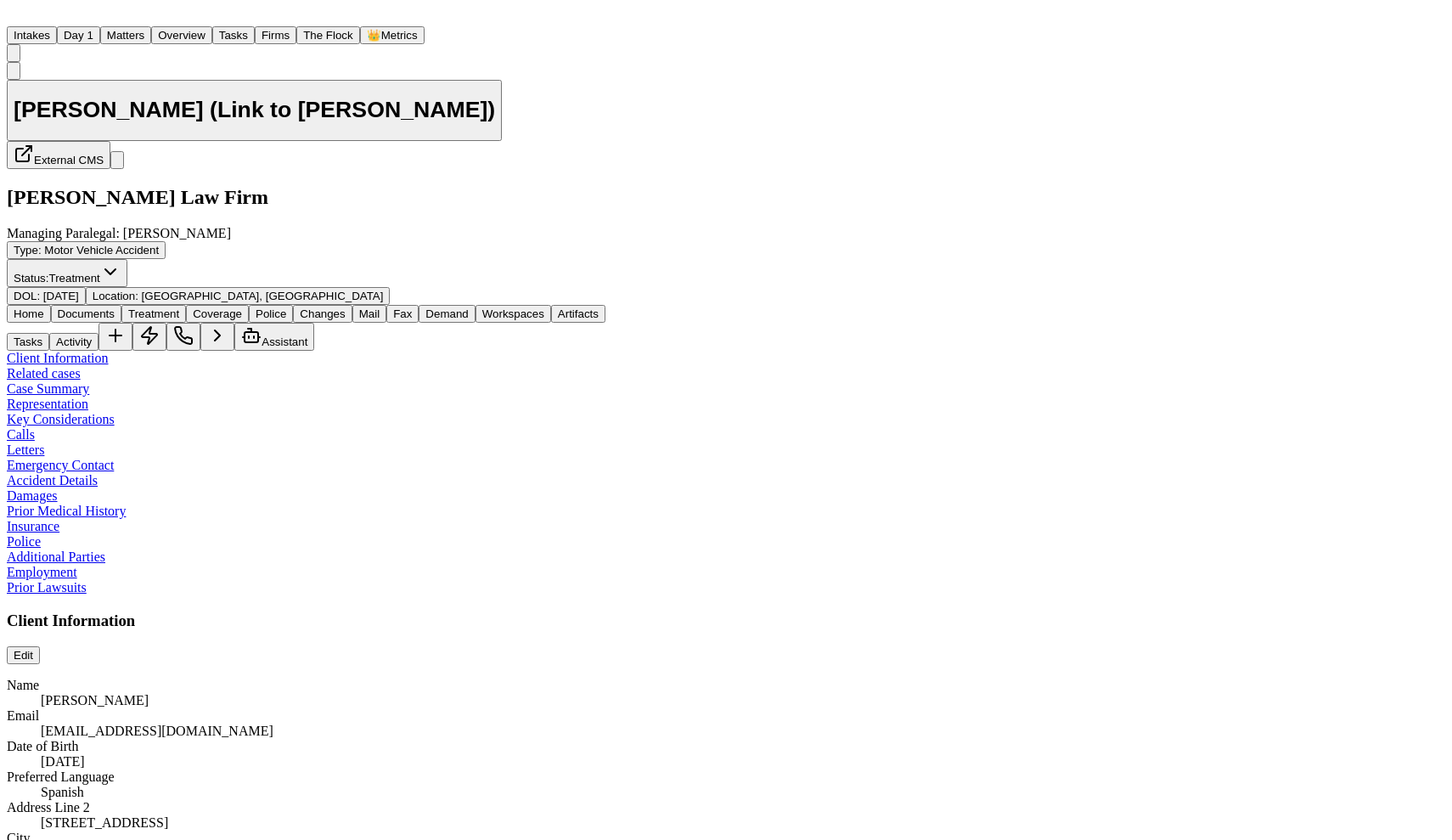
type textarea "*"
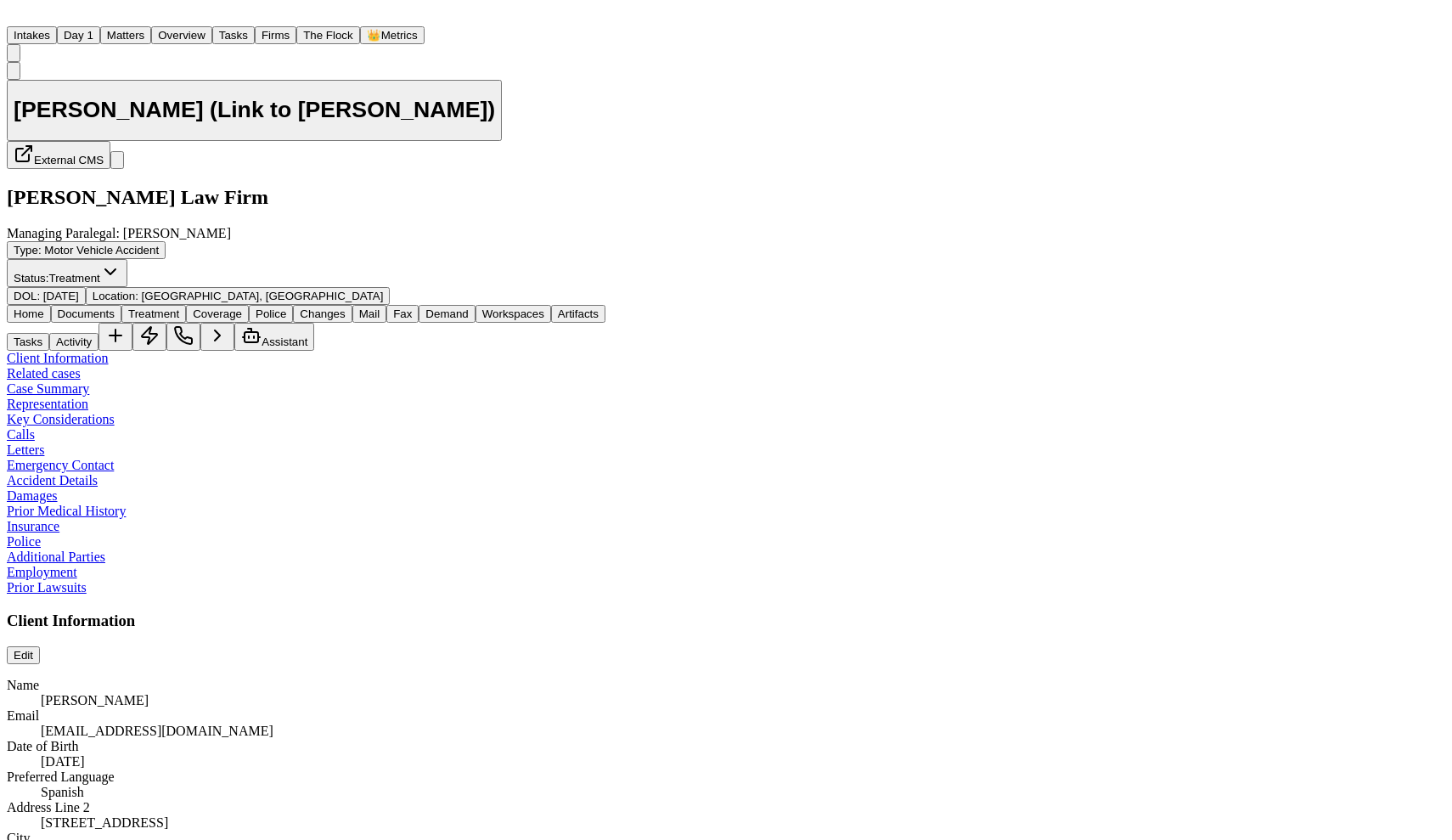
type textarea "*"
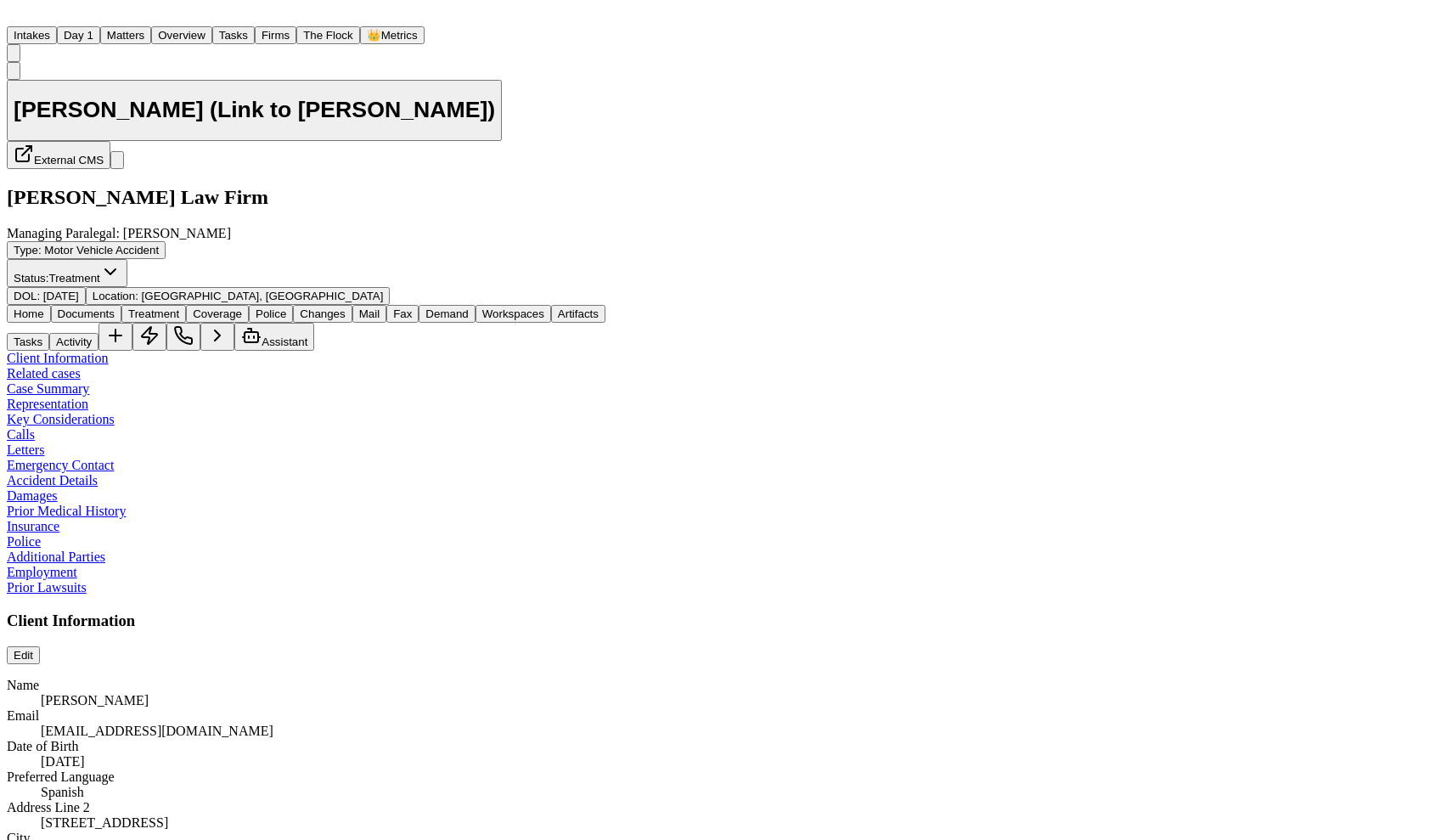
type textarea "*"
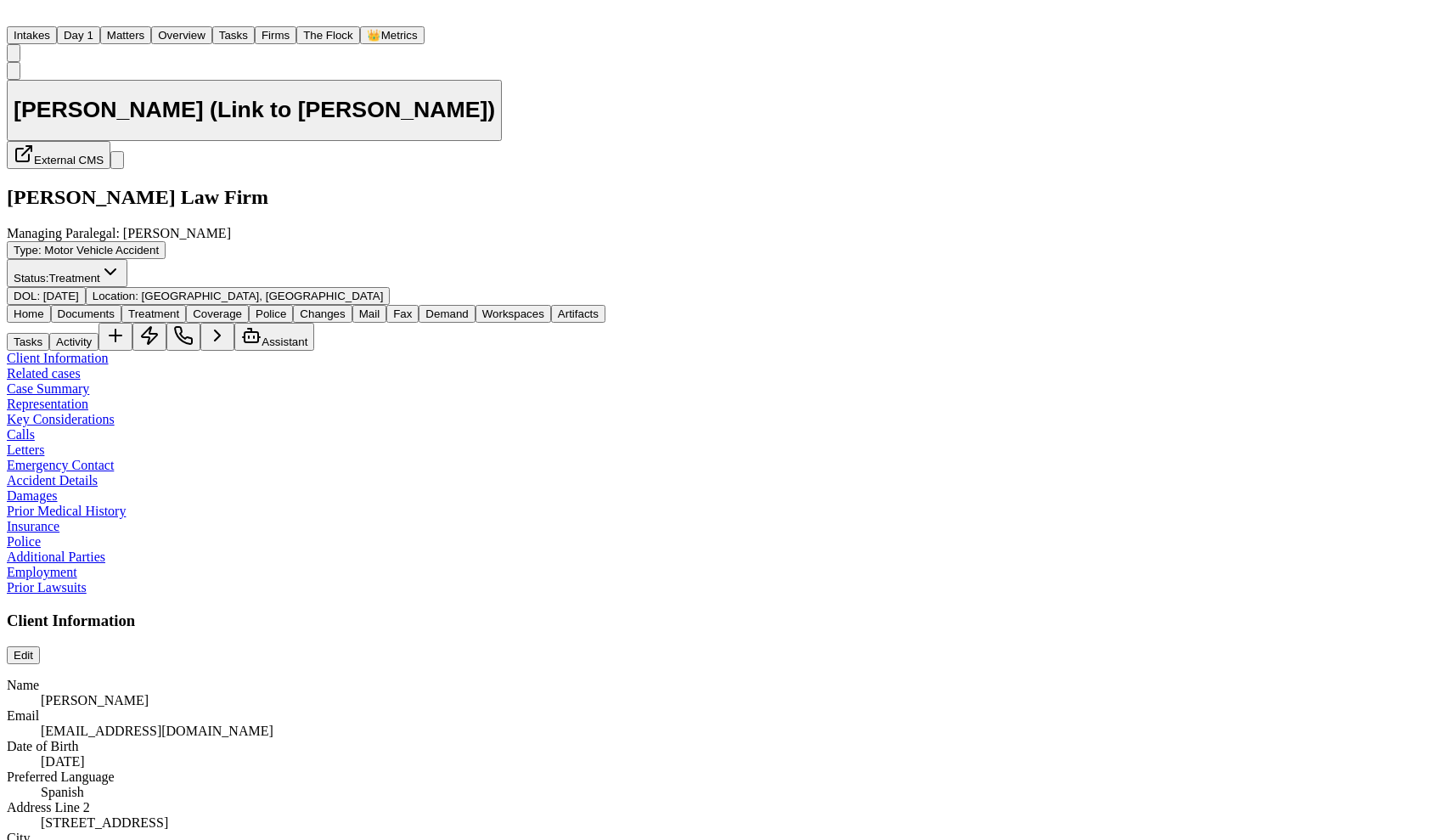
type textarea "*"
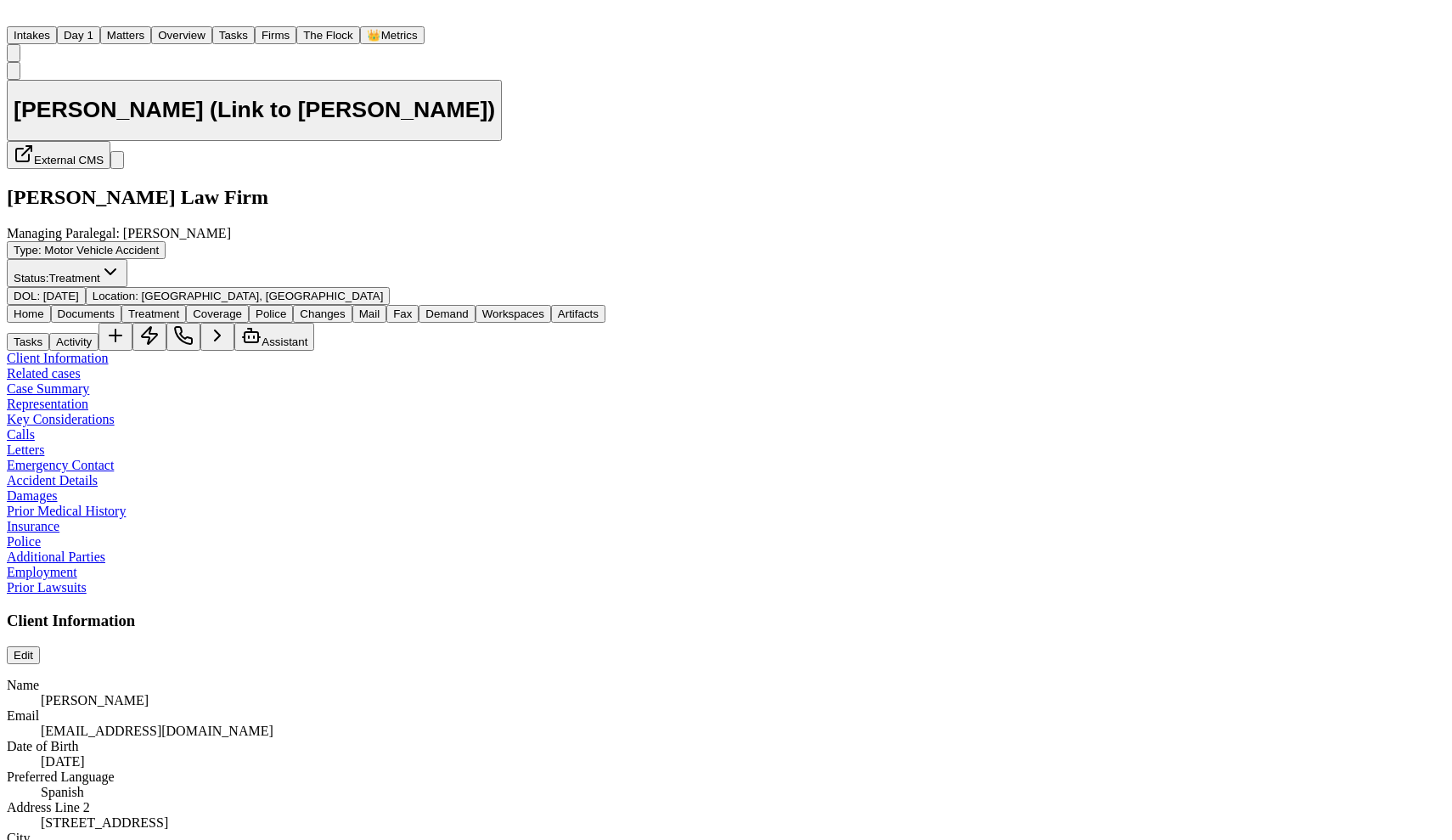
type textarea "*"
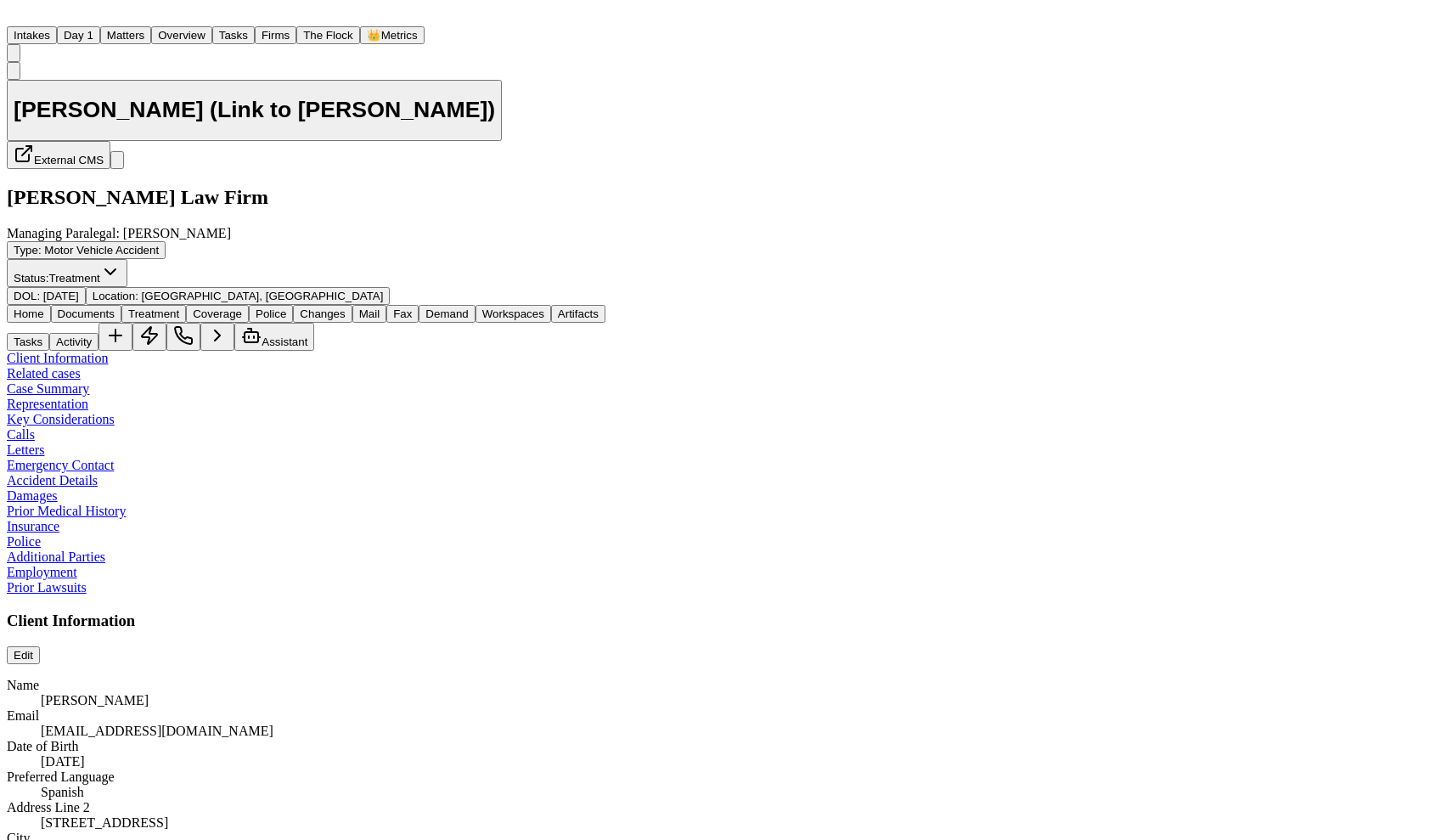
type textarea "*"
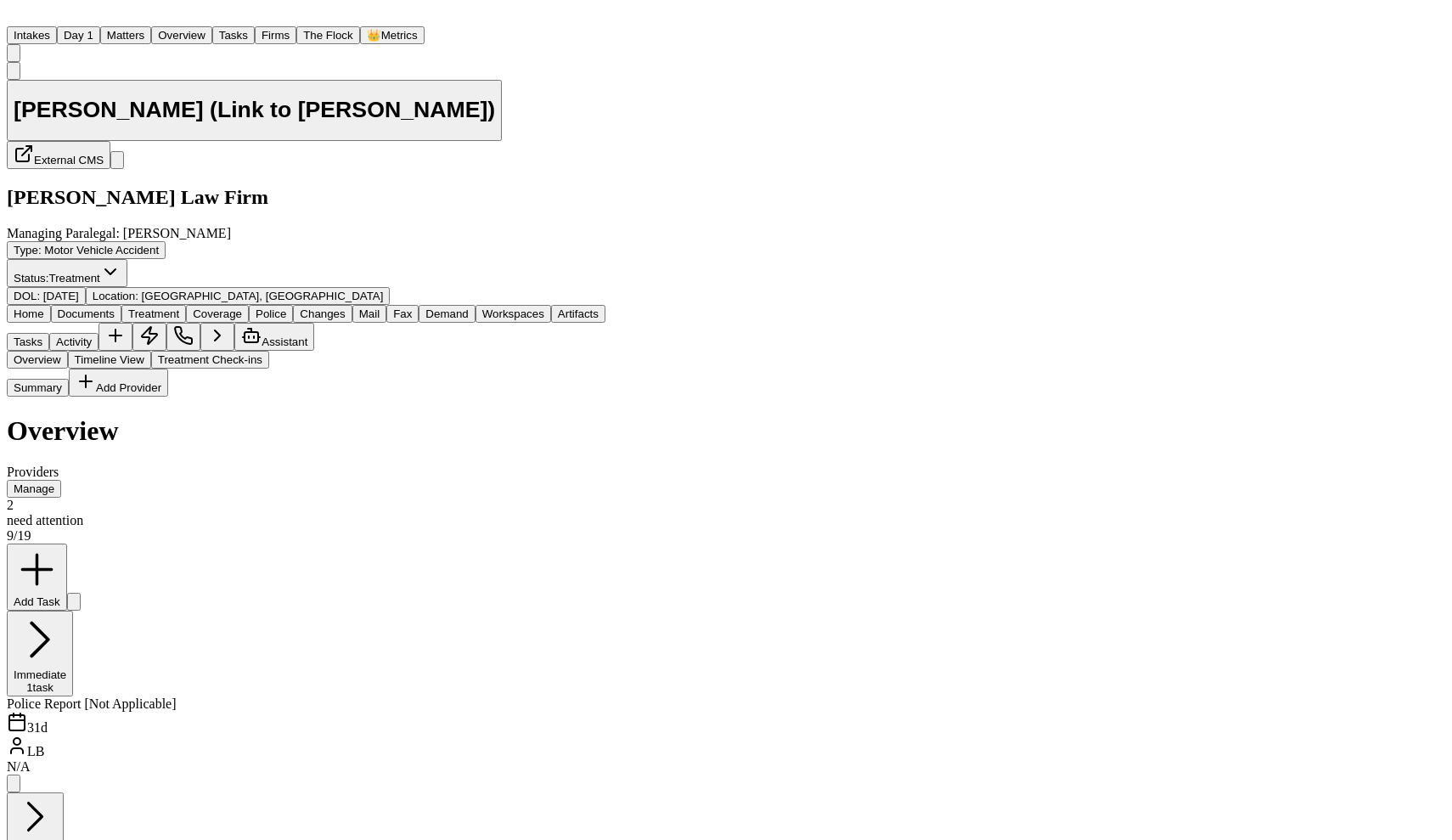
click at [179, 307] on span "Treatment" at bounding box center [154, 313] width 51 height 12
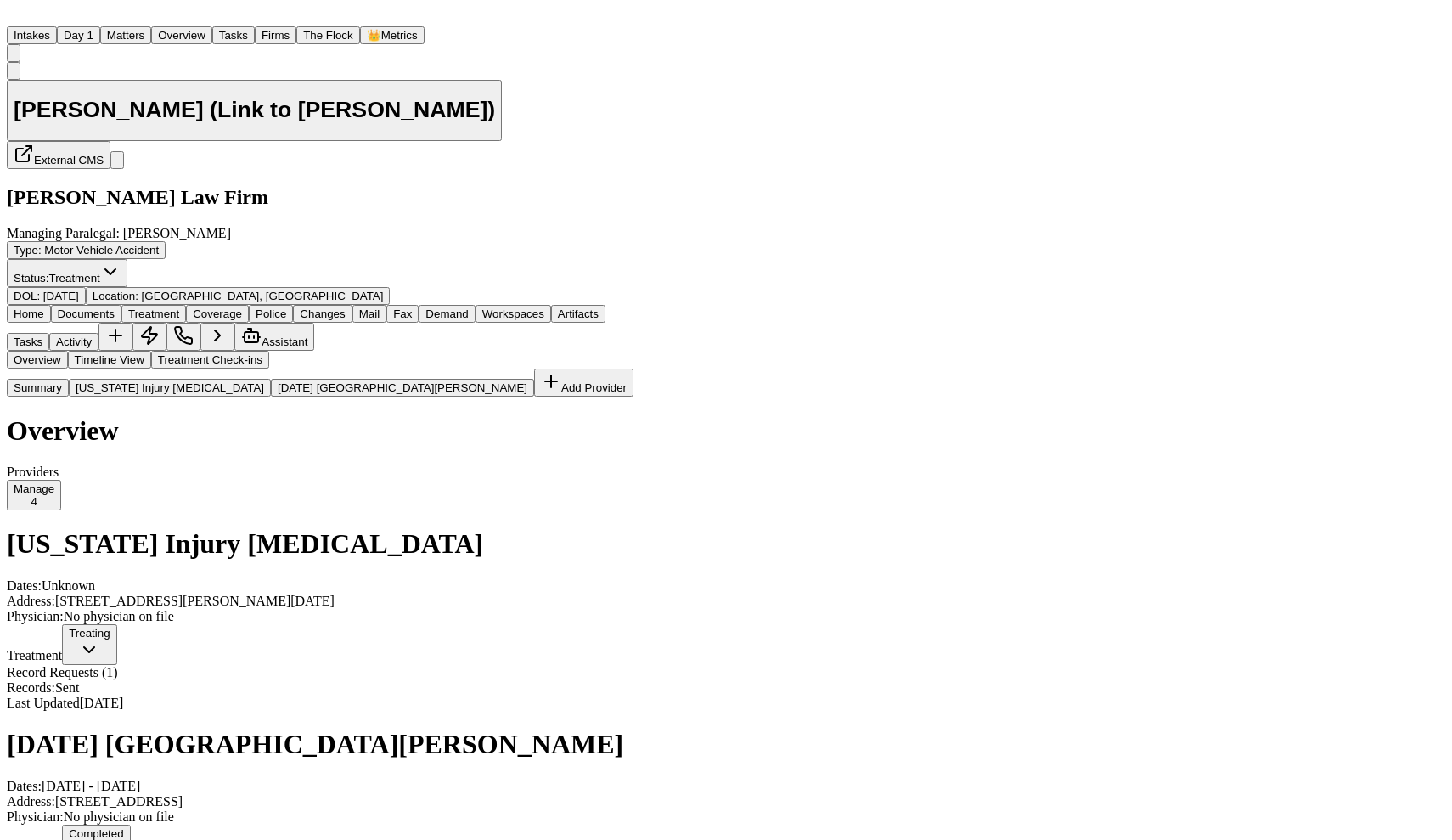
click at [138, 381] on span "[US_STATE] Injury [MEDICAL_DATA]" at bounding box center [169, 387] width 188 height 12
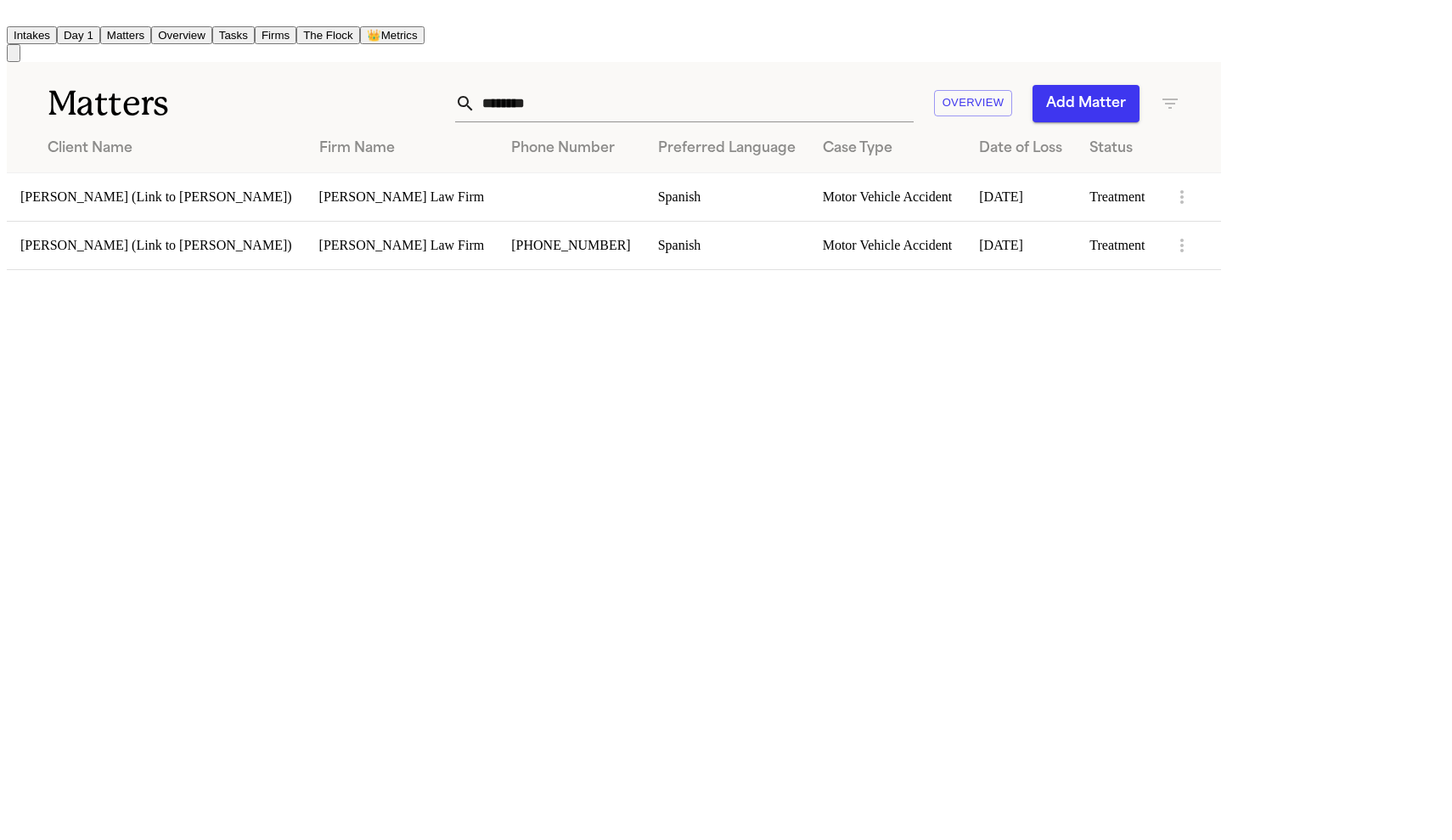
click at [122, 239] on td "[PERSON_NAME] (Link to [PERSON_NAME])" at bounding box center [156, 244] width 299 height 48
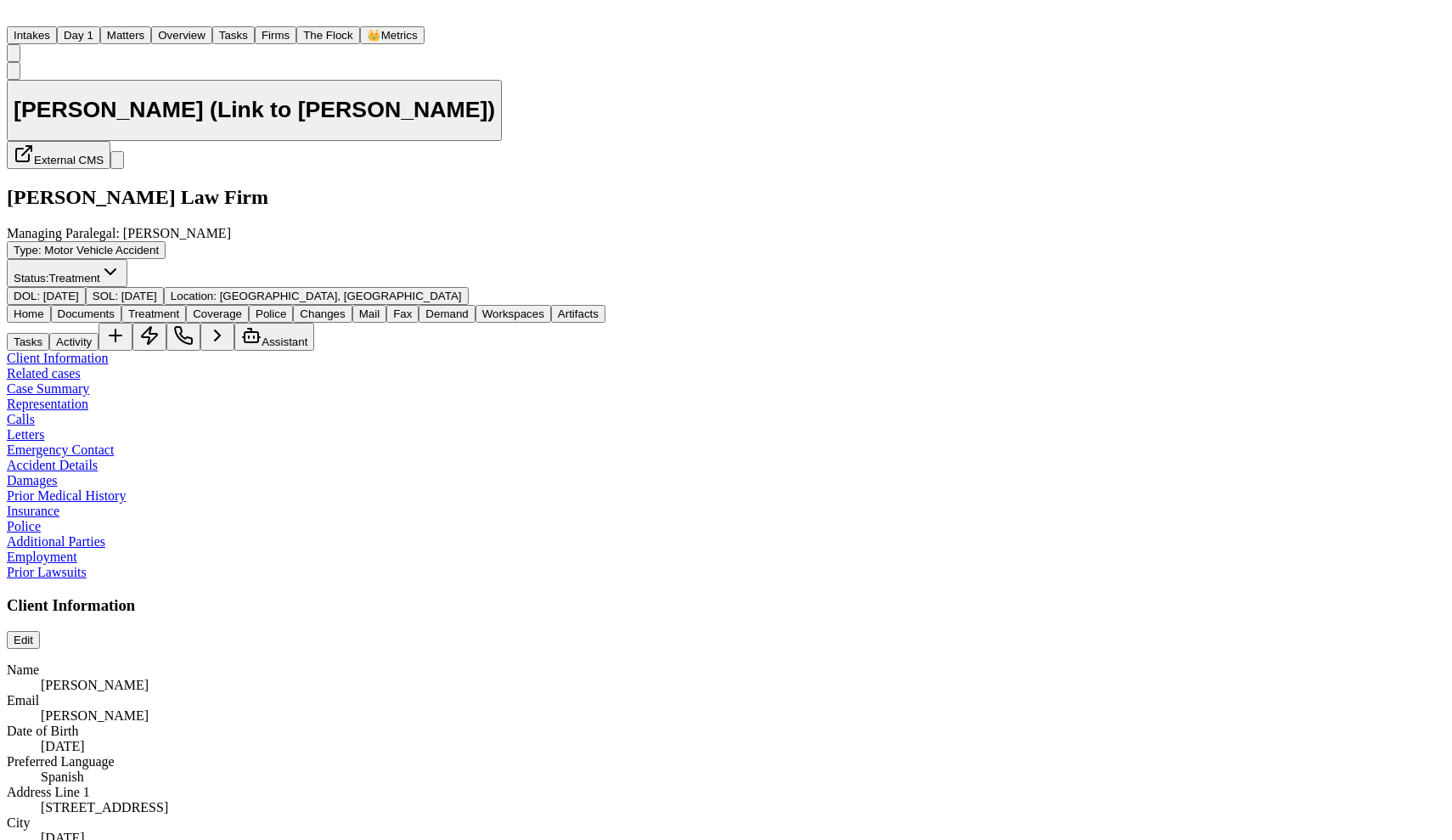
click at [179, 307] on span "Treatment" at bounding box center [154, 313] width 51 height 12
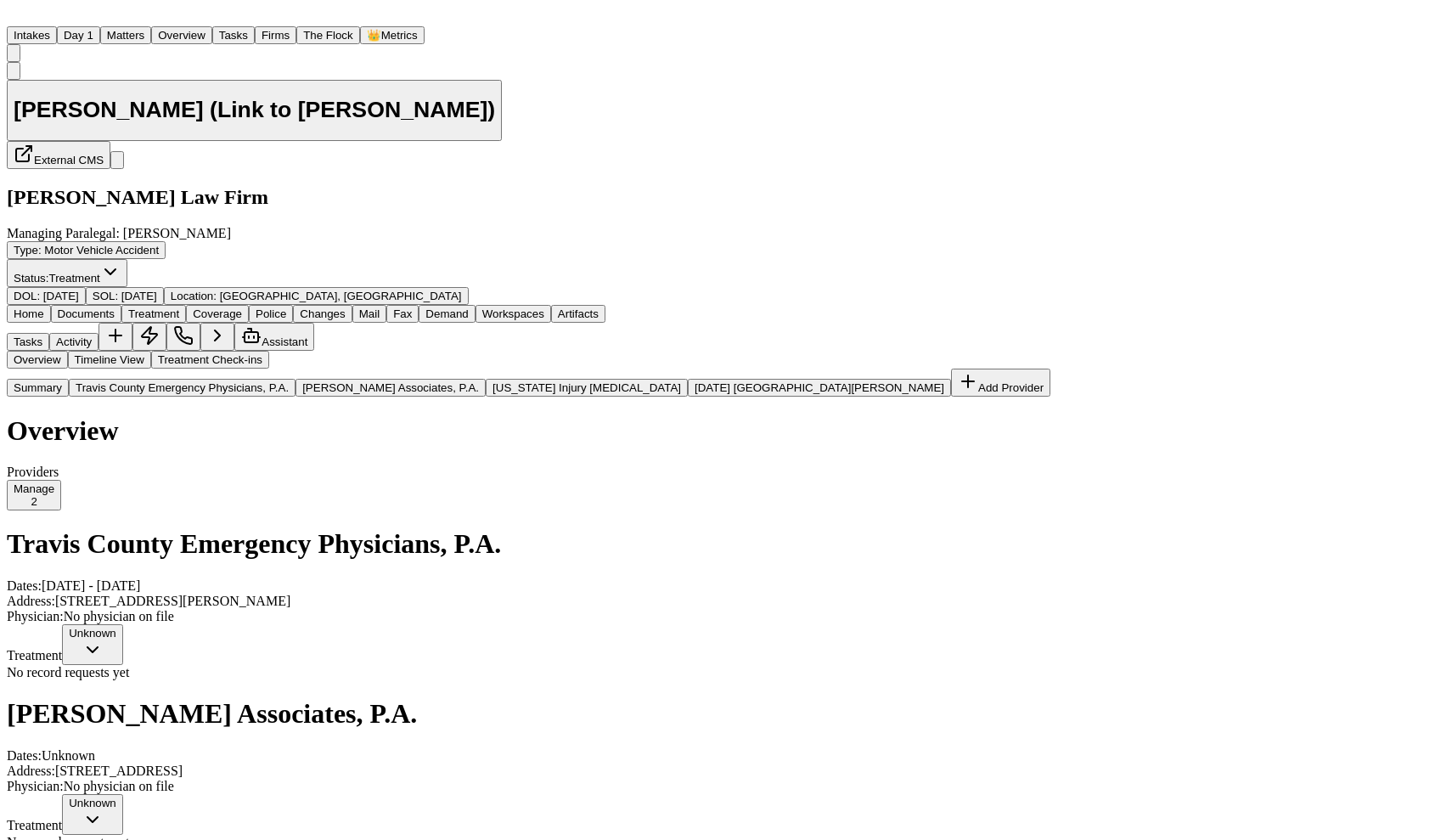
click at [151, 29] on button "Matters" at bounding box center [126, 35] width 51 height 18
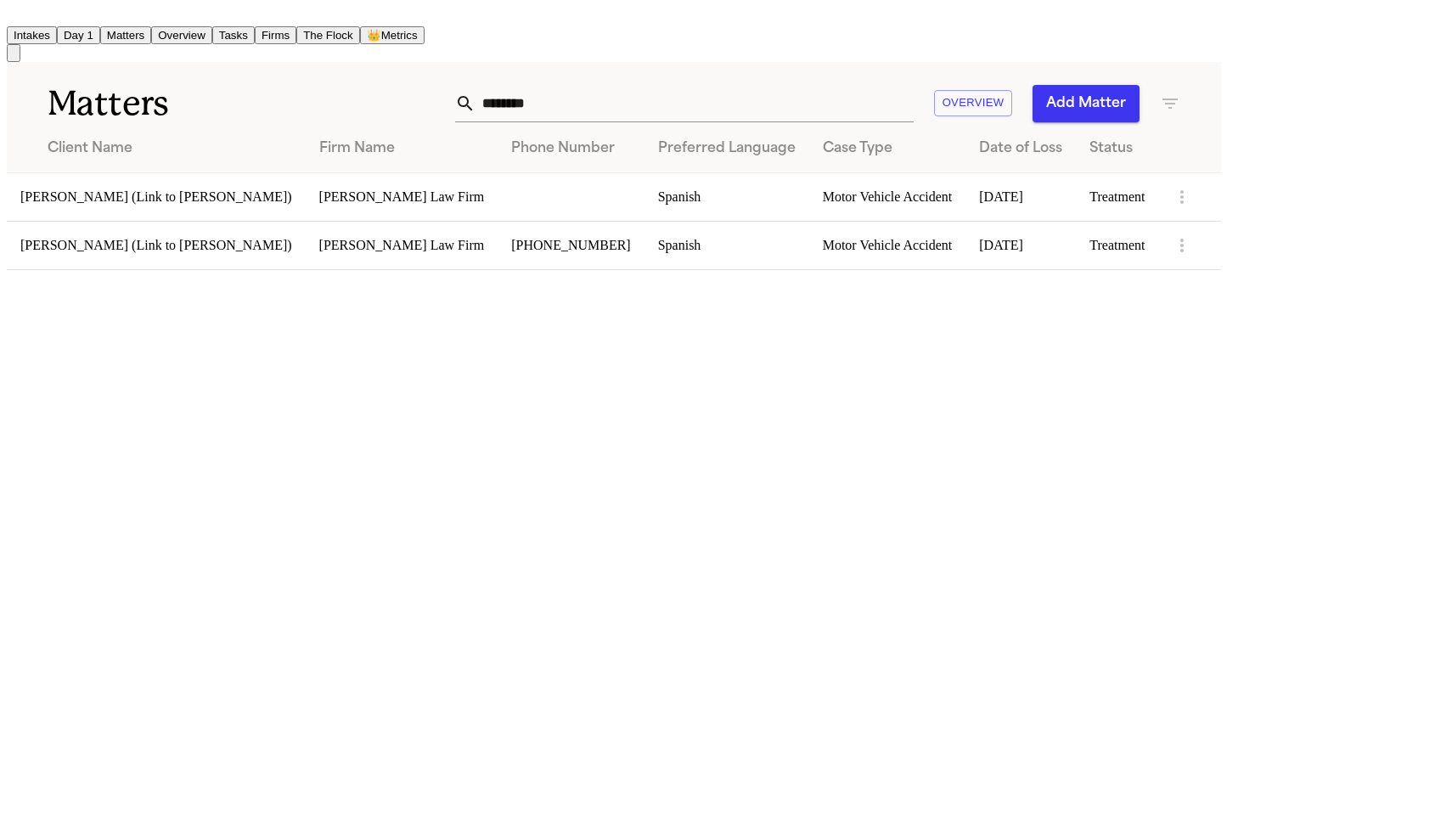
click at [866, 114] on div "Matters ******** Overview Add Matter" at bounding box center [614, 94] width 1215 height 62
click at [848, 106] on input "********" at bounding box center [694, 103] width 438 height 37
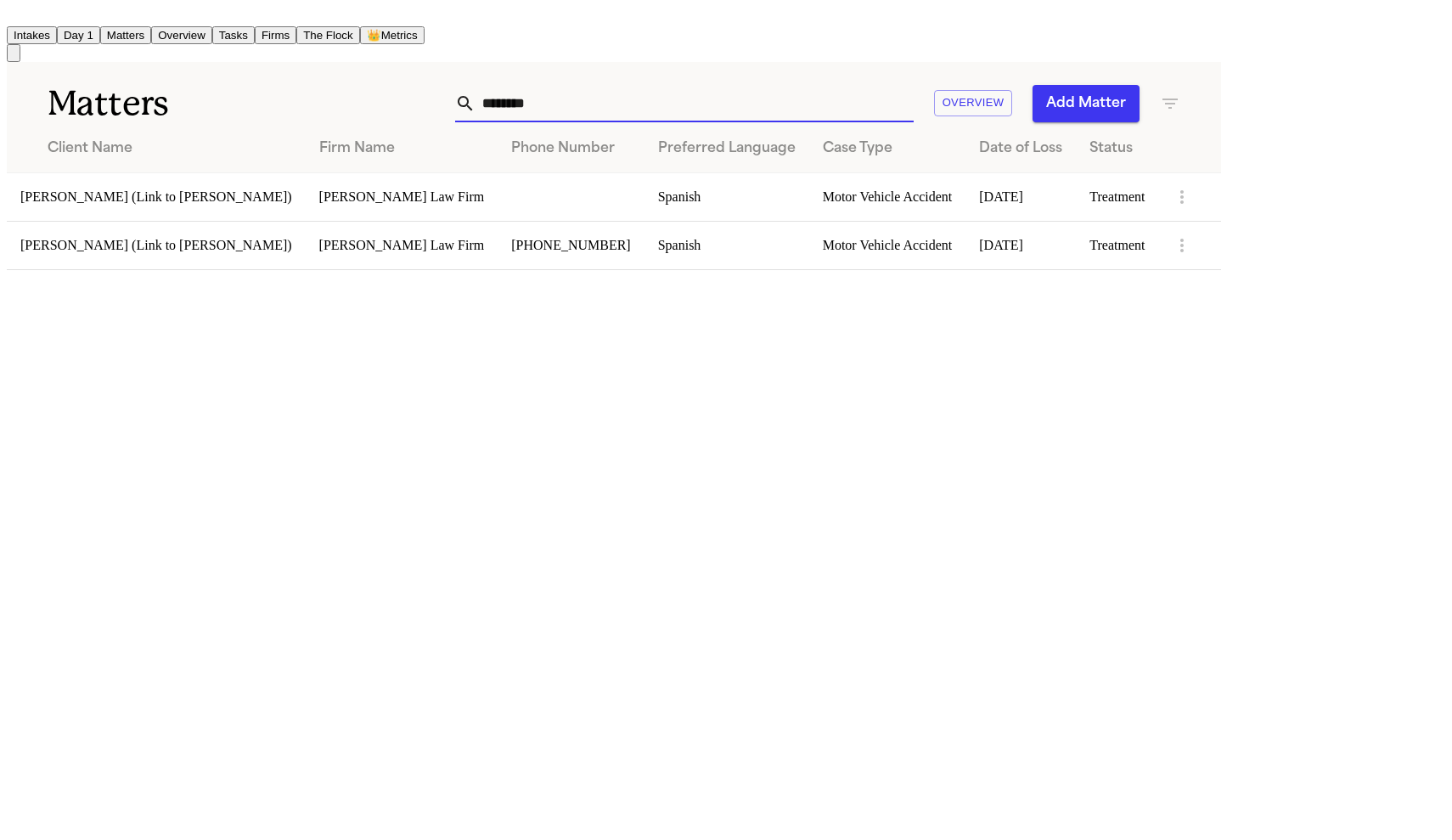
click at [848, 104] on input "********" at bounding box center [694, 103] width 438 height 37
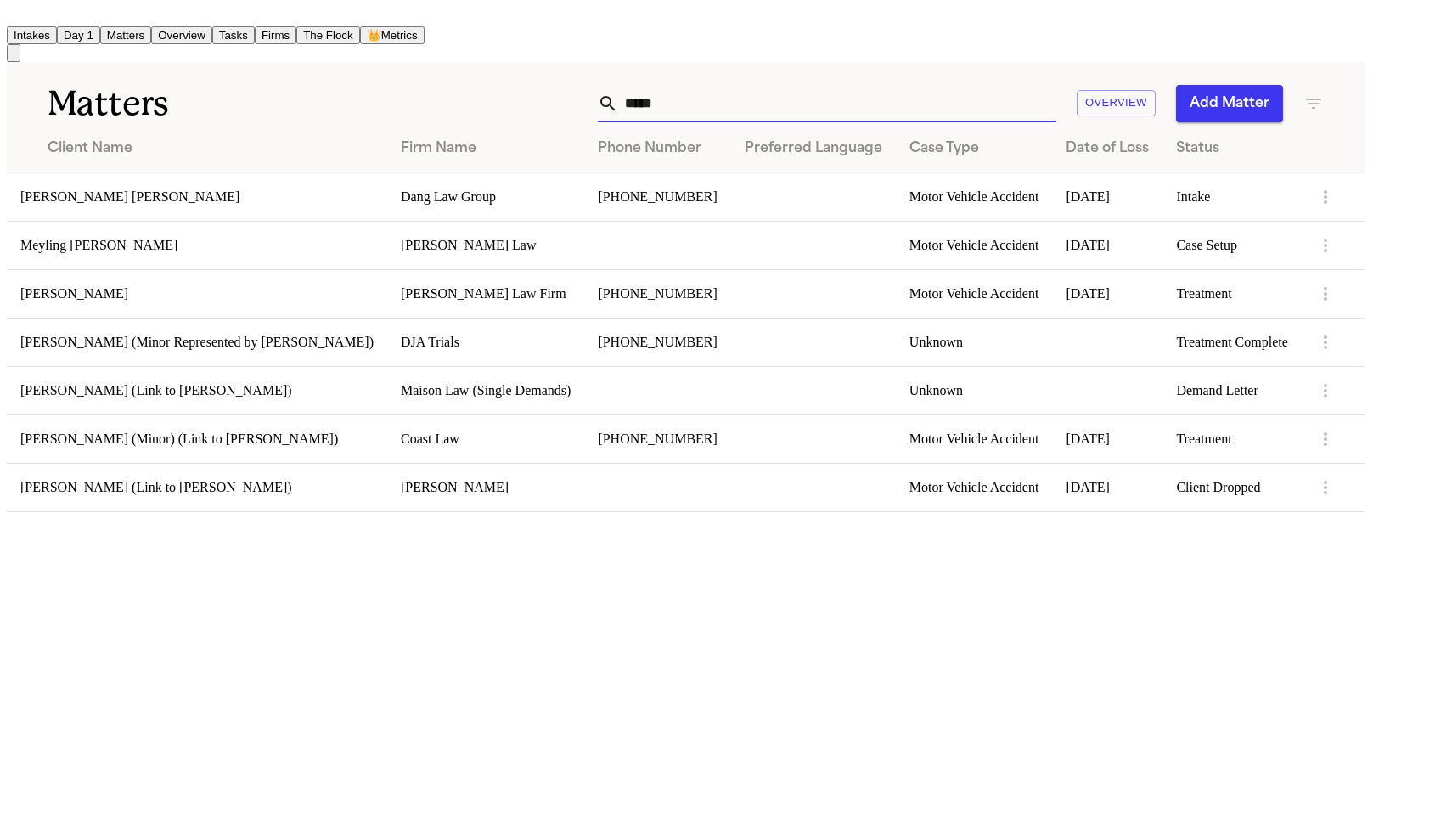
click at [250, 288] on td "[PERSON_NAME]" at bounding box center [197, 293] width 380 height 48
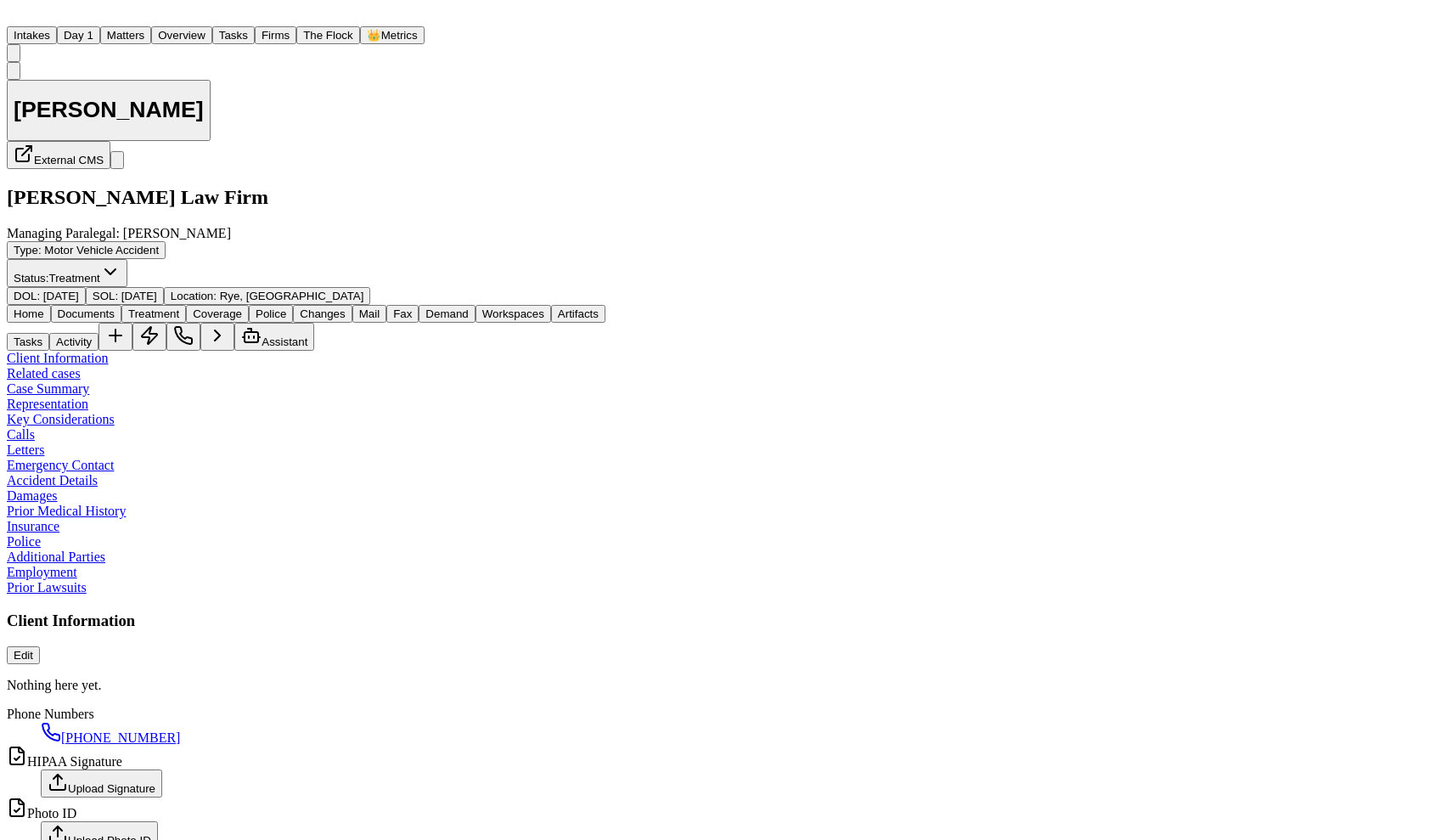
click at [109, 351] on link "Client Information" at bounding box center [58, 358] width 102 height 14
click at [121, 305] on button "Documents" at bounding box center [86, 313] width 70 height 18
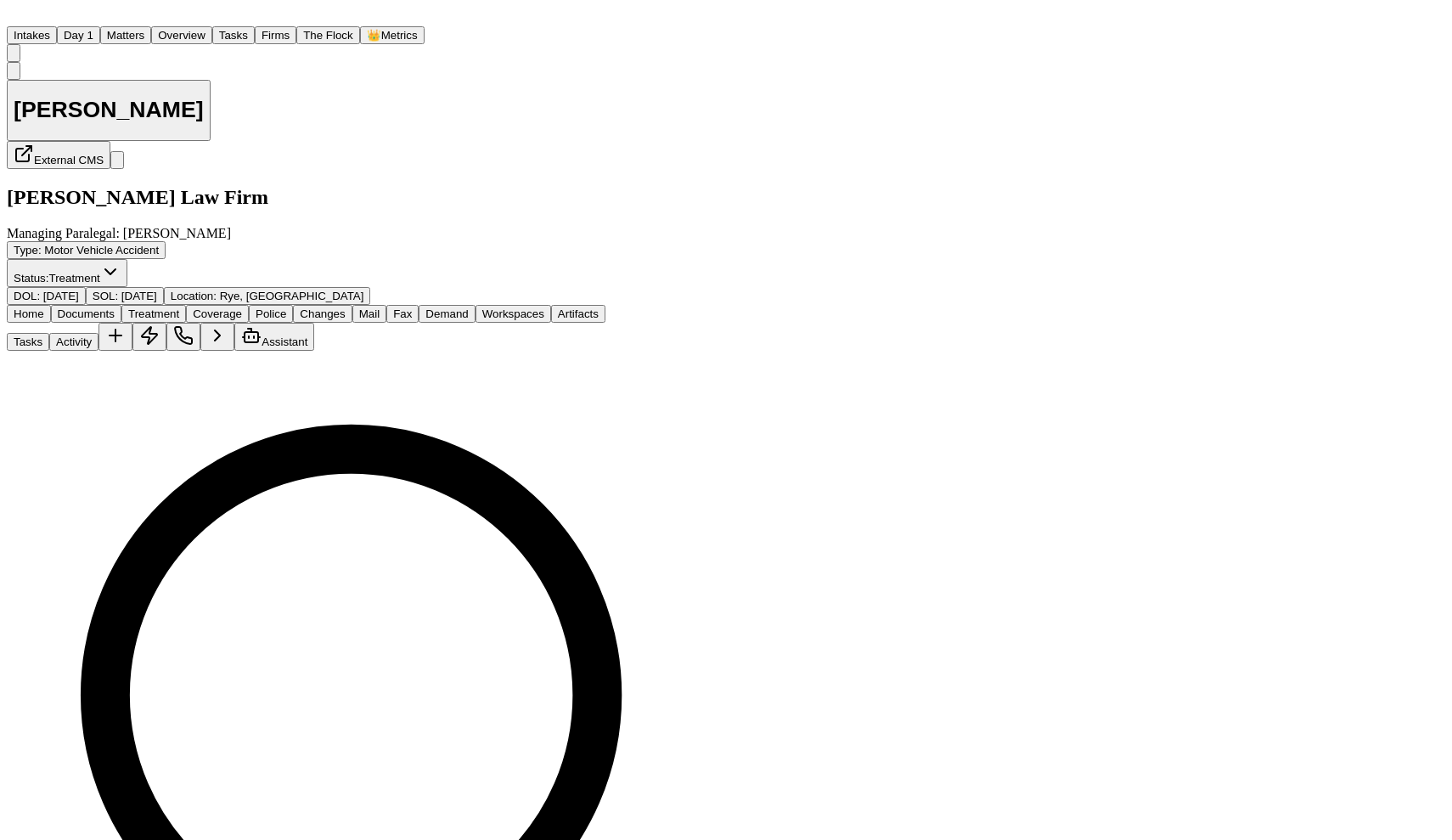
click at [45, 305] on div "Home Documents Treatment Coverage Police Changes Mail Fax Demand Workspaces Art…" at bounding box center [400, 327] width 787 height 45
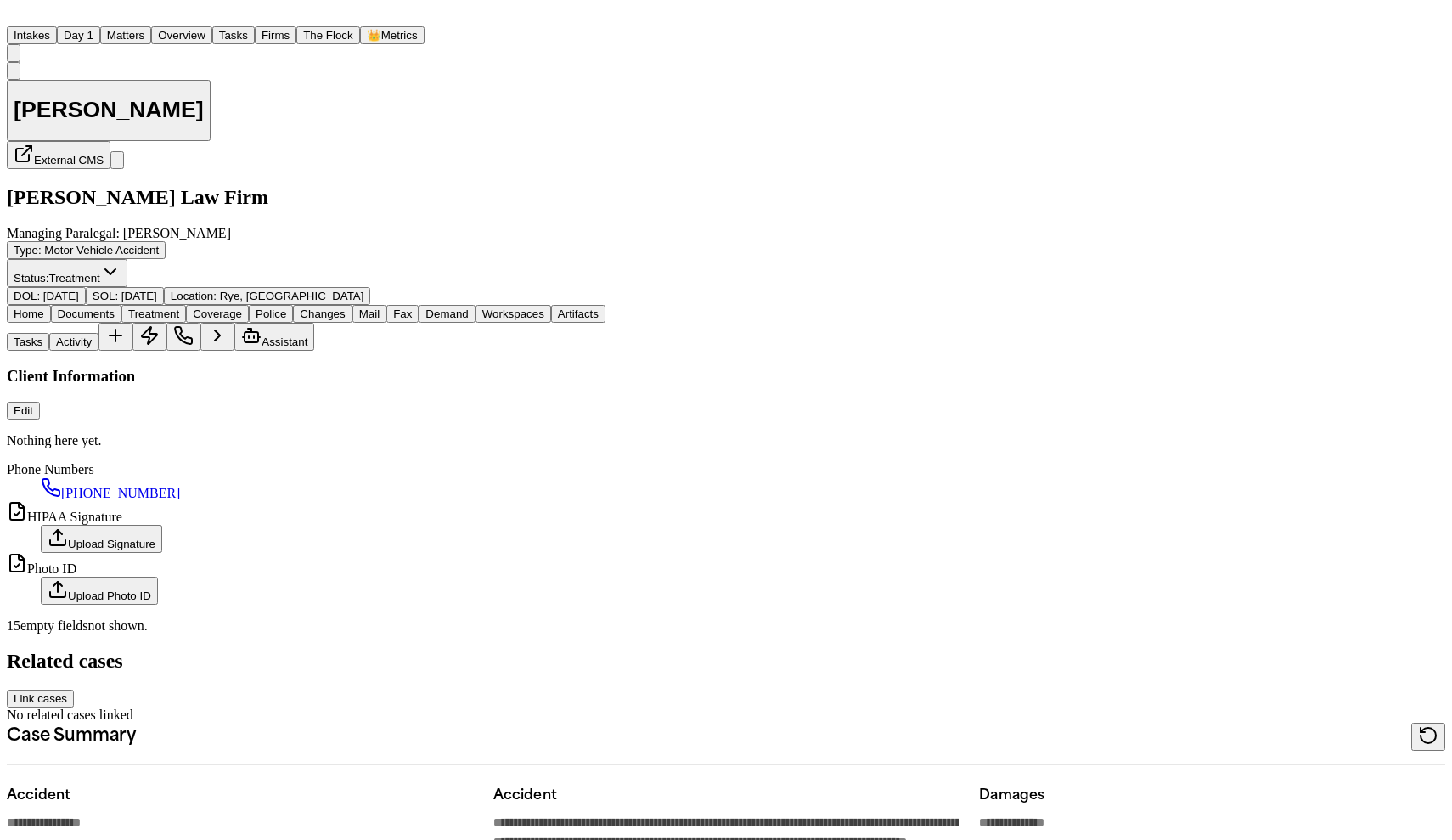
click at [37, 307] on span "Home" at bounding box center [28, 313] width 30 height 12
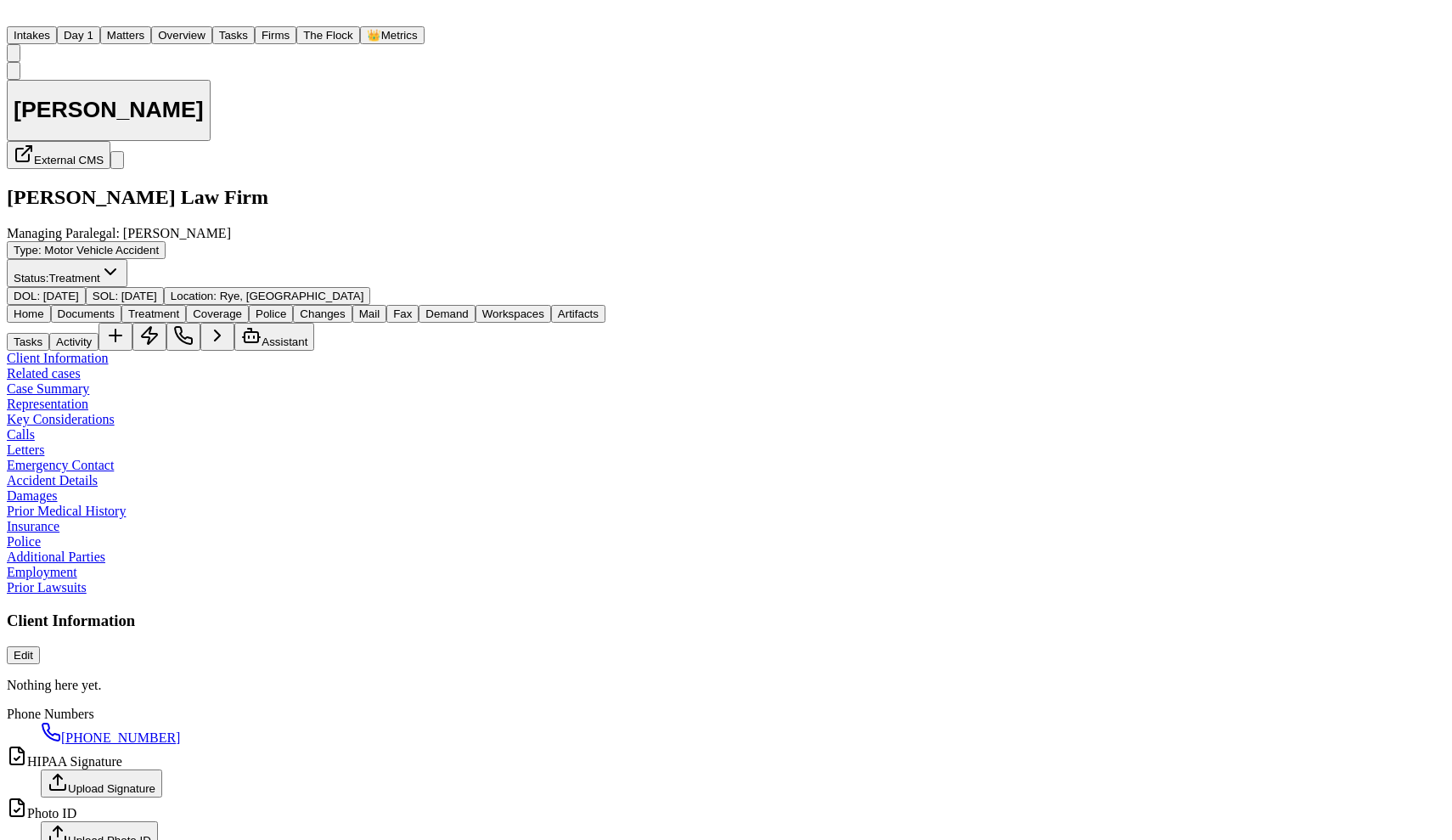
click at [33, 649] on span "Edit" at bounding box center [23, 655] width 20 height 12
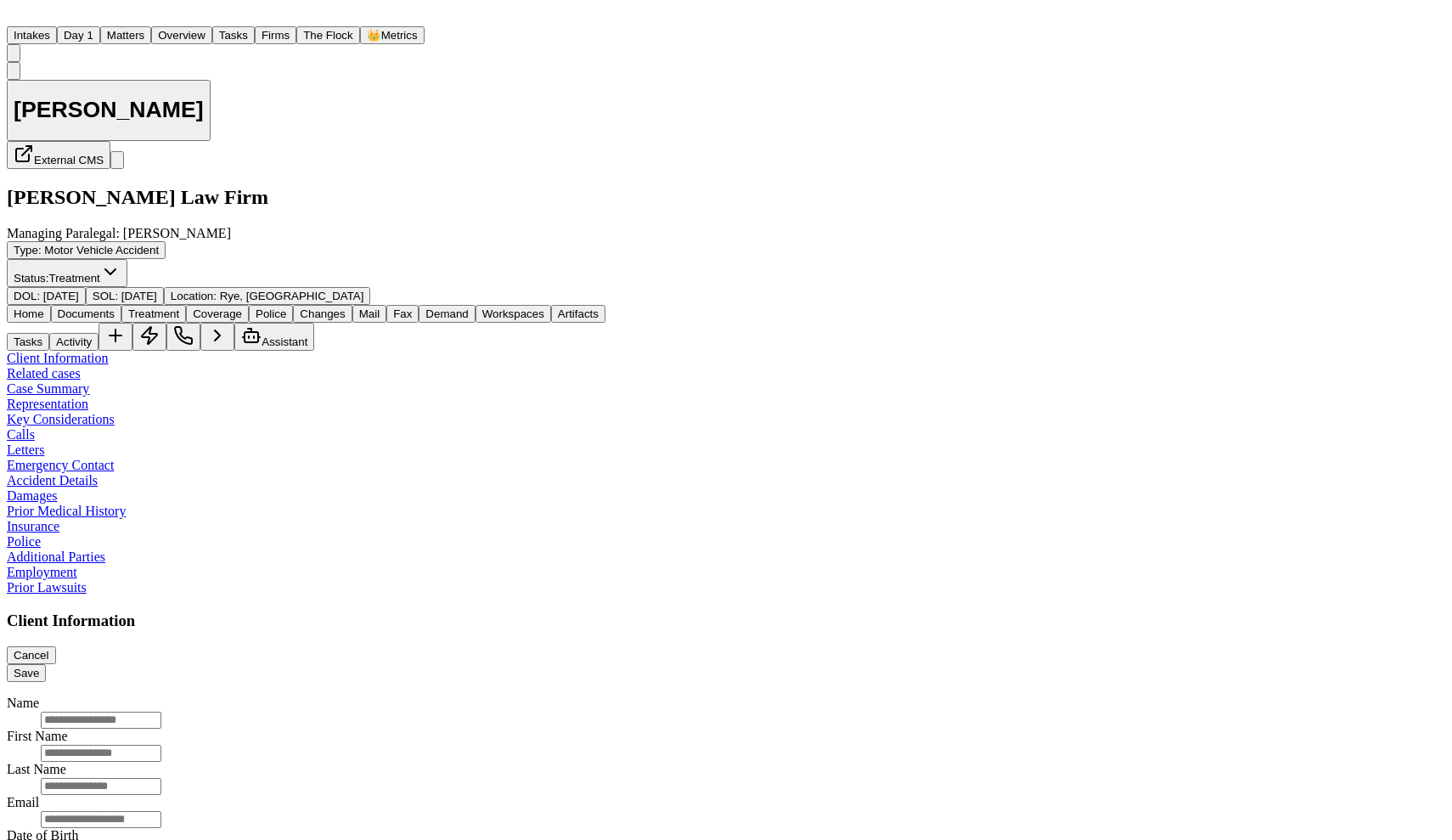
scroll to position [15, 0]
click at [49, 649] on span "Cancel" at bounding box center [31, 655] width 36 height 12
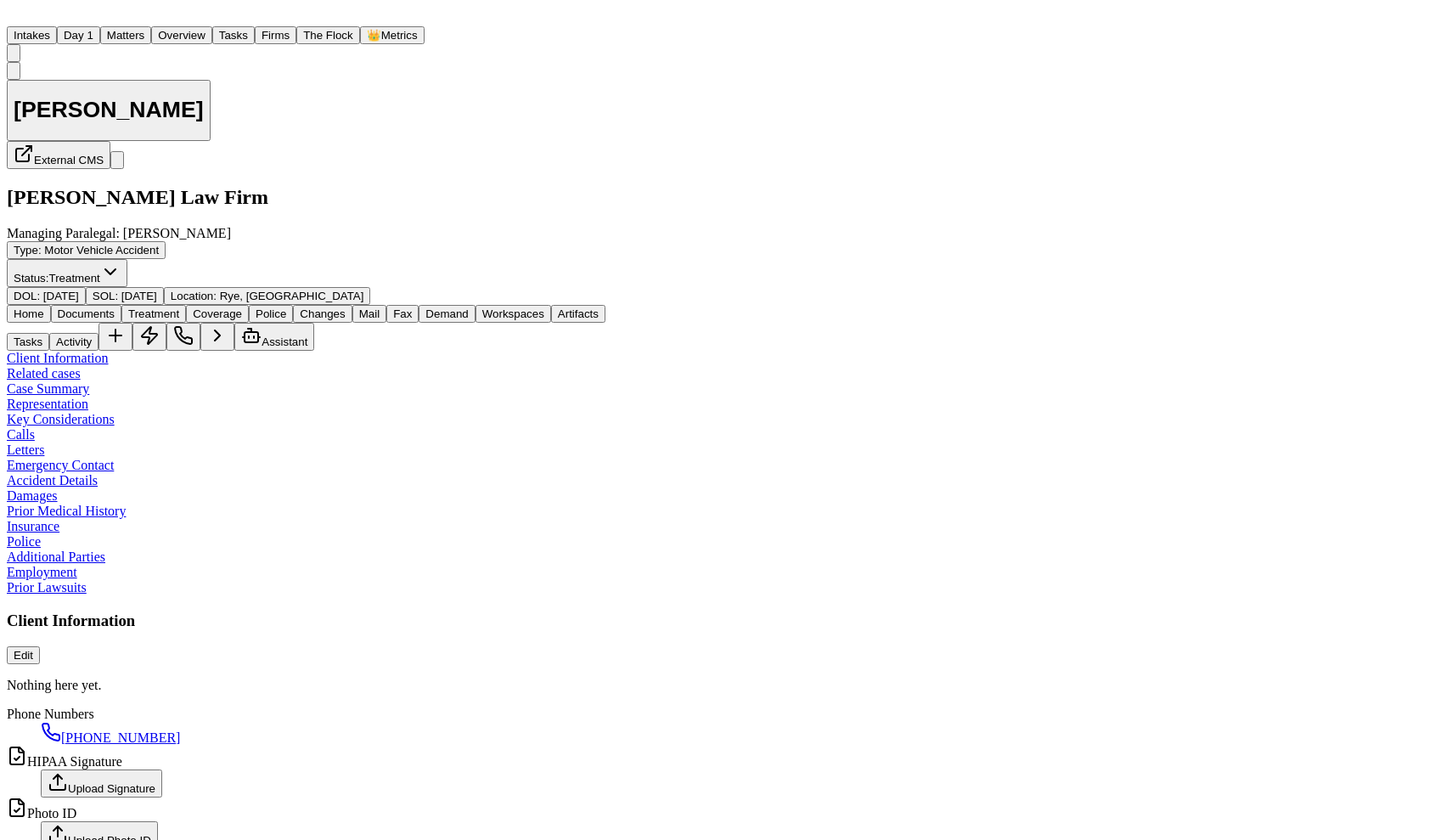
scroll to position [0, 0]
click at [33, 649] on span "Edit" at bounding box center [23, 655] width 20 height 12
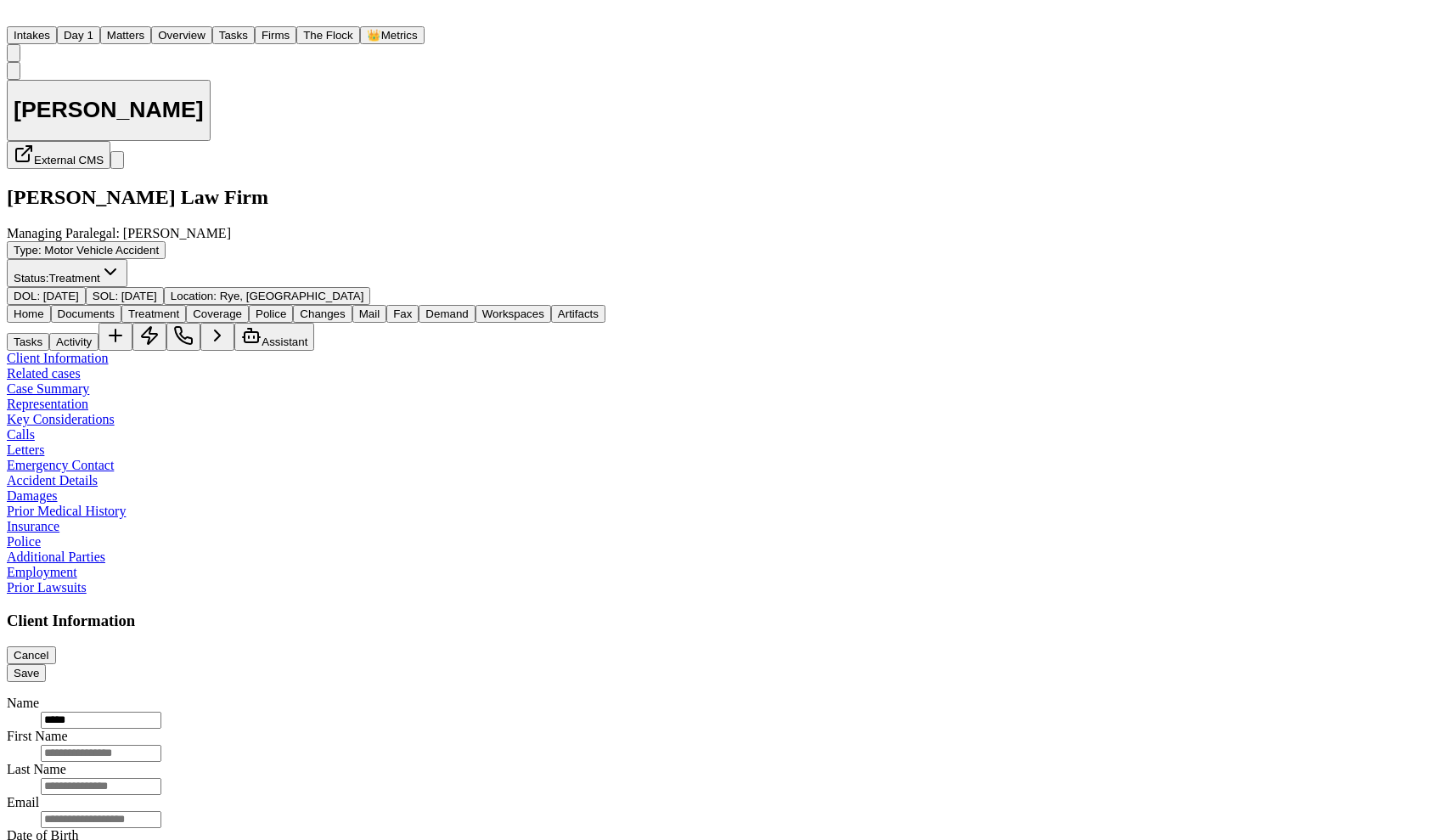
click at [162, 711] on input "*****" at bounding box center [100, 720] width 120 height 17
click at [134, 839] on input "date" at bounding box center [87, 852] width 94 height 19
click at [476, 828] on dt "Date of Birth" at bounding box center [726, 835] width 1439 height 15
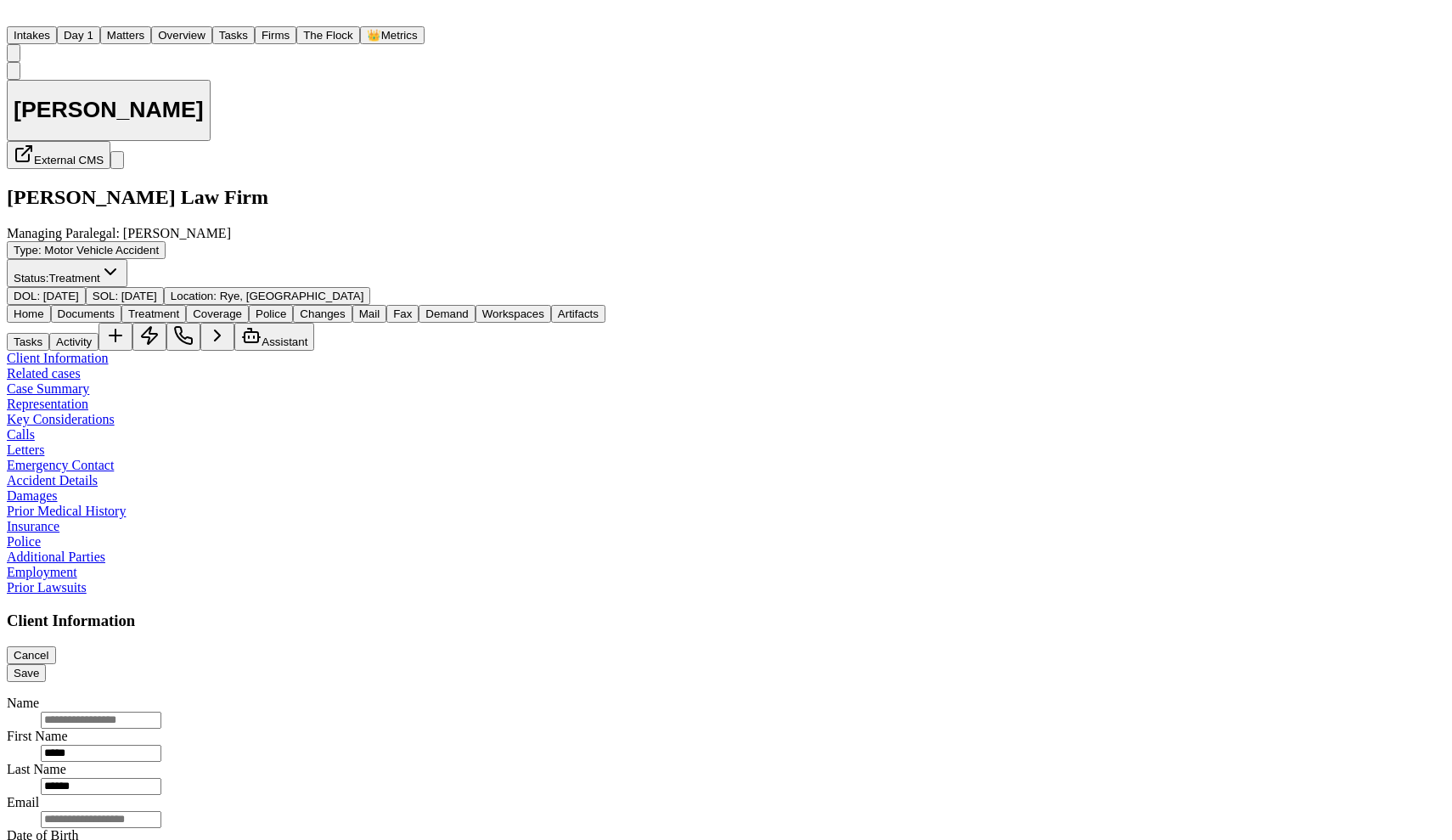
paste input "**********"
click at [39, 667] on span "Save" at bounding box center [26, 673] width 26 height 12
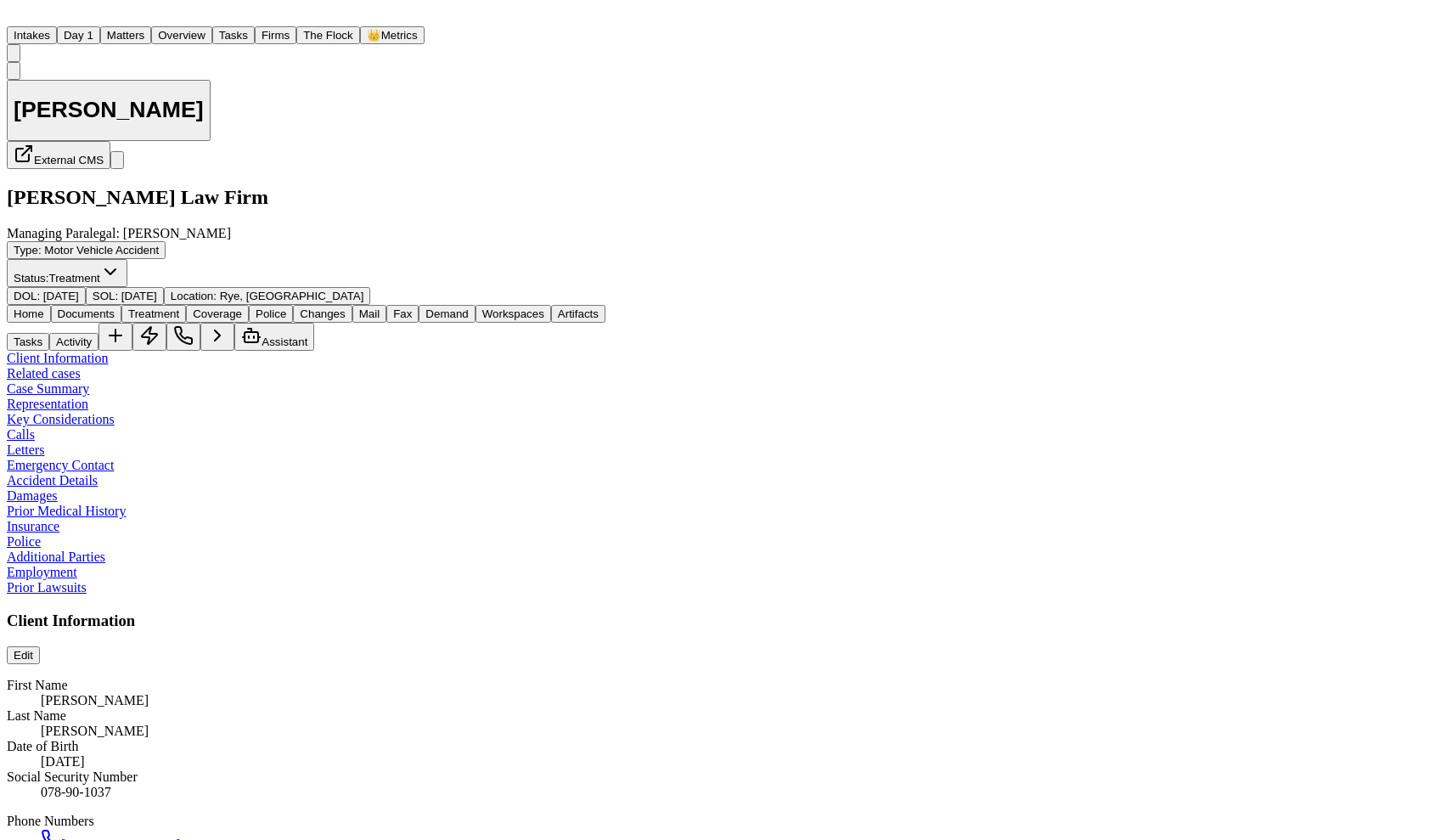
scroll to position [230, 0]
